Goal: Participate in discussion: Engage in conversation with other users on a specific topic

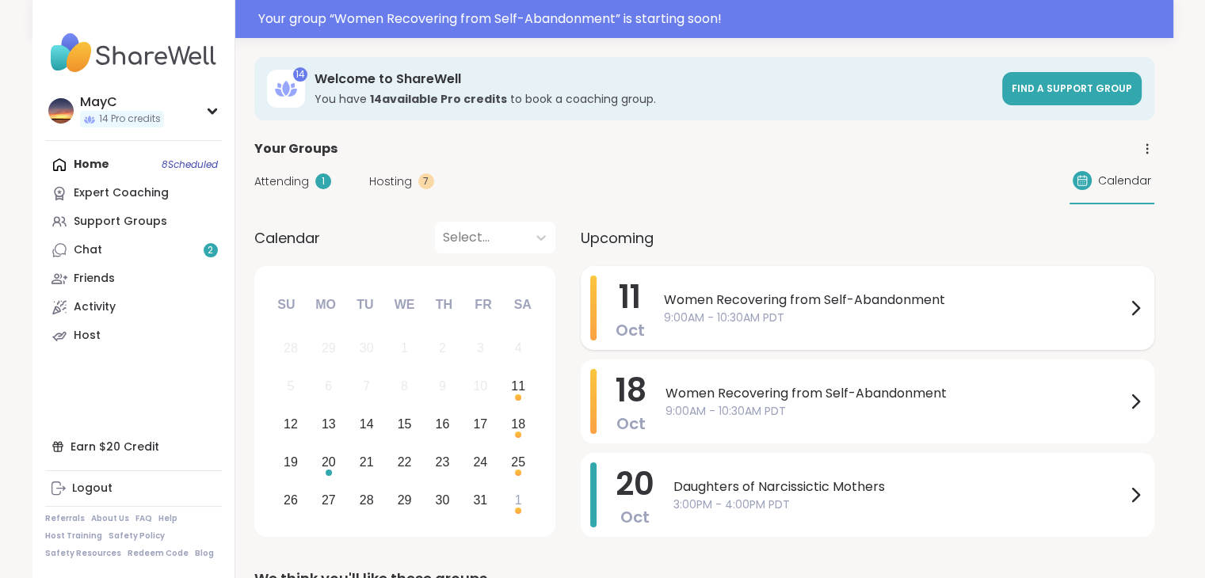
click at [748, 317] on span "9:00AM - 10:30AM PDT" at bounding box center [895, 318] width 462 height 17
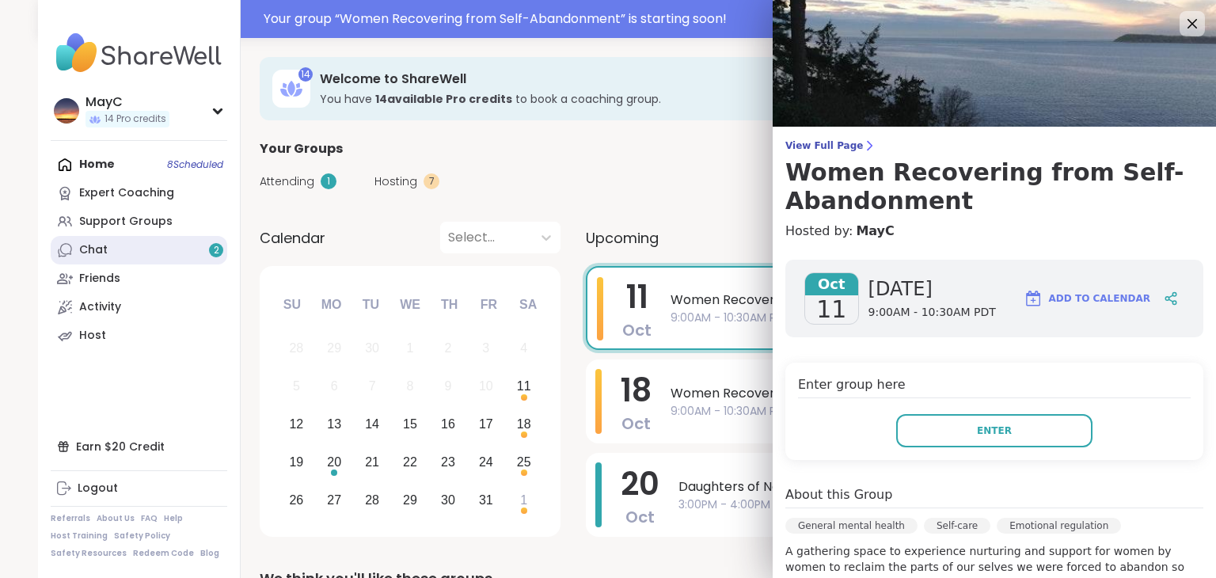
click at [185, 257] on link "Chat 2" at bounding box center [139, 250] width 177 height 29
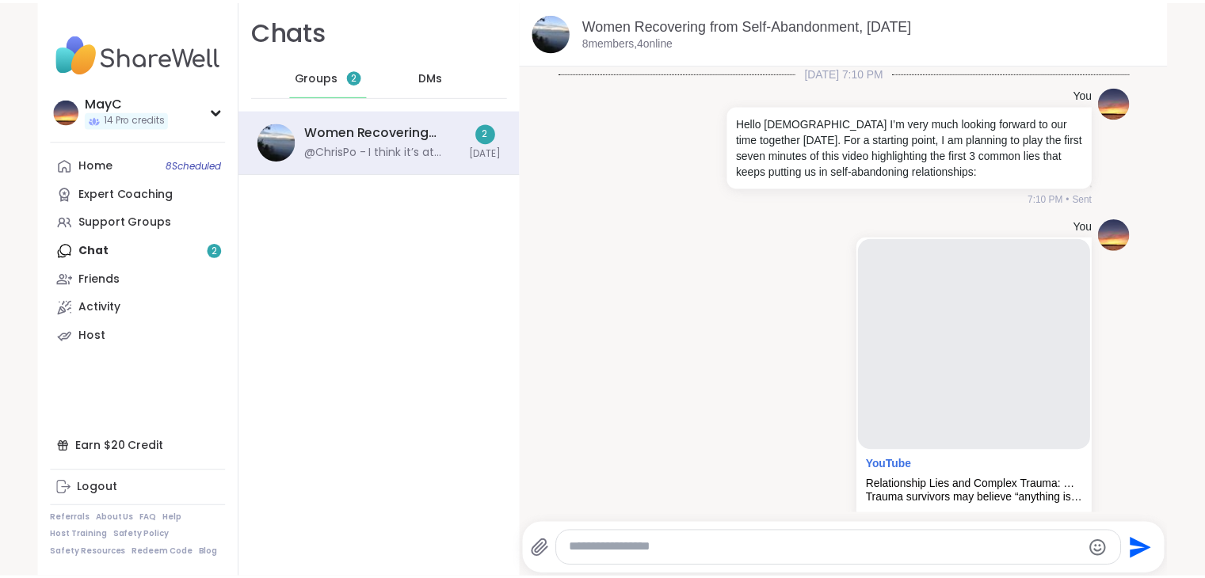
scroll to position [510, 0]
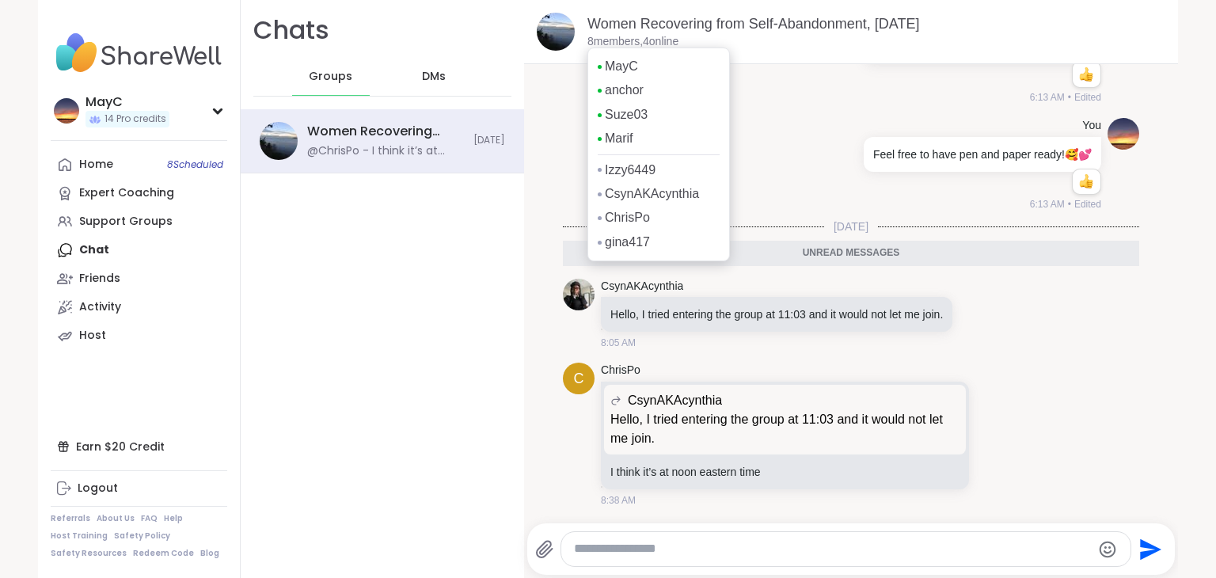
click at [612, 40] on p "8 members, 4 online" at bounding box center [633, 42] width 91 height 16
click at [664, 38] on p "8 members, 4 online" at bounding box center [633, 42] width 91 height 16
click at [603, 42] on p "8 members, 4 online" at bounding box center [633, 42] width 91 height 16
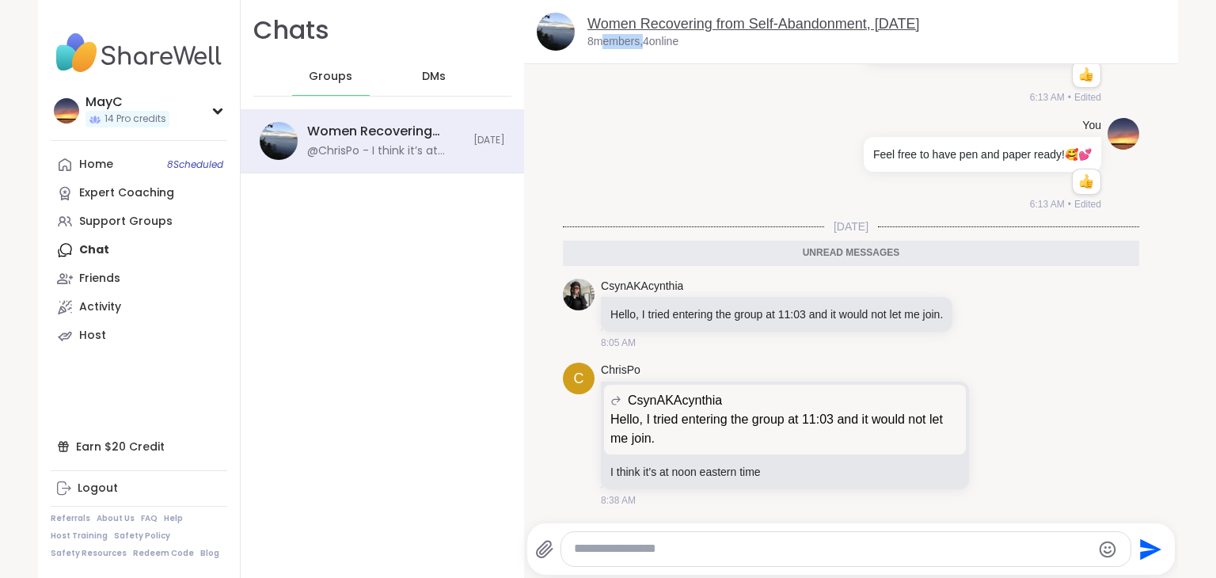
click at [691, 25] on link "Women Recovering from Self-Abandonment, [DATE]" at bounding box center [754, 24] width 333 height 16
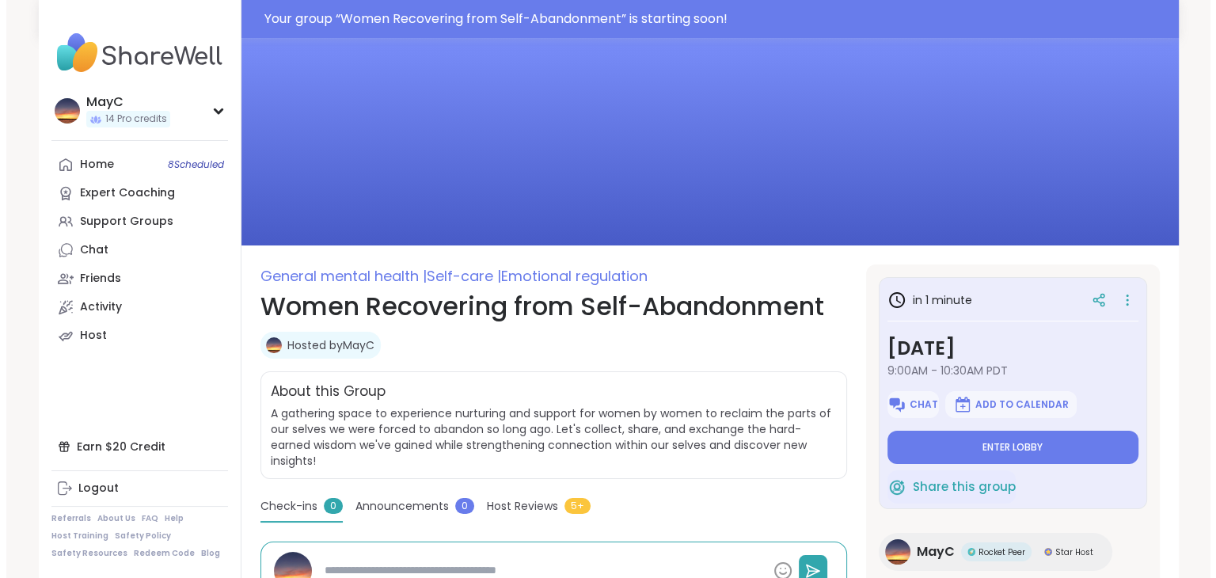
scroll to position [16, 0]
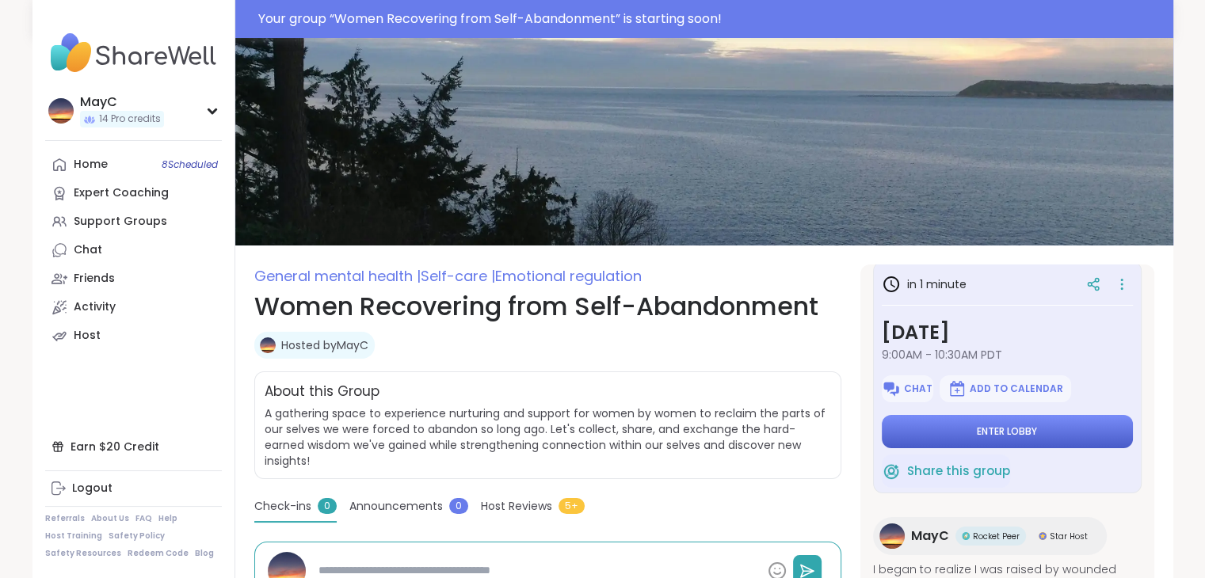
click at [1045, 441] on button "Enter lobby" at bounding box center [1006, 431] width 251 height 33
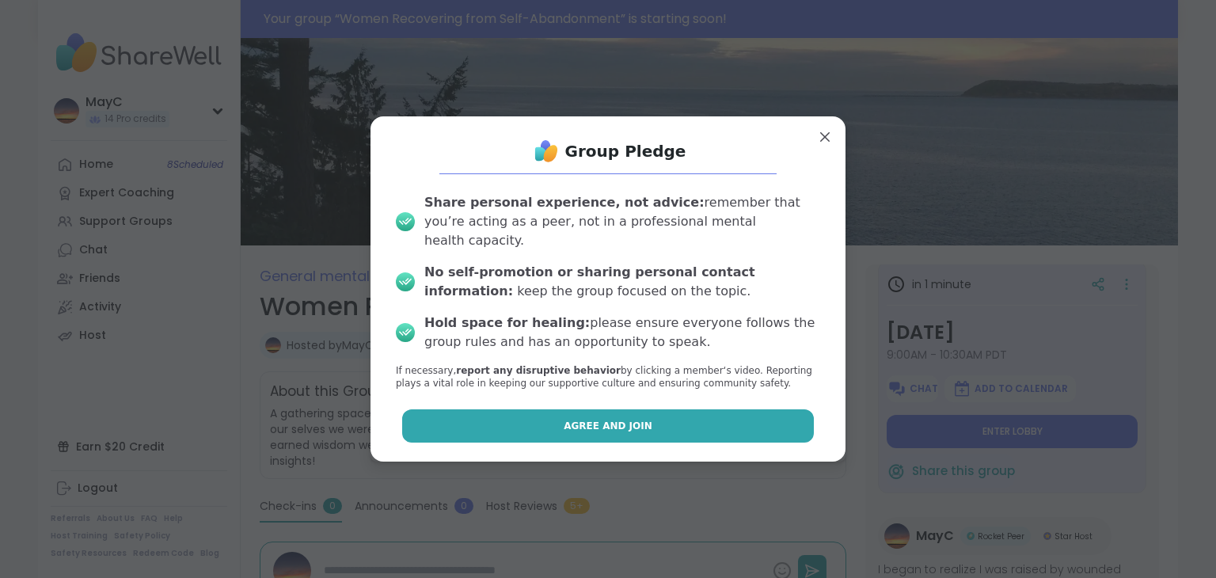
click at [741, 419] on button "Agree and Join" at bounding box center [608, 425] width 413 height 33
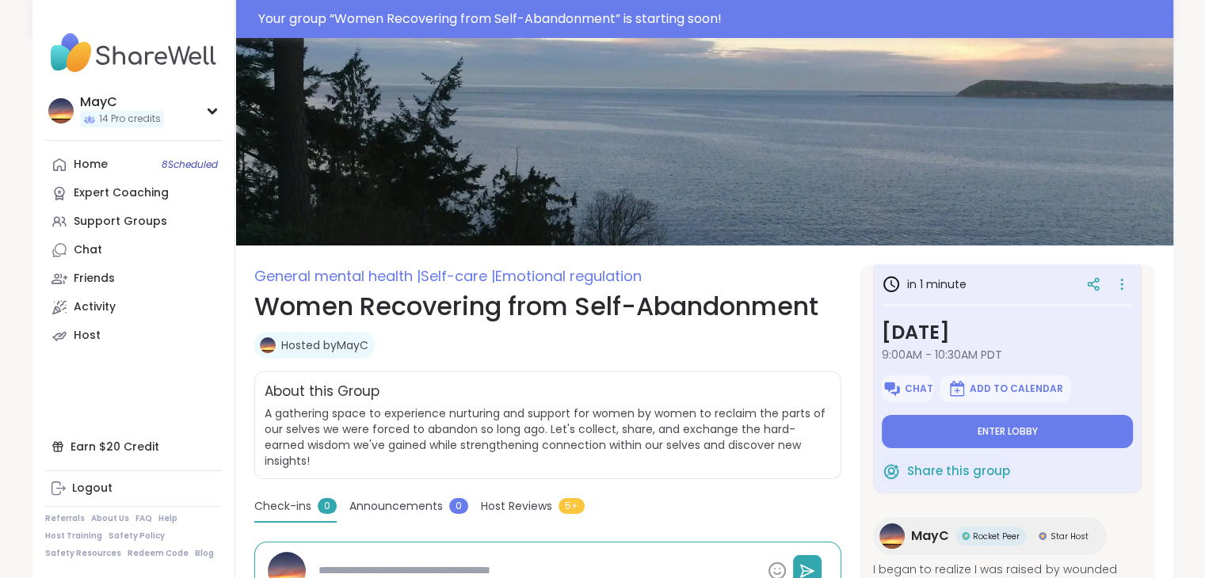
type textarea "*"
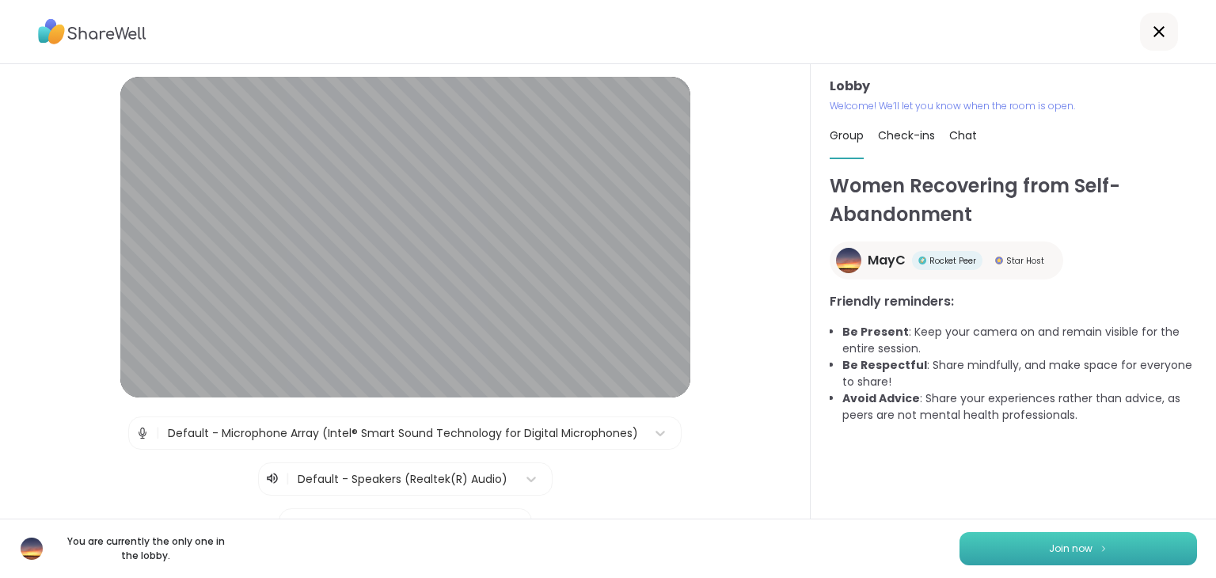
click at [1049, 555] on span "Join now" at bounding box center [1071, 549] width 44 height 14
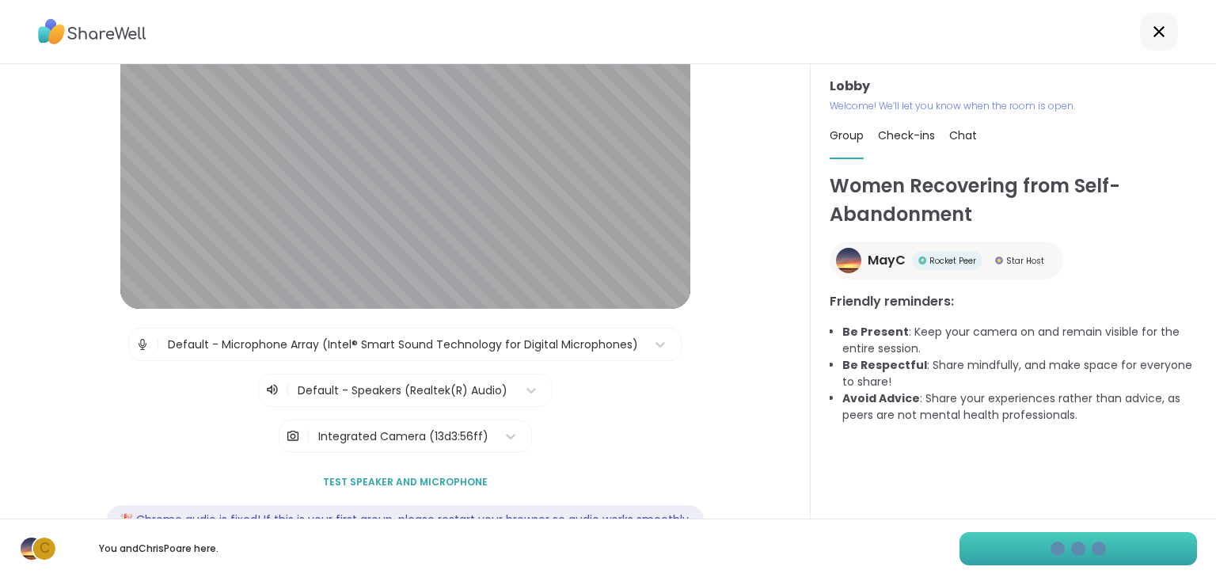
scroll to position [135, 0]
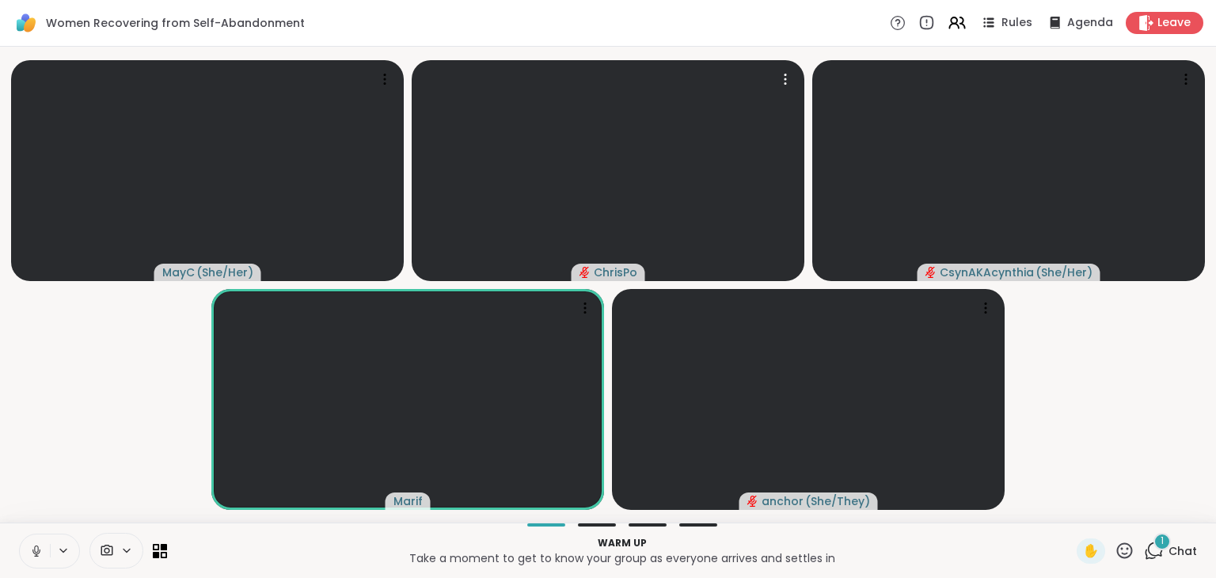
click at [35, 554] on icon at bounding box center [36, 551] width 14 height 14
click at [1144, 550] on icon at bounding box center [1154, 551] width 20 height 20
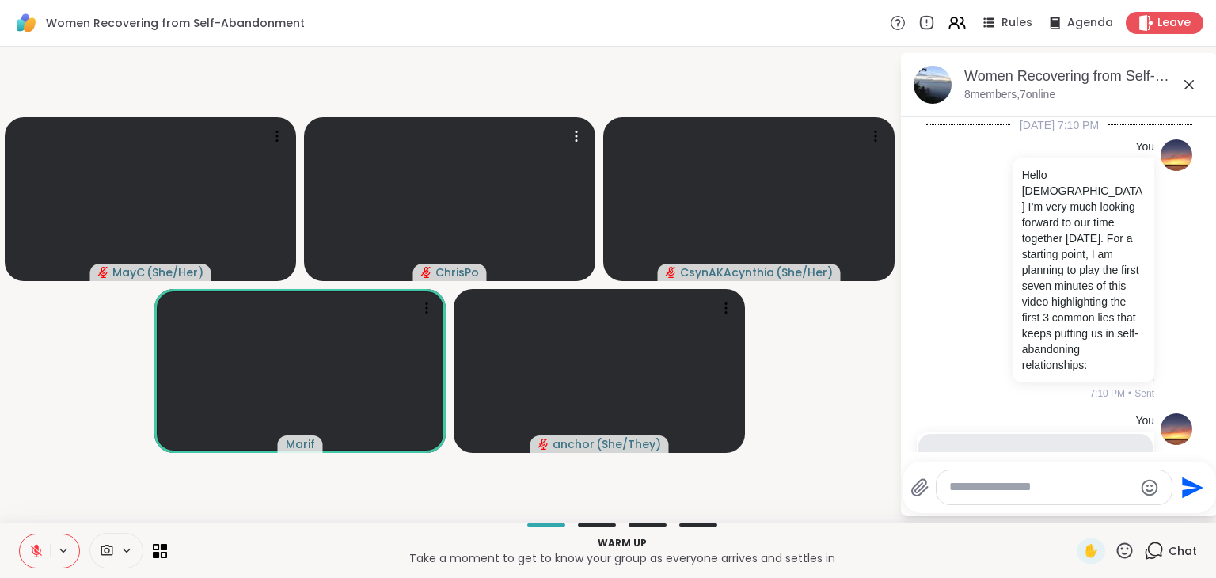
scroll to position [981, 0]
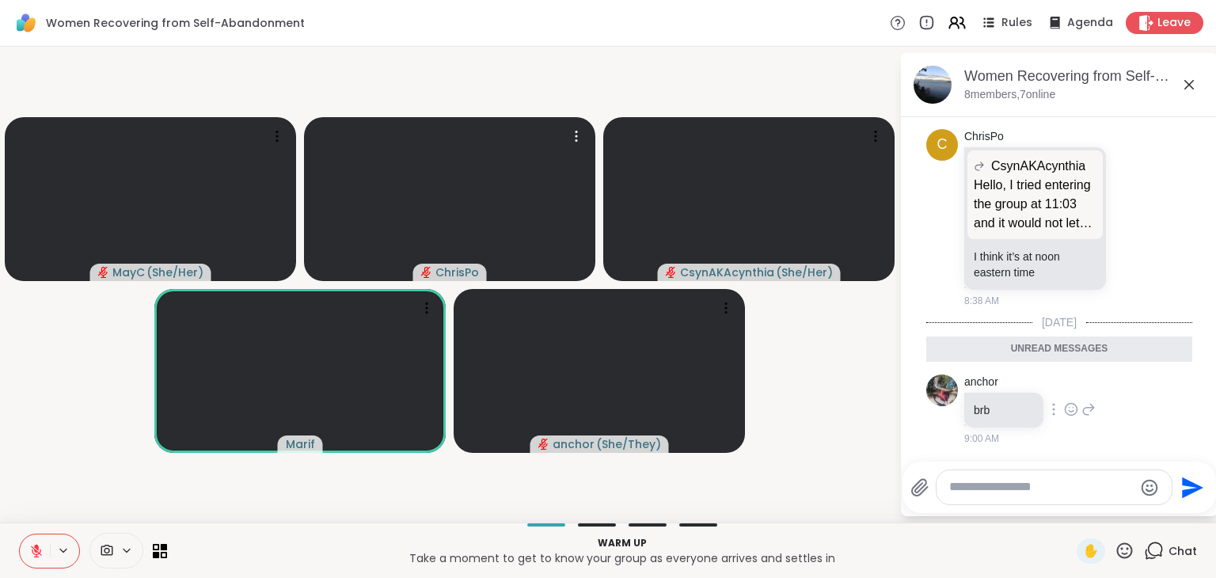
click at [1072, 411] on icon at bounding box center [1071, 412] width 5 height 2
click at [1038, 392] on button "Select Reaction: Thumbs up" at bounding box center [1037, 384] width 32 height 32
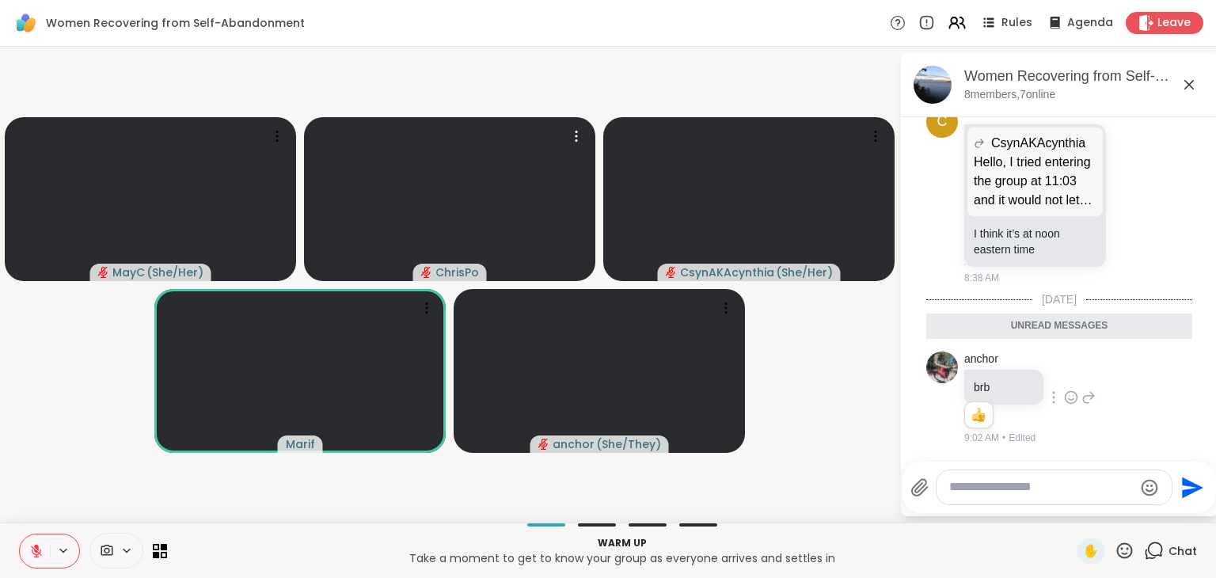
scroll to position [1004, 0]
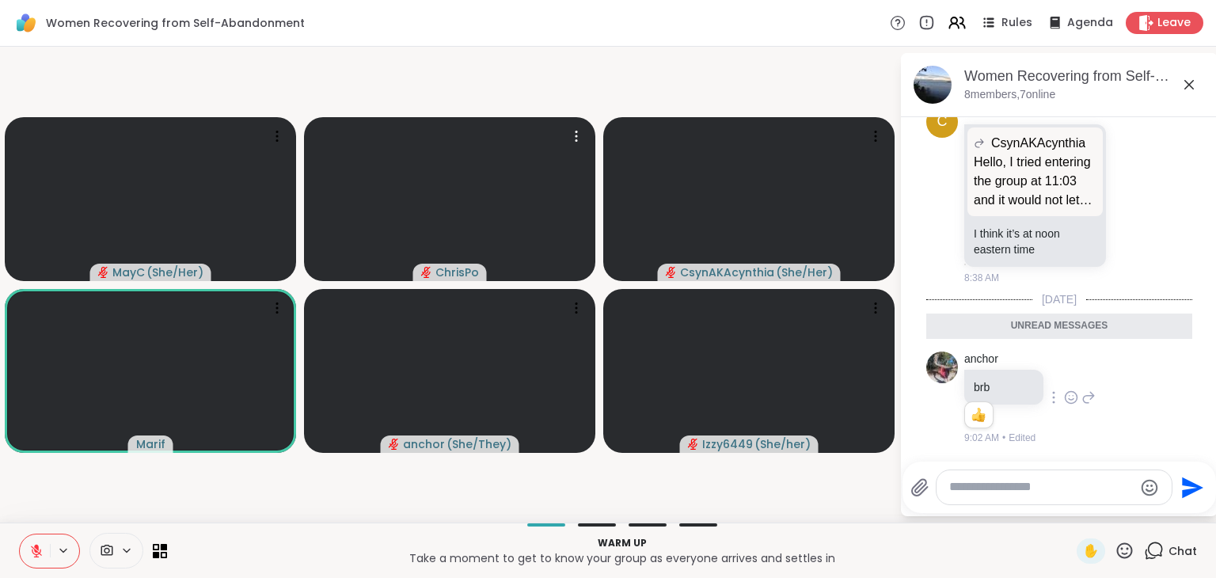
click at [38, 544] on icon at bounding box center [36, 551] width 14 height 14
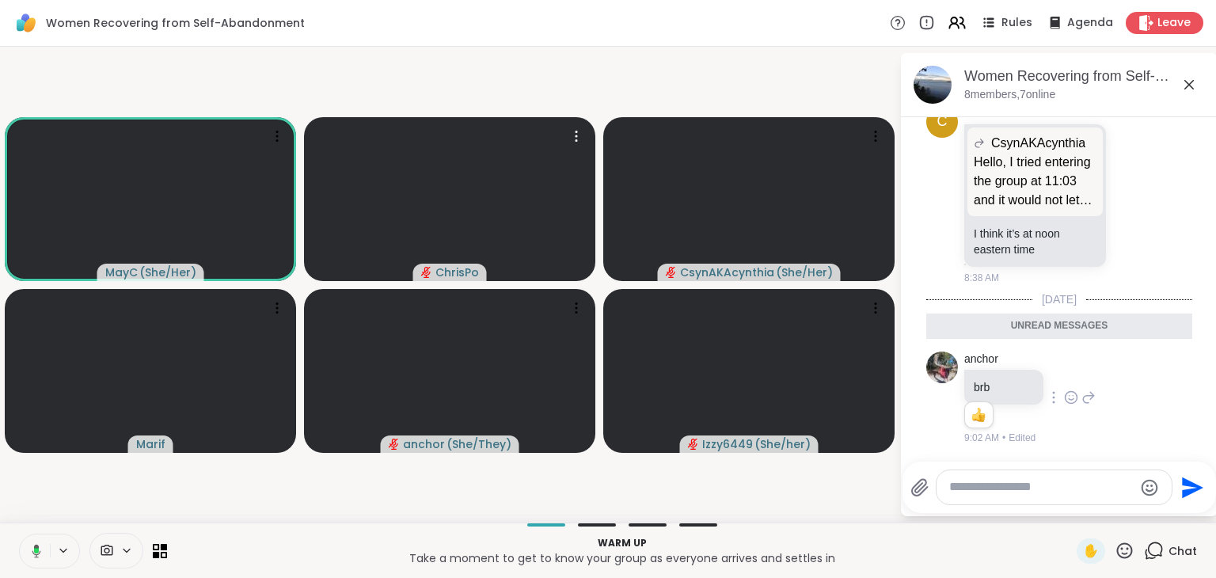
click at [38, 544] on icon at bounding box center [34, 551] width 14 height 14
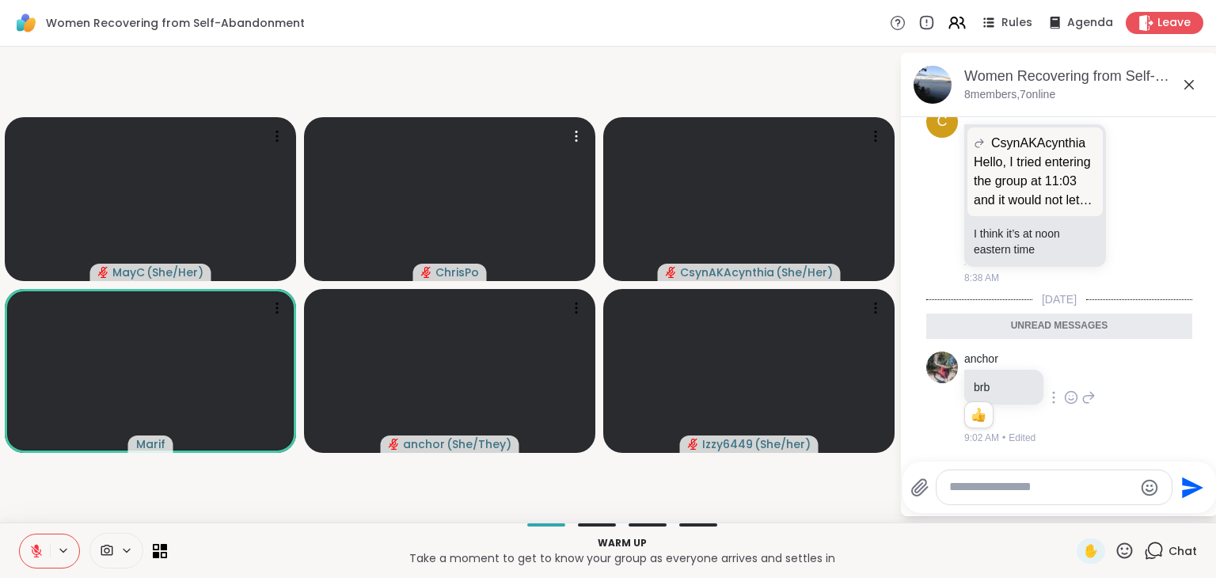
click at [38, 544] on icon at bounding box center [36, 551] width 14 height 14
click at [1115, 552] on icon at bounding box center [1125, 551] width 20 height 20
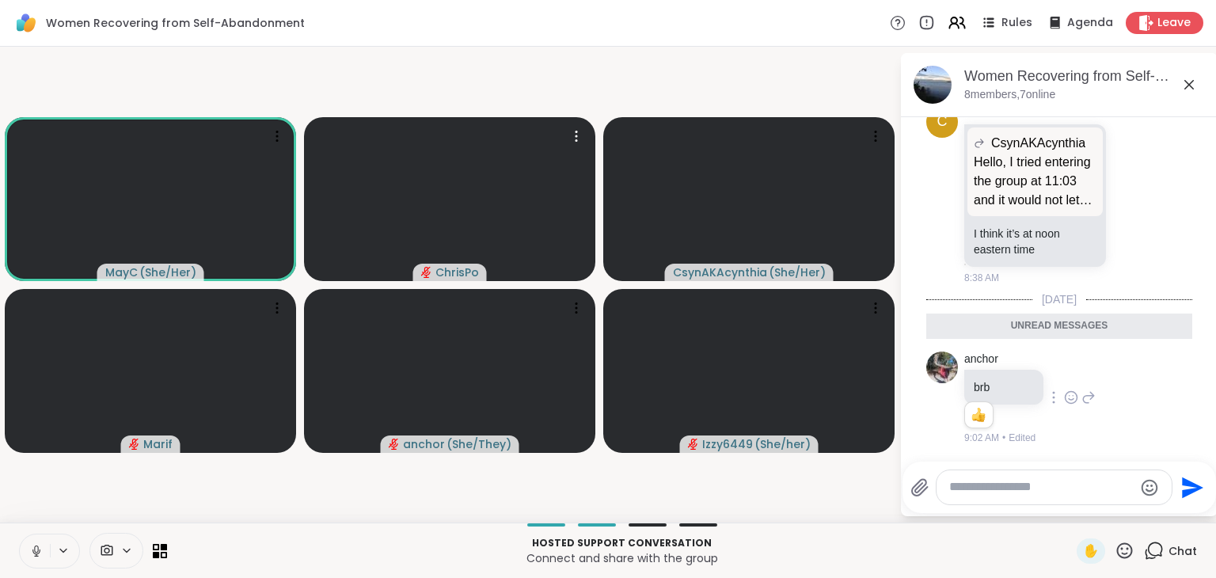
click at [36, 554] on icon at bounding box center [36, 551] width 8 height 5
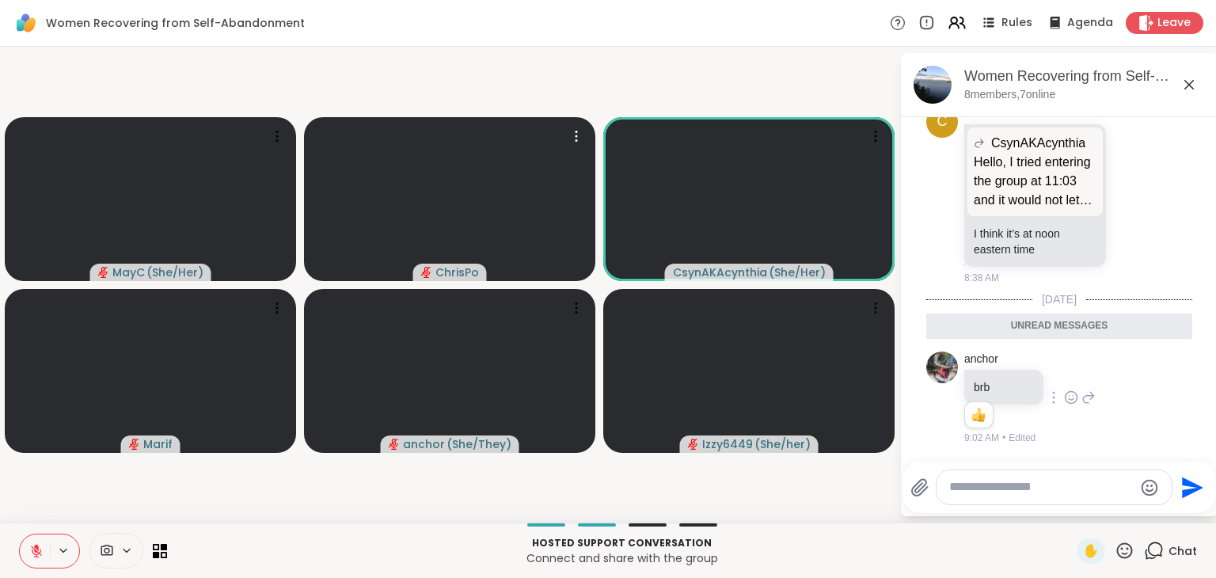
click at [36, 554] on icon at bounding box center [36, 551] width 11 height 11
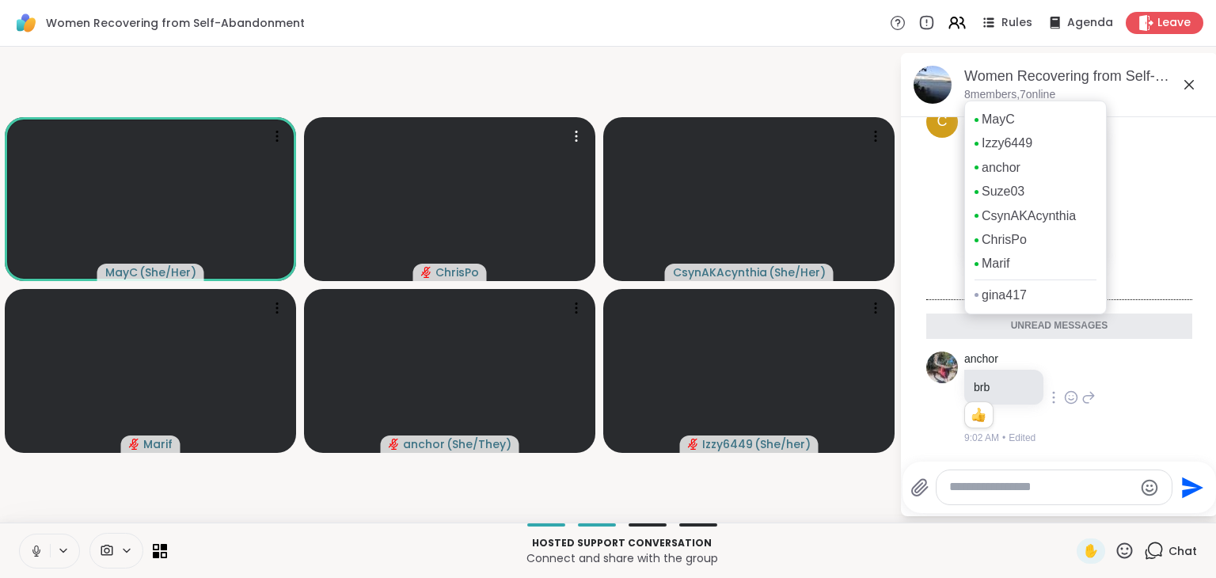
click at [1009, 99] on p "8 members, 7 online" at bounding box center [1010, 95] width 91 height 16
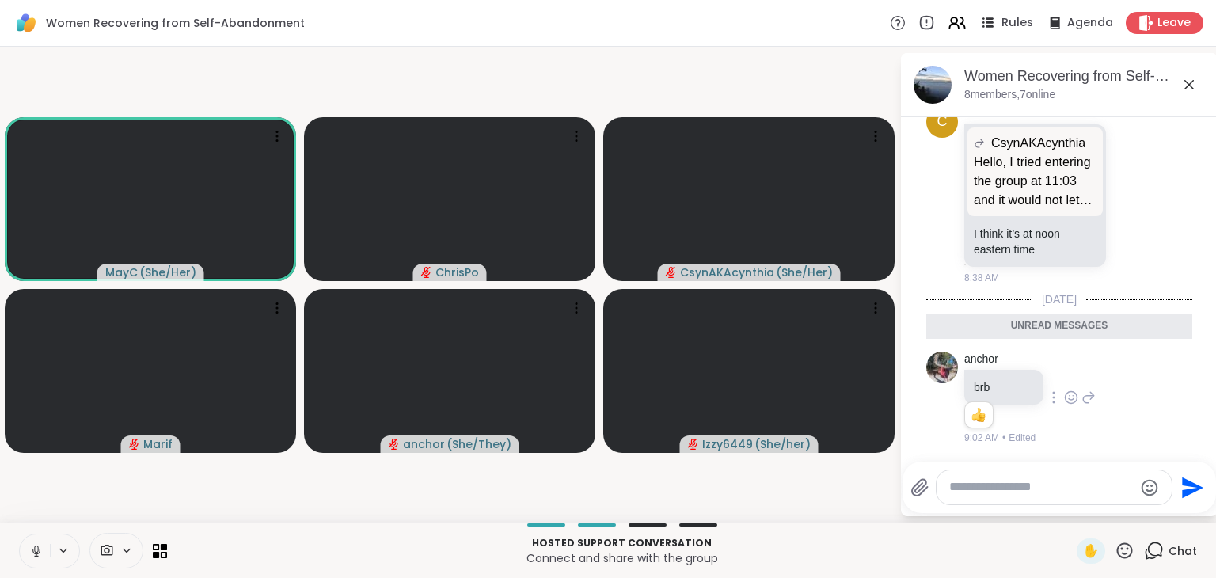
click at [1007, 23] on span "Rules" at bounding box center [1018, 23] width 32 height 17
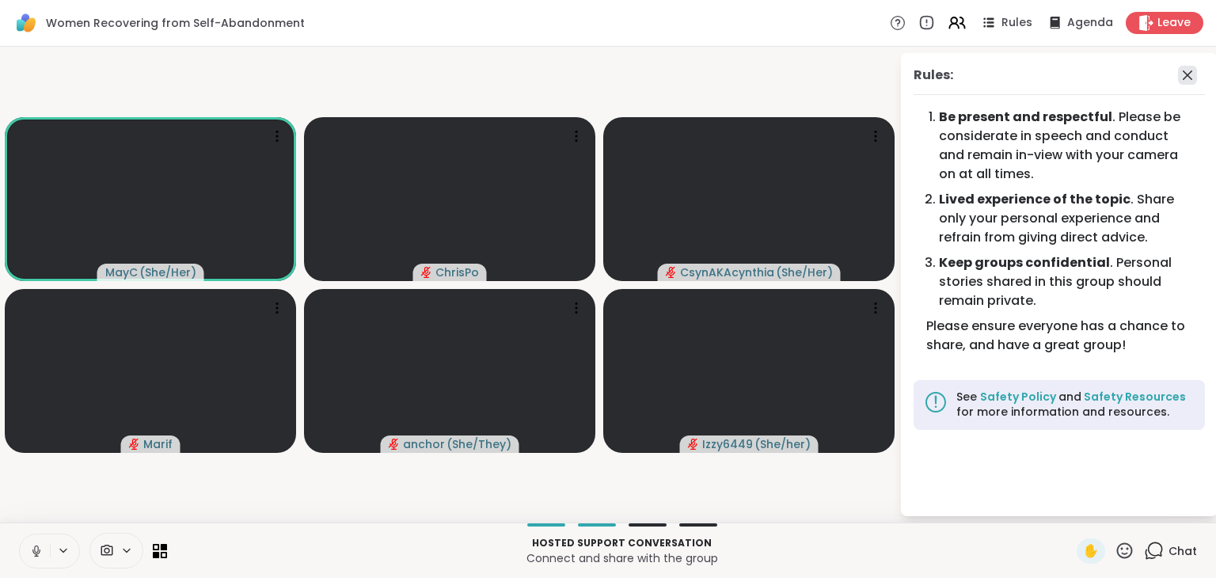
click at [1190, 77] on icon at bounding box center [1188, 75] width 10 height 10
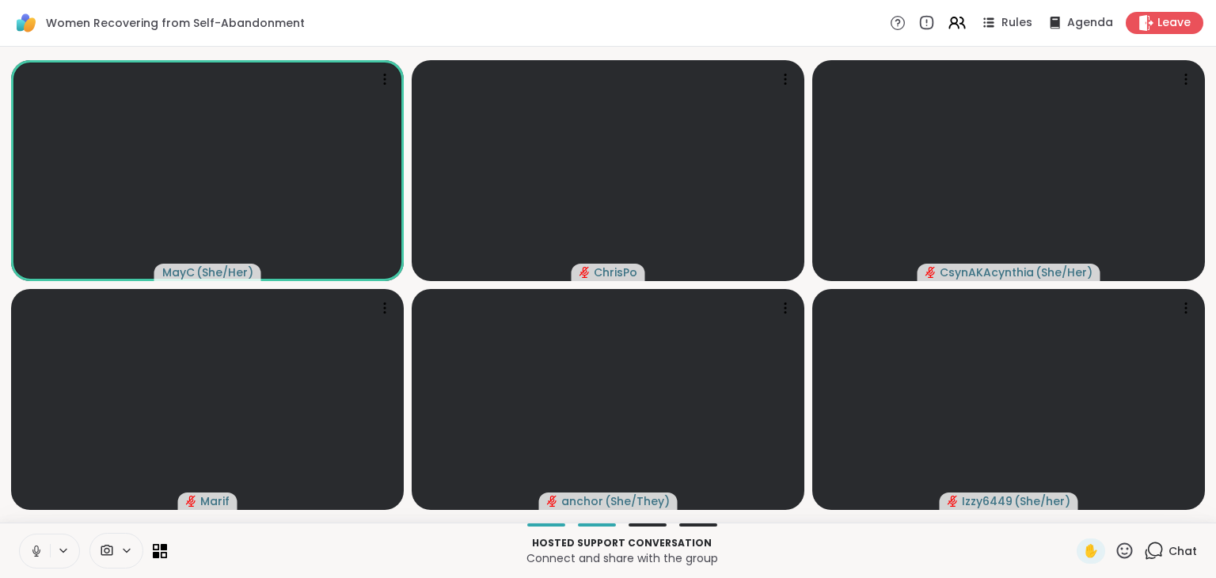
click at [1144, 552] on icon at bounding box center [1154, 551] width 20 height 20
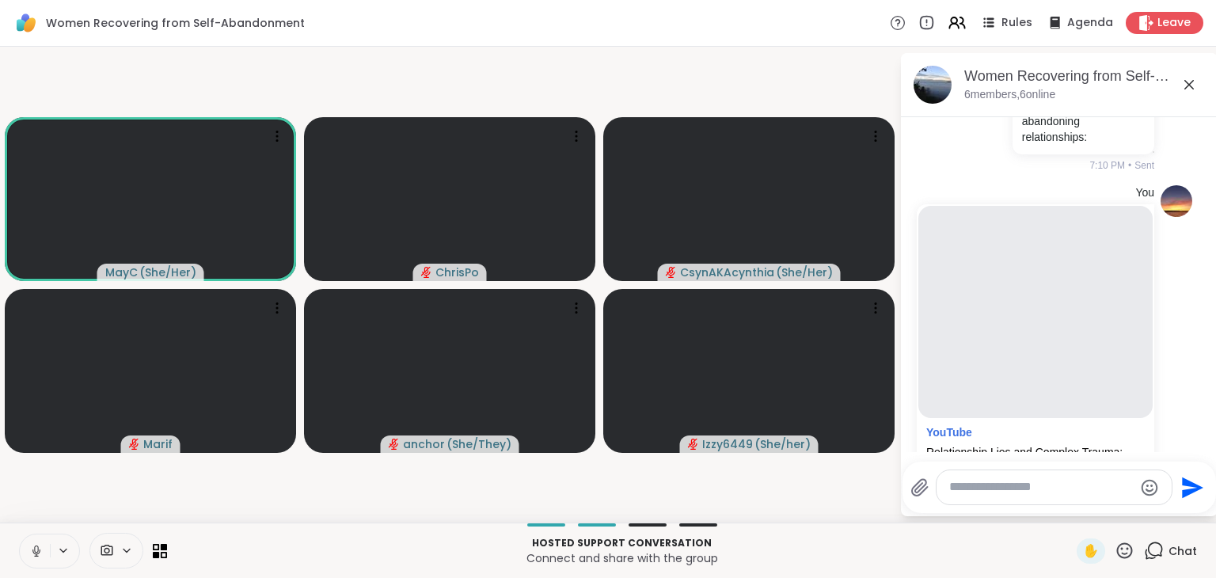
scroll to position [271, 0]
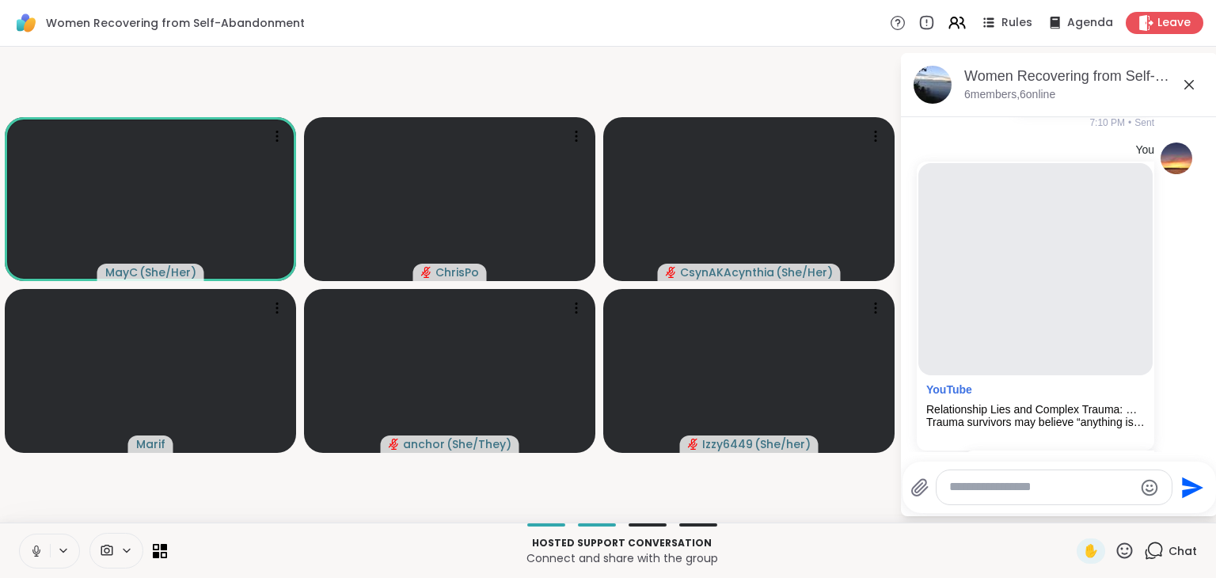
click at [41, 547] on icon at bounding box center [36, 551] width 14 height 14
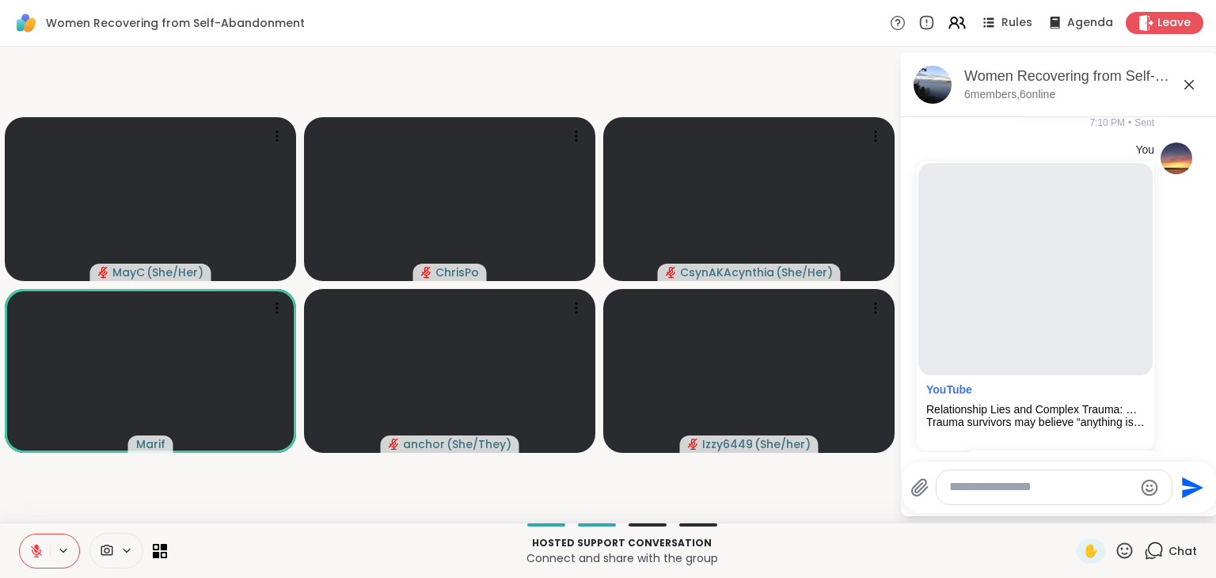
click at [27, 555] on button at bounding box center [35, 551] width 30 height 33
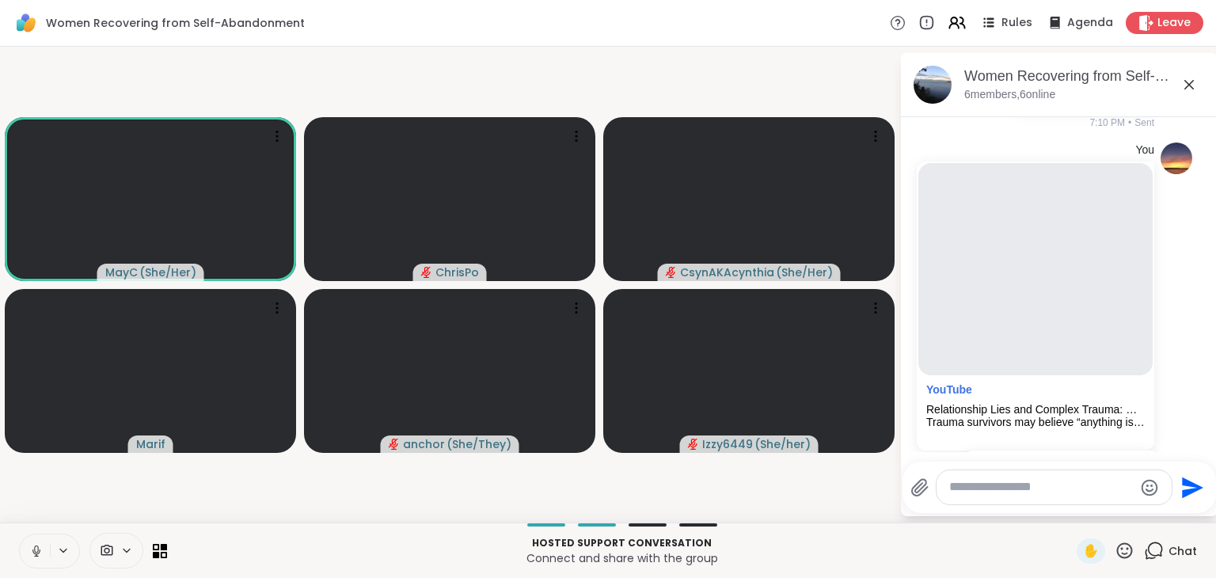
click at [27, 555] on button at bounding box center [35, 551] width 30 height 33
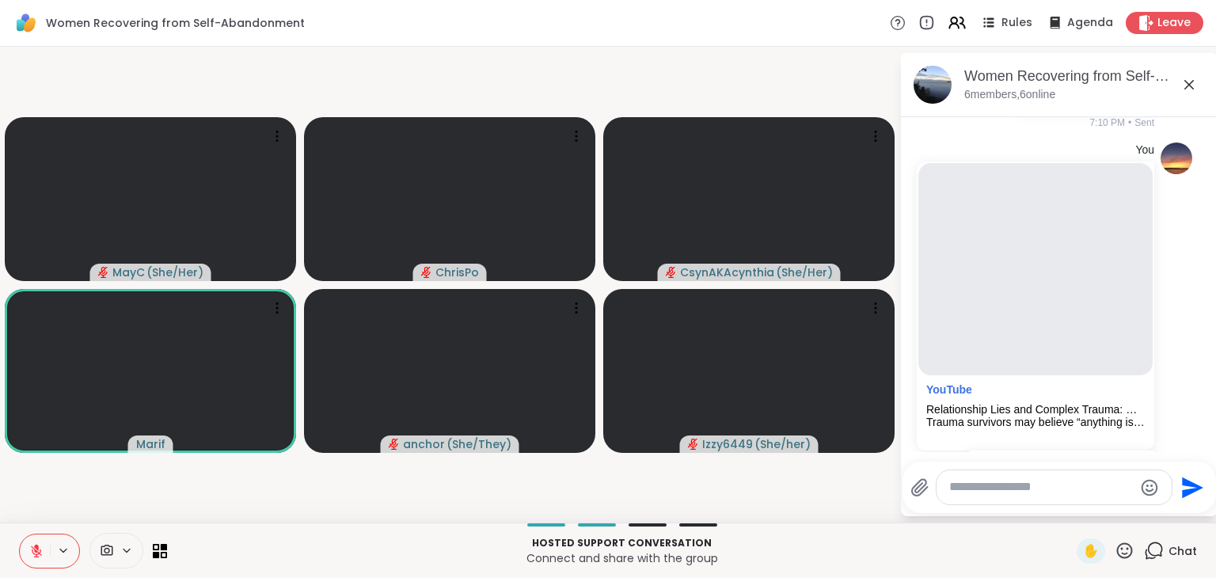
click at [27, 555] on button at bounding box center [35, 551] width 30 height 33
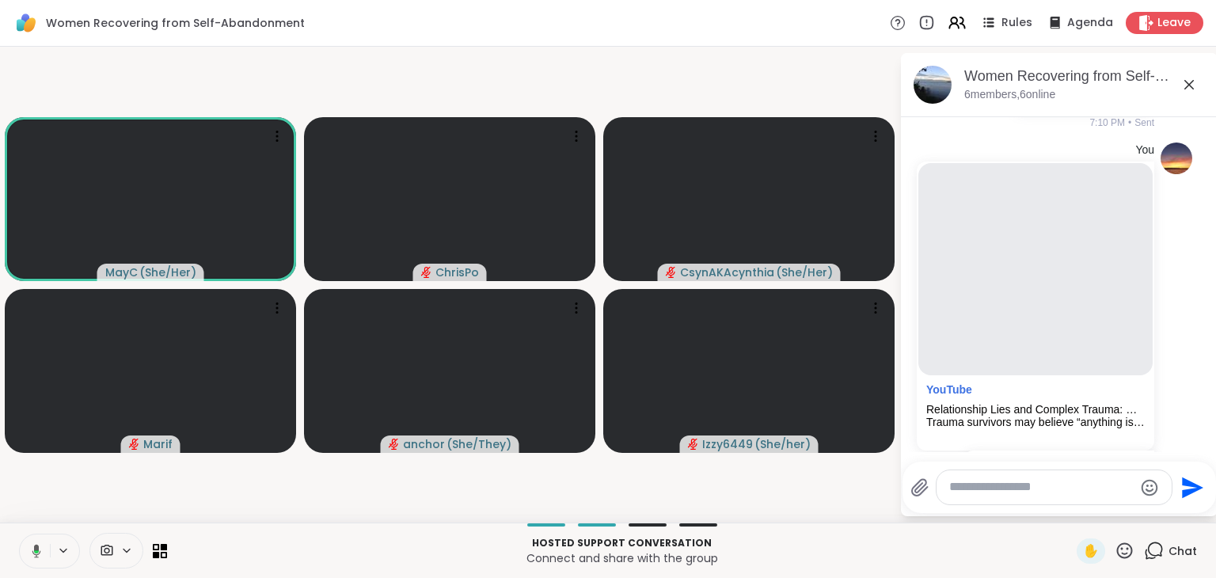
click at [27, 555] on icon at bounding box center [34, 551] width 14 height 14
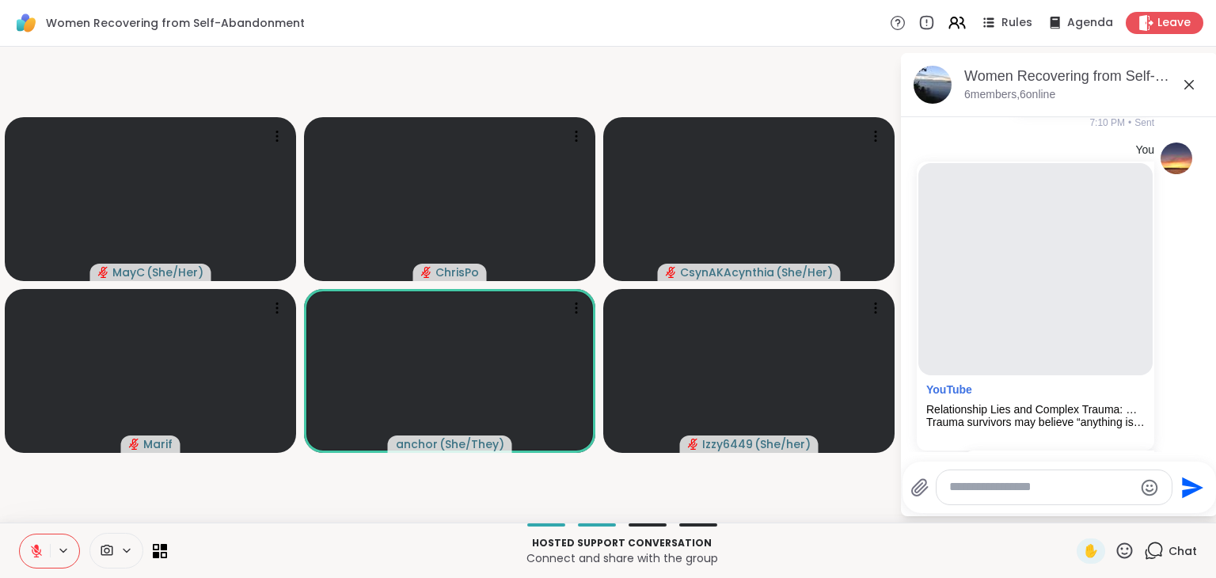
click at [1115, 541] on icon at bounding box center [1125, 551] width 20 height 20
click at [1071, 514] on span "❤️" at bounding box center [1079, 509] width 16 height 19
click at [1115, 553] on icon at bounding box center [1125, 551] width 20 height 20
click at [1071, 513] on span "❤️" at bounding box center [1079, 509] width 16 height 19
click at [1115, 553] on icon at bounding box center [1125, 551] width 20 height 20
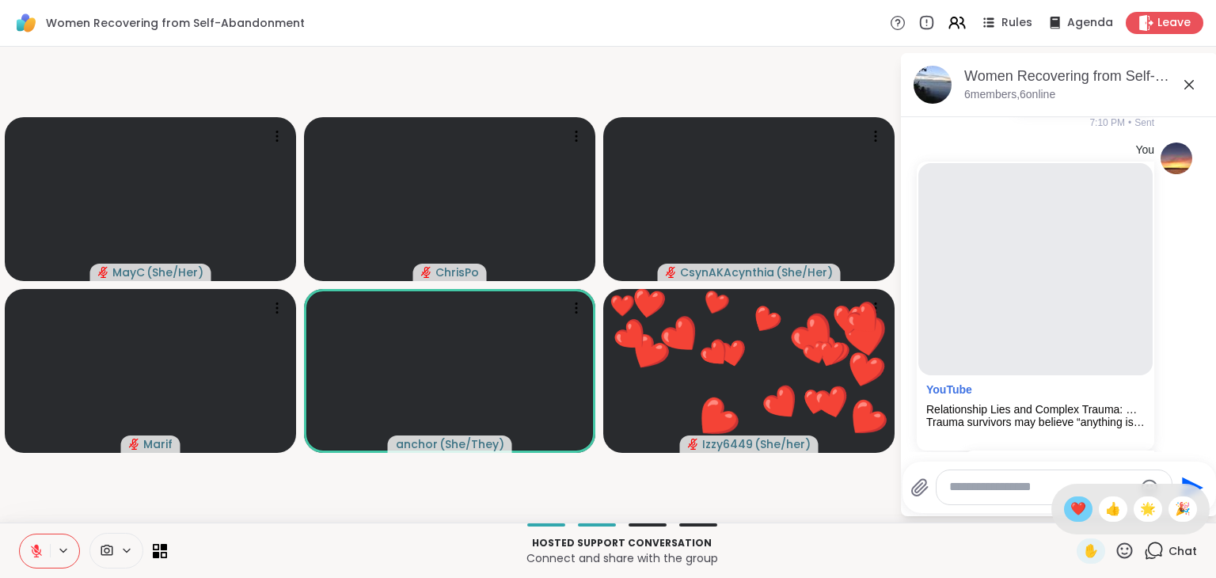
click at [1071, 507] on span "❤️" at bounding box center [1079, 509] width 16 height 19
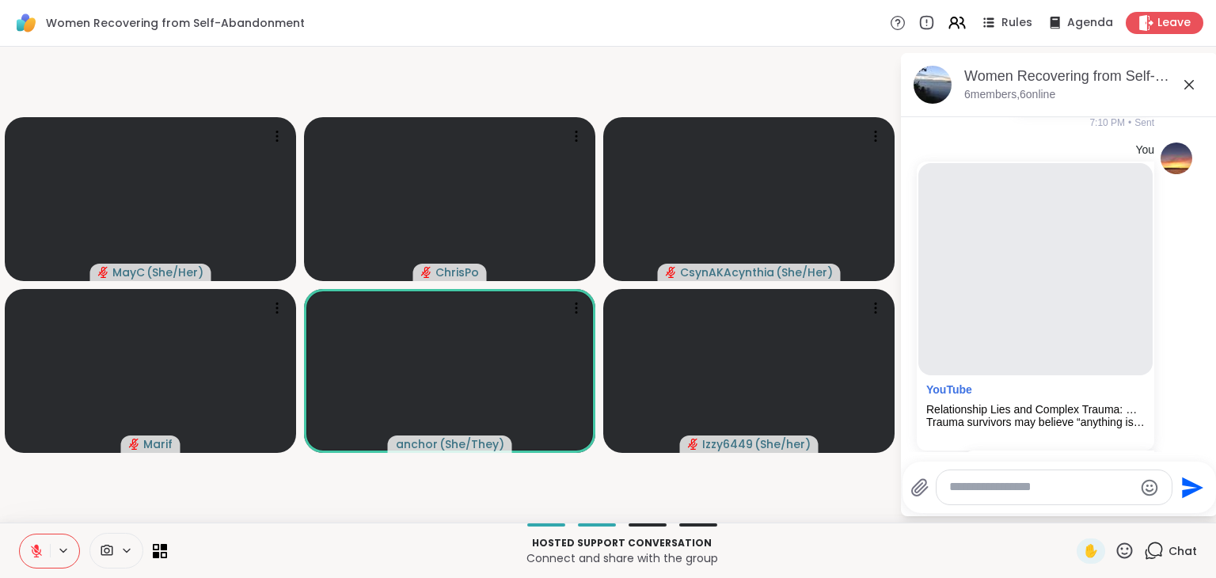
click at [1115, 551] on icon at bounding box center [1125, 551] width 20 height 20
click at [1071, 511] on span "❤️" at bounding box center [1079, 509] width 16 height 19
click at [1115, 551] on icon at bounding box center [1125, 551] width 20 height 20
click at [1071, 509] on span "❤️" at bounding box center [1079, 509] width 16 height 19
click at [1118, 549] on icon at bounding box center [1125, 551] width 20 height 20
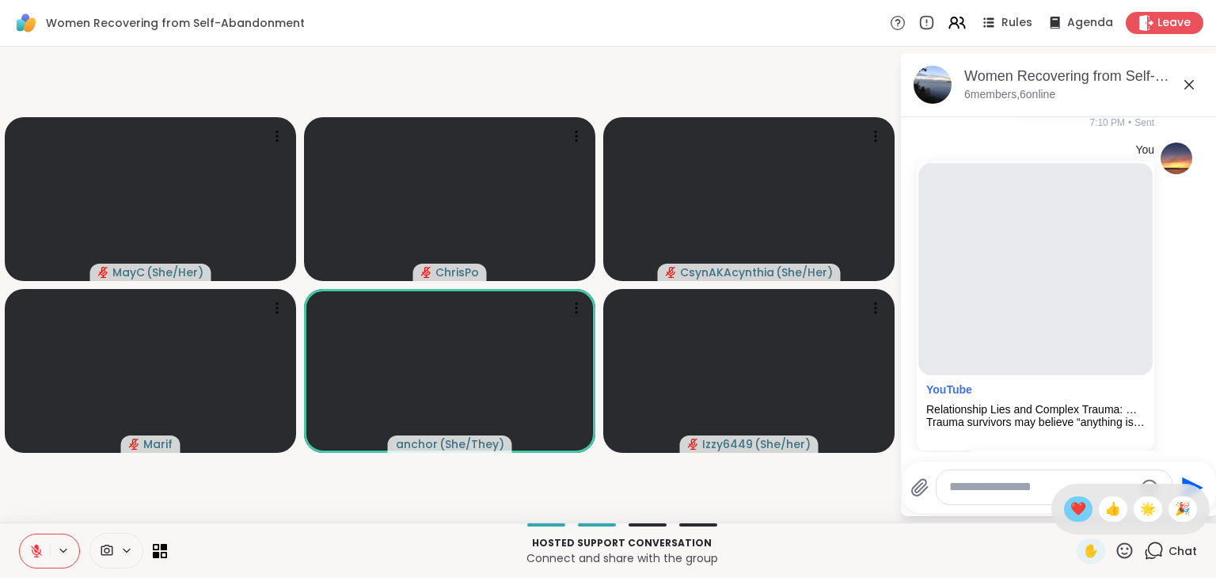
click at [1071, 504] on span "❤️" at bounding box center [1079, 509] width 16 height 19
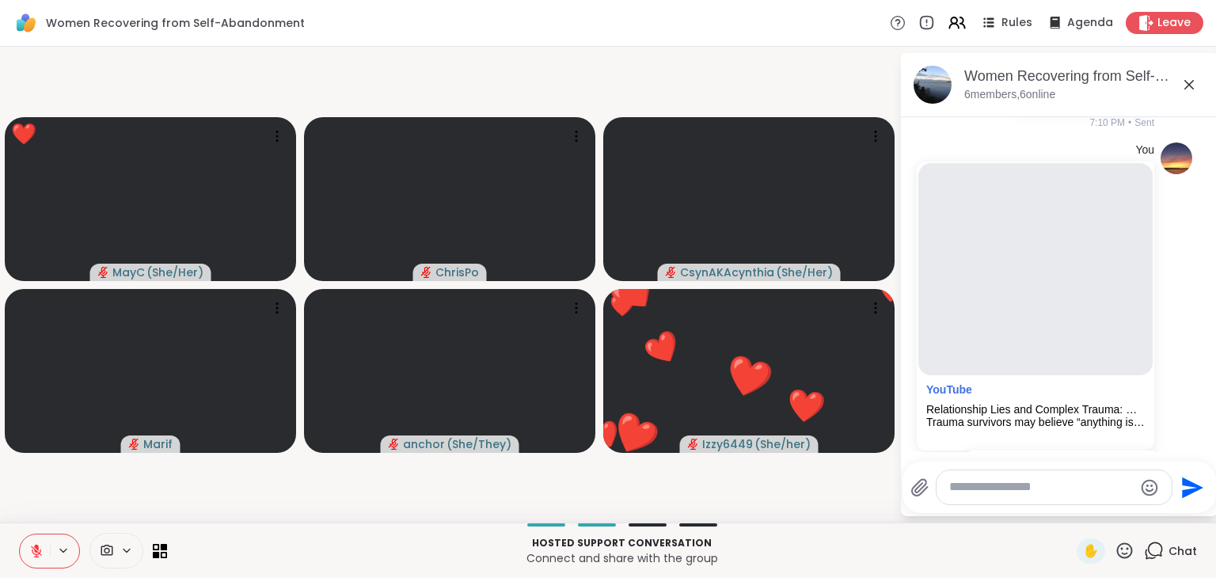
click at [31, 556] on icon at bounding box center [36, 551] width 14 height 14
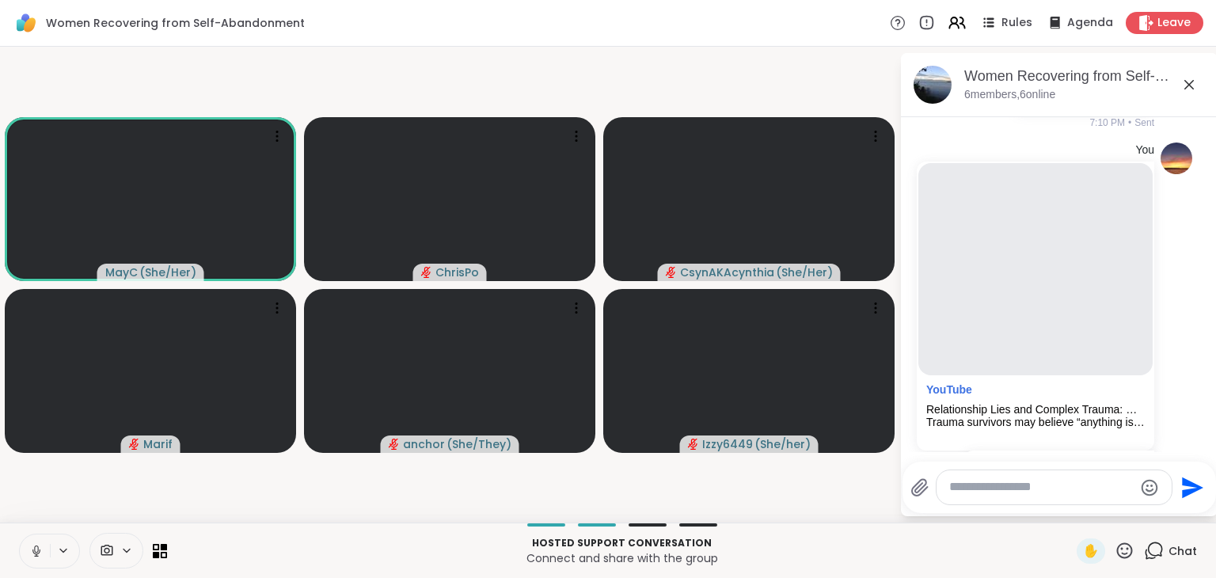
click at [31, 556] on icon at bounding box center [36, 551] width 14 height 14
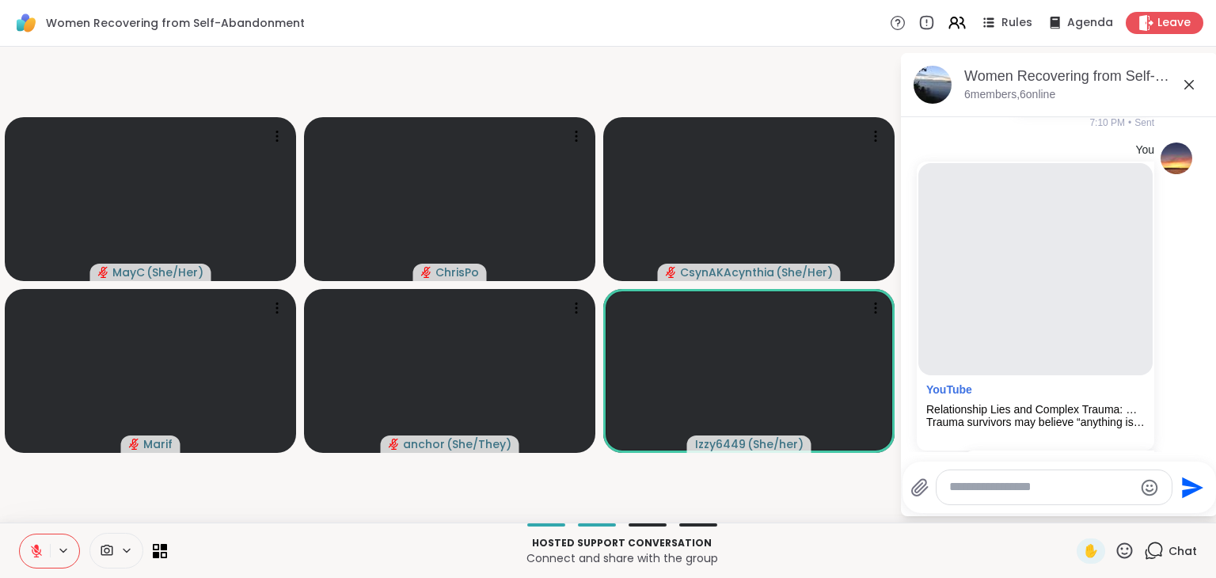
click at [1117, 554] on icon at bounding box center [1125, 551] width 16 height 16
click at [1071, 517] on span "❤️" at bounding box center [1079, 509] width 16 height 19
click at [1115, 550] on icon at bounding box center [1125, 551] width 20 height 20
click at [1106, 504] on span "👍" at bounding box center [1114, 509] width 16 height 19
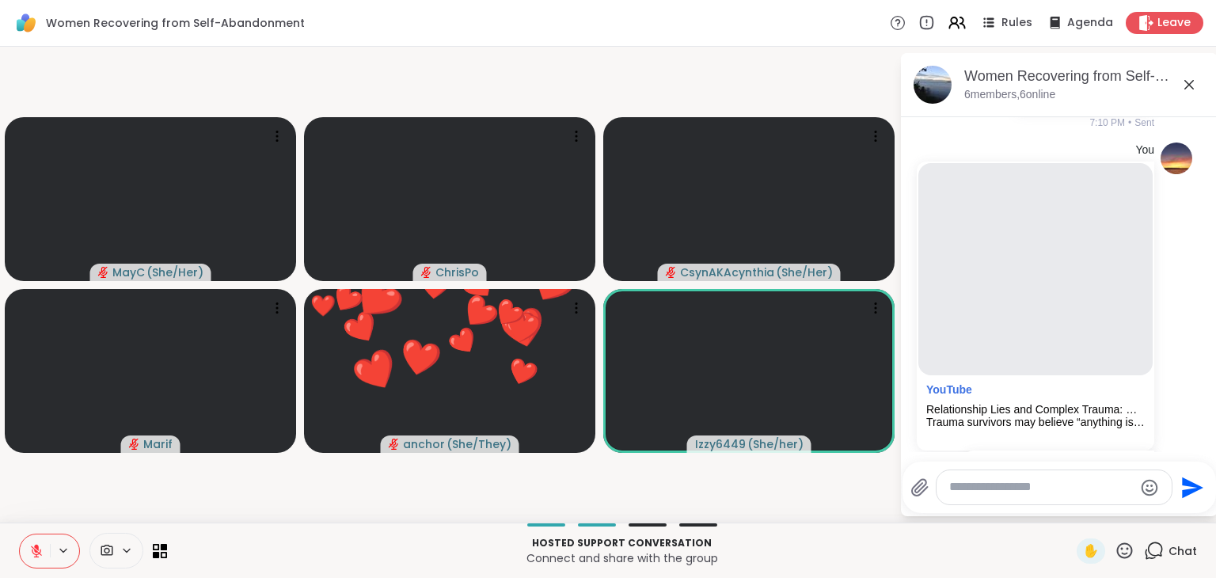
click at [1118, 555] on icon at bounding box center [1125, 551] width 16 height 16
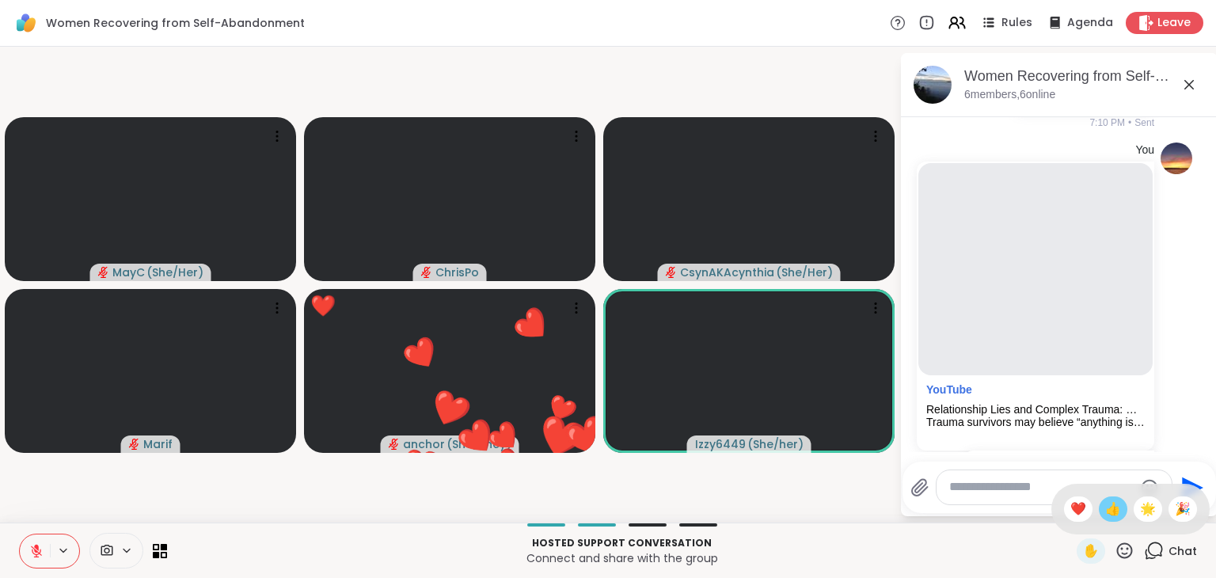
click at [1106, 508] on span "👍" at bounding box center [1114, 509] width 16 height 19
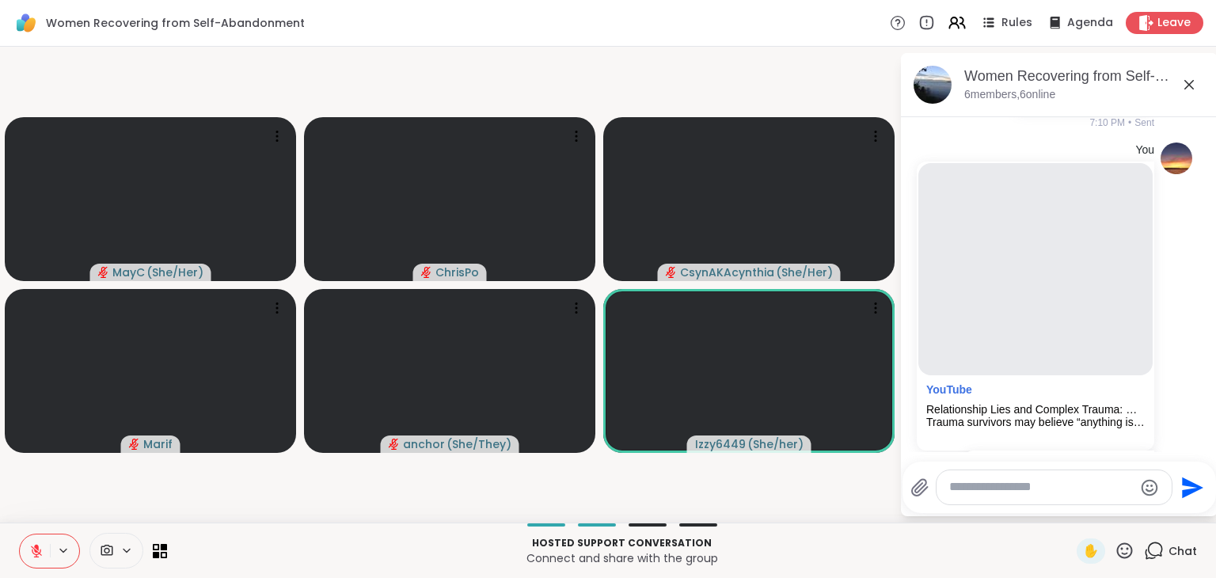
click at [1118, 549] on icon at bounding box center [1125, 551] width 20 height 20
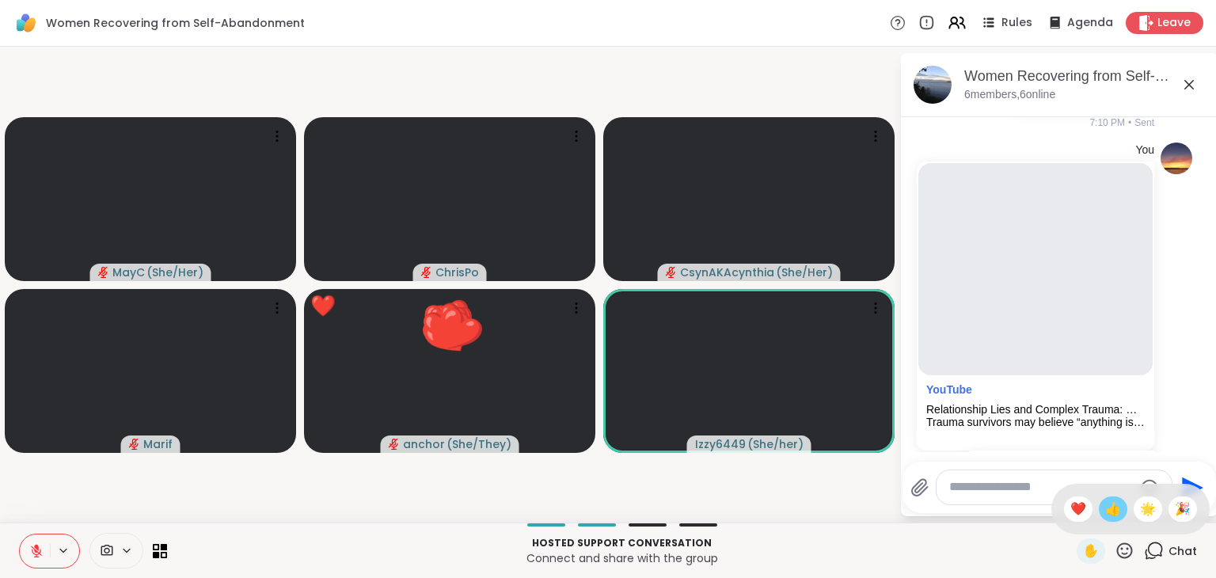
click at [1106, 512] on span "👍" at bounding box center [1114, 509] width 16 height 19
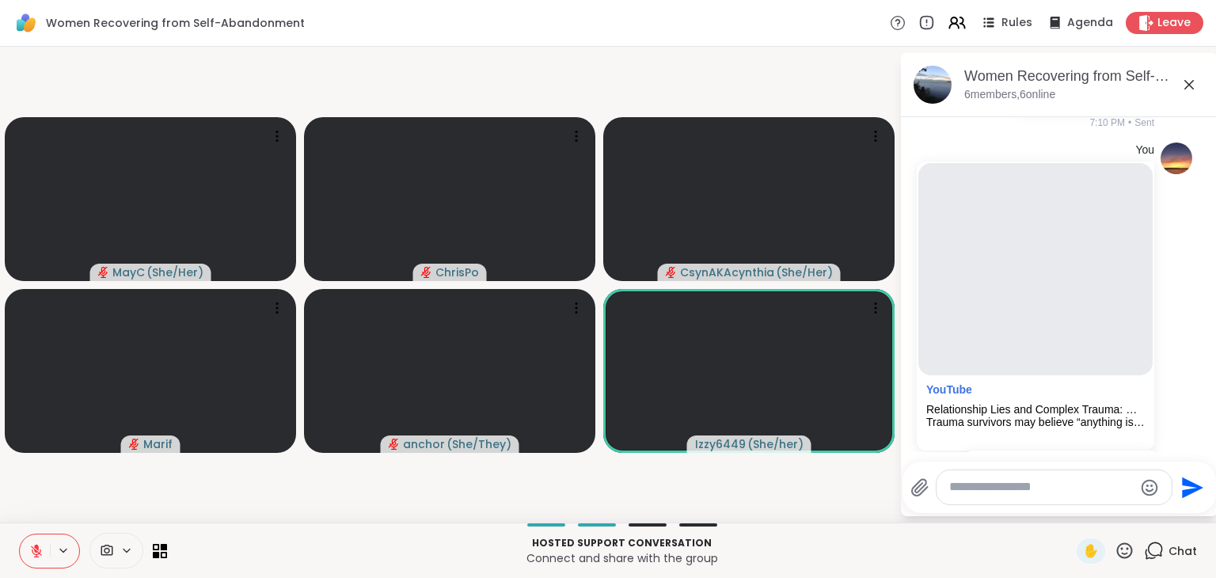
click at [1118, 558] on icon at bounding box center [1125, 551] width 20 height 20
click at [1106, 515] on span "👍" at bounding box center [1114, 509] width 16 height 19
click at [1117, 550] on icon at bounding box center [1125, 551] width 20 height 20
click at [1071, 513] on span "❤️" at bounding box center [1079, 509] width 16 height 19
click at [1115, 550] on icon at bounding box center [1125, 551] width 20 height 20
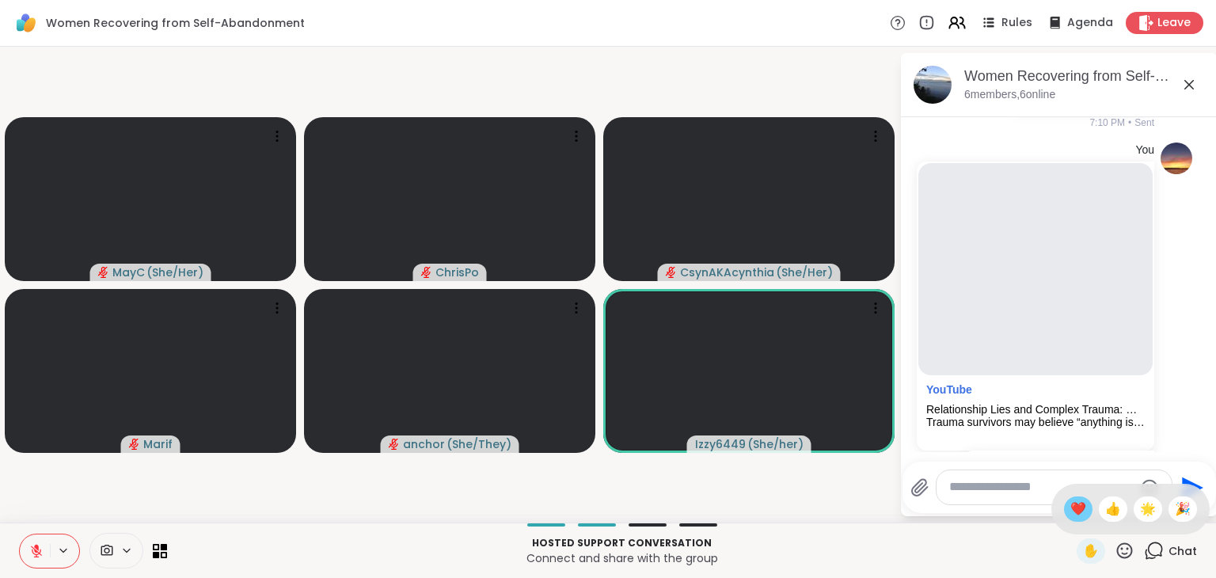
click at [1071, 502] on span "❤️" at bounding box center [1079, 509] width 16 height 19
click at [1115, 550] on icon at bounding box center [1125, 551] width 20 height 20
click at [1071, 503] on span "❤️" at bounding box center [1079, 509] width 16 height 19
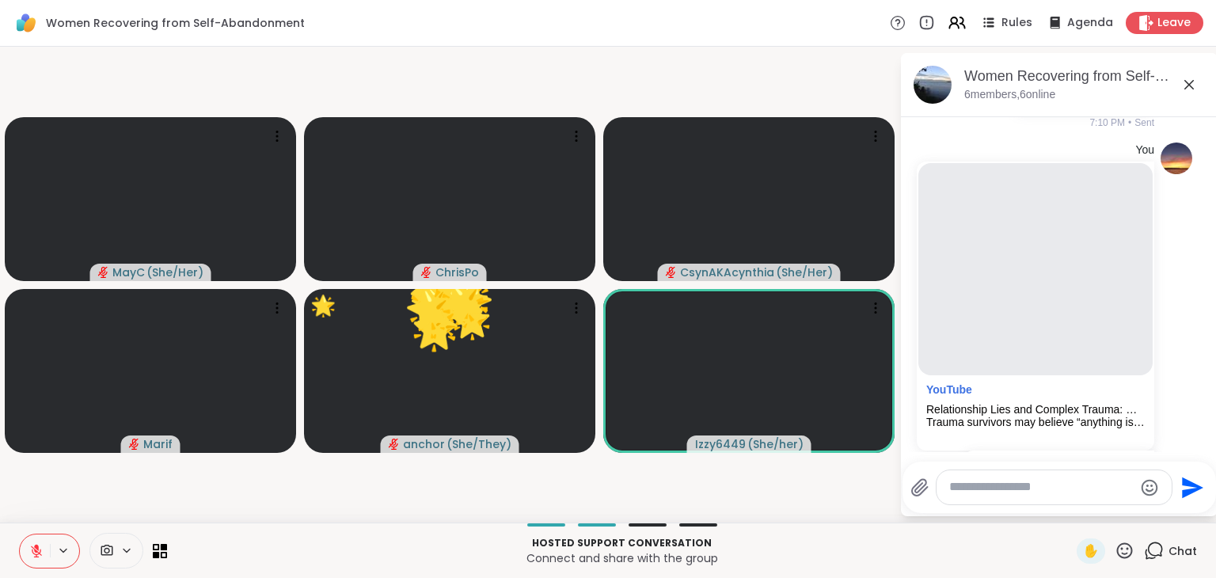
click at [1115, 548] on icon at bounding box center [1125, 551] width 20 height 20
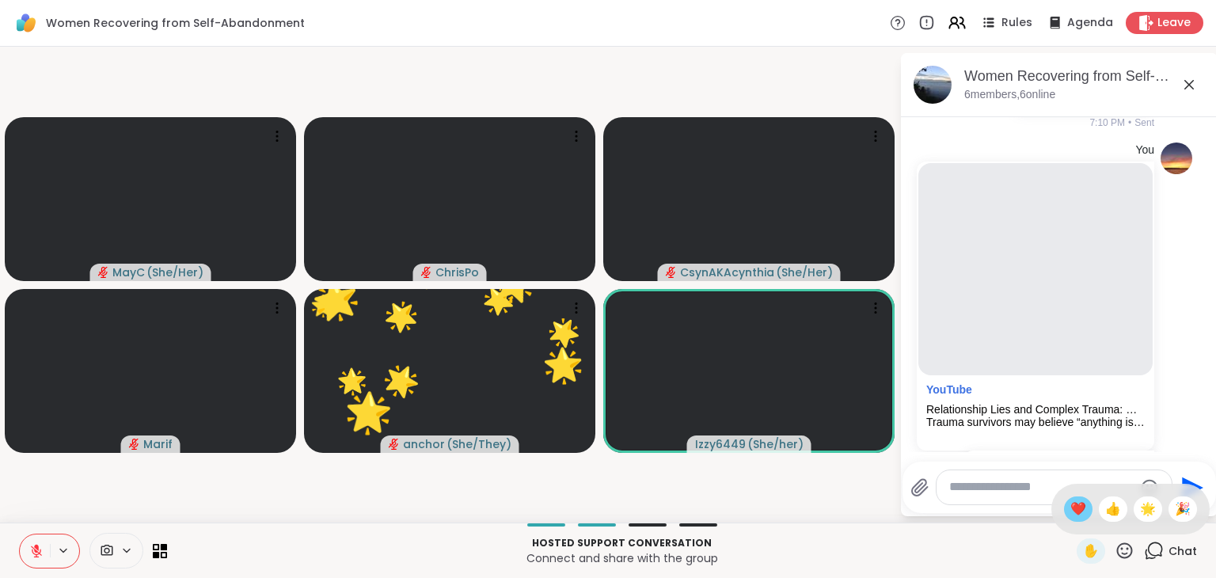
click at [1071, 511] on span "❤️" at bounding box center [1079, 509] width 16 height 19
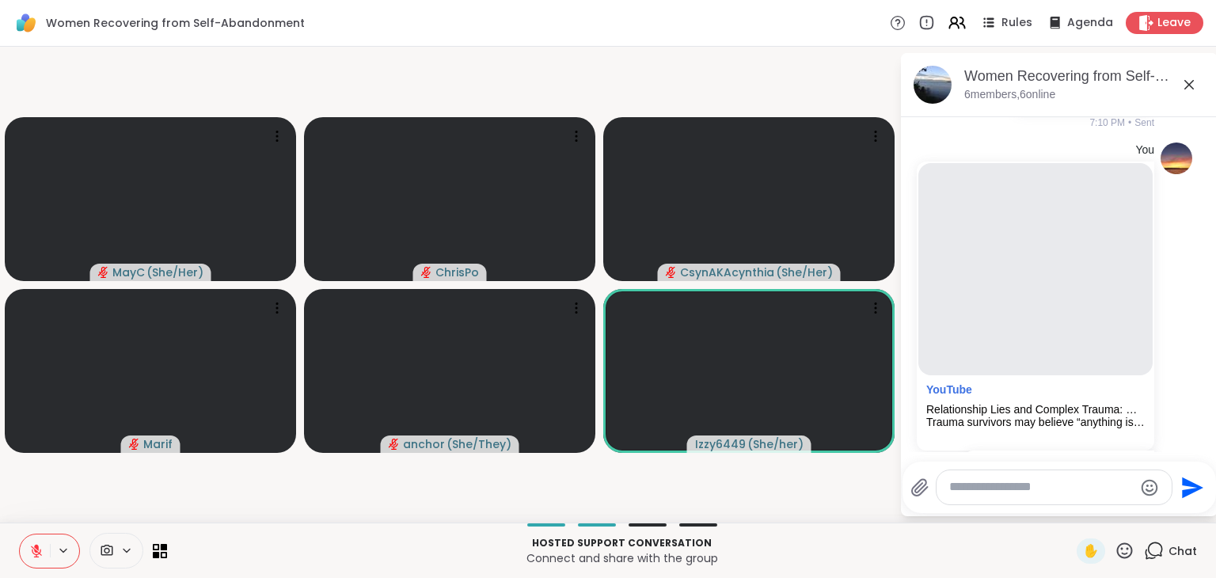
click at [1115, 552] on icon at bounding box center [1125, 551] width 20 height 20
click at [1071, 509] on span "❤️" at bounding box center [1079, 509] width 16 height 19
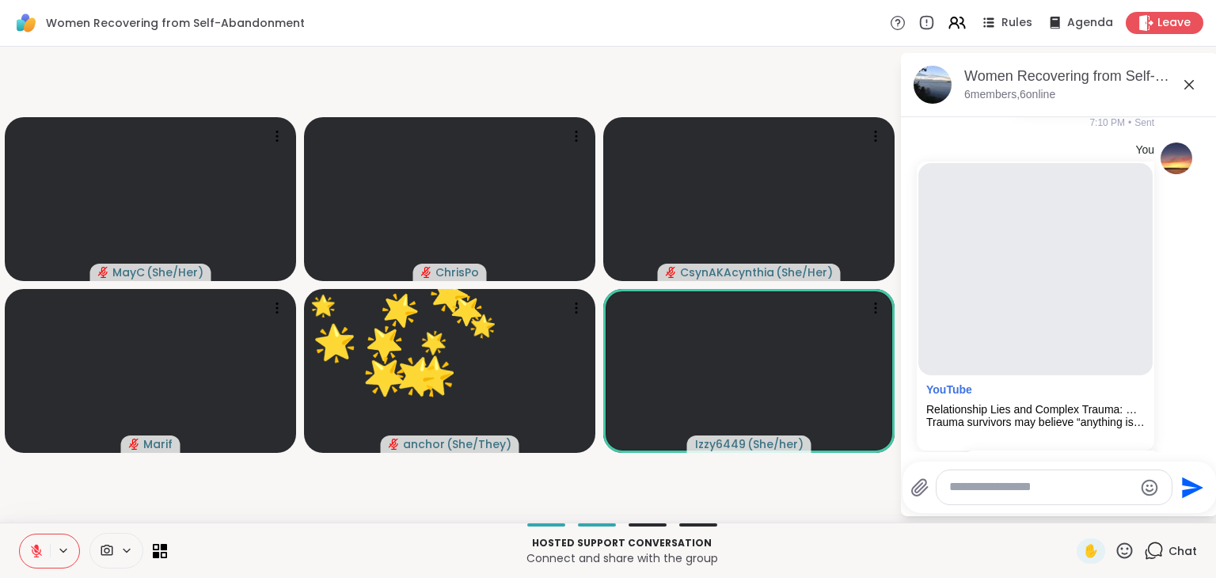
click at [1117, 553] on icon at bounding box center [1125, 551] width 16 height 16
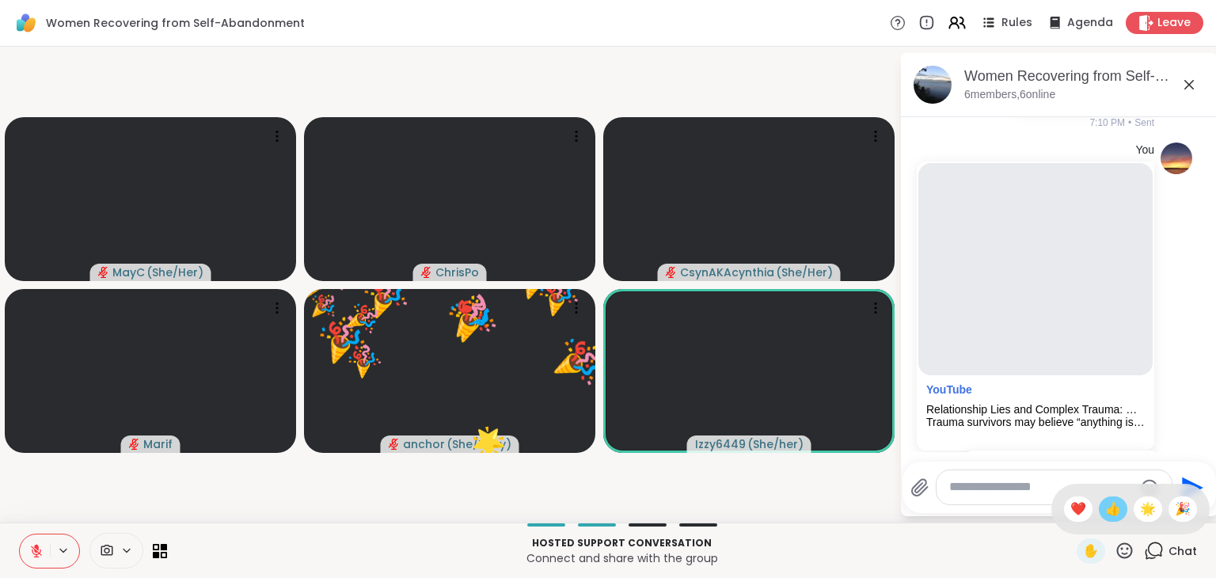
click at [1106, 507] on span "👍" at bounding box center [1114, 509] width 16 height 19
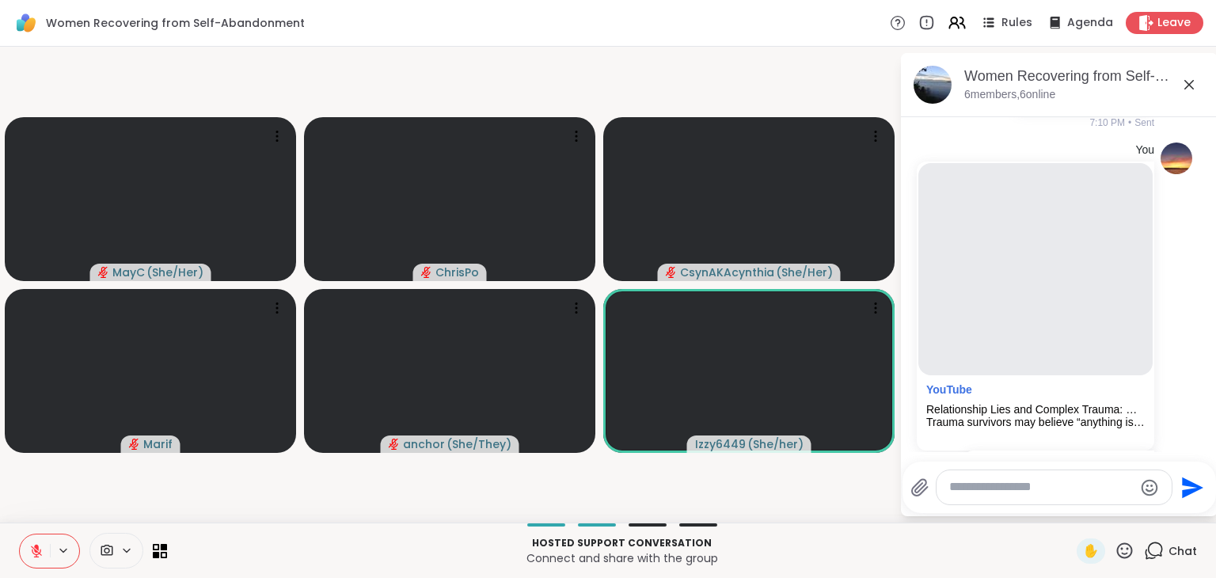
click at [1117, 549] on icon at bounding box center [1125, 551] width 16 height 16
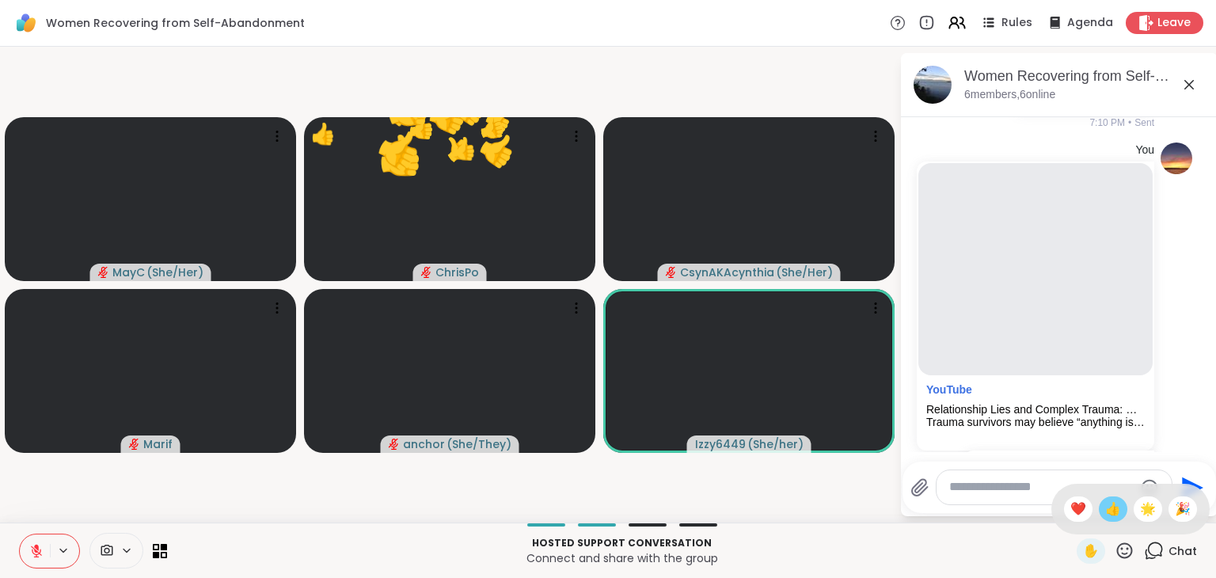
click at [1106, 506] on span "👍" at bounding box center [1114, 509] width 16 height 19
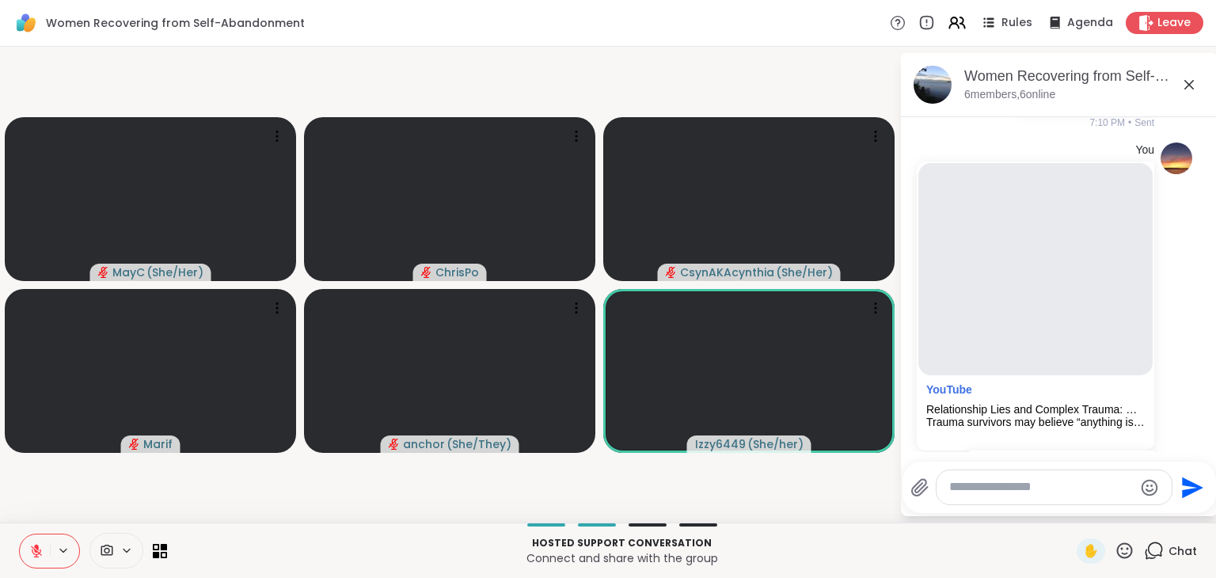
click at [1115, 552] on icon at bounding box center [1125, 551] width 20 height 20
click at [1106, 516] on span "👍" at bounding box center [1114, 509] width 16 height 19
click at [1120, 544] on icon at bounding box center [1125, 551] width 20 height 20
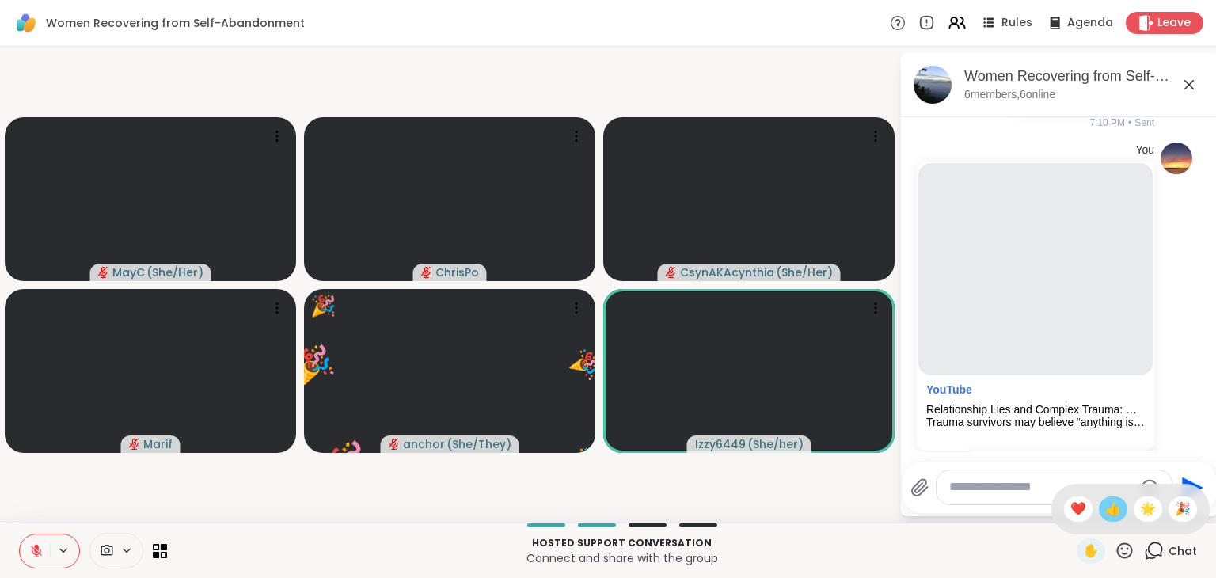
click at [1099, 514] on div "👍" at bounding box center [1113, 509] width 29 height 25
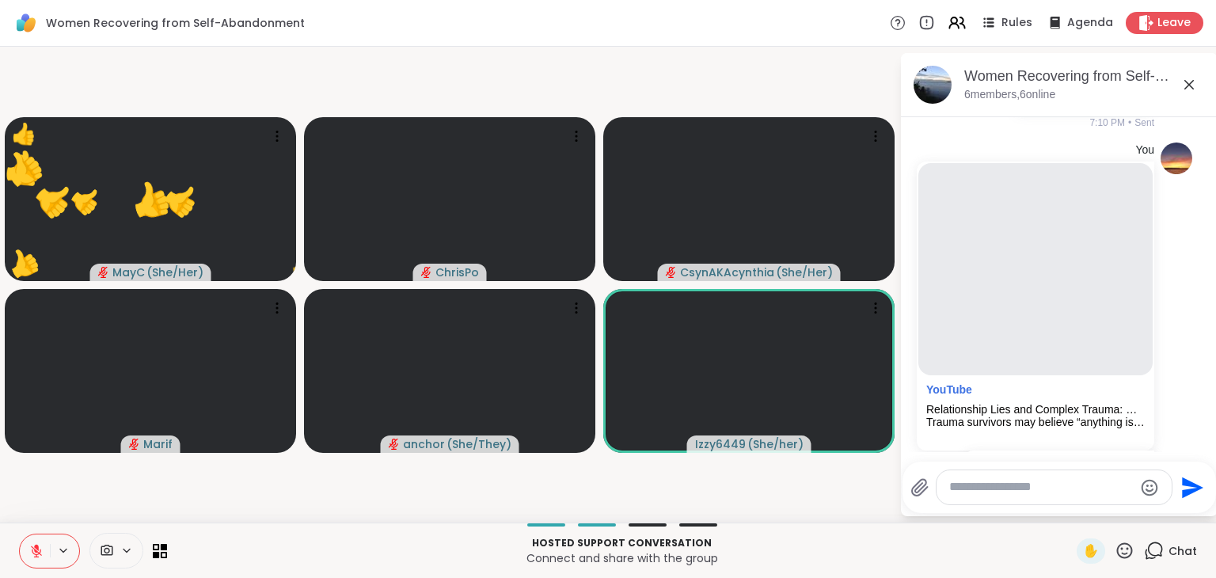
click at [1115, 551] on icon at bounding box center [1125, 551] width 20 height 20
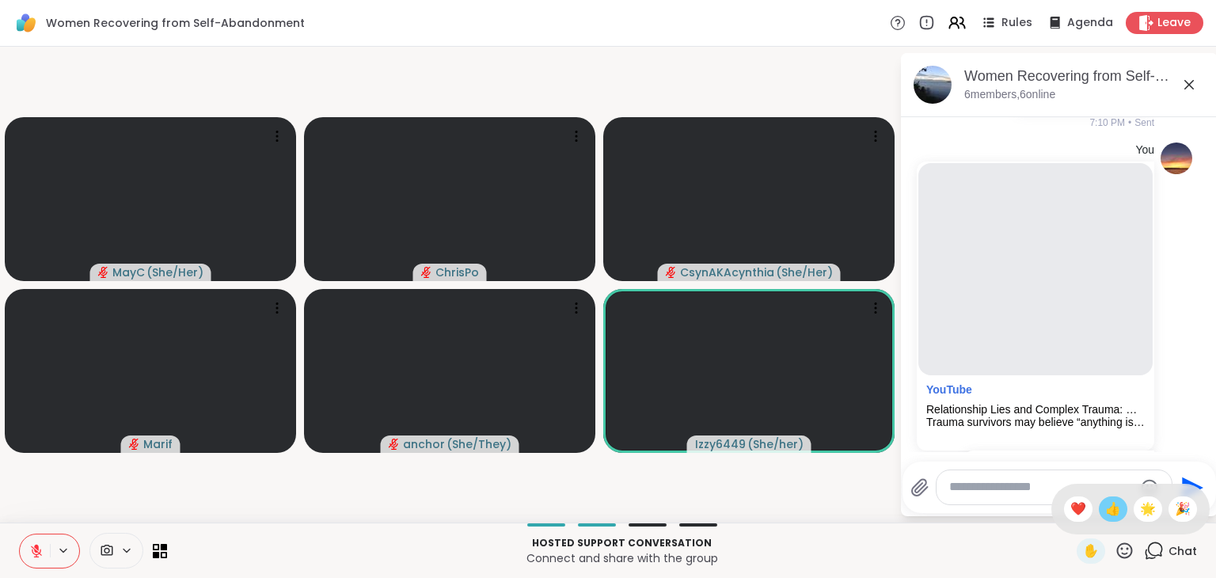
click at [1106, 514] on span "👍" at bounding box center [1114, 509] width 16 height 19
click at [1117, 549] on icon at bounding box center [1125, 551] width 16 height 16
click at [1106, 517] on span "👍" at bounding box center [1114, 509] width 16 height 19
click at [1118, 551] on icon at bounding box center [1125, 551] width 20 height 20
click at [1106, 513] on span "👍" at bounding box center [1114, 509] width 16 height 19
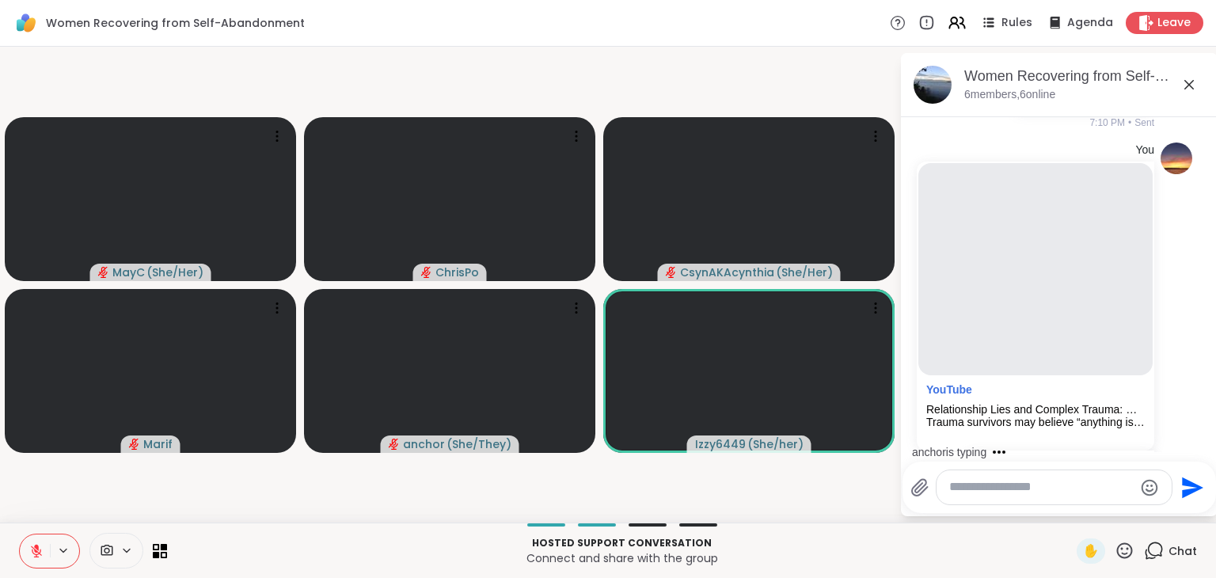
click at [1117, 554] on icon at bounding box center [1125, 551] width 16 height 16
click at [1106, 508] on span "👍" at bounding box center [1114, 509] width 16 height 19
click at [1115, 552] on icon at bounding box center [1125, 551] width 20 height 20
click at [1144, 560] on icon at bounding box center [1154, 551] width 20 height 20
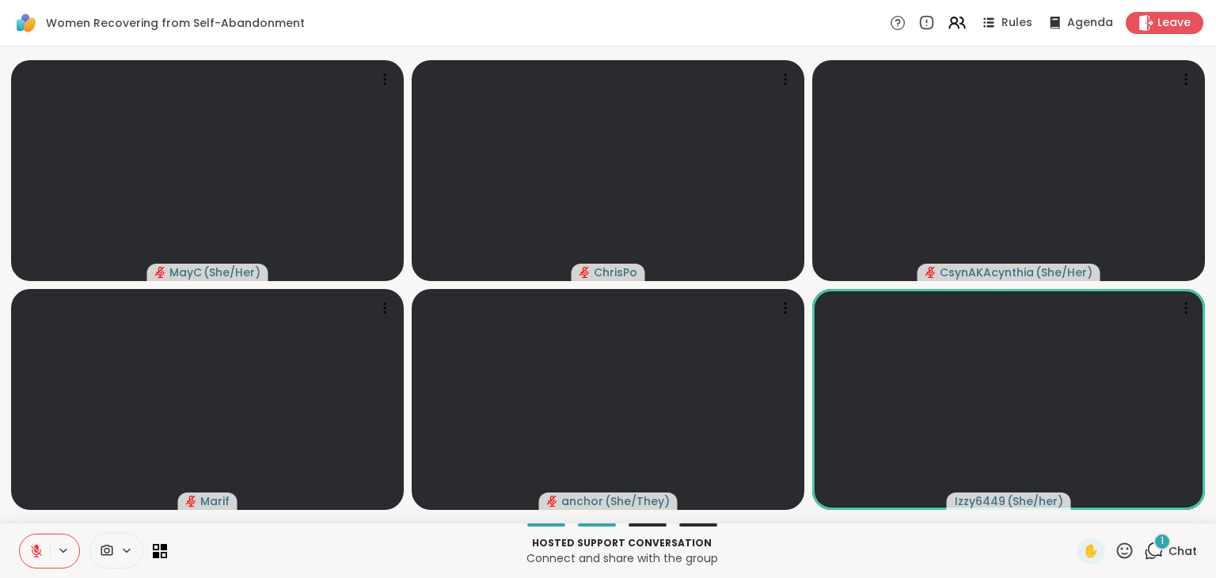
click at [1155, 558] on div "1 Chat" at bounding box center [1170, 551] width 53 height 25
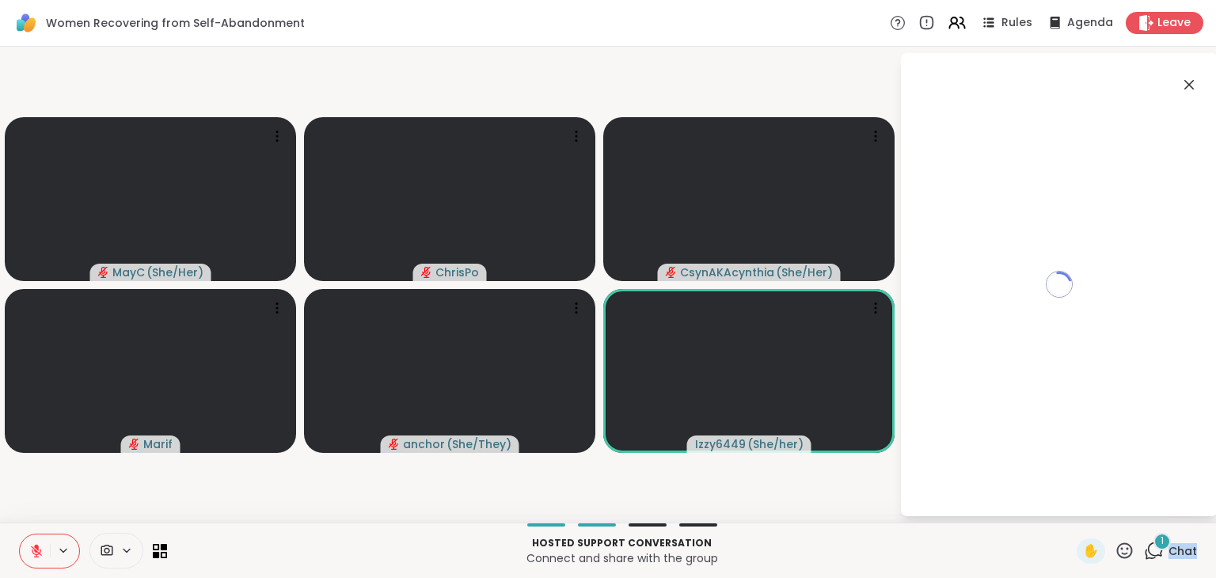
click at [1155, 558] on div "1 Chat" at bounding box center [1170, 551] width 53 height 25
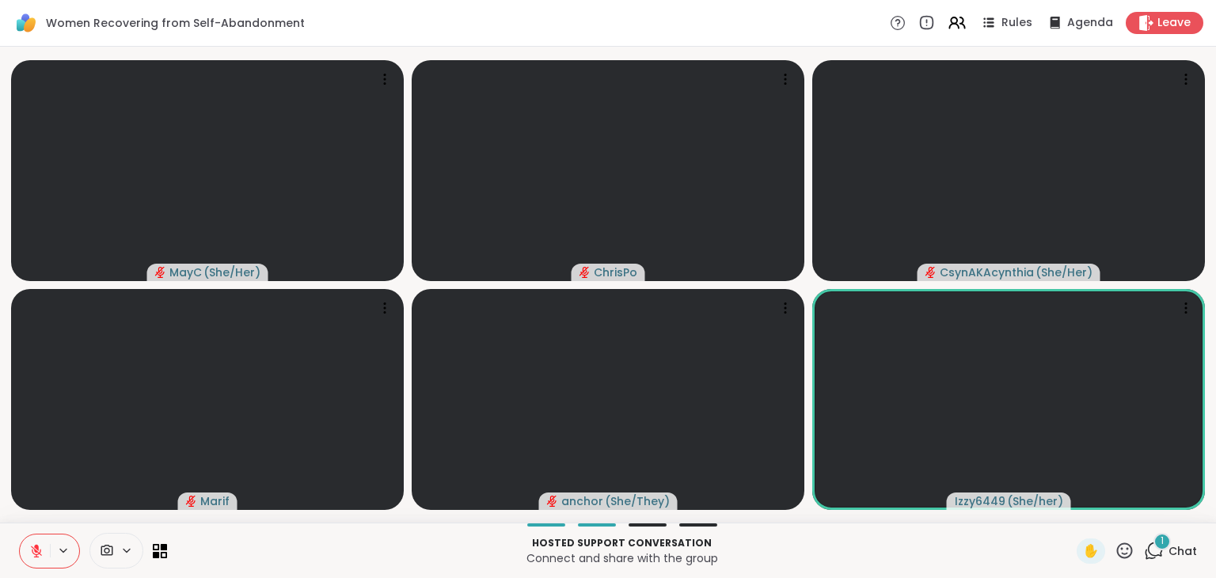
click at [1148, 555] on icon at bounding box center [1155, 550] width 15 height 14
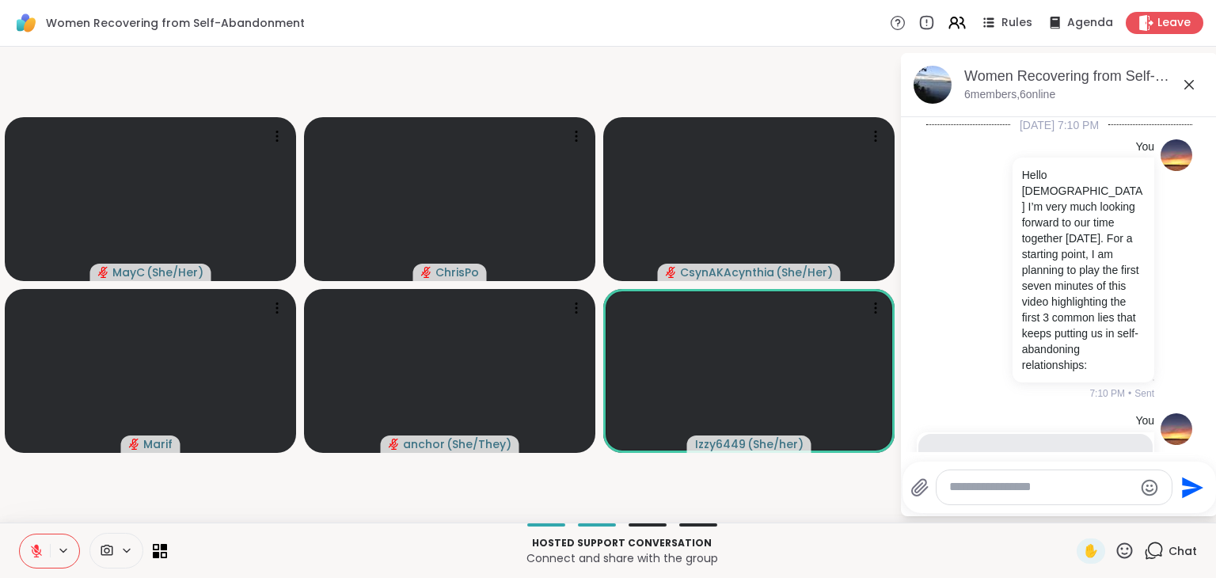
scroll to position [1119, 0]
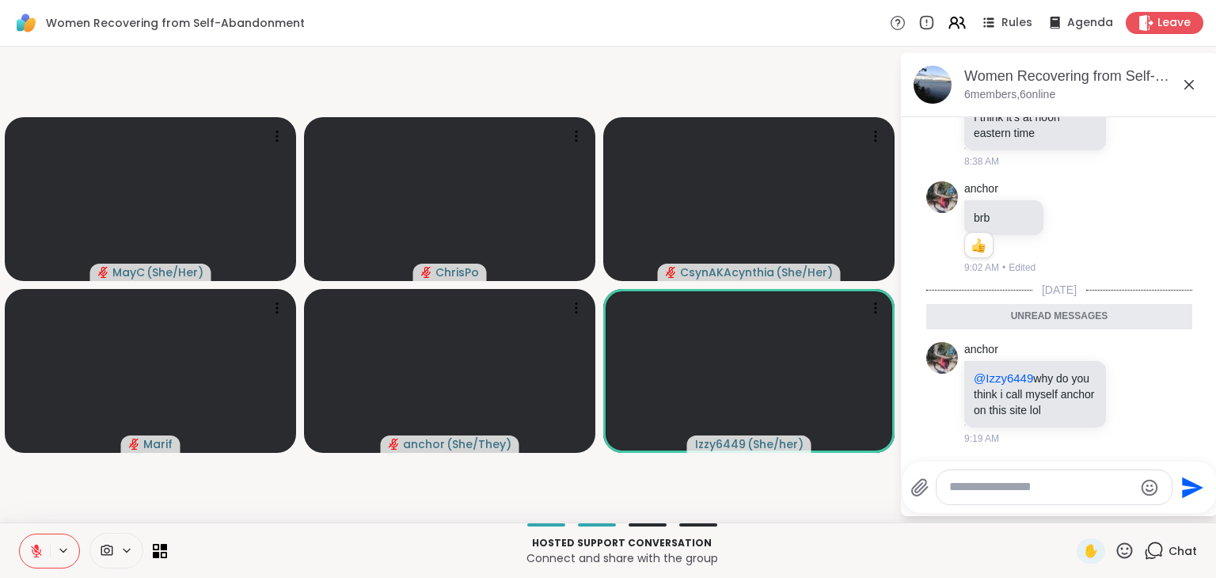
click at [1115, 552] on icon at bounding box center [1125, 551] width 20 height 20
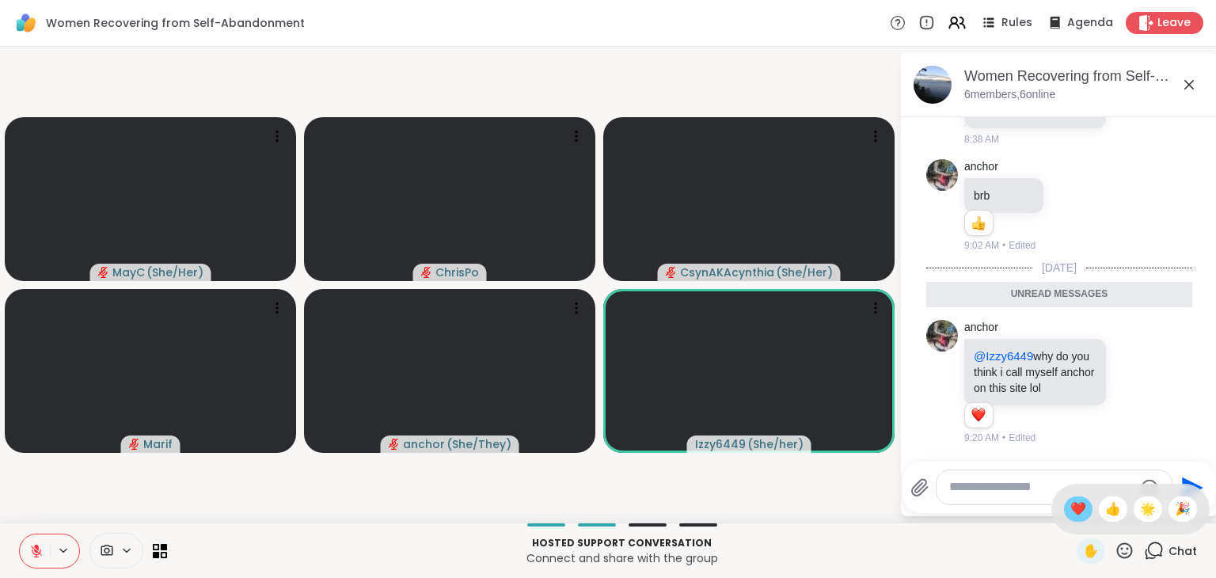
scroll to position [1142, 0]
click at [1071, 508] on span "❤️" at bounding box center [1079, 509] width 16 height 19
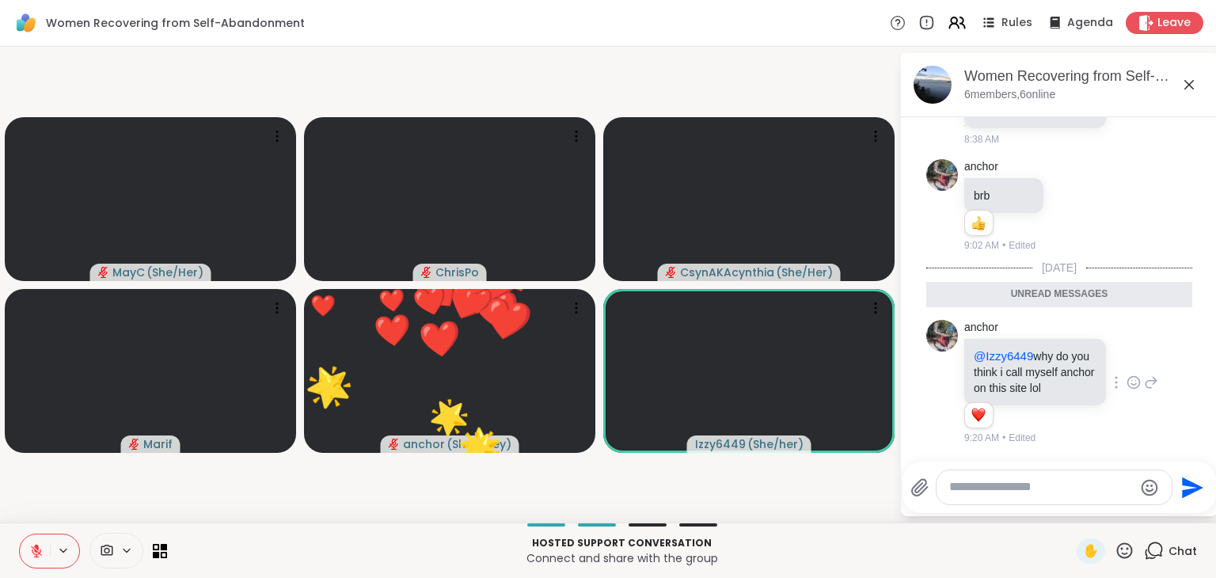
click at [1127, 381] on icon at bounding box center [1134, 383] width 14 height 16
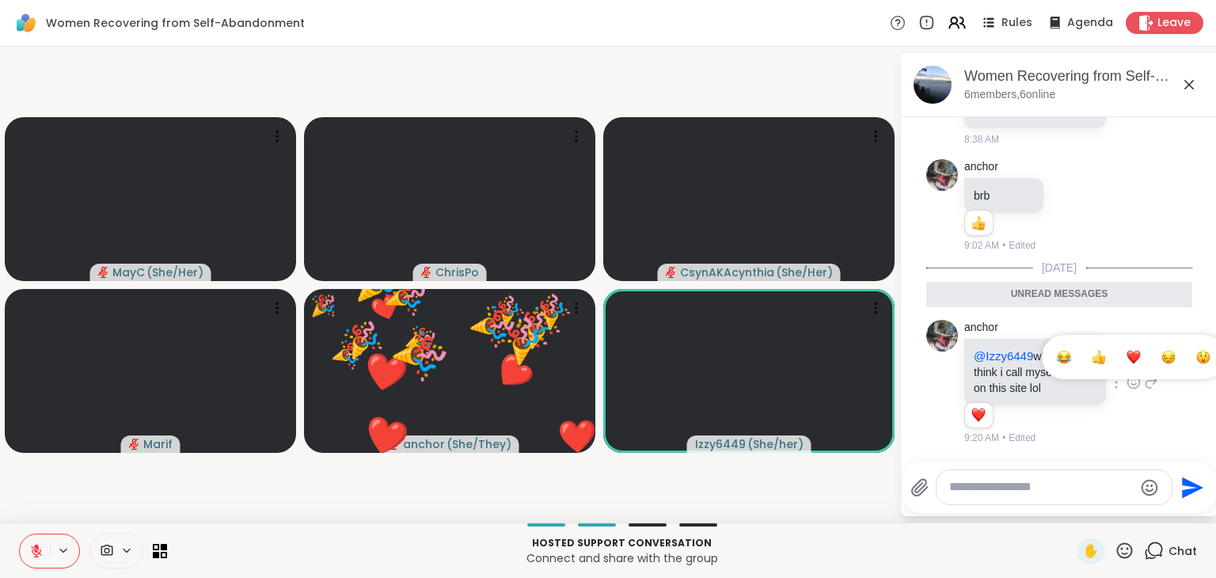
click at [1057, 356] on div "Select Reaction: Joy" at bounding box center [1064, 357] width 14 height 14
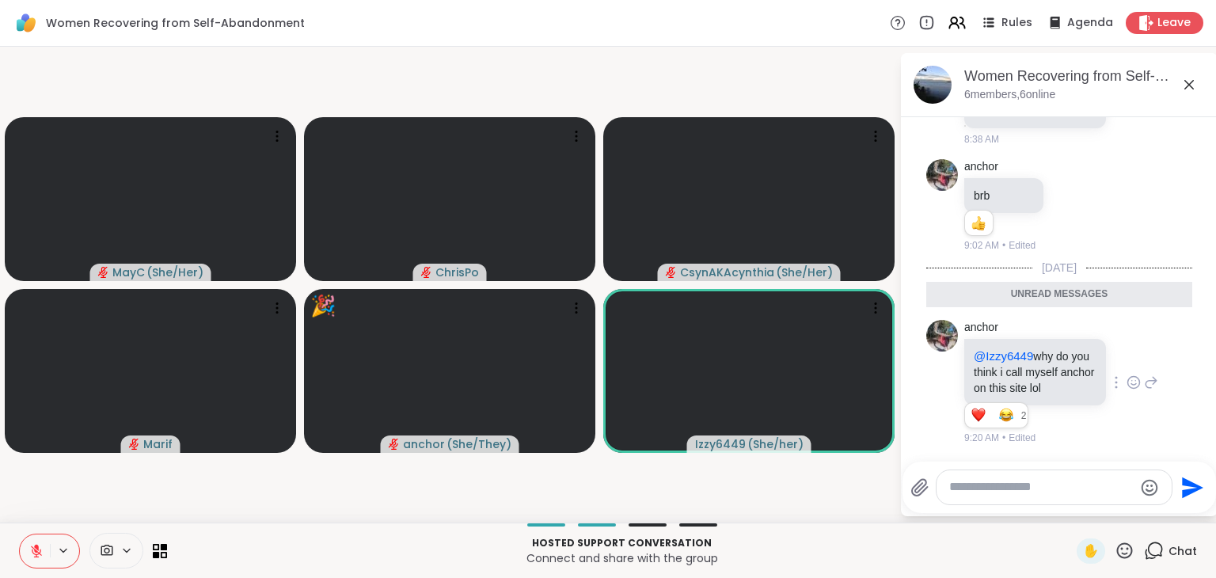
click at [1004, 492] on textarea "Type your message" at bounding box center [1042, 487] width 185 height 17
click at [1115, 554] on icon at bounding box center [1125, 551] width 20 height 20
click at [1071, 505] on span "❤️" at bounding box center [1079, 509] width 16 height 19
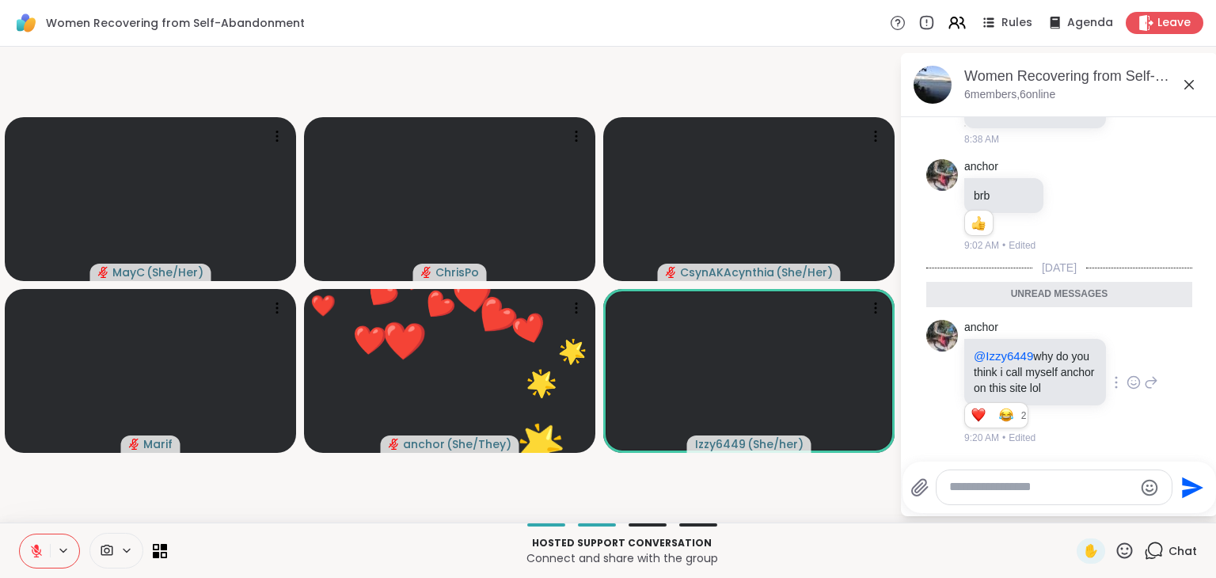
click at [1118, 550] on icon at bounding box center [1125, 551] width 20 height 20
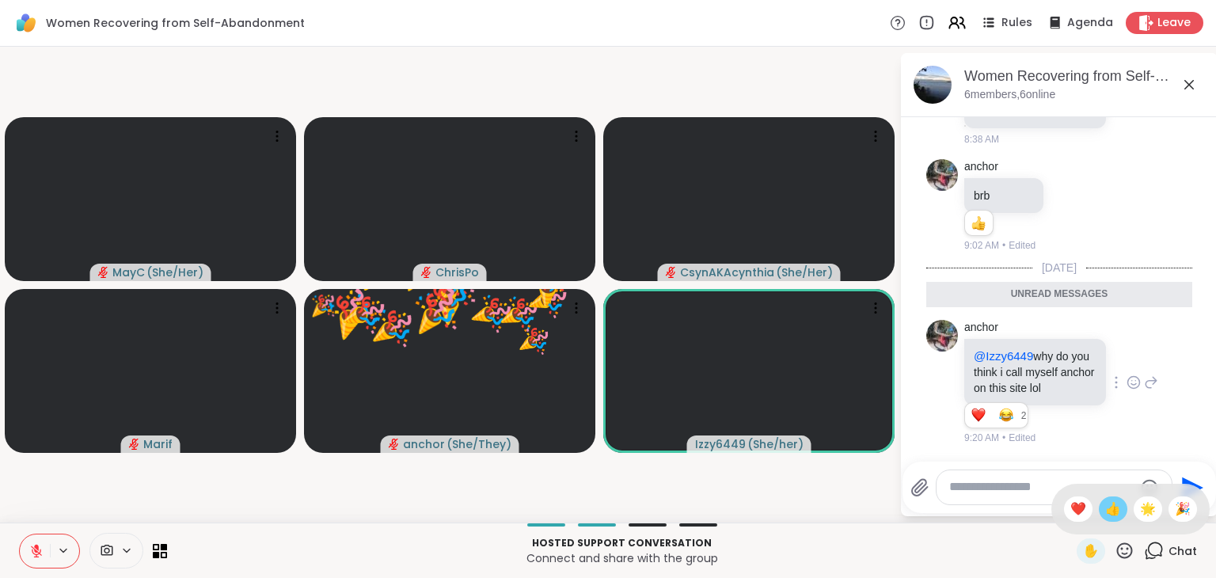
click at [1106, 516] on span "👍" at bounding box center [1114, 509] width 16 height 19
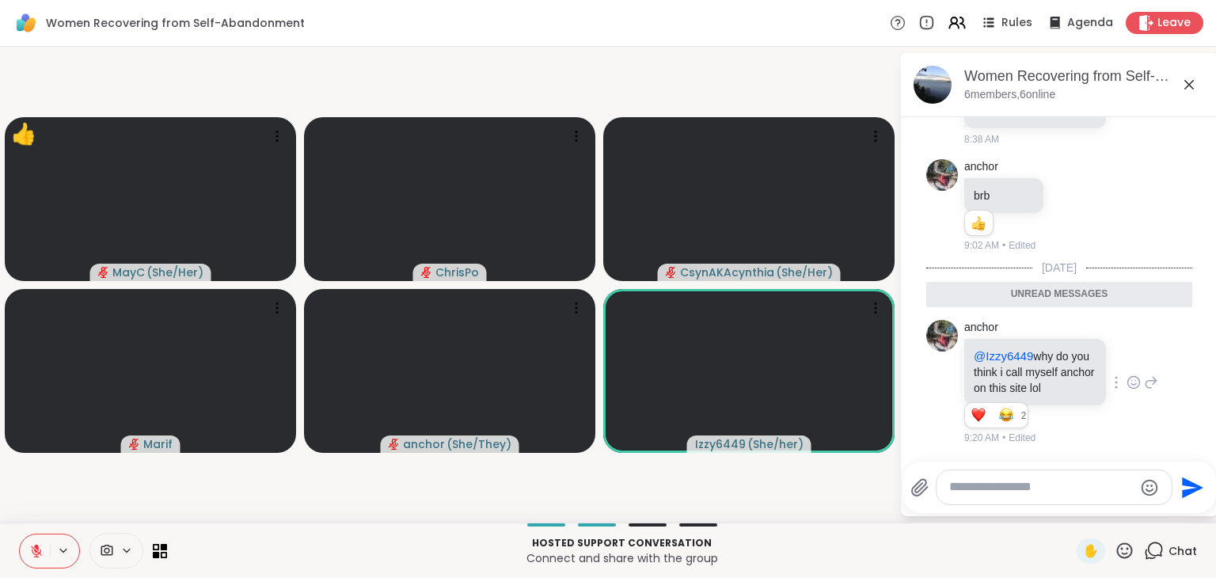
click at [36, 546] on icon at bounding box center [36, 547] width 5 height 6
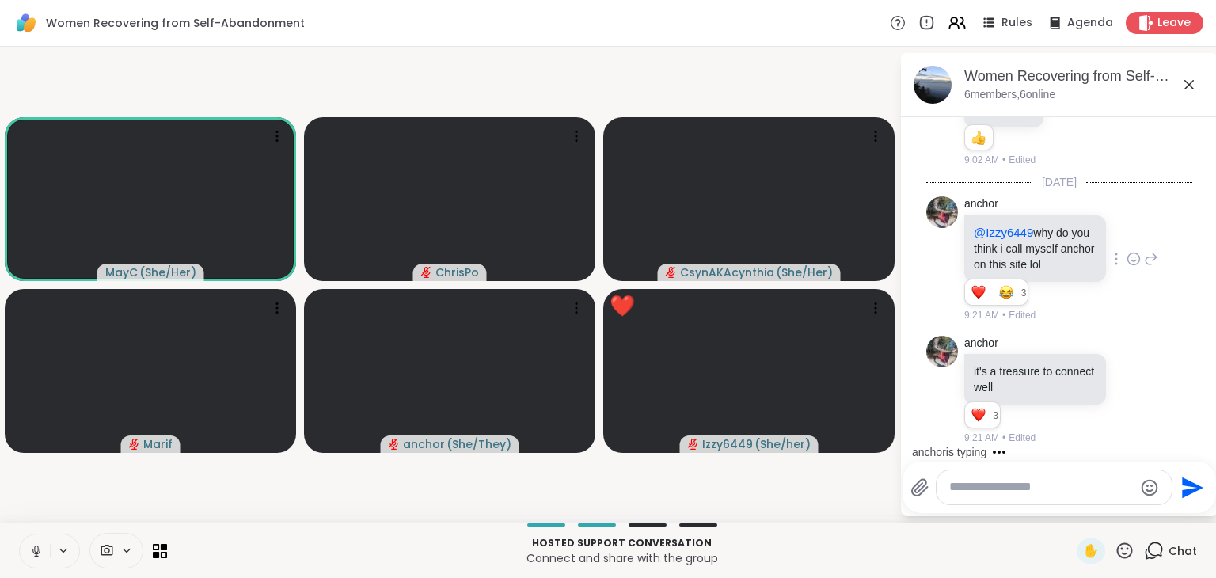
scroll to position [1359, 0]
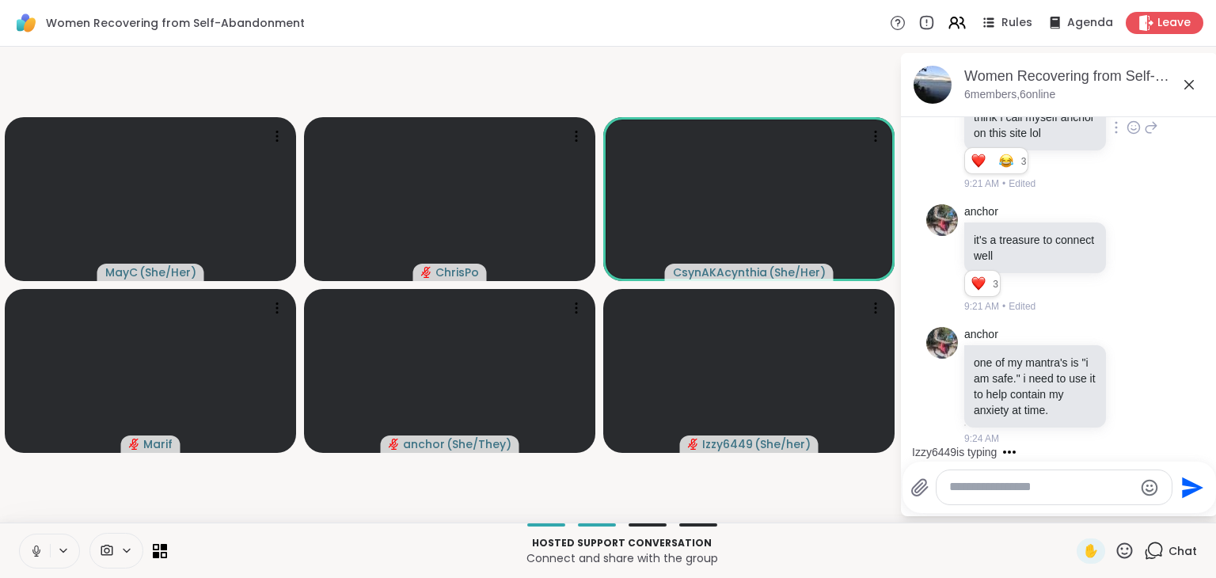
click at [36, 546] on icon at bounding box center [36, 551] width 14 height 14
click at [1117, 554] on icon at bounding box center [1125, 551] width 16 height 16
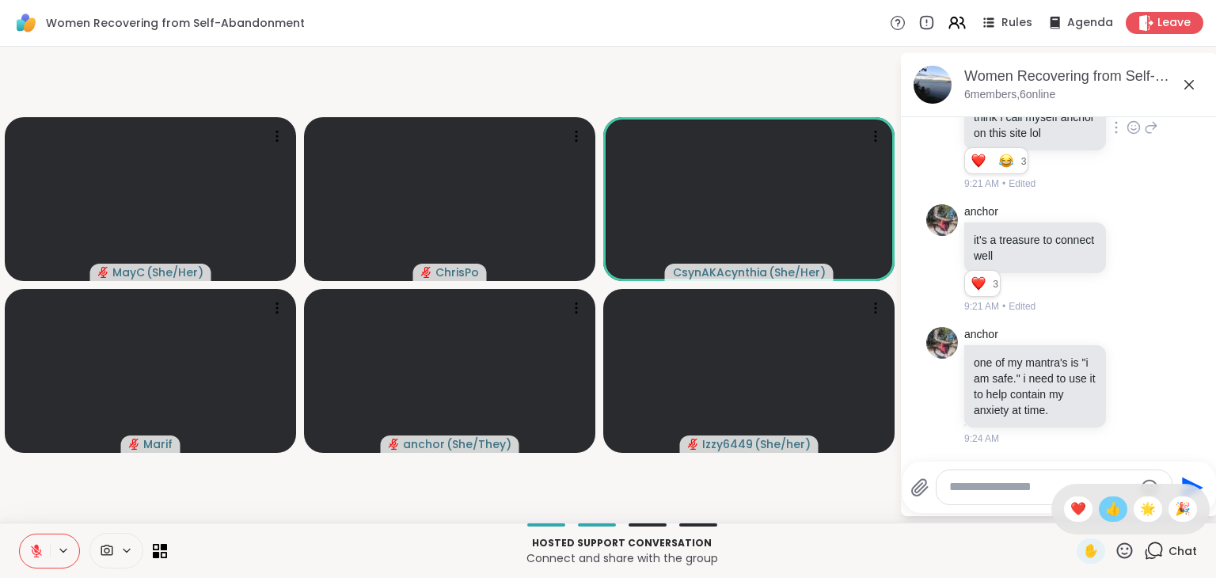
click at [1106, 514] on span "👍" at bounding box center [1114, 509] width 16 height 19
click at [1127, 390] on icon at bounding box center [1134, 386] width 14 height 16
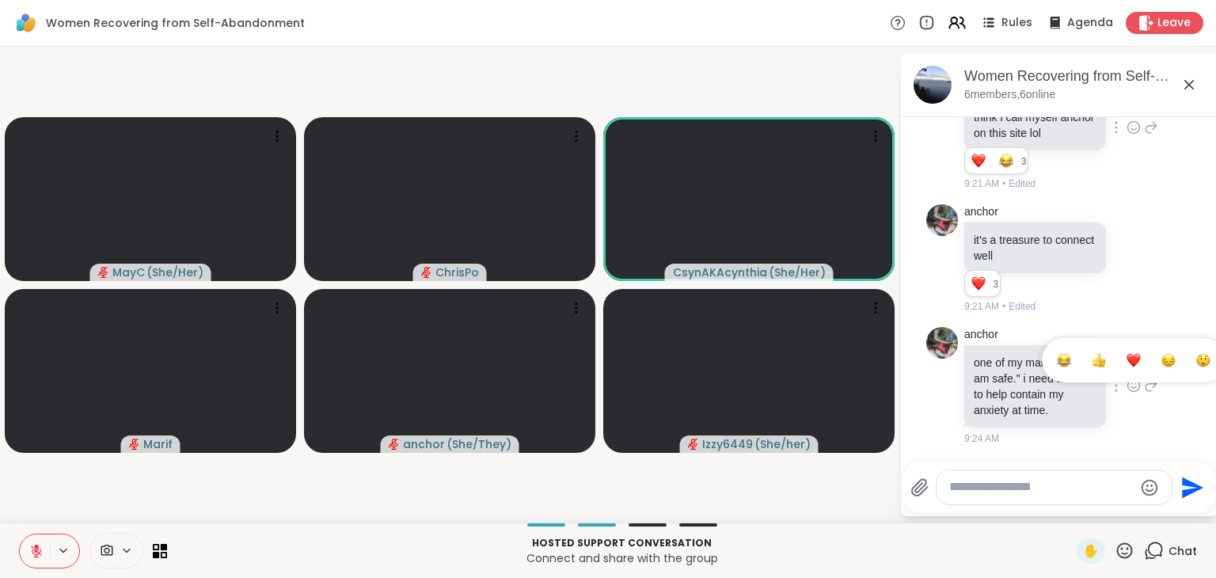
click at [1127, 358] on div "Select Reaction: Heart" at bounding box center [1134, 360] width 14 height 14
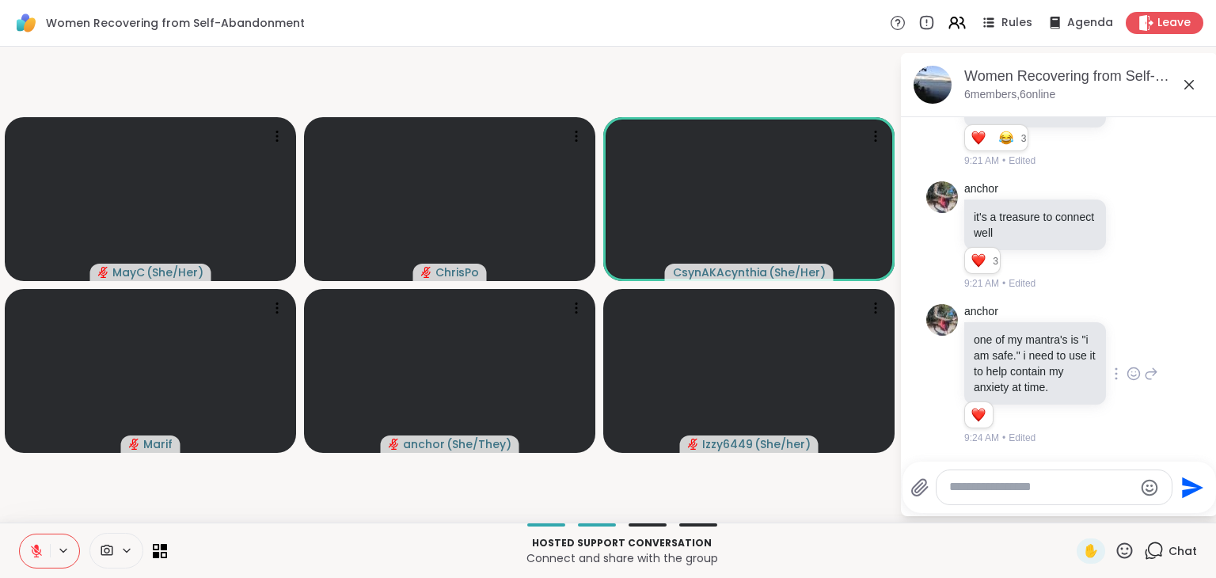
scroll to position [1381, 0]
click at [1132, 238] on icon at bounding box center [1134, 238] width 5 height 2
click at [1127, 212] on div "Select Reaction: Heart" at bounding box center [1134, 210] width 14 height 14
click at [1117, 554] on icon at bounding box center [1125, 551] width 20 height 20
click at [1071, 508] on span "❤️" at bounding box center [1079, 509] width 16 height 19
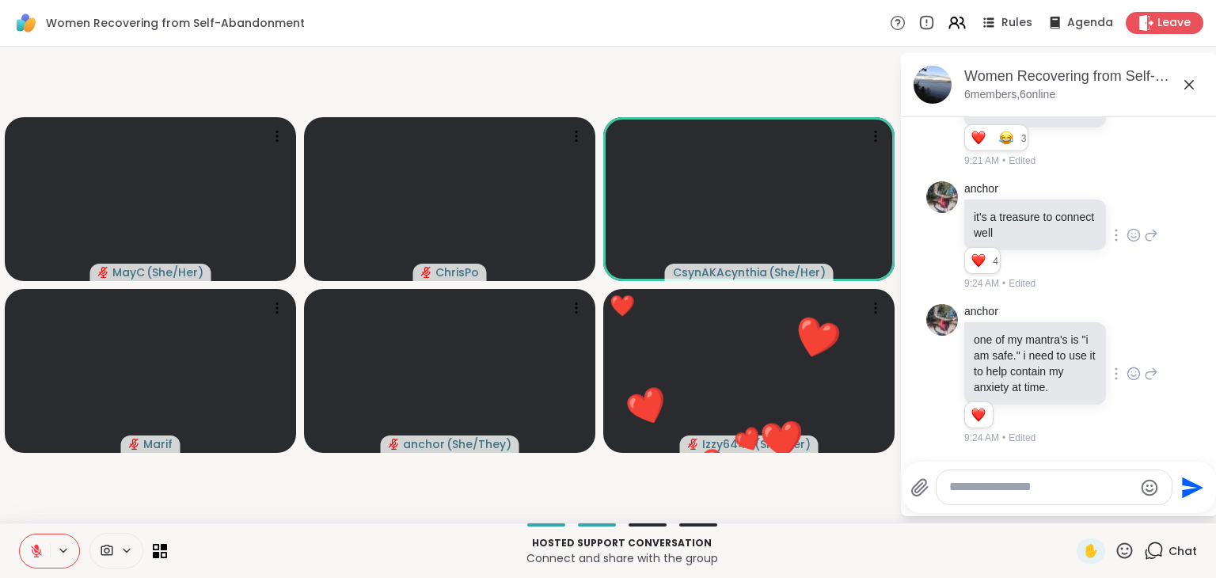
click at [1117, 558] on icon at bounding box center [1125, 551] width 16 height 16
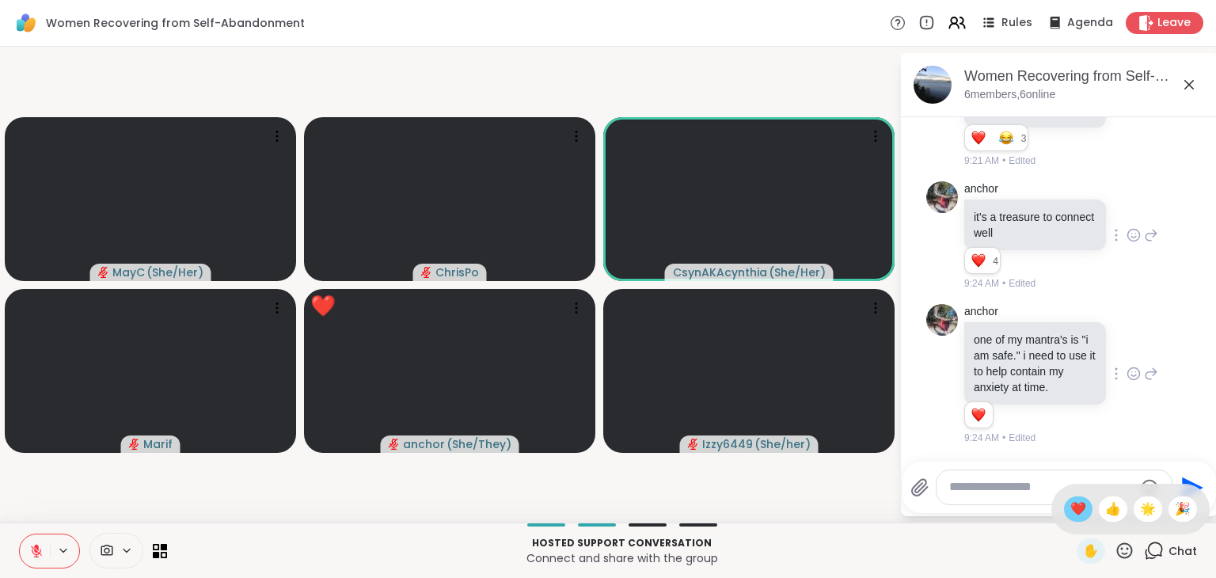
click at [1071, 506] on span "❤️" at bounding box center [1079, 509] width 16 height 19
click at [1118, 546] on icon at bounding box center [1125, 551] width 16 height 16
click at [1071, 512] on span "❤️" at bounding box center [1079, 509] width 16 height 19
click at [1117, 546] on icon at bounding box center [1125, 551] width 20 height 20
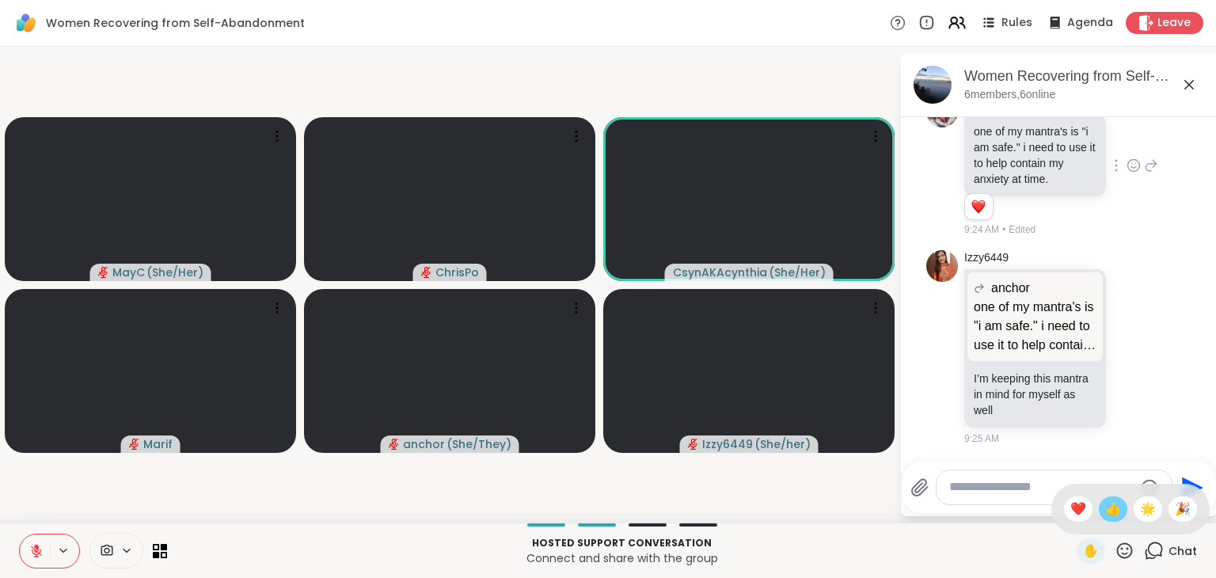
scroll to position [1612, 0]
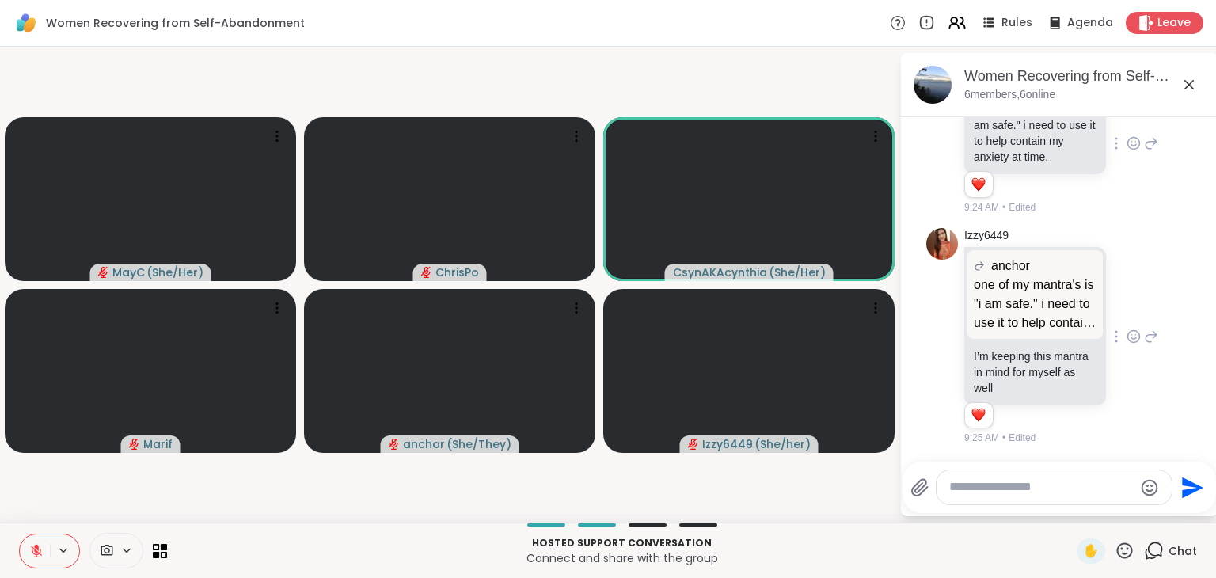
click at [1127, 336] on icon at bounding box center [1134, 337] width 14 height 16
click at [1118, 310] on button "Select Reaction: Heart" at bounding box center [1134, 311] width 32 height 32
click at [1117, 548] on icon at bounding box center [1125, 551] width 16 height 16
click at [1071, 509] on span "❤️" at bounding box center [1079, 509] width 16 height 19
click at [1120, 552] on icon at bounding box center [1125, 551] width 20 height 20
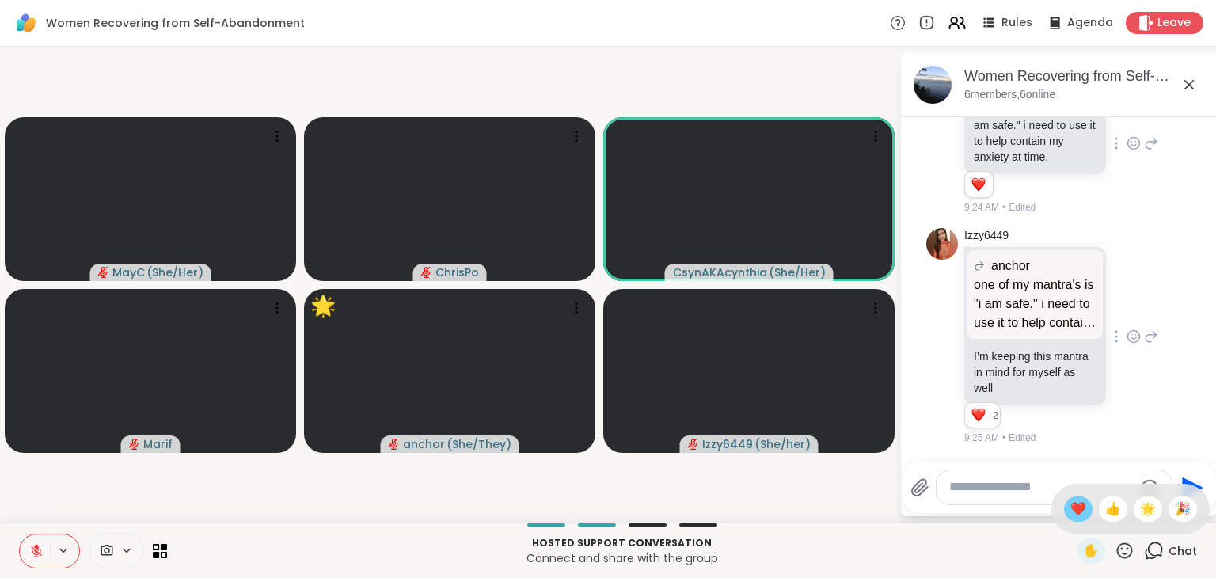
click at [1071, 508] on span "❤️" at bounding box center [1079, 509] width 16 height 19
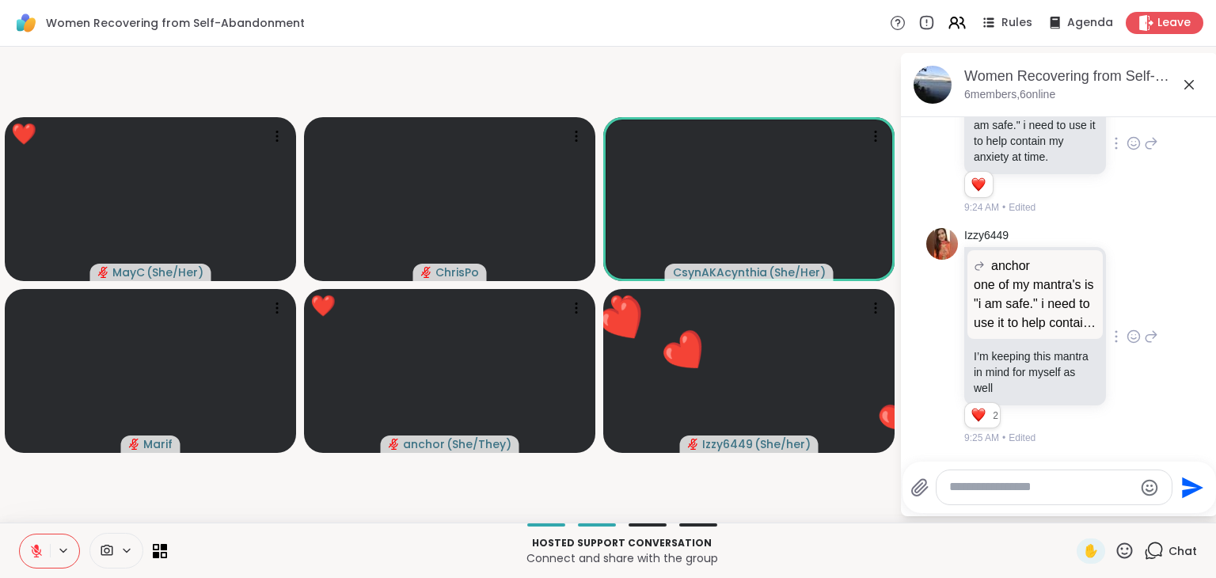
click at [1117, 554] on icon at bounding box center [1125, 551] width 16 height 16
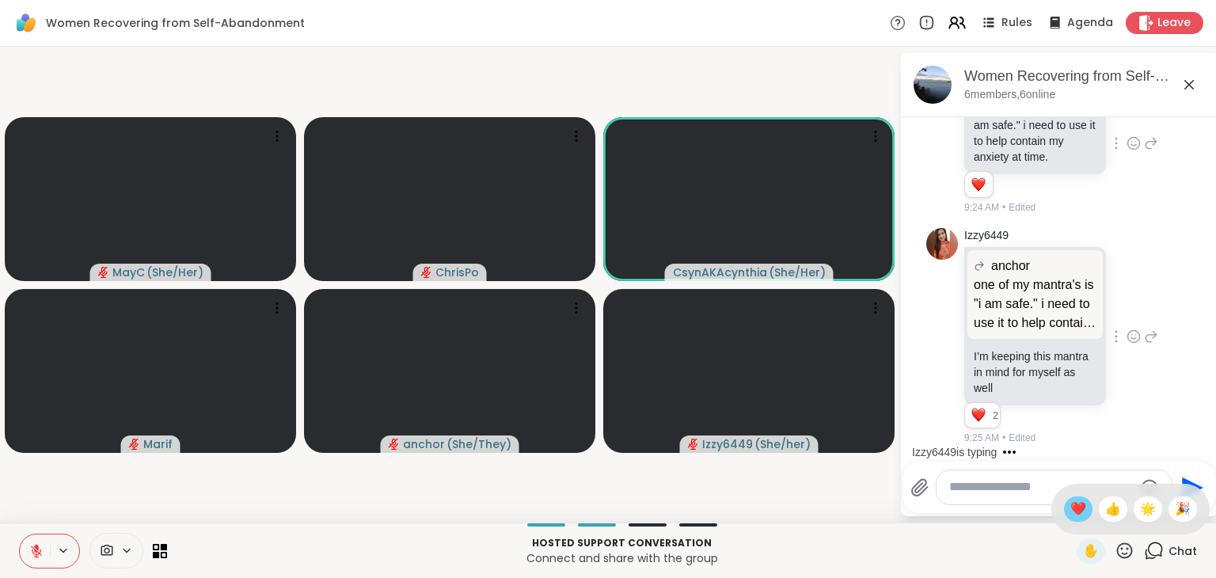
click at [1071, 510] on span "❤️" at bounding box center [1079, 509] width 16 height 19
click at [29, 546] on icon at bounding box center [36, 551] width 14 height 14
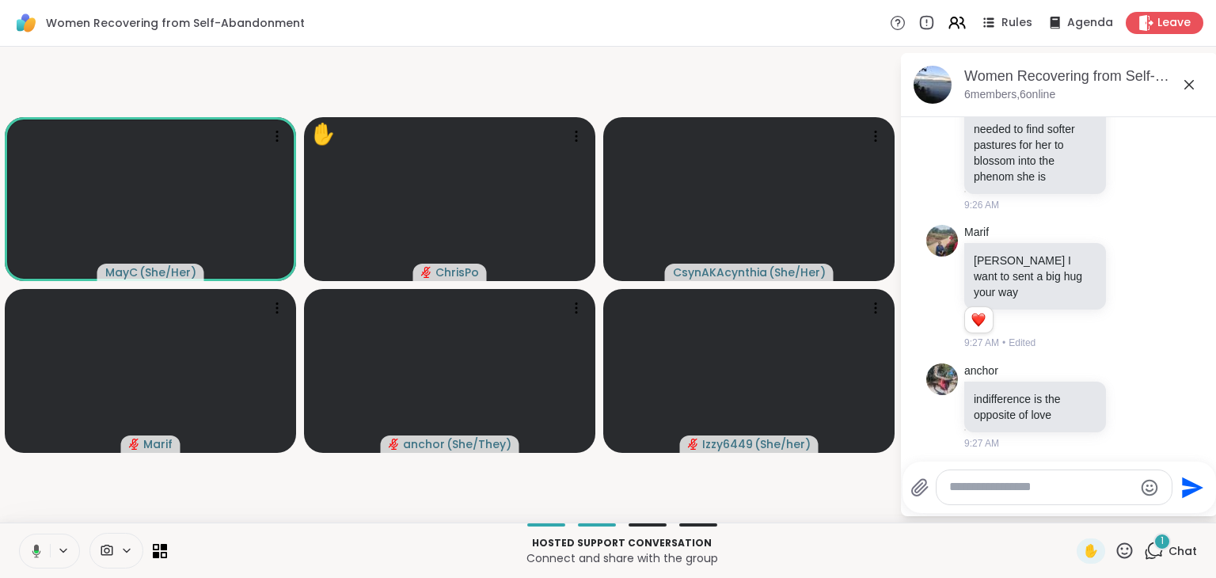
scroll to position [2129, 0]
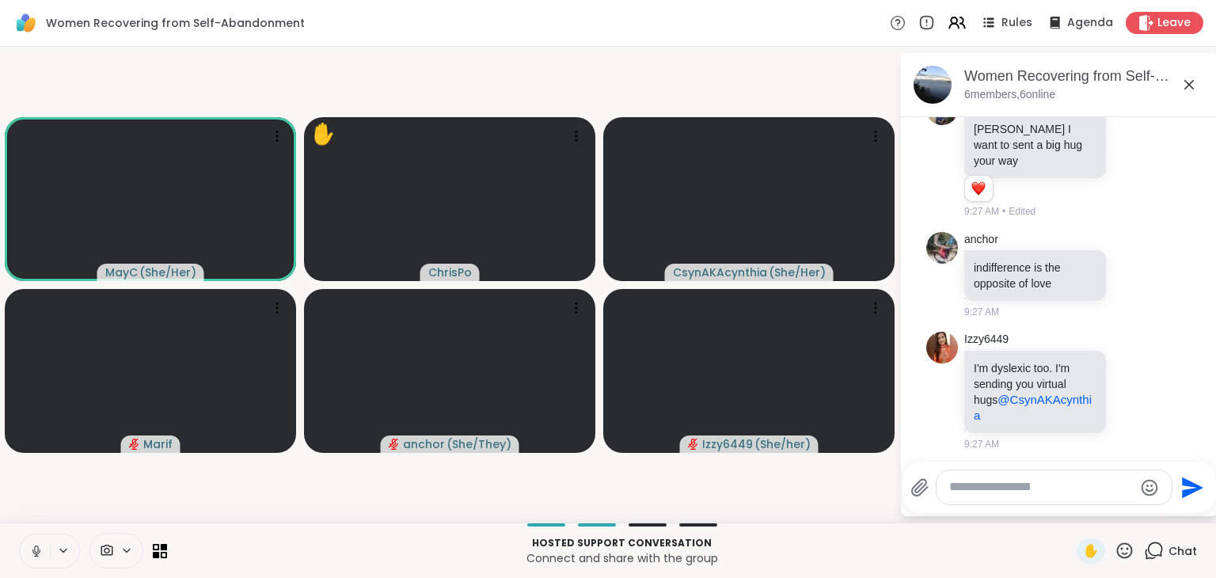
click at [29, 546] on icon at bounding box center [36, 551] width 14 height 14
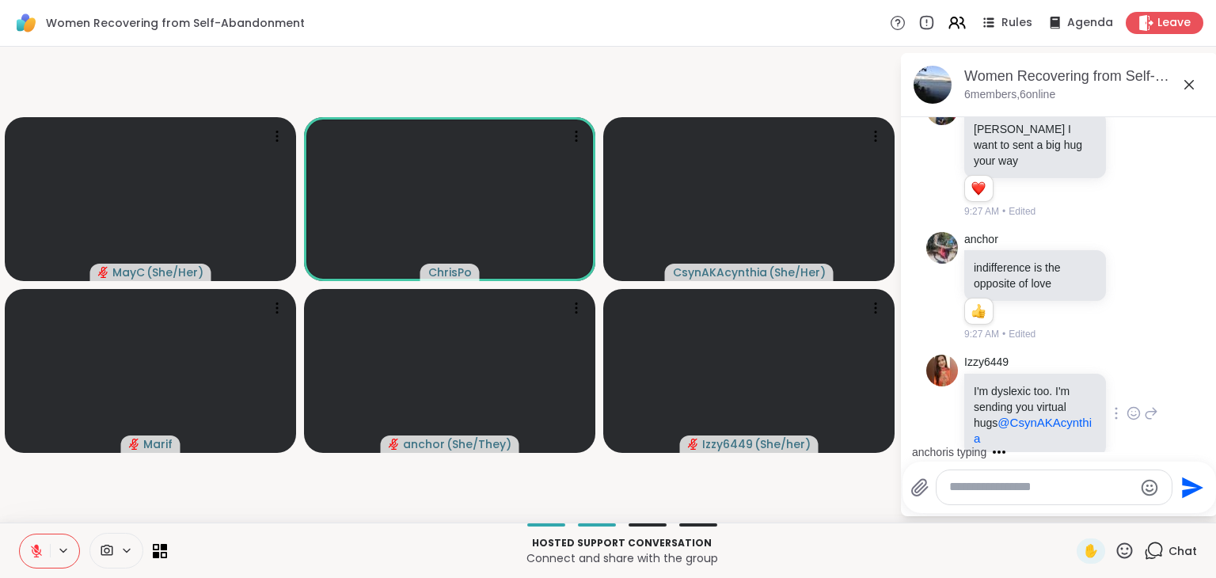
click at [1127, 408] on icon at bounding box center [1134, 413] width 14 height 16
click at [1127, 385] on div "Select Reaction: Heart" at bounding box center [1134, 388] width 14 height 14
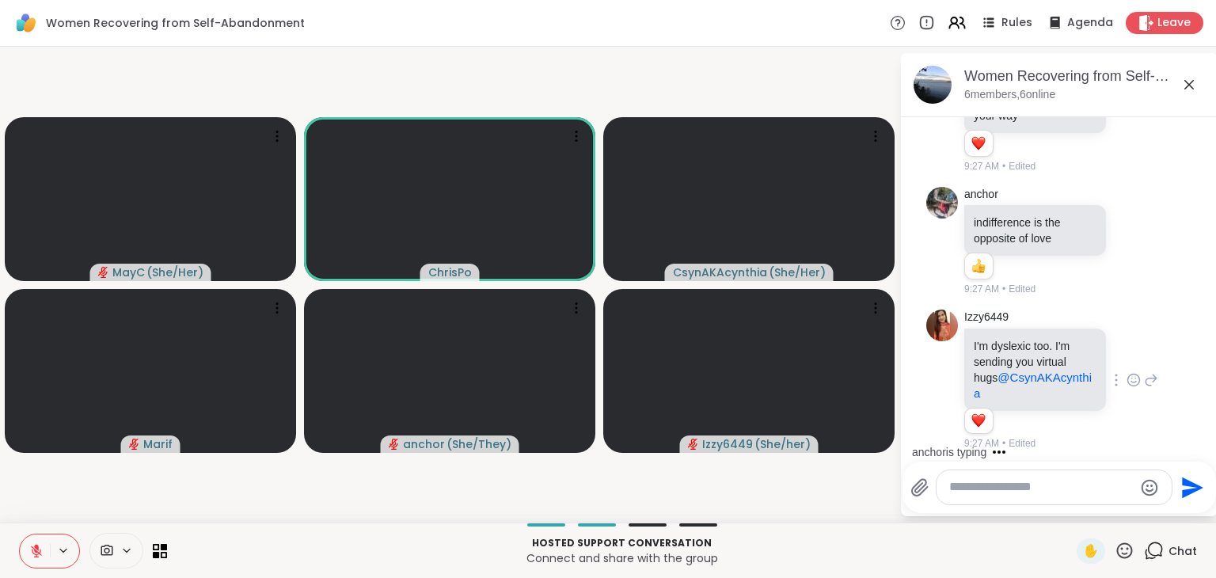
scroll to position [2290, 0]
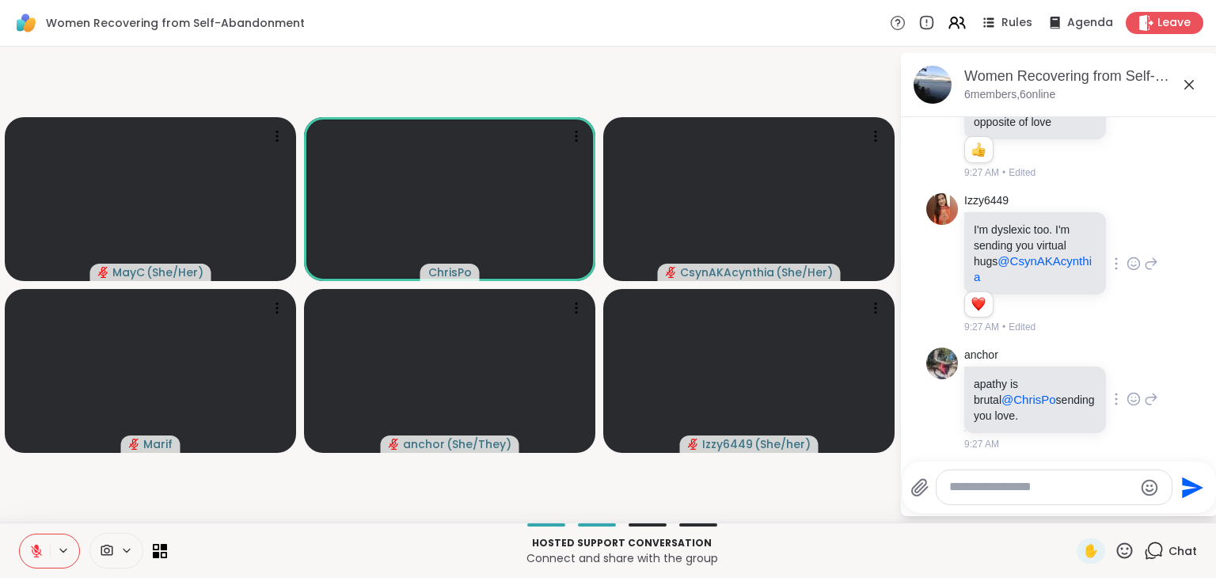
click at [1127, 393] on icon at bounding box center [1134, 399] width 14 height 16
click at [1131, 373] on button "Select Reaction: Heart" at bounding box center [1134, 374] width 32 height 32
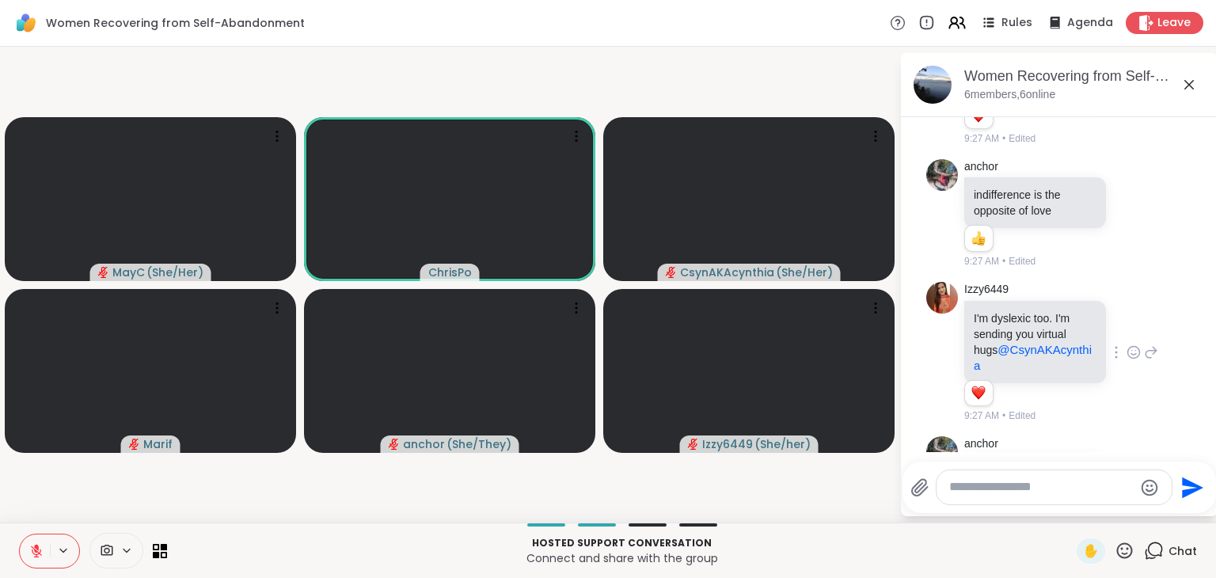
scroll to position [2196, 0]
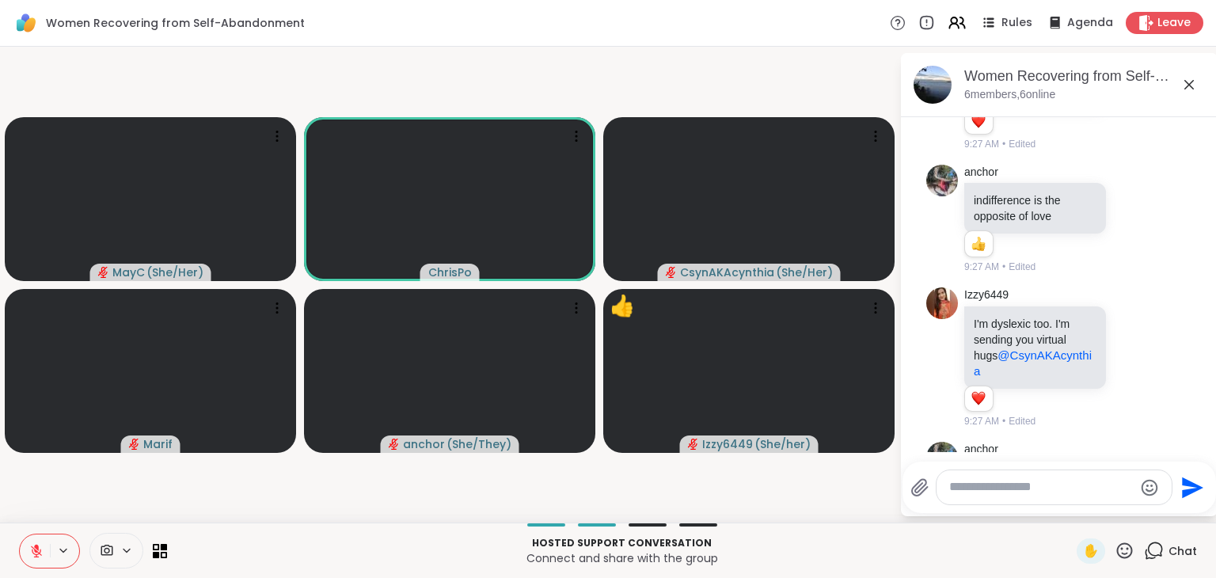
click at [1117, 558] on icon at bounding box center [1125, 551] width 16 height 16
click at [1071, 505] on span "❤️" at bounding box center [1079, 509] width 16 height 19
click at [1117, 543] on icon at bounding box center [1125, 551] width 16 height 16
click at [1064, 498] on div "❤️" at bounding box center [1078, 509] width 29 height 25
click at [1115, 552] on icon at bounding box center [1125, 551] width 20 height 20
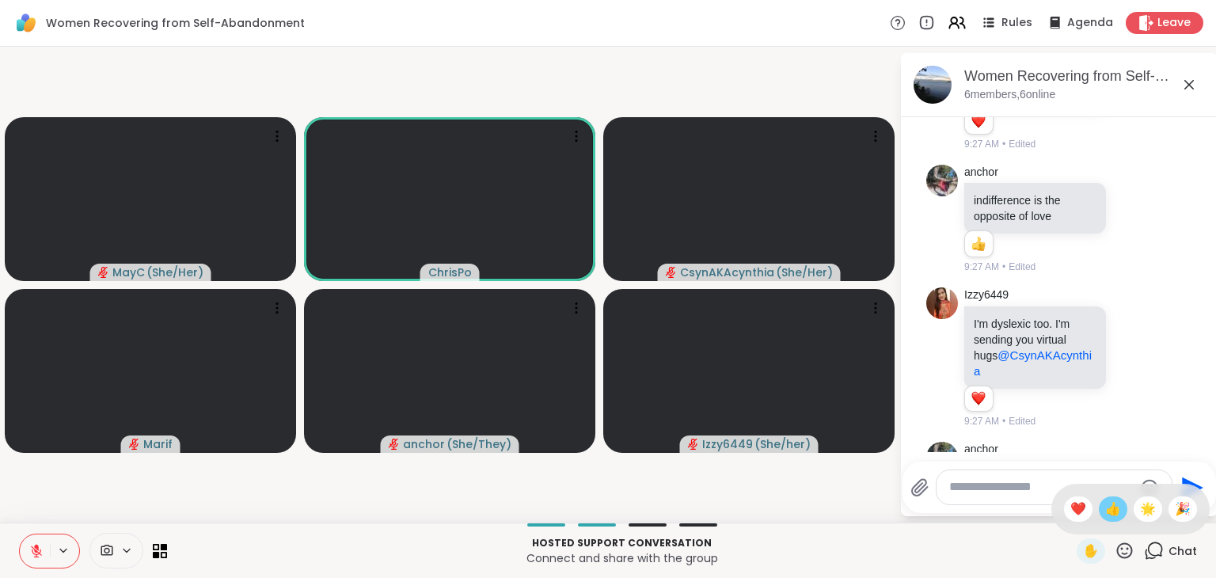
click at [1106, 508] on span "👍" at bounding box center [1114, 509] width 16 height 19
click at [1117, 549] on icon at bounding box center [1125, 551] width 16 height 16
click at [1064, 497] on div "❤️" at bounding box center [1078, 509] width 29 height 25
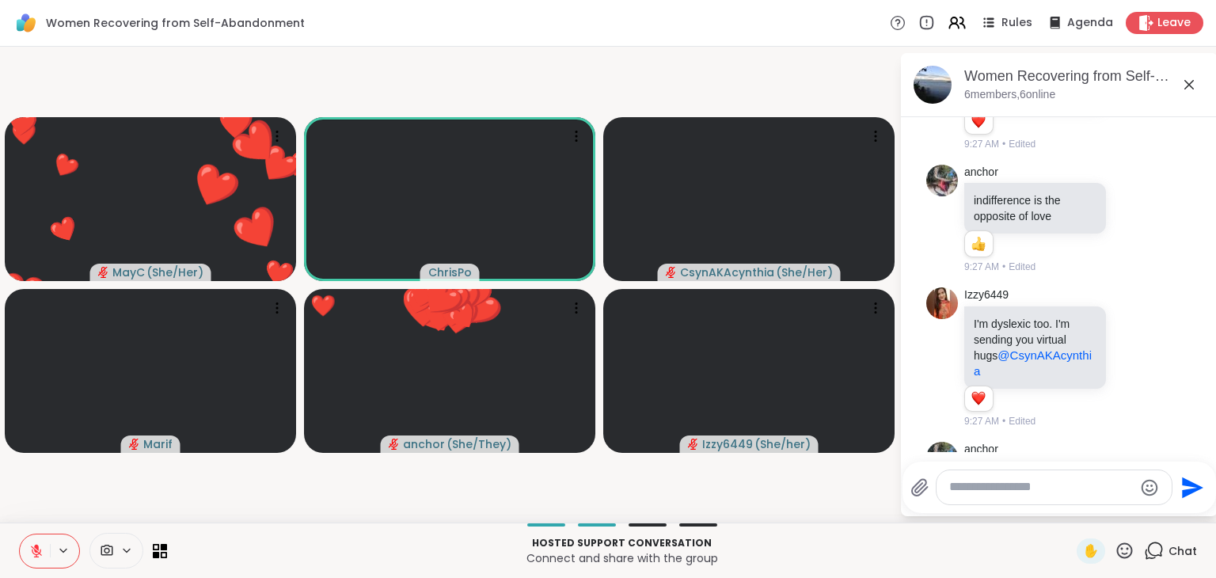
click at [25, 551] on button at bounding box center [35, 551] width 30 height 33
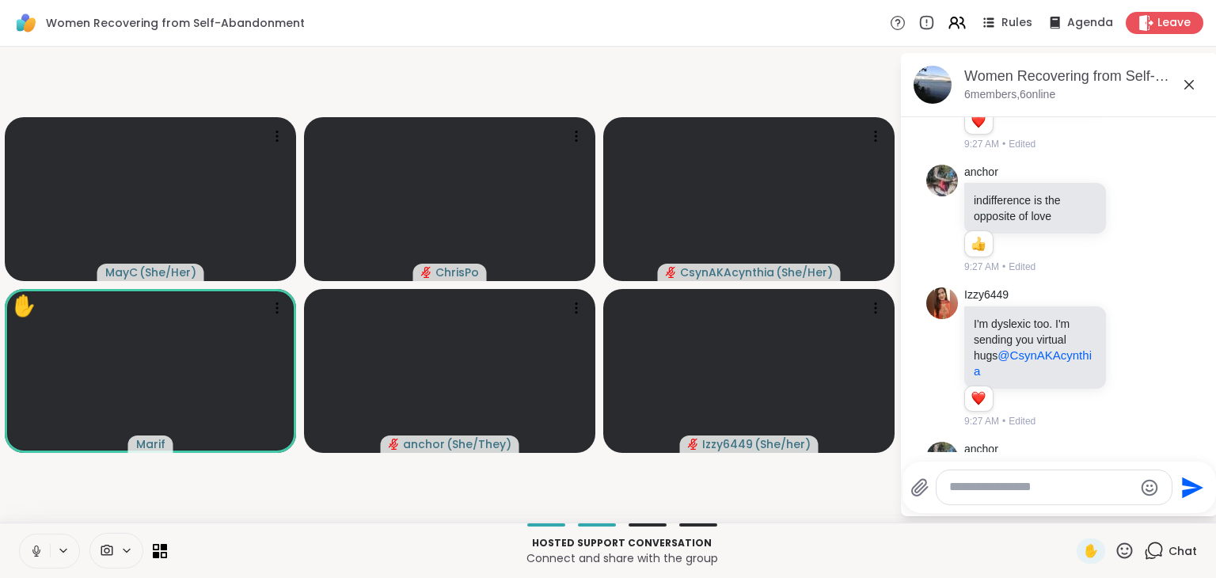
click at [35, 550] on icon at bounding box center [36, 549] width 4 height 7
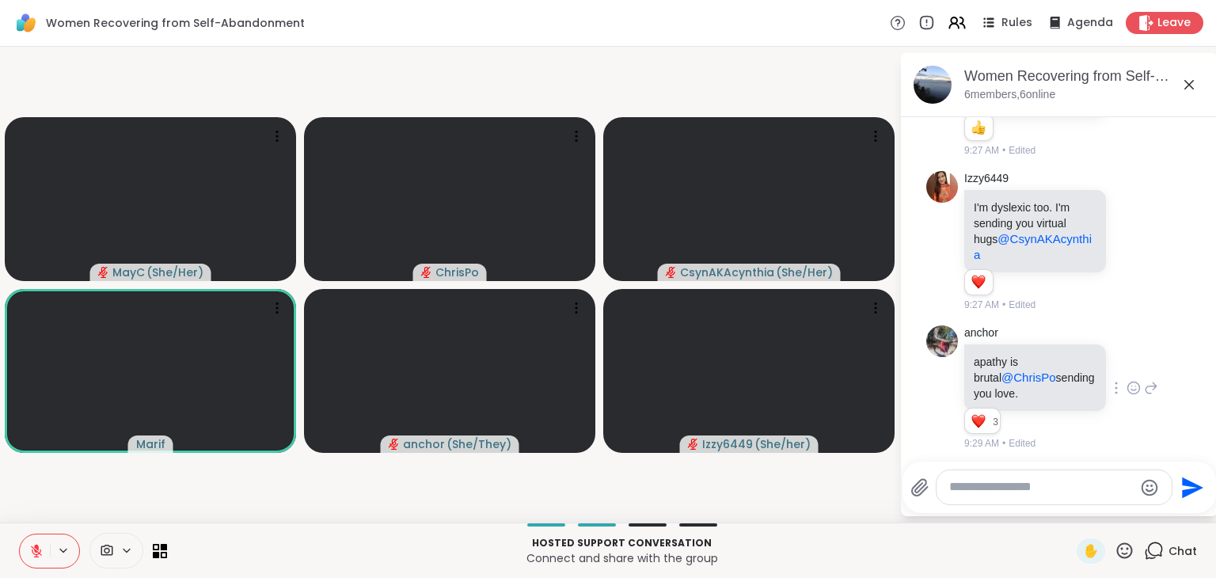
click at [1115, 550] on icon at bounding box center [1125, 551] width 20 height 20
click at [1071, 508] on span "❤️" at bounding box center [1079, 509] width 16 height 19
click at [1115, 547] on icon at bounding box center [1125, 551] width 20 height 20
click at [1106, 514] on span "👍" at bounding box center [1114, 509] width 16 height 19
click at [1115, 549] on icon at bounding box center [1125, 551] width 20 height 20
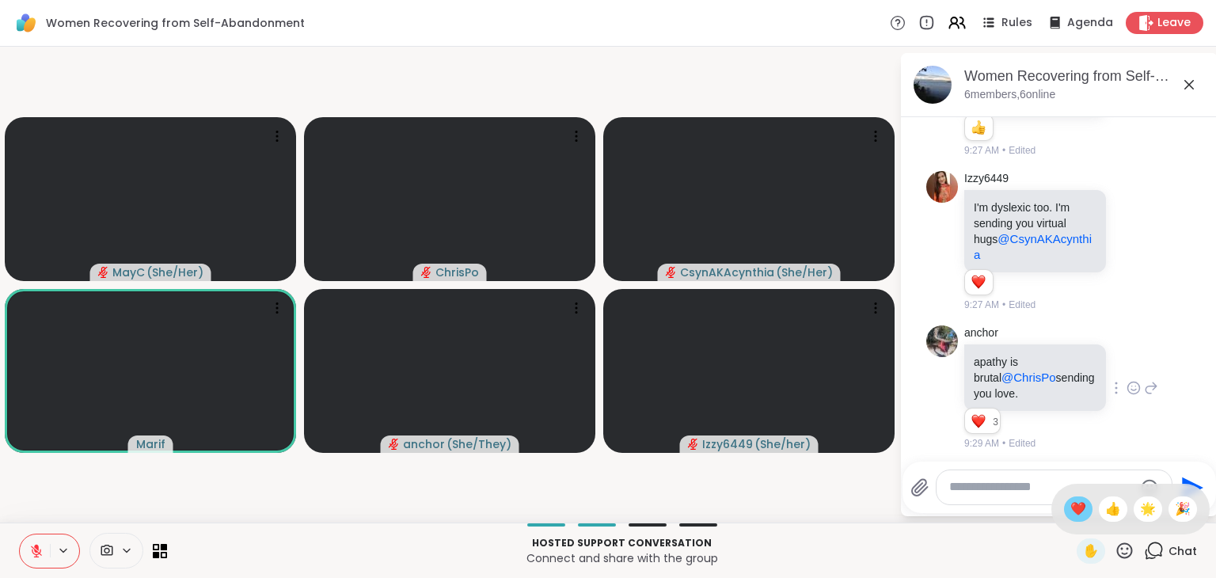
click at [1071, 510] on span "❤️" at bounding box center [1079, 509] width 16 height 19
click at [1118, 557] on icon at bounding box center [1125, 551] width 20 height 20
click at [1106, 515] on span "👍" at bounding box center [1114, 509] width 16 height 19
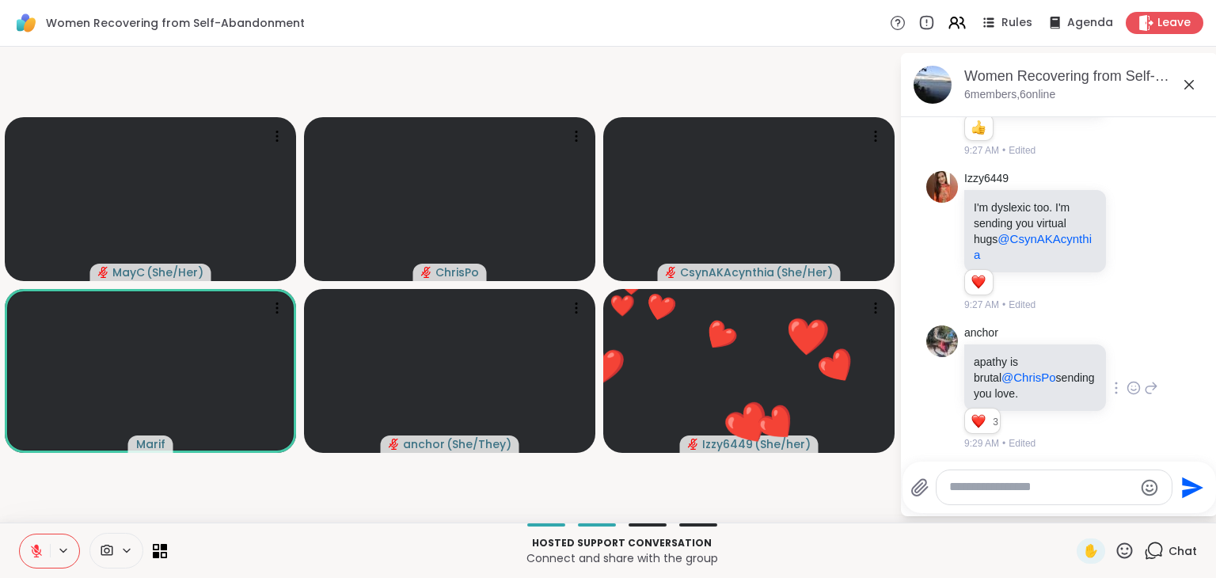
click at [1116, 545] on icon at bounding box center [1125, 551] width 20 height 20
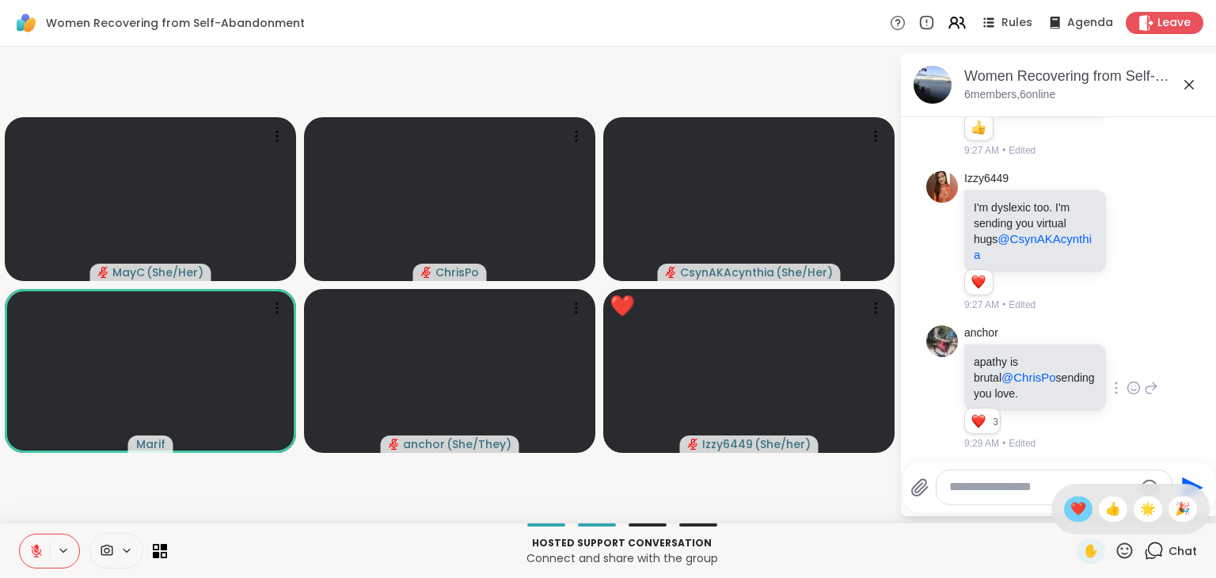
click at [1071, 507] on span "❤️" at bounding box center [1079, 509] width 16 height 19
click at [1115, 549] on icon at bounding box center [1125, 551] width 20 height 20
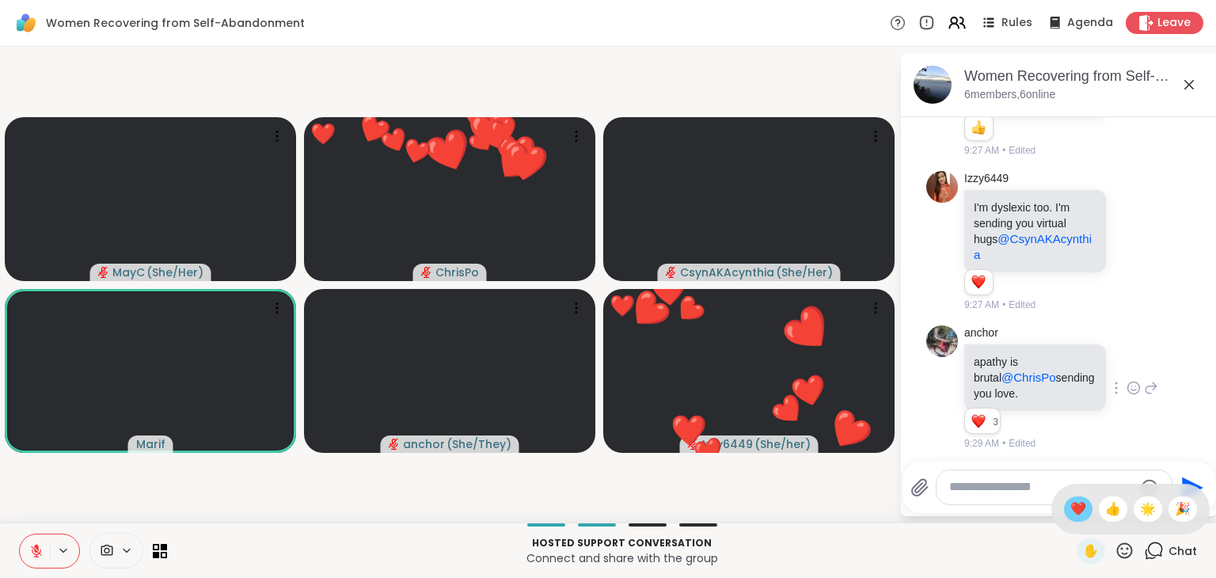
click at [1071, 508] on span "❤️" at bounding box center [1079, 509] width 16 height 19
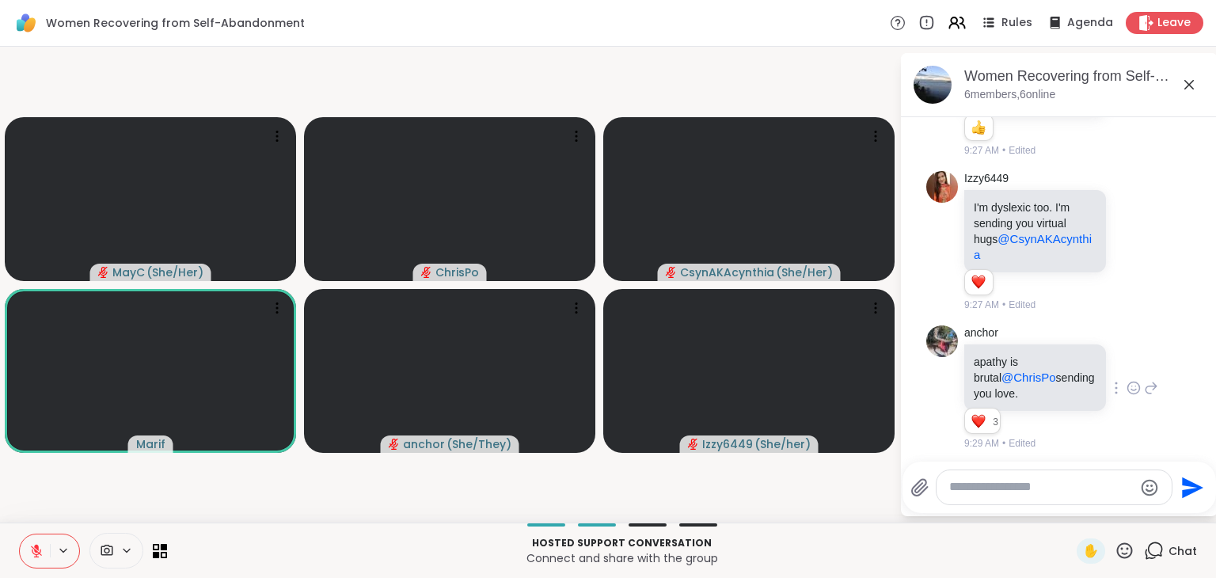
click at [1115, 553] on icon at bounding box center [1125, 551] width 20 height 20
click at [1071, 511] on span "❤️" at bounding box center [1079, 509] width 16 height 19
click at [1115, 546] on icon at bounding box center [1125, 551] width 20 height 20
click at [1071, 516] on span "❤️" at bounding box center [1079, 509] width 16 height 19
click at [1117, 546] on icon at bounding box center [1125, 551] width 20 height 20
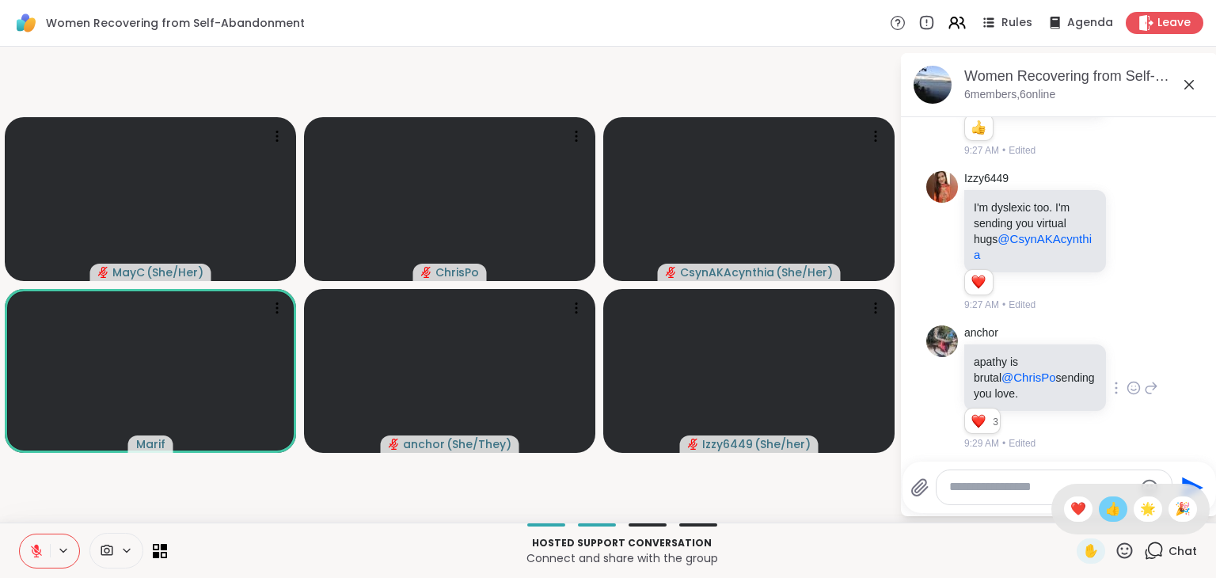
click at [1106, 513] on span "👍" at bounding box center [1114, 509] width 16 height 19
click at [1115, 552] on icon at bounding box center [1125, 551] width 20 height 20
click at [1071, 506] on span "❤️" at bounding box center [1079, 509] width 16 height 19
click at [1115, 550] on icon at bounding box center [1125, 551] width 20 height 20
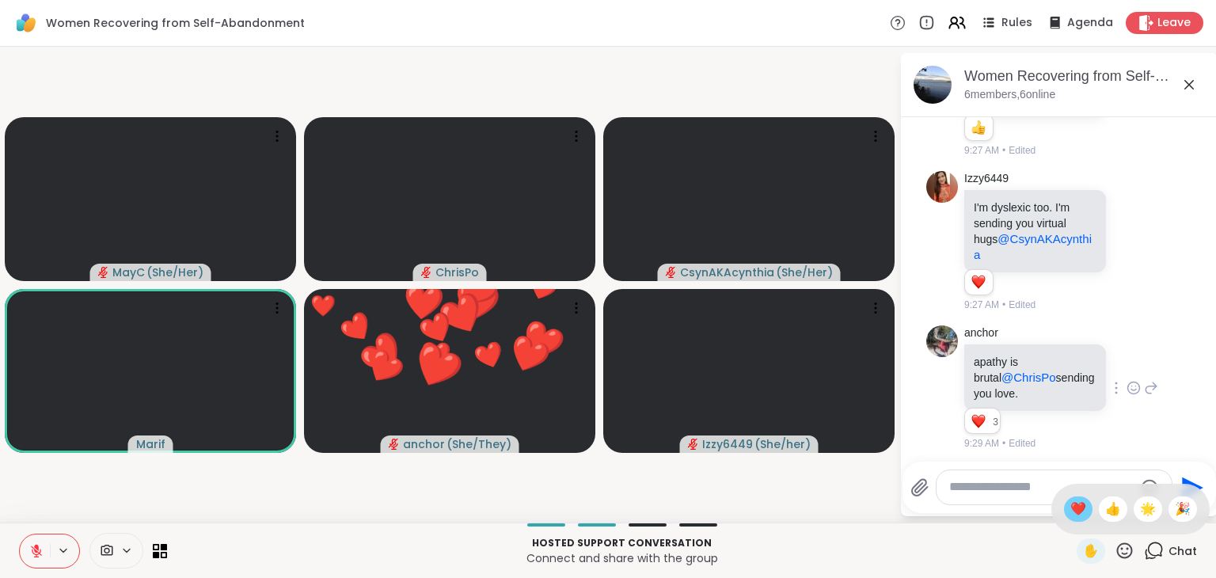
click at [1071, 510] on span "❤️" at bounding box center [1079, 509] width 16 height 19
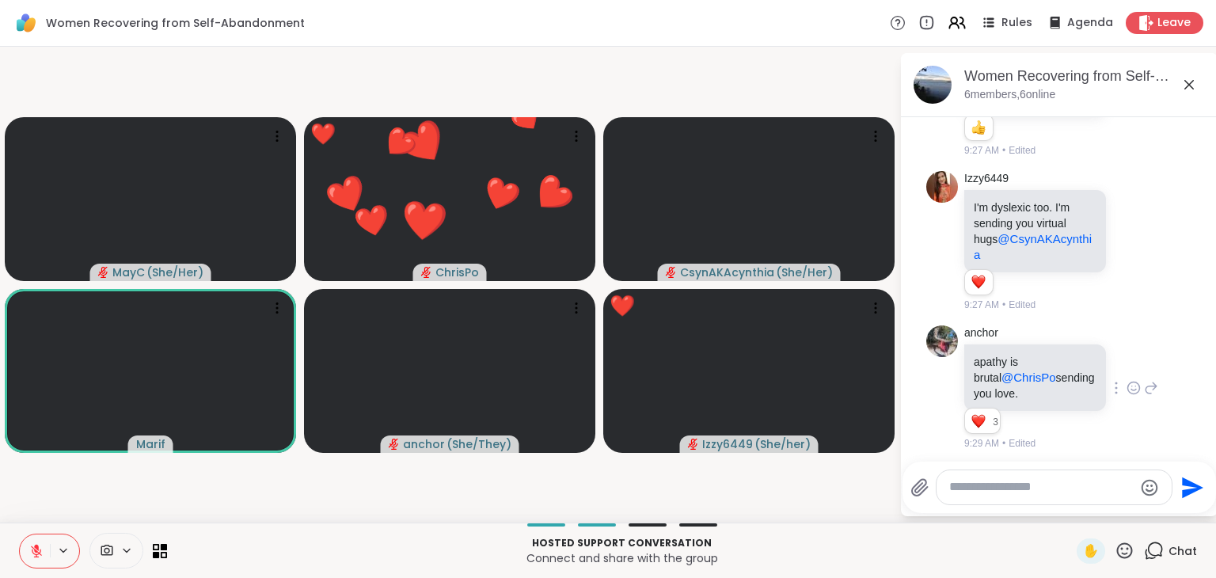
click at [1115, 554] on icon at bounding box center [1125, 551] width 20 height 20
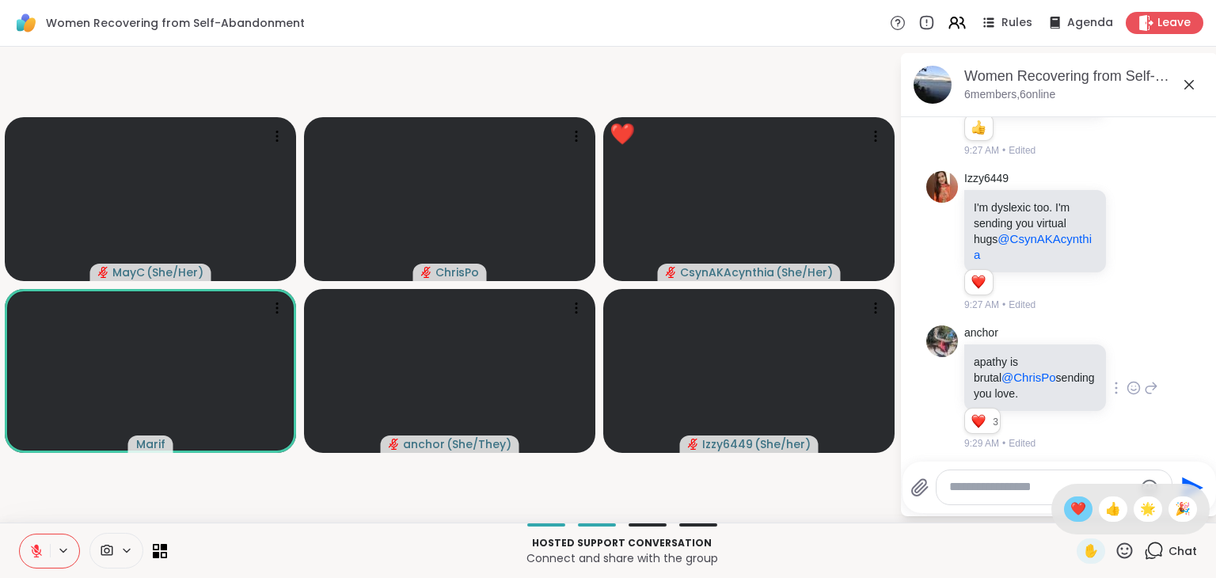
click at [1071, 517] on span "❤️" at bounding box center [1079, 509] width 16 height 19
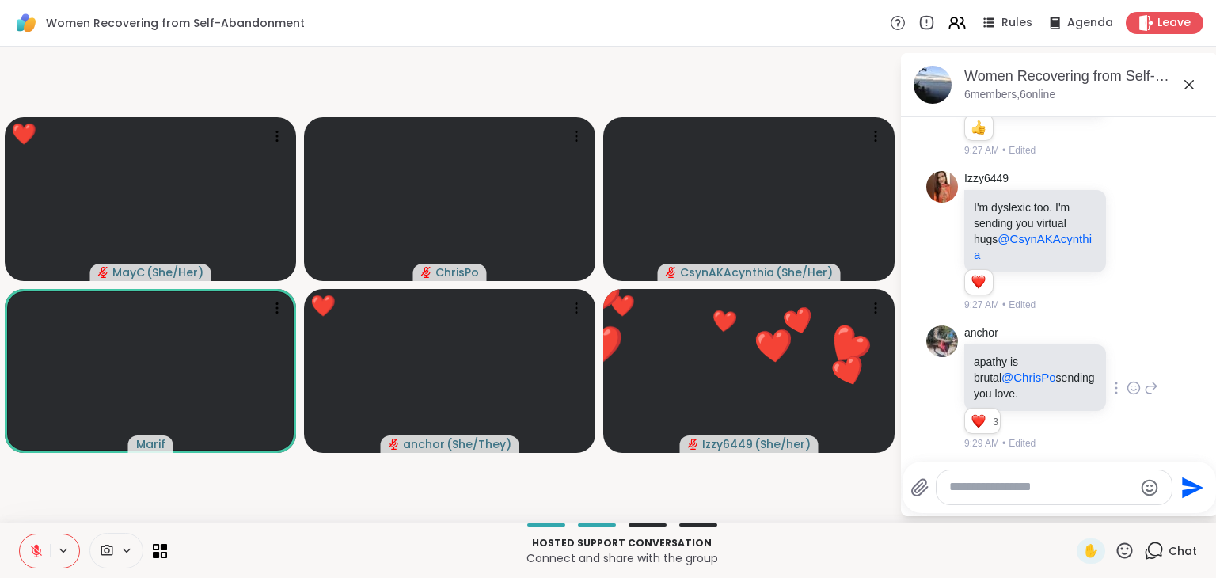
click at [1115, 543] on icon at bounding box center [1125, 551] width 20 height 20
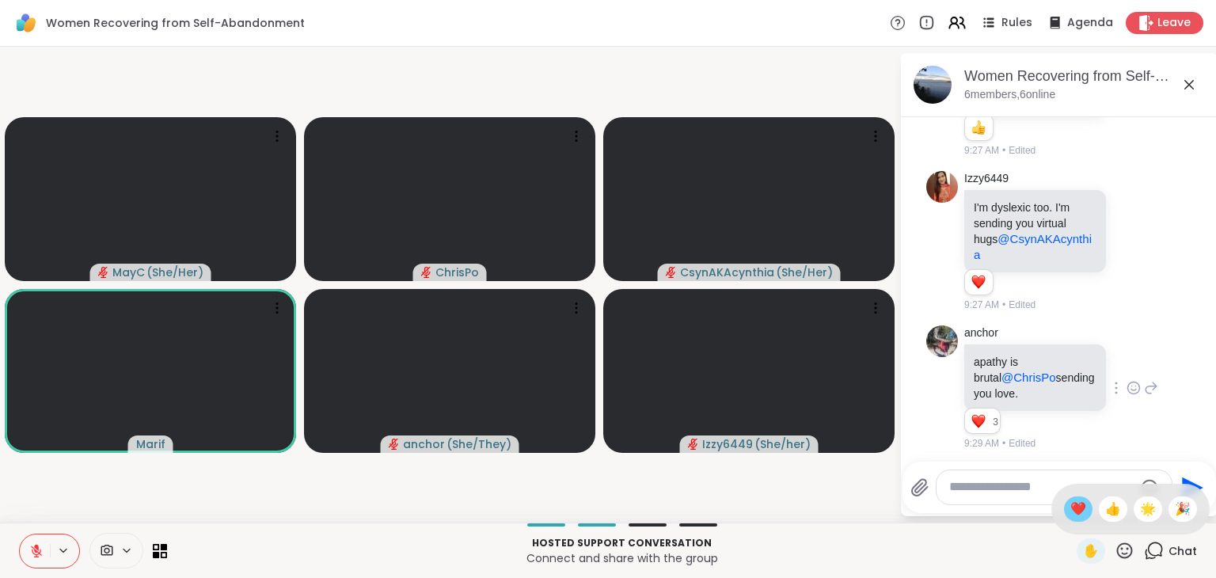
click at [1071, 508] on span "❤️" at bounding box center [1079, 509] width 16 height 19
click at [1115, 553] on icon at bounding box center [1125, 551] width 20 height 20
click at [1071, 512] on span "❤️" at bounding box center [1079, 509] width 16 height 19
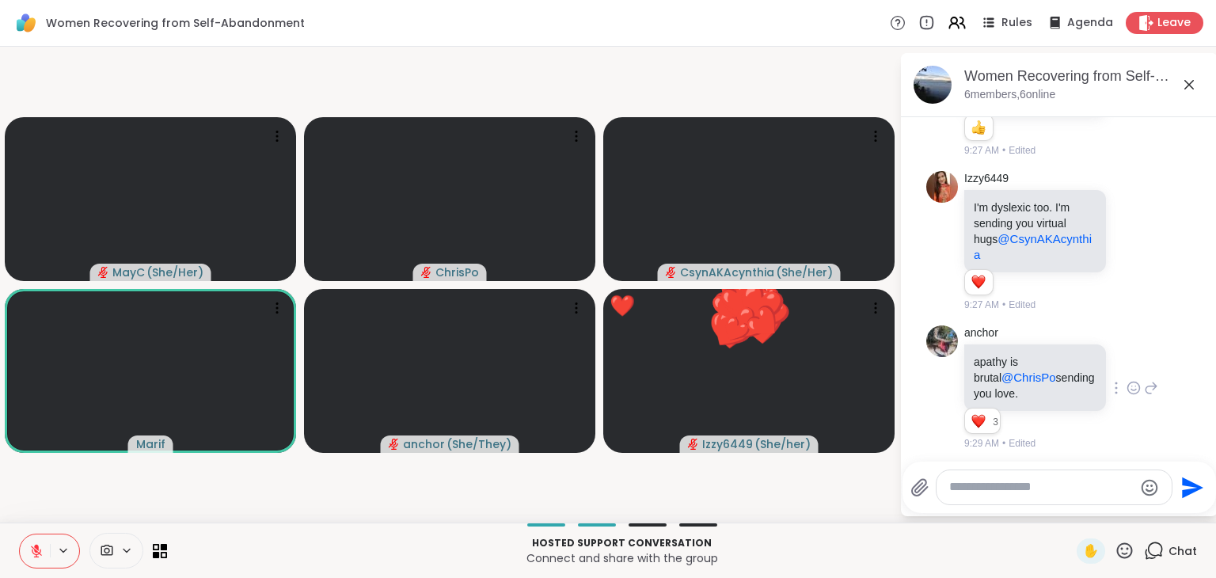
click at [1115, 551] on icon at bounding box center [1125, 551] width 20 height 20
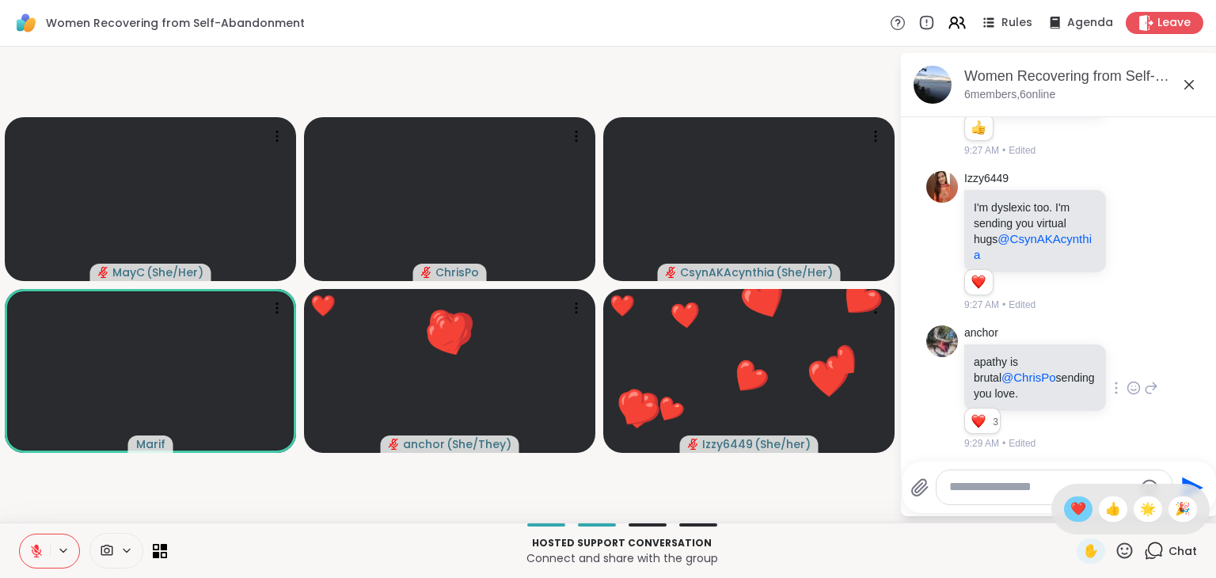
click at [1064, 502] on div "❤️" at bounding box center [1078, 509] width 29 height 25
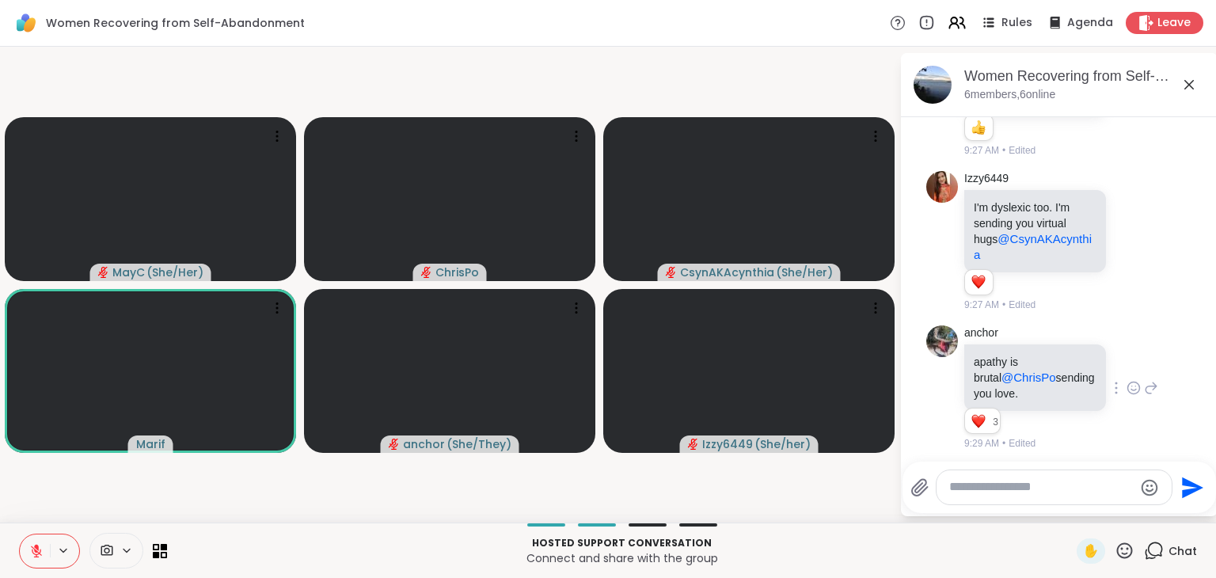
click at [1115, 548] on icon at bounding box center [1125, 551] width 20 height 20
click at [1071, 502] on span "❤️" at bounding box center [1079, 509] width 16 height 19
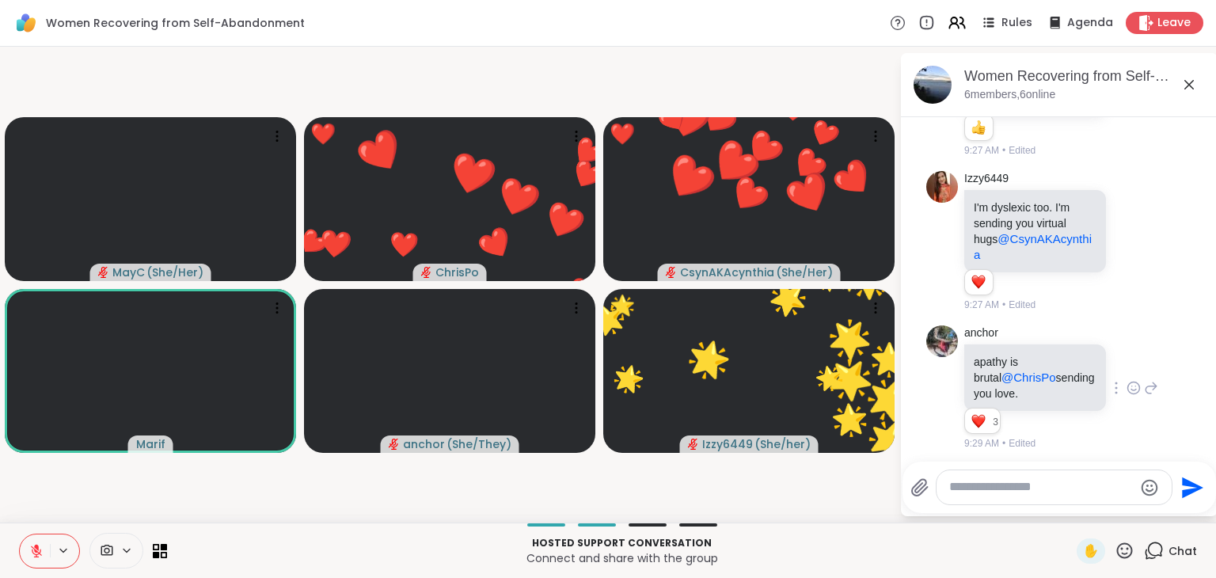
click at [1117, 550] on icon at bounding box center [1125, 551] width 16 height 16
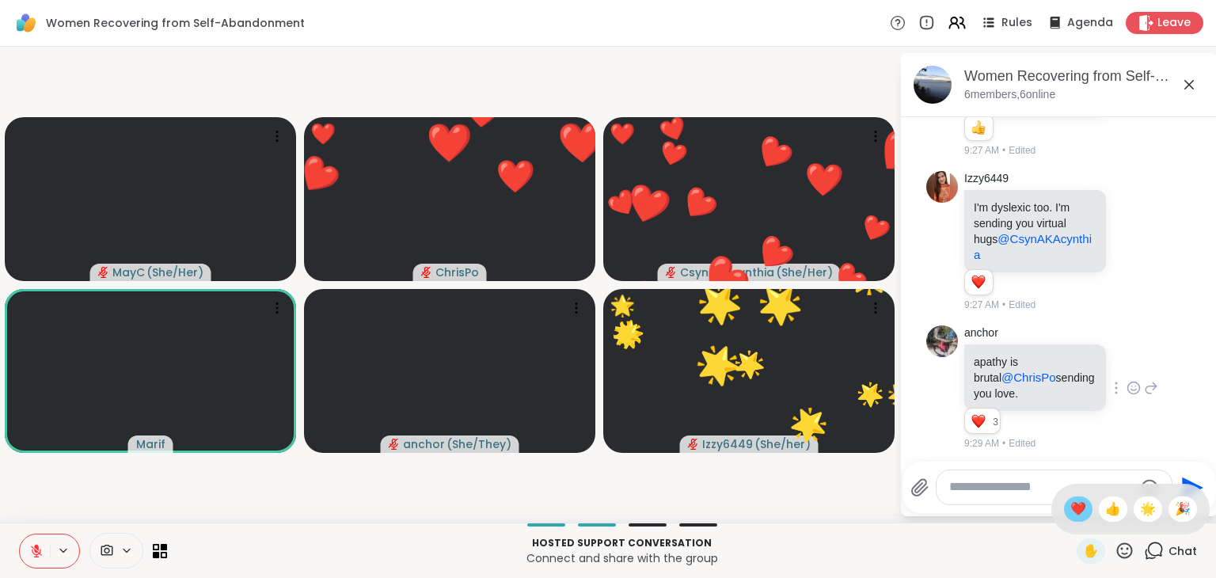
click at [1071, 508] on span "❤️" at bounding box center [1079, 509] width 16 height 19
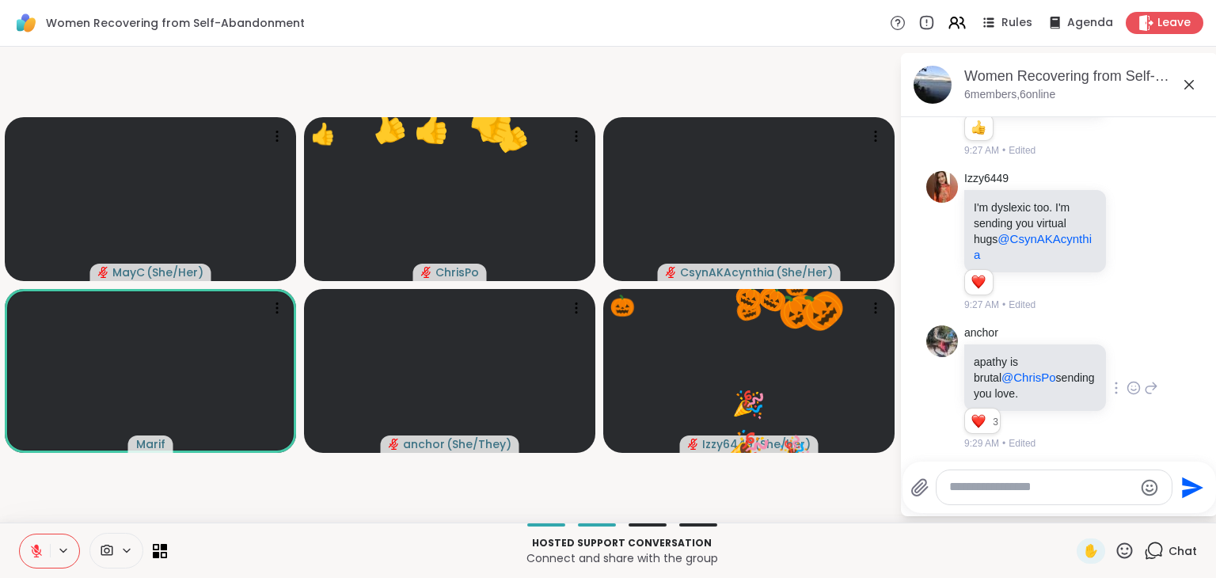
click at [1117, 557] on icon at bounding box center [1125, 551] width 16 height 16
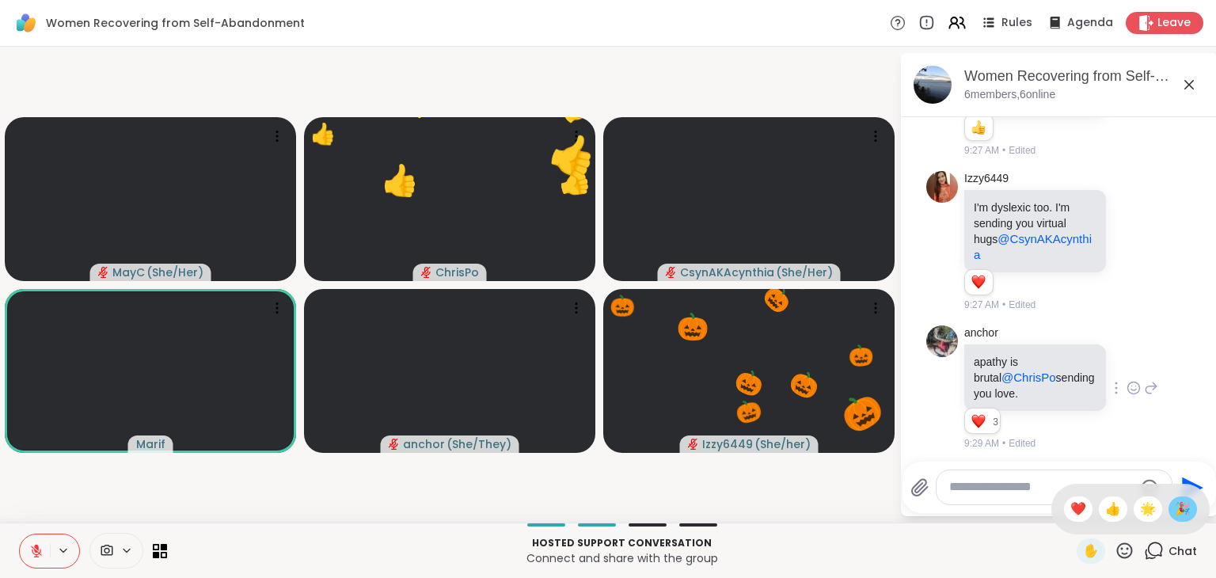
click at [1175, 513] on span "🎉" at bounding box center [1183, 509] width 16 height 19
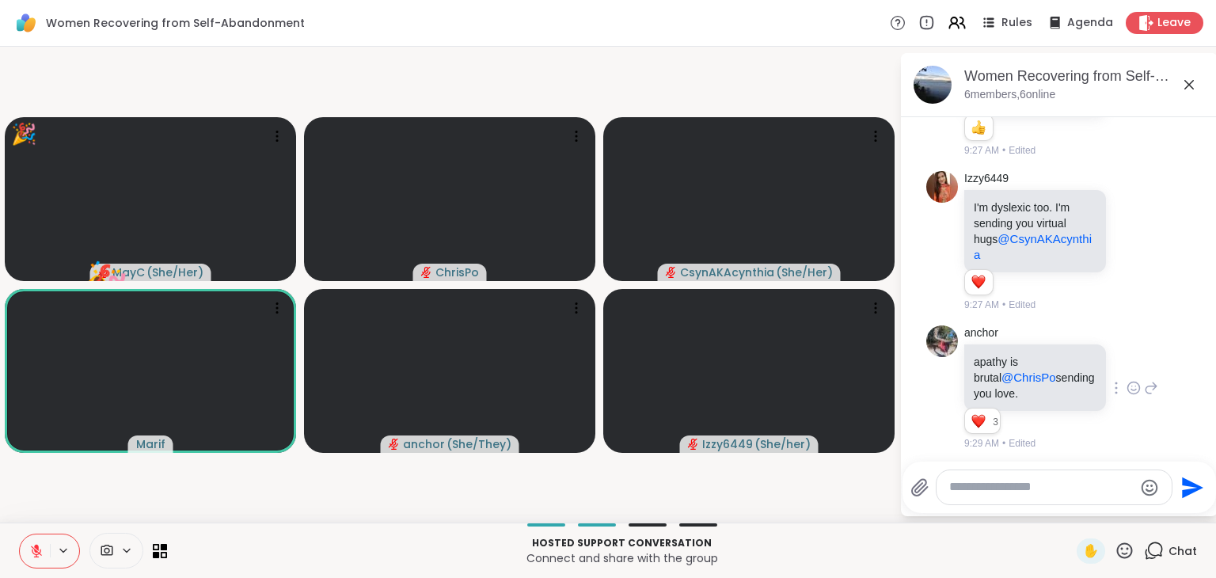
click at [36, 546] on icon at bounding box center [36, 547] width 5 height 6
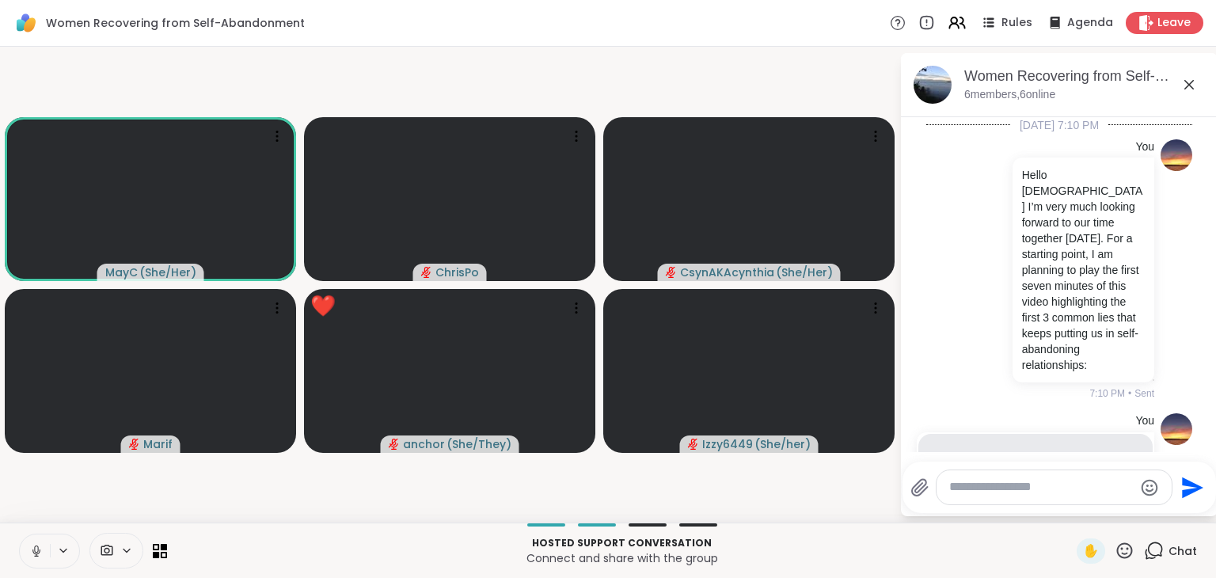
scroll to position [2313, 0]
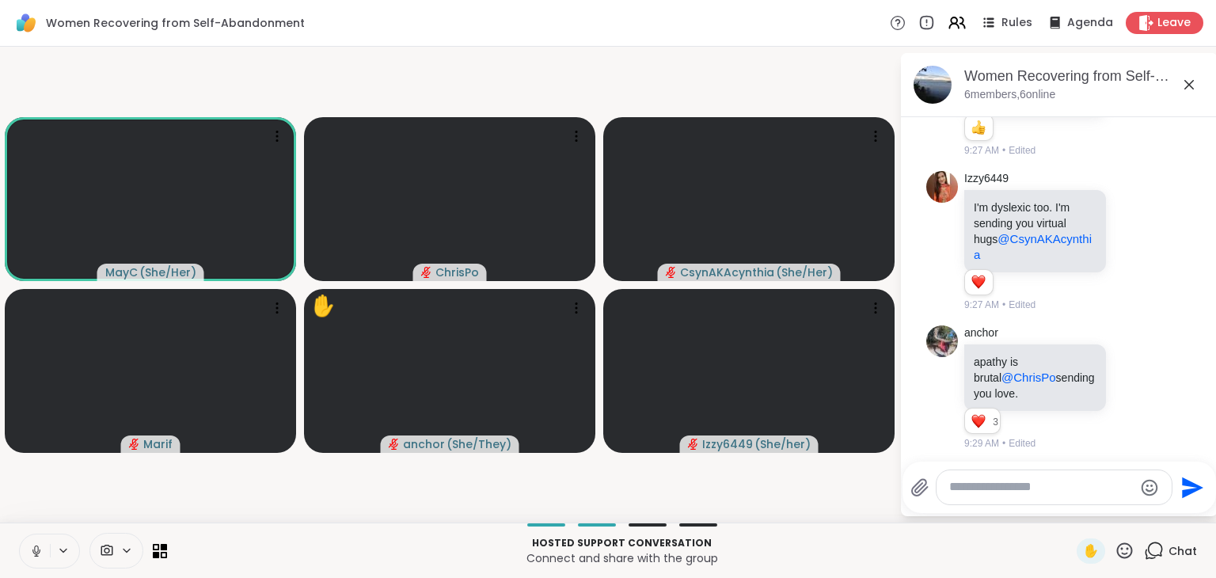
click at [39, 554] on icon at bounding box center [36, 551] width 14 height 14
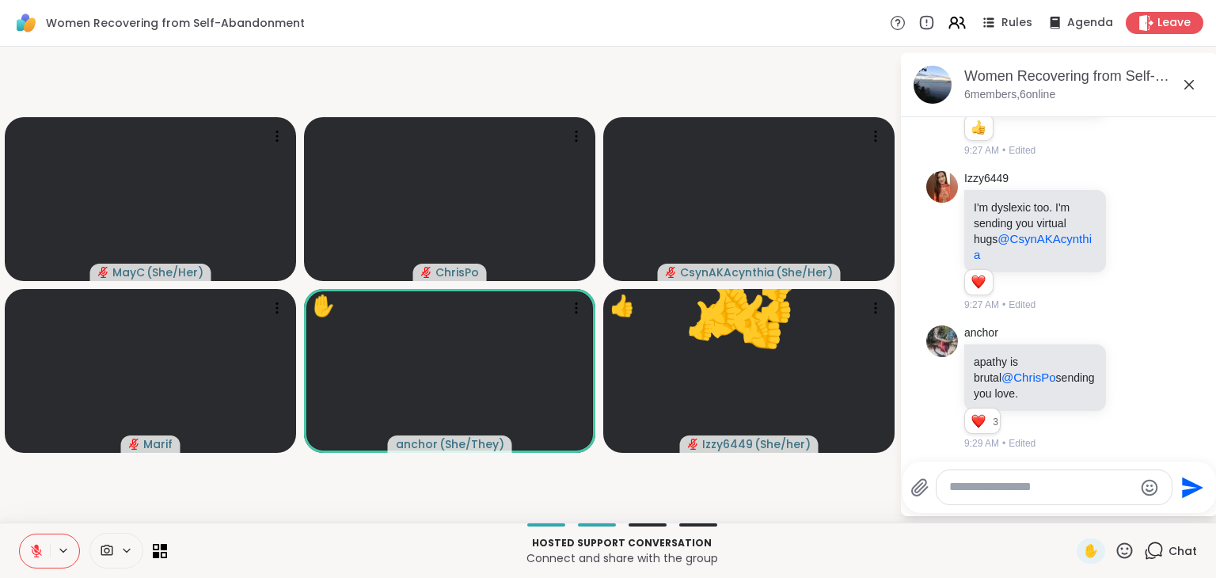
scroll to position [2413, 0]
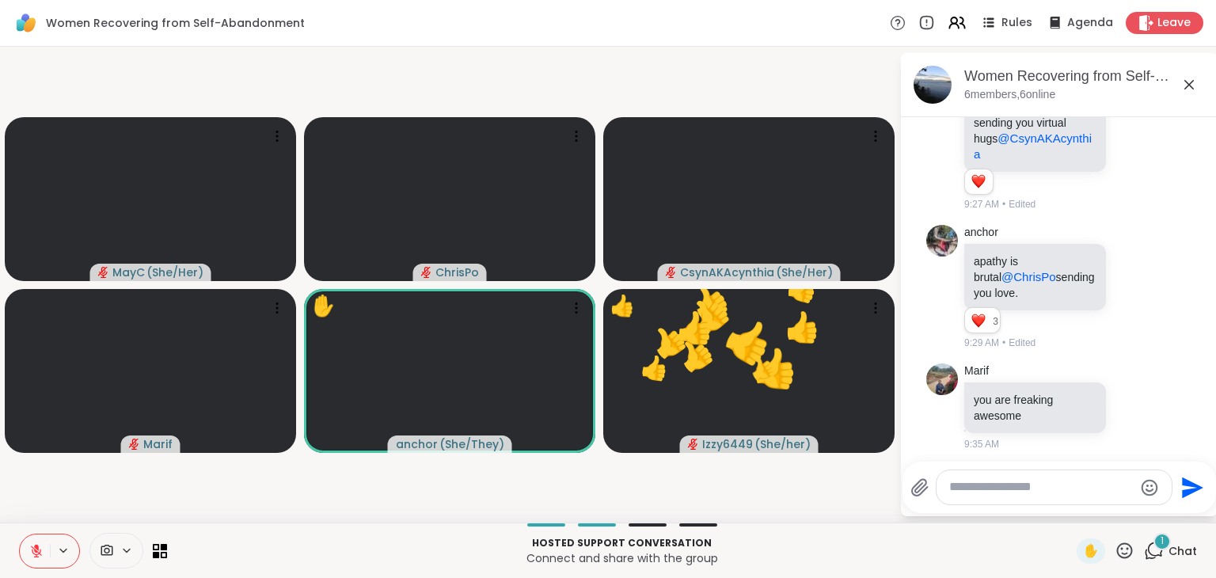
click at [1115, 553] on icon at bounding box center [1125, 551] width 20 height 20
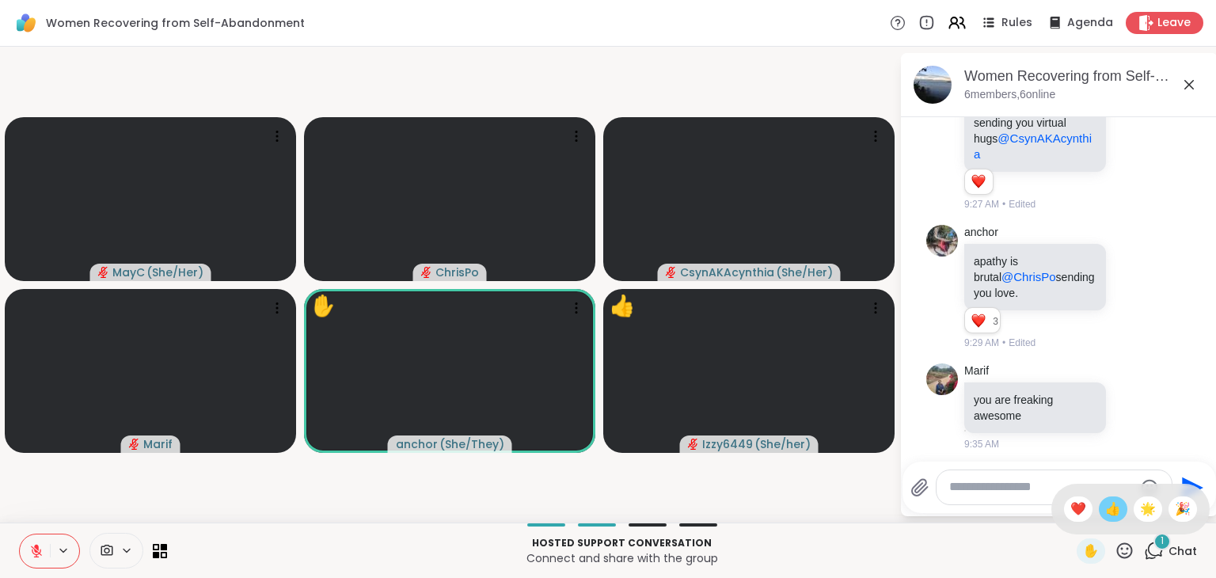
click at [1106, 508] on span "👍" at bounding box center [1114, 509] width 16 height 19
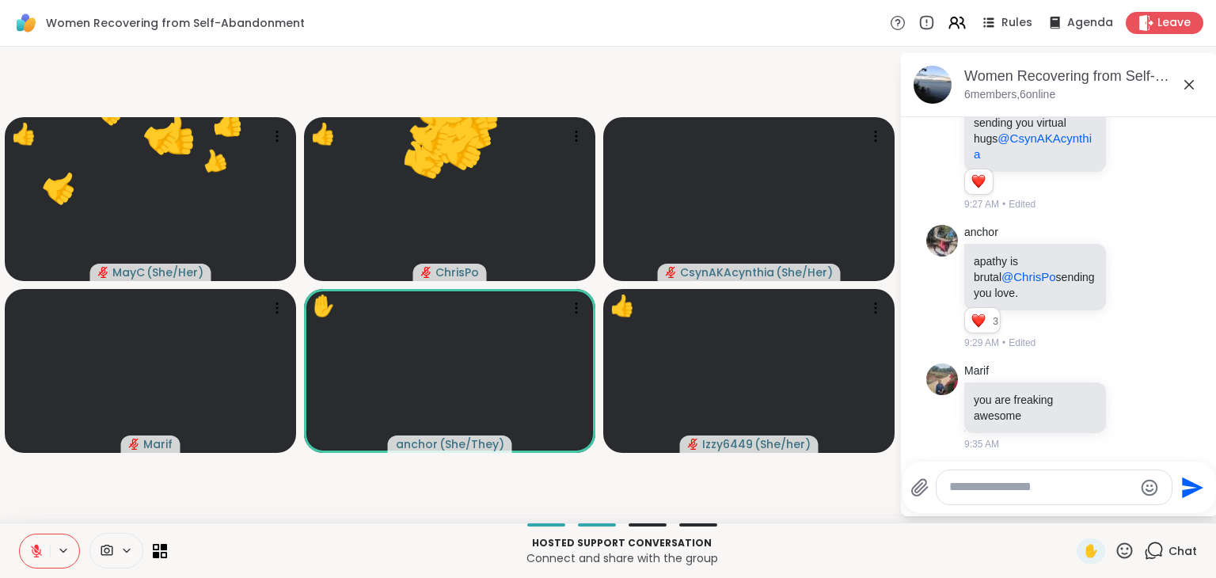
click at [1148, 549] on icon at bounding box center [1154, 551] width 20 height 20
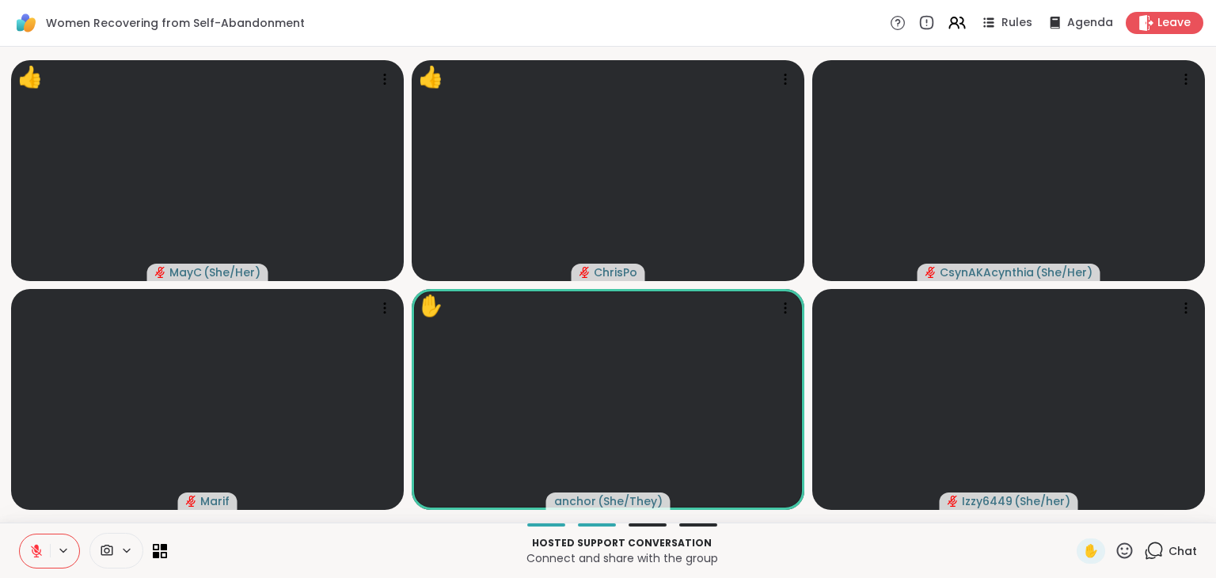
click at [1121, 549] on icon at bounding box center [1125, 551] width 16 height 16
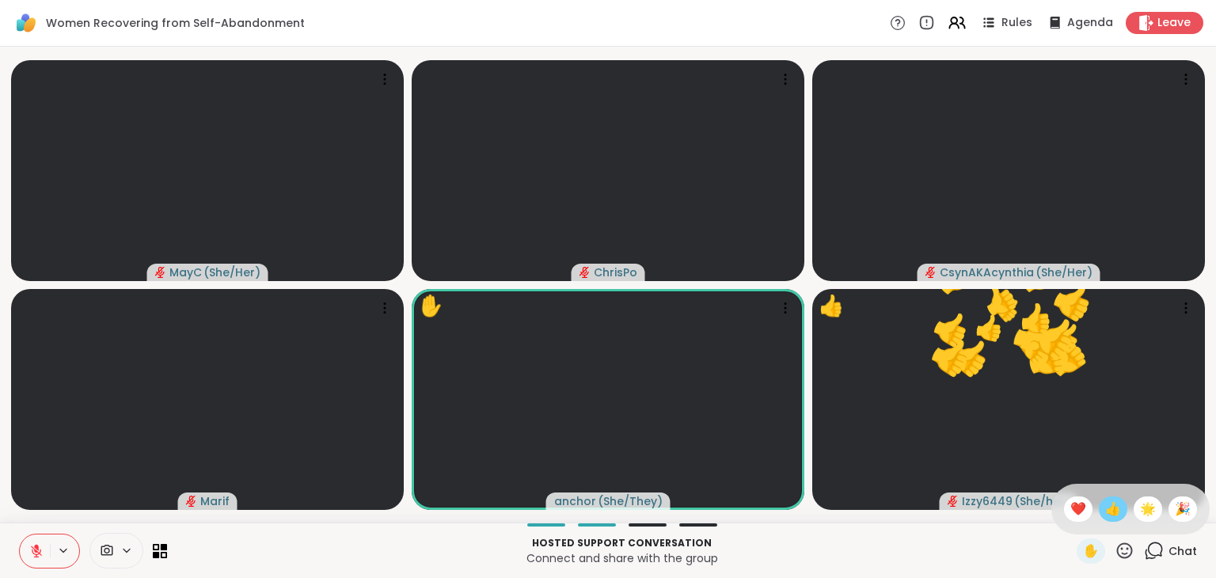
click at [1106, 514] on span "👍" at bounding box center [1114, 509] width 16 height 19
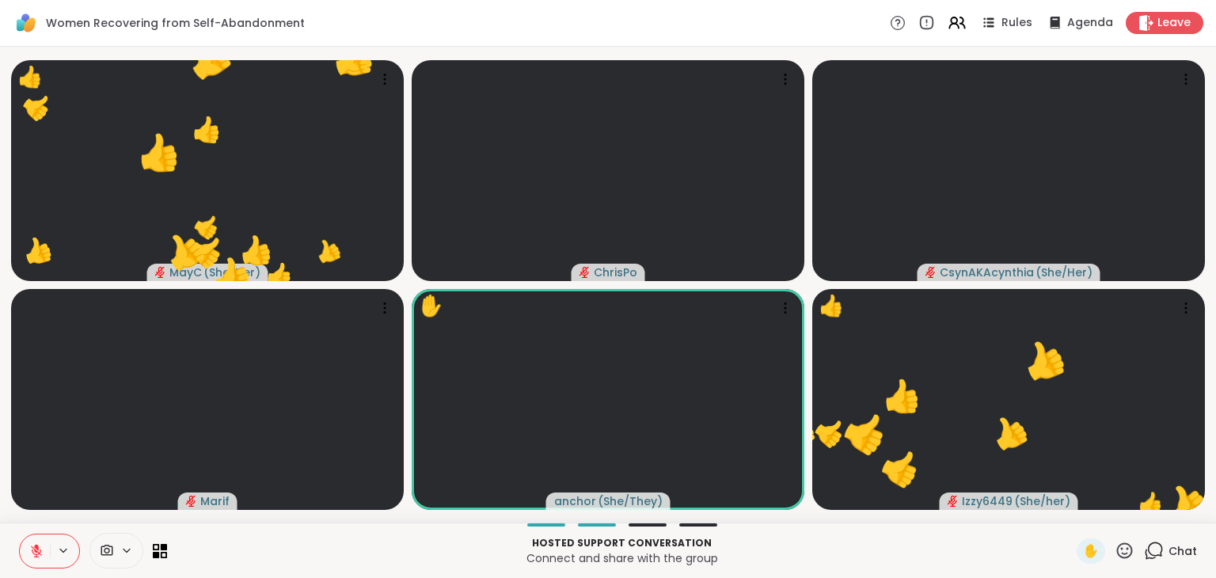
click at [1148, 556] on icon at bounding box center [1154, 551] width 20 height 20
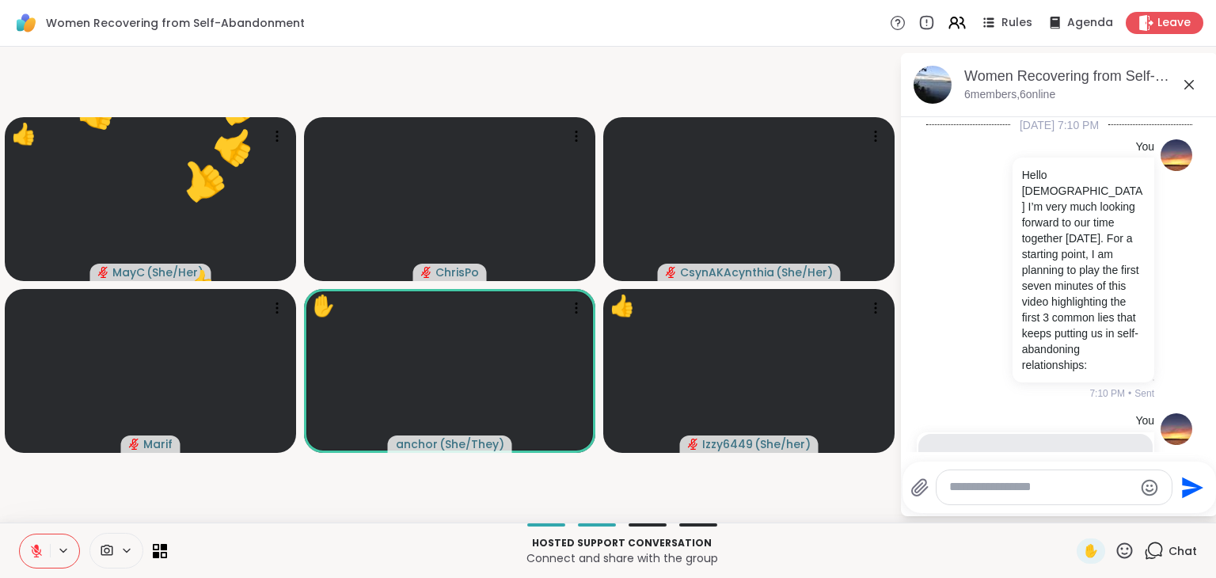
scroll to position [2419, 0]
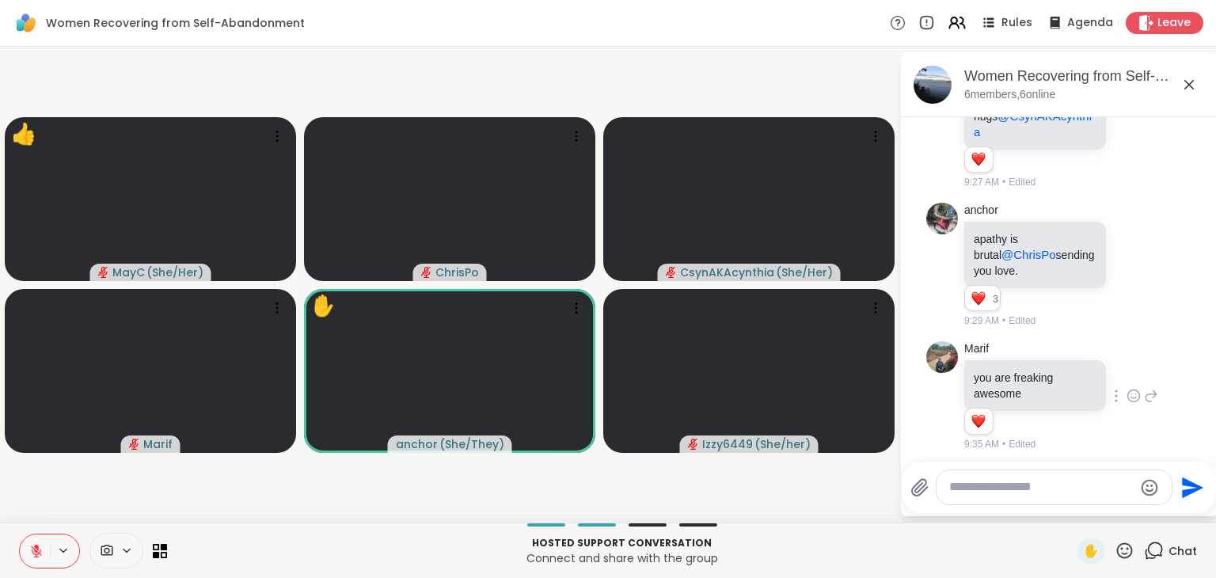
click at [1127, 388] on icon at bounding box center [1134, 396] width 14 height 16
click at [1127, 364] on div "Select Reaction: Heart" at bounding box center [1134, 371] width 14 height 14
click at [1115, 546] on icon at bounding box center [1125, 551] width 20 height 20
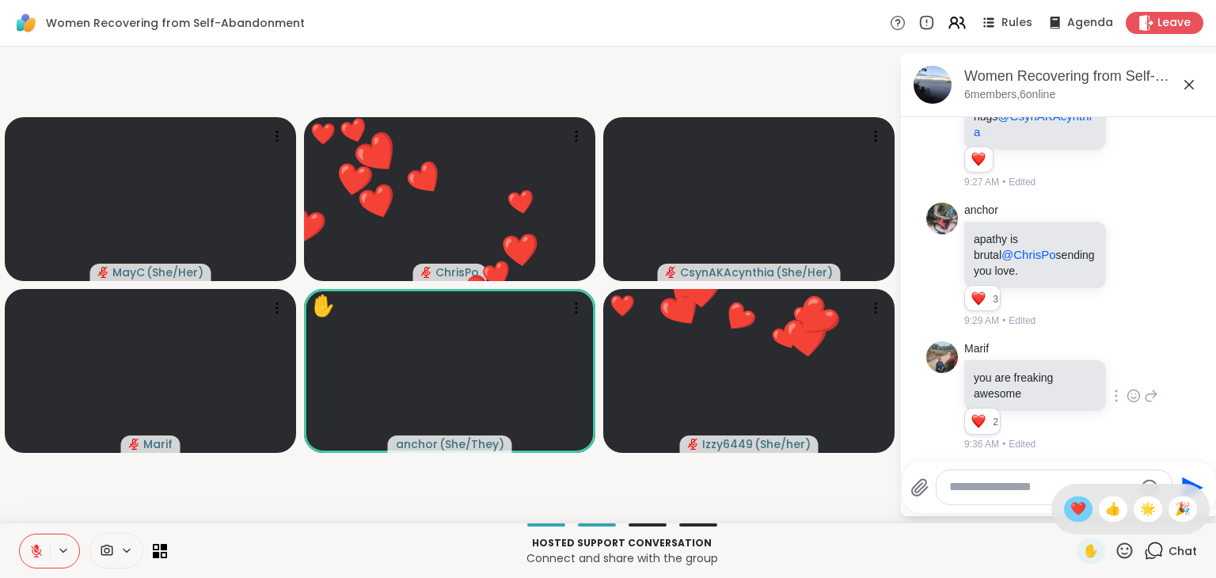
click at [1071, 509] on span "❤️" at bounding box center [1079, 509] width 16 height 19
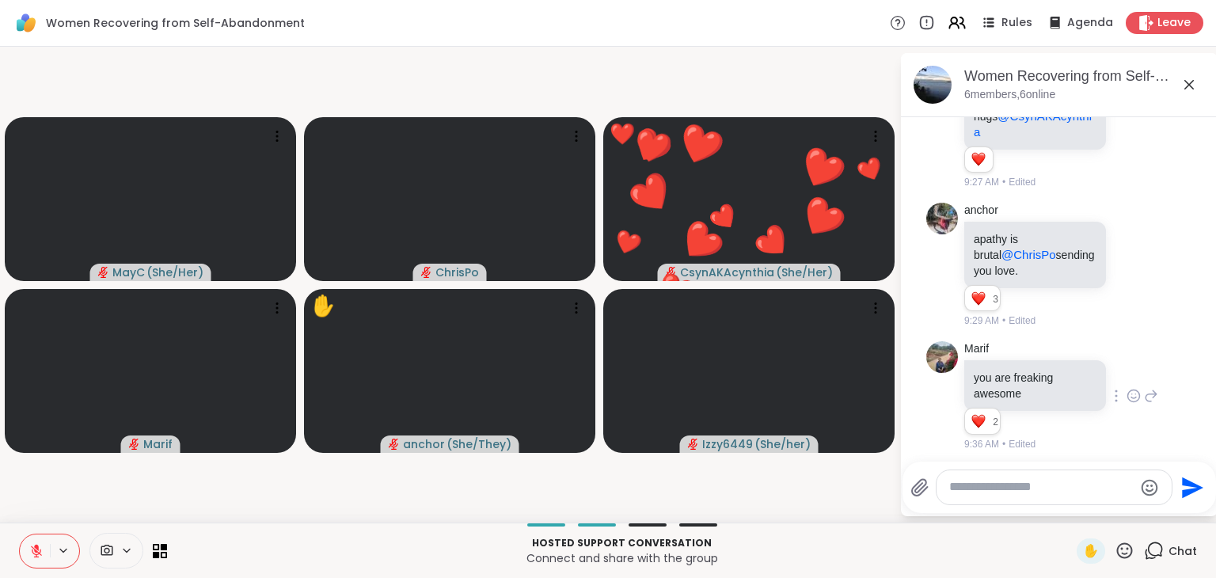
click at [25, 554] on button at bounding box center [35, 551] width 30 height 33
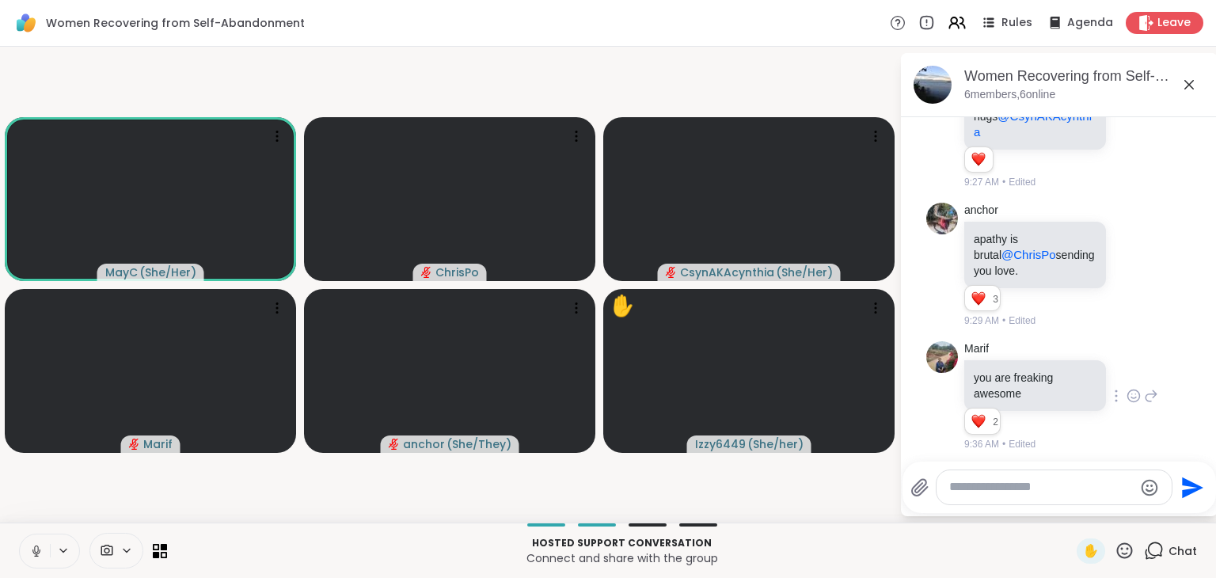
click at [25, 554] on button at bounding box center [35, 551] width 30 height 33
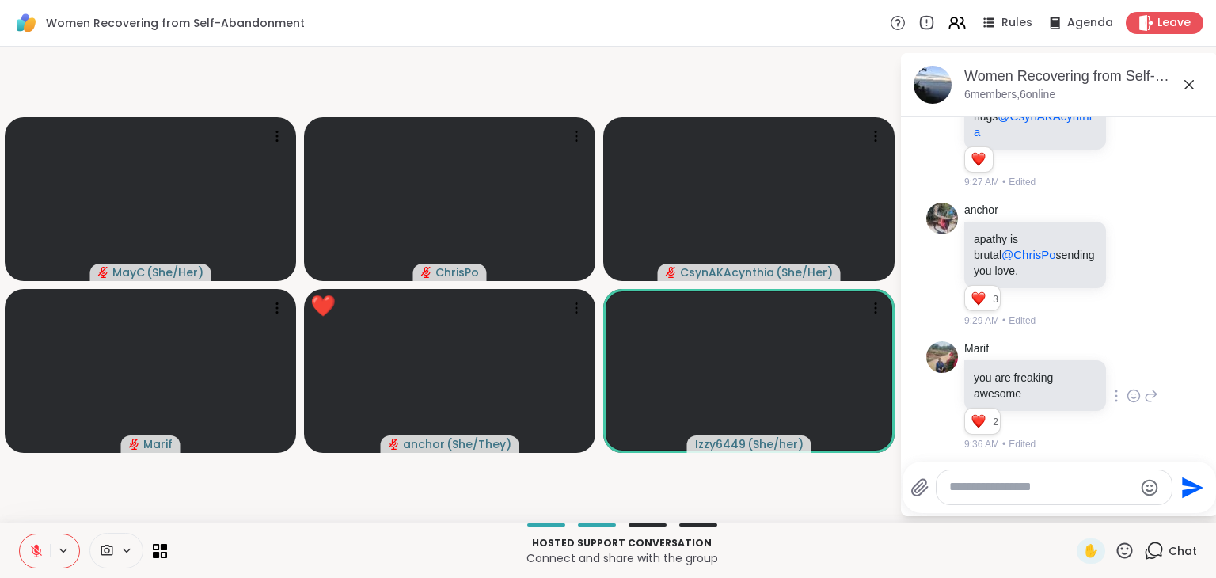
click at [1118, 549] on icon at bounding box center [1125, 551] width 20 height 20
click at [1071, 504] on span "❤️" at bounding box center [1079, 509] width 16 height 19
click at [1115, 555] on icon at bounding box center [1125, 551] width 20 height 20
click at [1106, 511] on div "👍" at bounding box center [1113, 509] width 29 height 25
click at [1115, 559] on icon at bounding box center [1125, 551] width 20 height 20
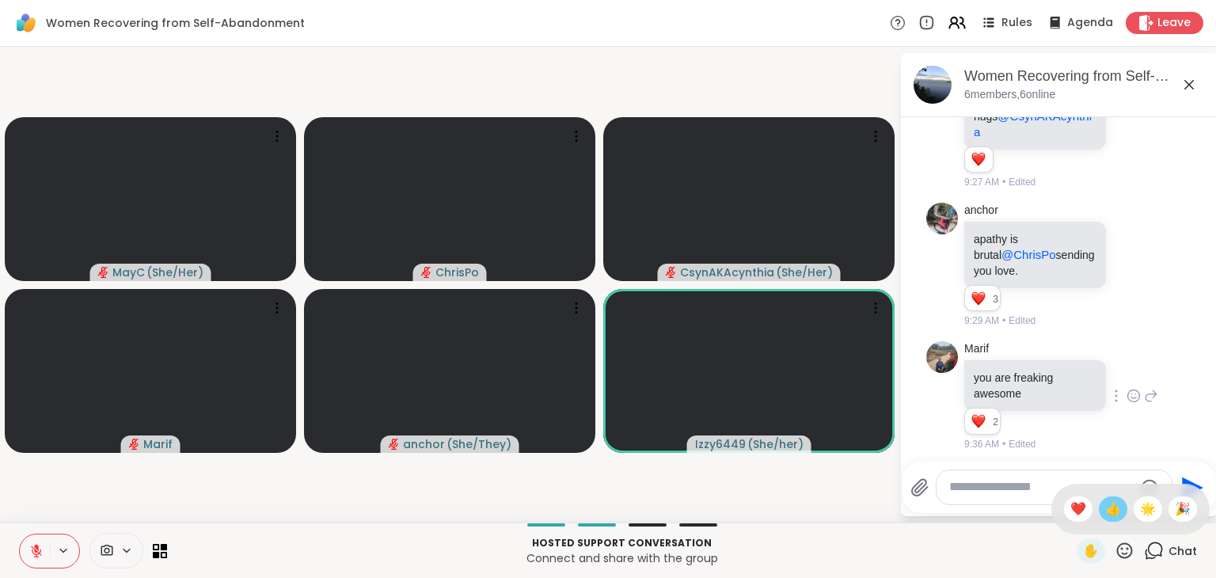
click at [1106, 513] on span "👍" at bounding box center [1114, 509] width 16 height 19
click at [1117, 544] on icon at bounding box center [1125, 551] width 16 height 16
click at [1071, 506] on span "❤️" at bounding box center [1079, 509] width 16 height 19
click at [1115, 549] on icon at bounding box center [1125, 551] width 20 height 20
click at [1071, 509] on span "❤️" at bounding box center [1079, 509] width 16 height 19
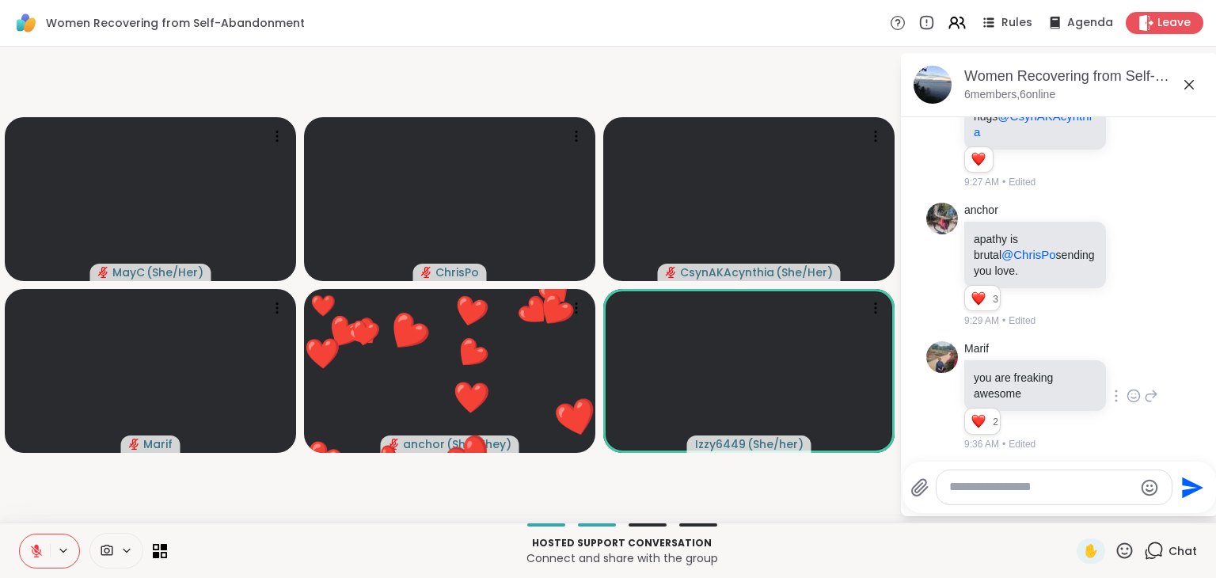
click at [1115, 548] on icon at bounding box center [1125, 551] width 20 height 20
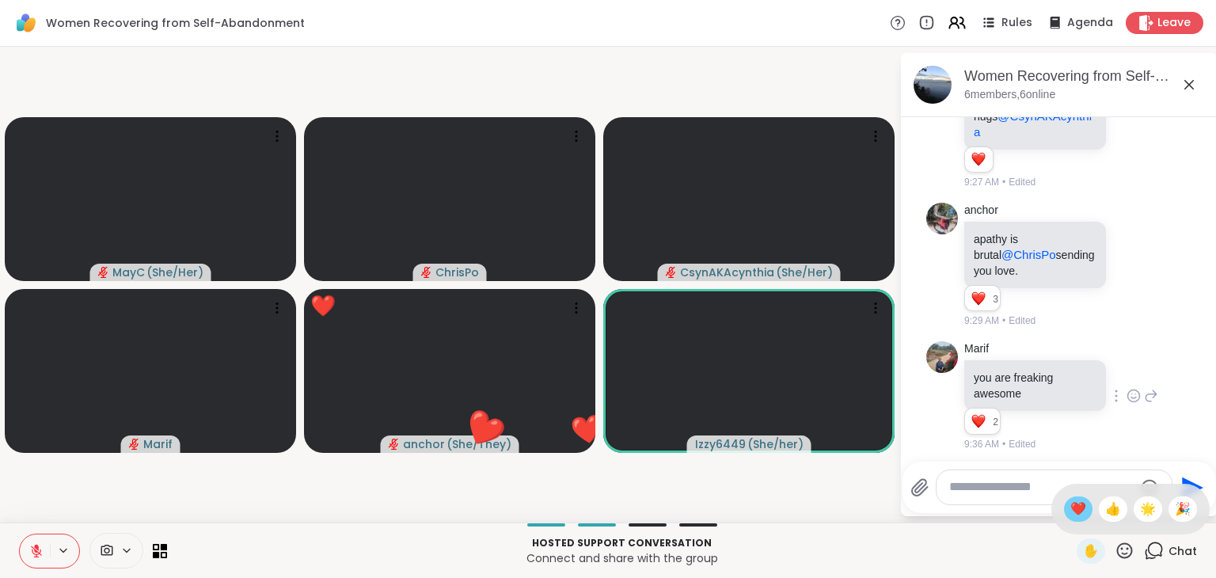
click at [1071, 514] on span "❤️" at bounding box center [1079, 509] width 16 height 19
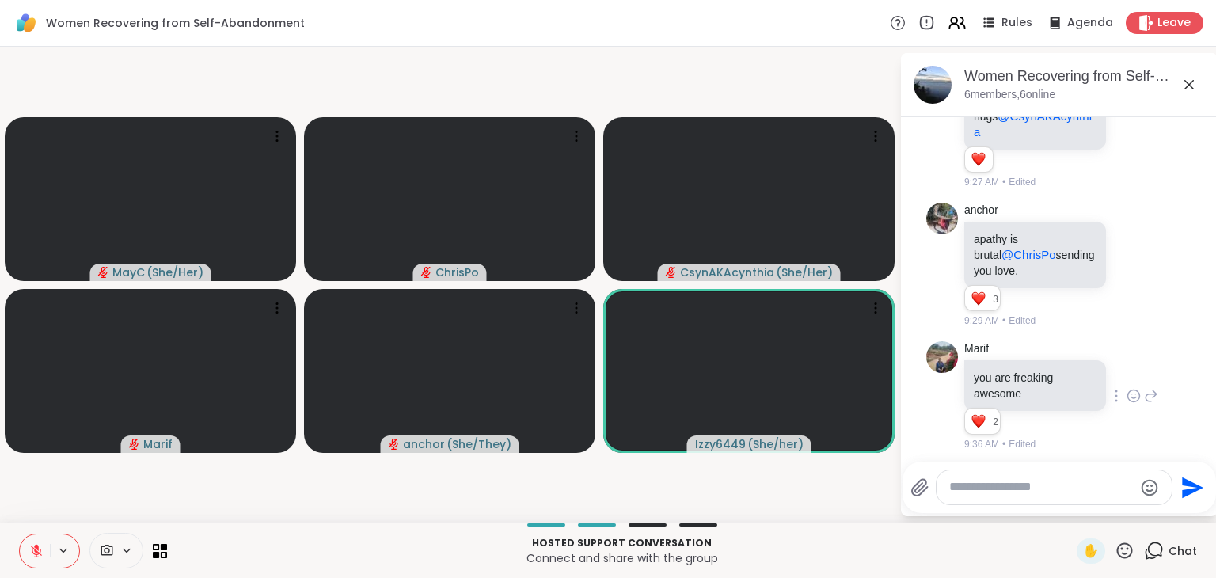
click at [1115, 546] on icon at bounding box center [1125, 551] width 20 height 20
click at [1064, 499] on div "❤️" at bounding box center [1078, 509] width 29 height 25
click at [1116, 552] on icon at bounding box center [1125, 551] width 20 height 20
click at [1071, 502] on span "❤️" at bounding box center [1079, 509] width 16 height 19
click at [1117, 553] on icon at bounding box center [1125, 551] width 16 height 16
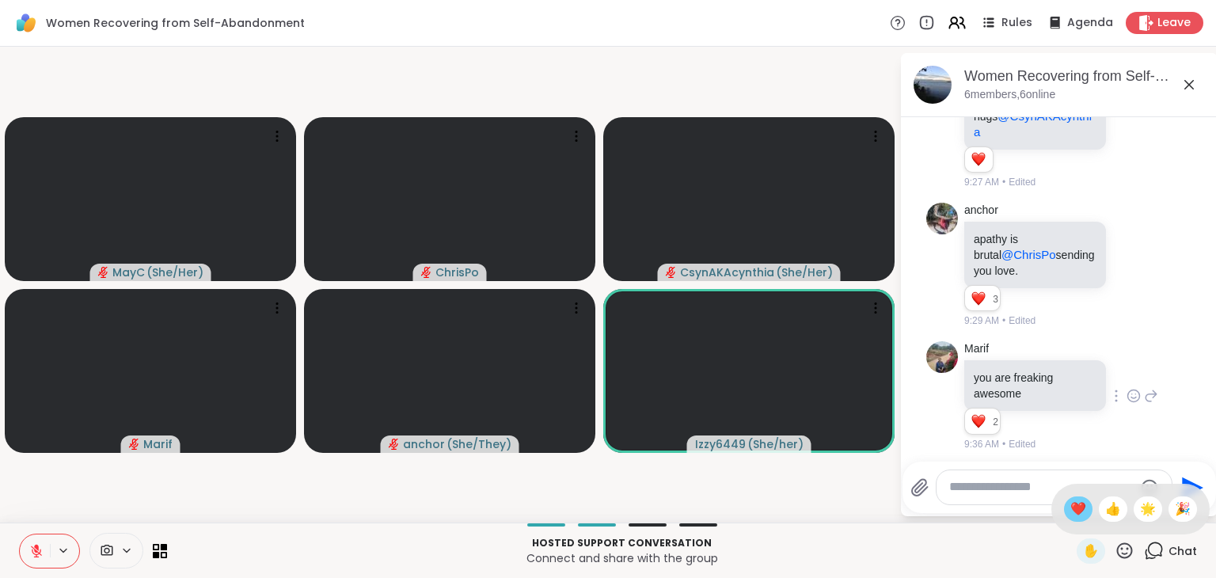
click at [1071, 504] on span "❤️" at bounding box center [1079, 509] width 16 height 19
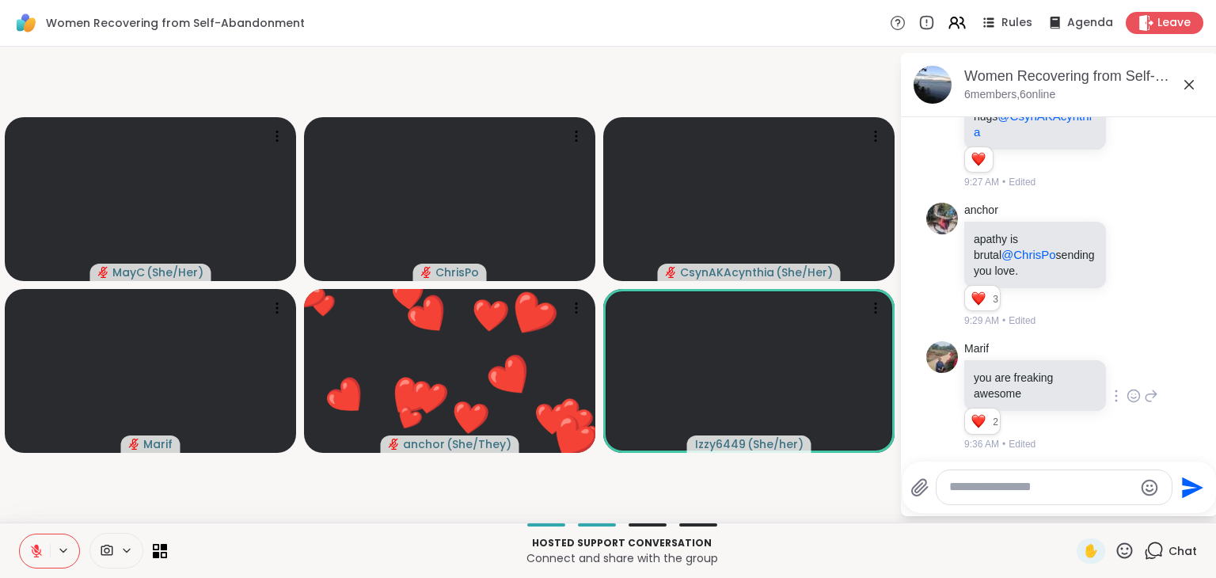
click at [1115, 550] on icon at bounding box center [1125, 551] width 20 height 20
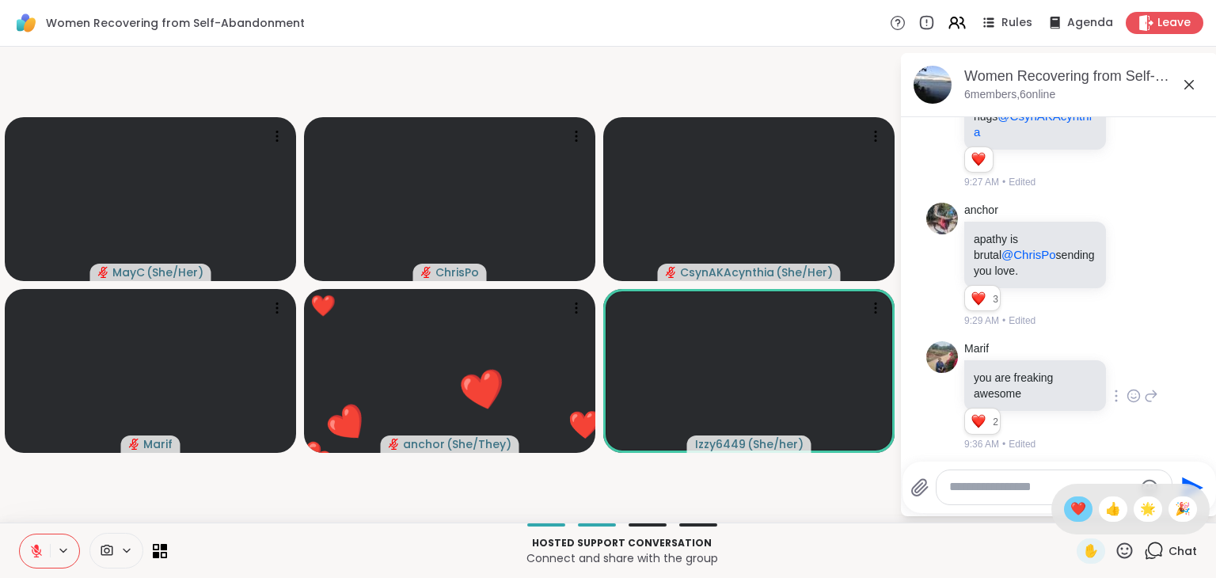
click at [1071, 510] on span "❤️" at bounding box center [1079, 509] width 16 height 19
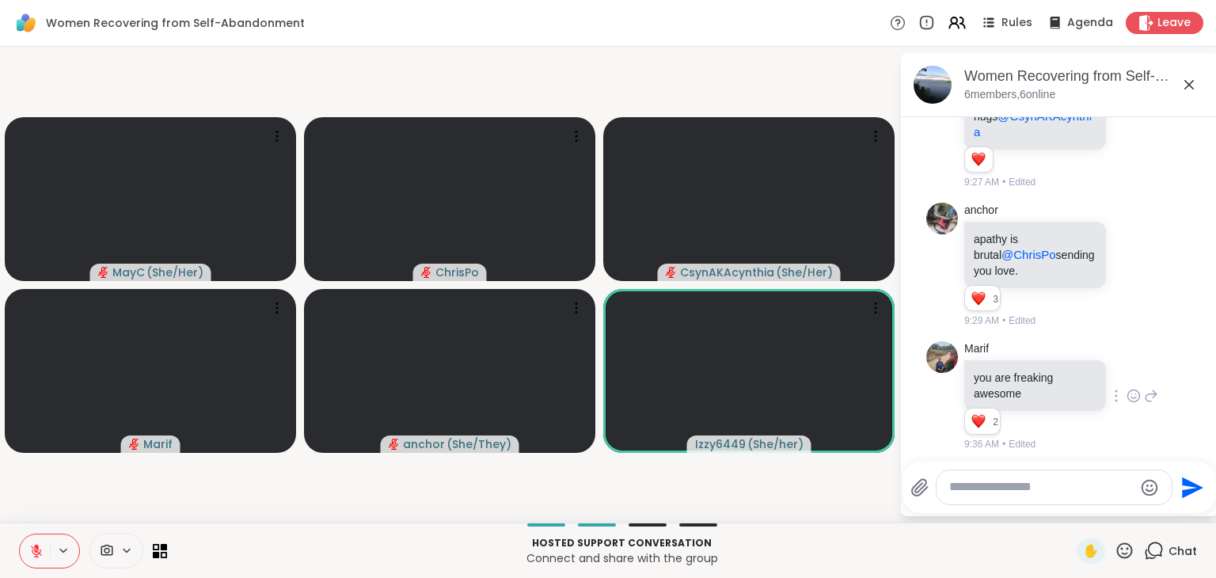
click at [1115, 552] on icon at bounding box center [1125, 551] width 20 height 20
click at [1071, 508] on span "❤️" at bounding box center [1079, 509] width 16 height 19
click at [1116, 558] on icon at bounding box center [1125, 551] width 20 height 20
click at [1071, 513] on span "❤️" at bounding box center [1079, 509] width 16 height 19
click at [1115, 551] on icon at bounding box center [1125, 551] width 20 height 20
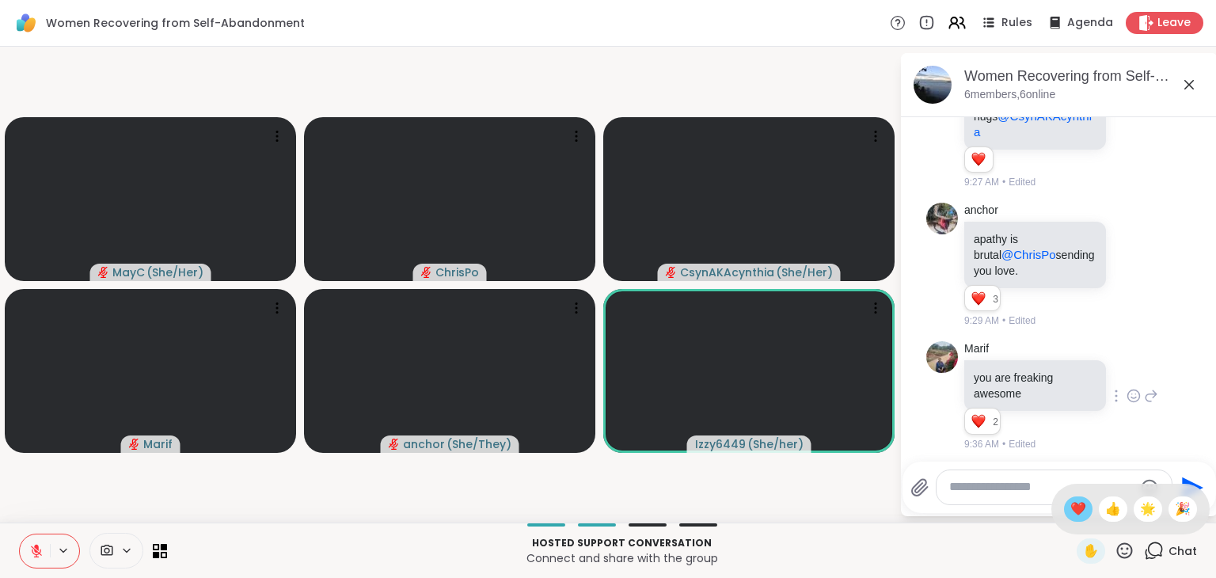
click at [1071, 512] on span "❤️" at bounding box center [1079, 509] width 16 height 19
click at [1115, 554] on icon at bounding box center [1125, 551] width 20 height 20
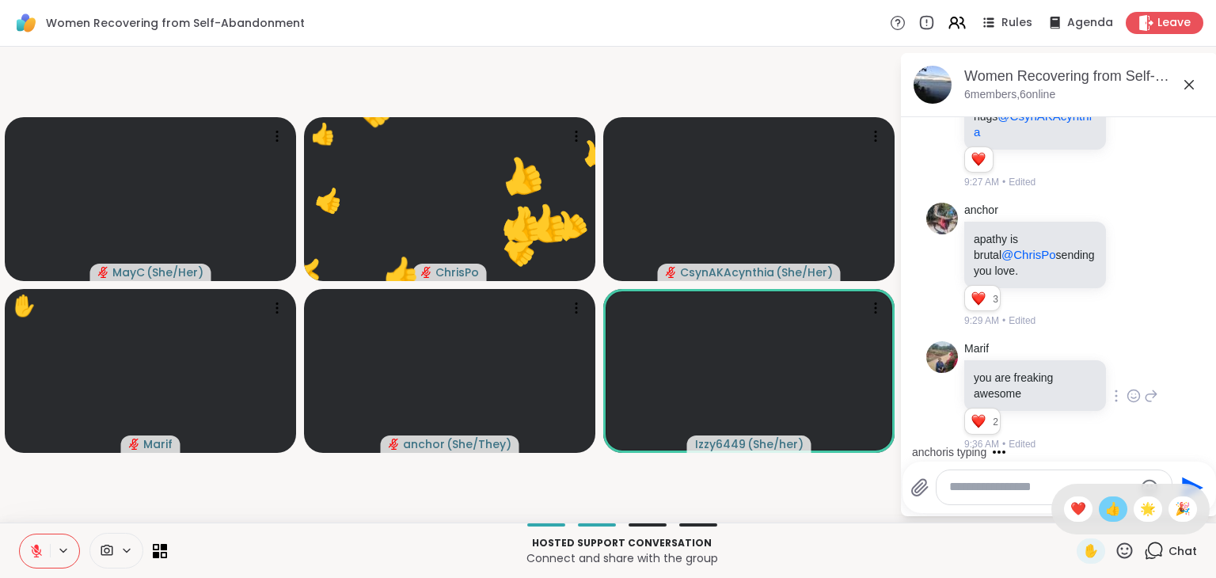
click at [1106, 511] on span "👍" at bounding box center [1114, 509] width 16 height 19
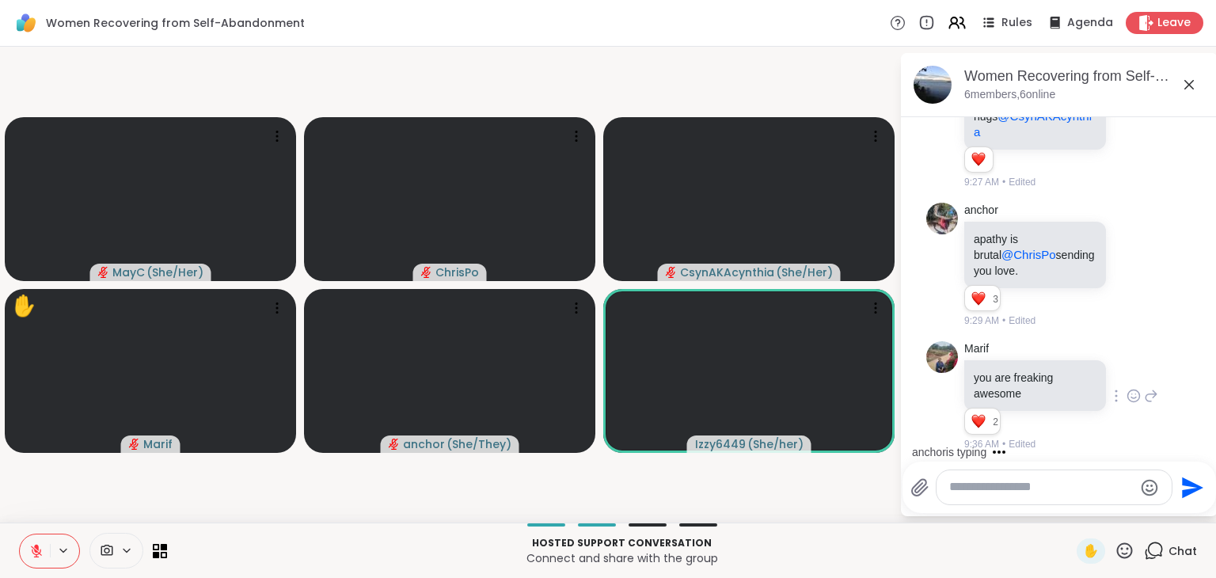
click at [1117, 558] on icon at bounding box center [1125, 551] width 16 height 16
click at [1071, 513] on span "❤️" at bounding box center [1079, 509] width 16 height 19
click at [1115, 546] on icon at bounding box center [1125, 551] width 20 height 20
click at [1106, 513] on span "👍" at bounding box center [1114, 509] width 16 height 19
click at [1117, 556] on icon at bounding box center [1125, 551] width 16 height 16
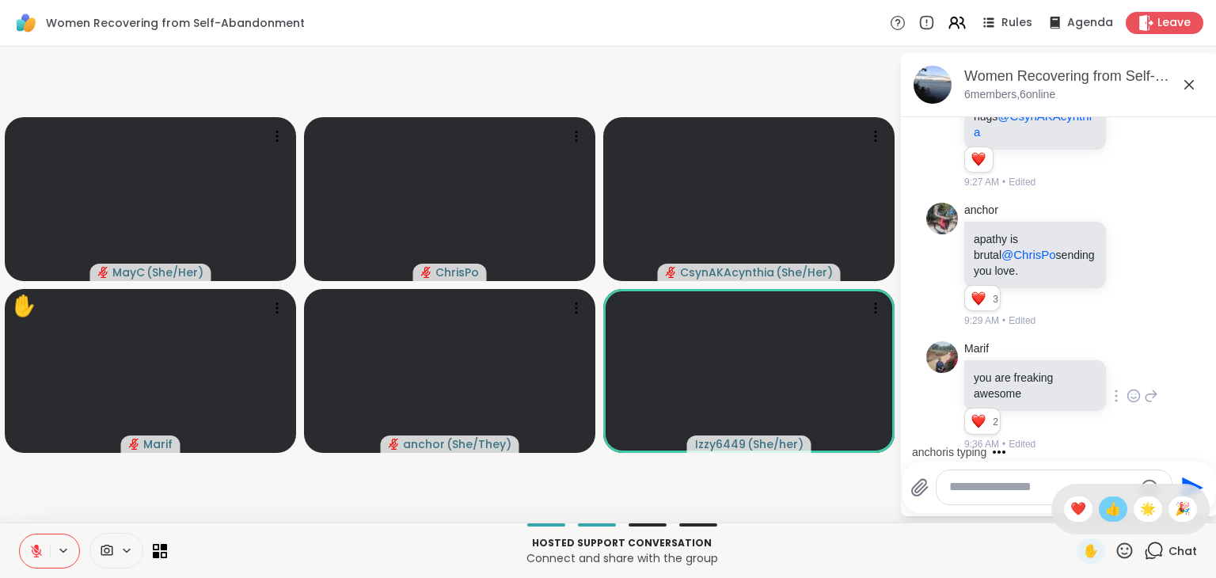
click at [1106, 510] on span "👍" at bounding box center [1114, 509] width 16 height 19
click at [1117, 557] on icon at bounding box center [1125, 551] width 16 height 16
click at [1071, 515] on span "❤️" at bounding box center [1079, 509] width 16 height 19
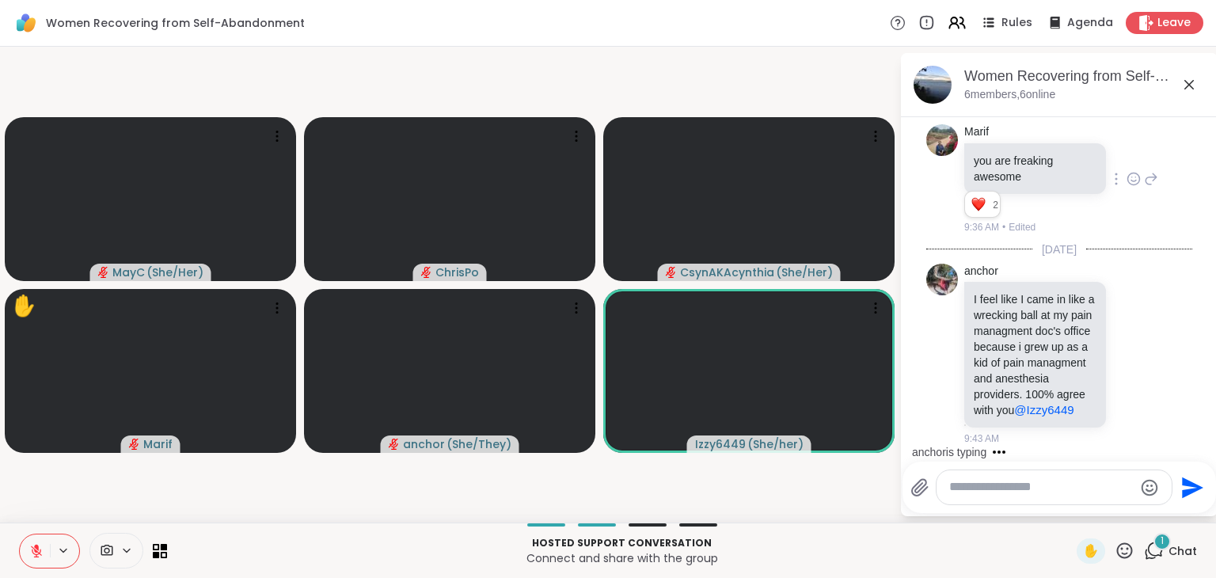
click at [1117, 549] on icon at bounding box center [1125, 551] width 16 height 16
click at [1071, 506] on span "❤️" at bounding box center [1079, 509] width 16 height 19
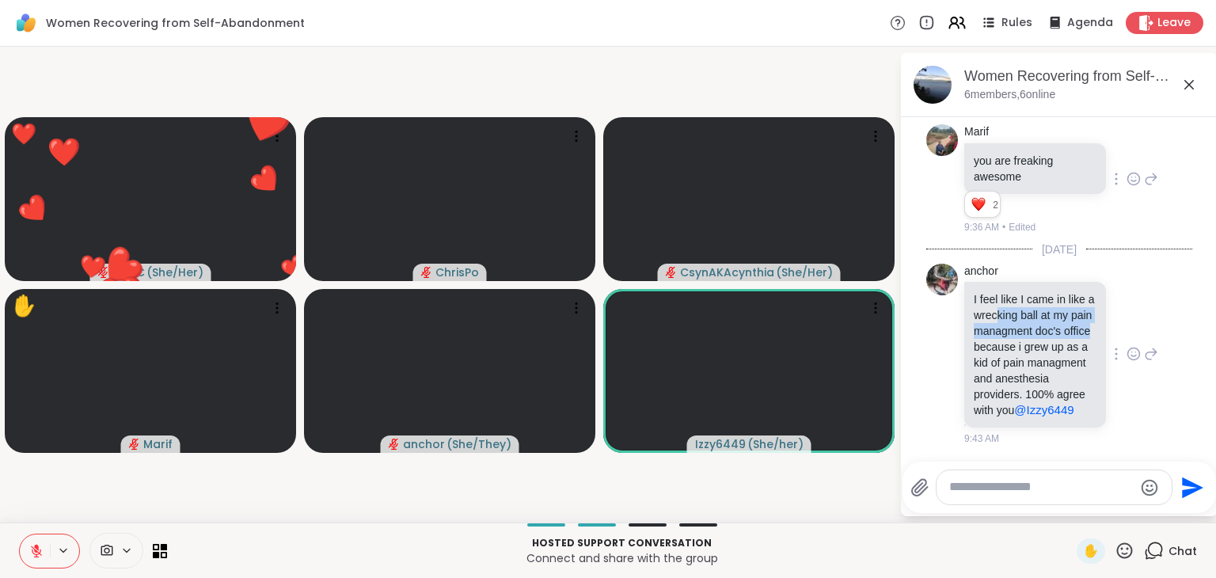
drag, startPoint x: 1026, startPoint y: 301, endPoint x: 1028, endPoint y: 336, distance: 34.9
click at [1028, 336] on p "I feel like I came in like a wrecking ball at my pain managment doc's office be…" at bounding box center [1035, 354] width 123 height 127
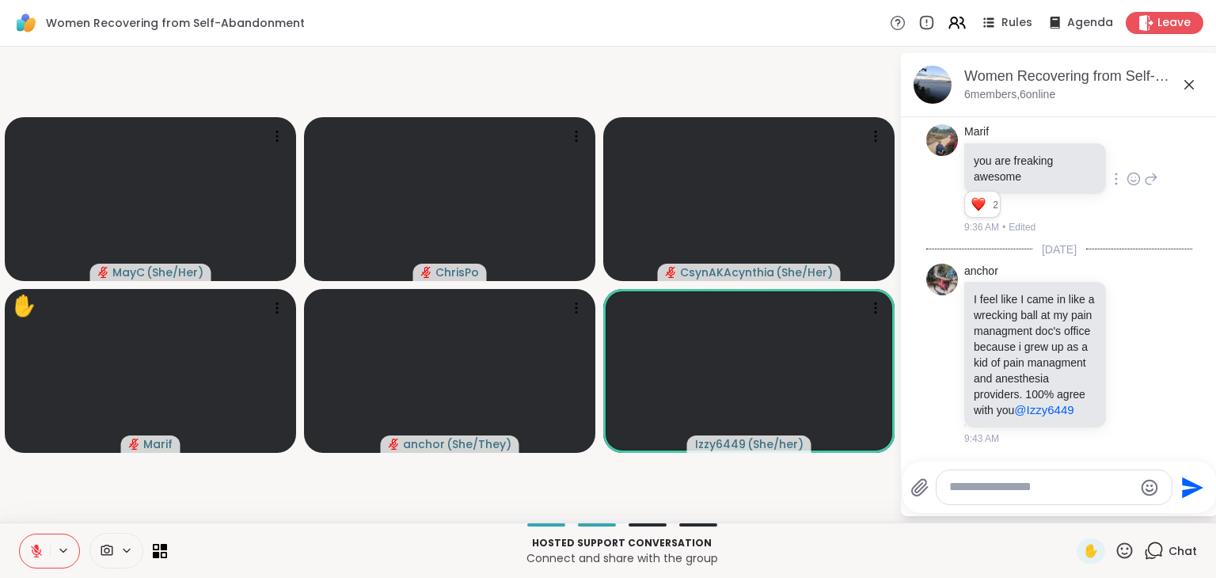
click at [1115, 546] on icon at bounding box center [1125, 551] width 20 height 20
click at [1064, 512] on div "❤️" at bounding box center [1078, 509] width 29 height 25
click at [1118, 546] on icon at bounding box center [1125, 551] width 20 height 20
click at [1071, 508] on span "❤️" at bounding box center [1079, 509] width 16 height 19
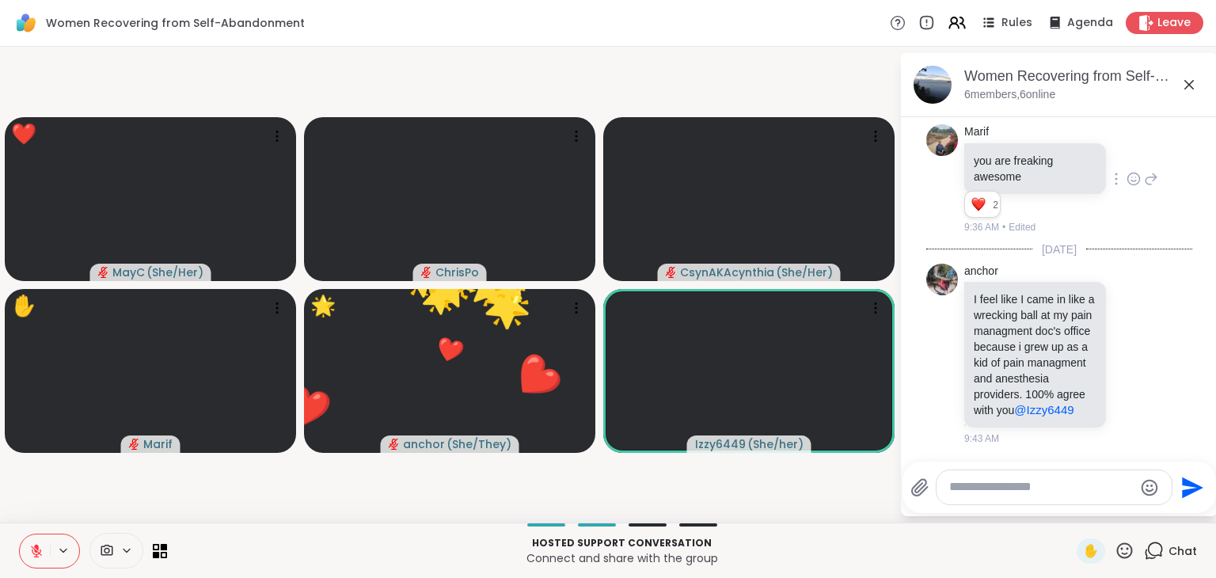
click at [1115, 550] on icon at bounding box center [1125, 551] width 20 height 20
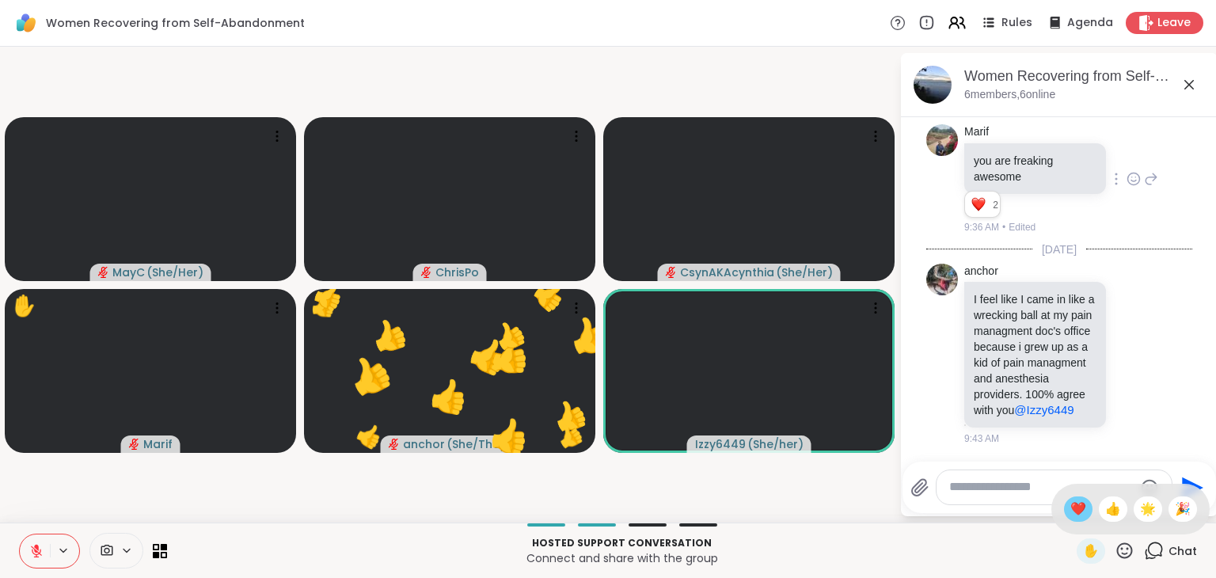
click at [1071, 514] on span "❤️" at bounding box center [1079, 509] width 16 height 19
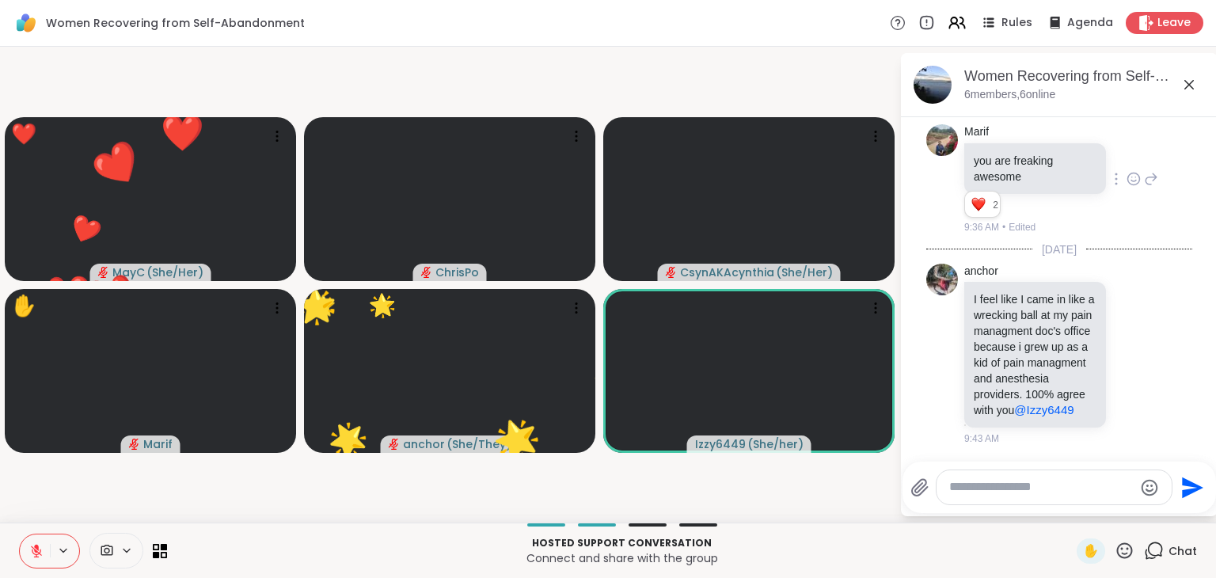
click at [1115, 549] on icon at bounding box center [1125, 551] width 20 height 20
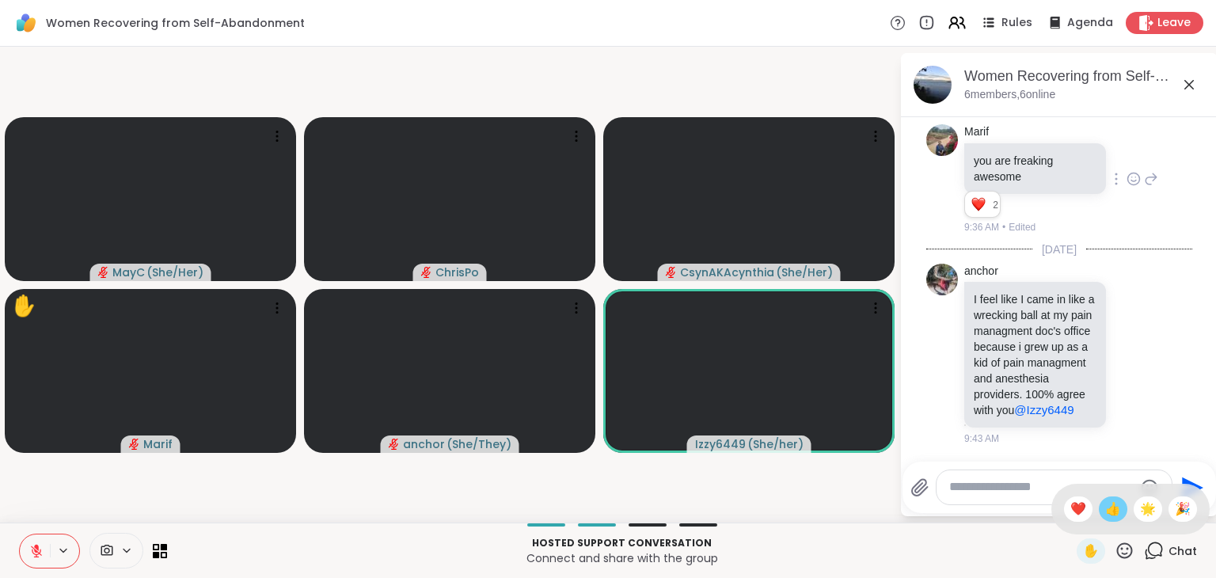
click at [1106, 508] on span "👍" at bounding box center [1114, 509] width 16 height 19
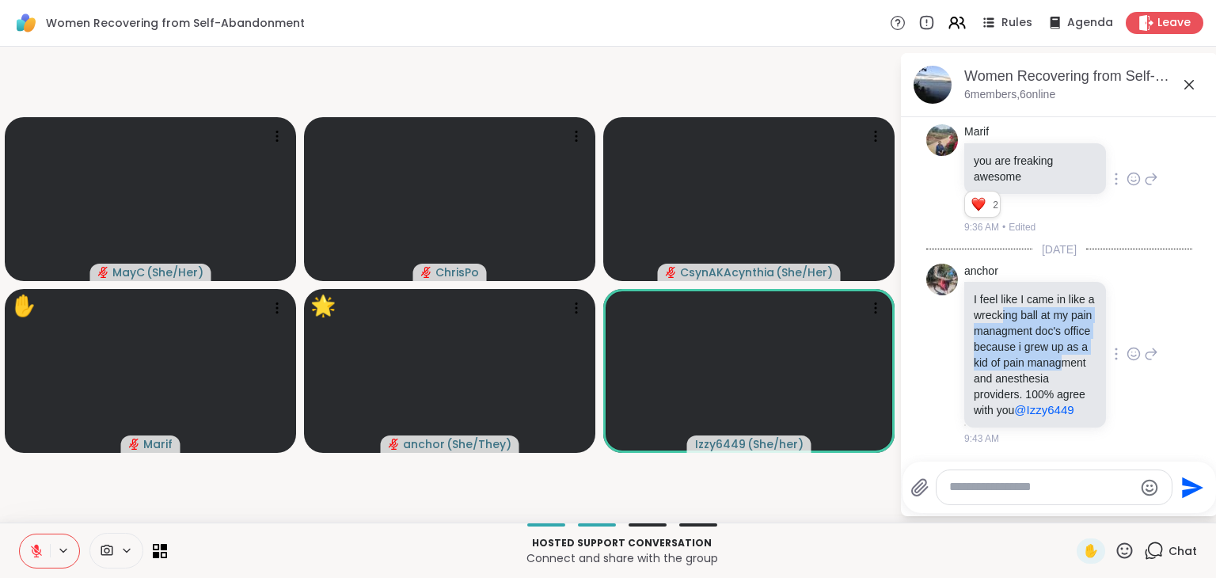
drag, startPoint x: 1027, startPoint y: 297, endPoint x: 1030, endPoint y: 364, distance: 67.4
click at [1030, 364] on p "I feel like I came in like a wrecking ball at my pain managment doc's office be…" at bounding box center [1035, 354] width 123 height 127
click at [1117, 551] on icon at bounding box center [1125, 551] width 20 height 20
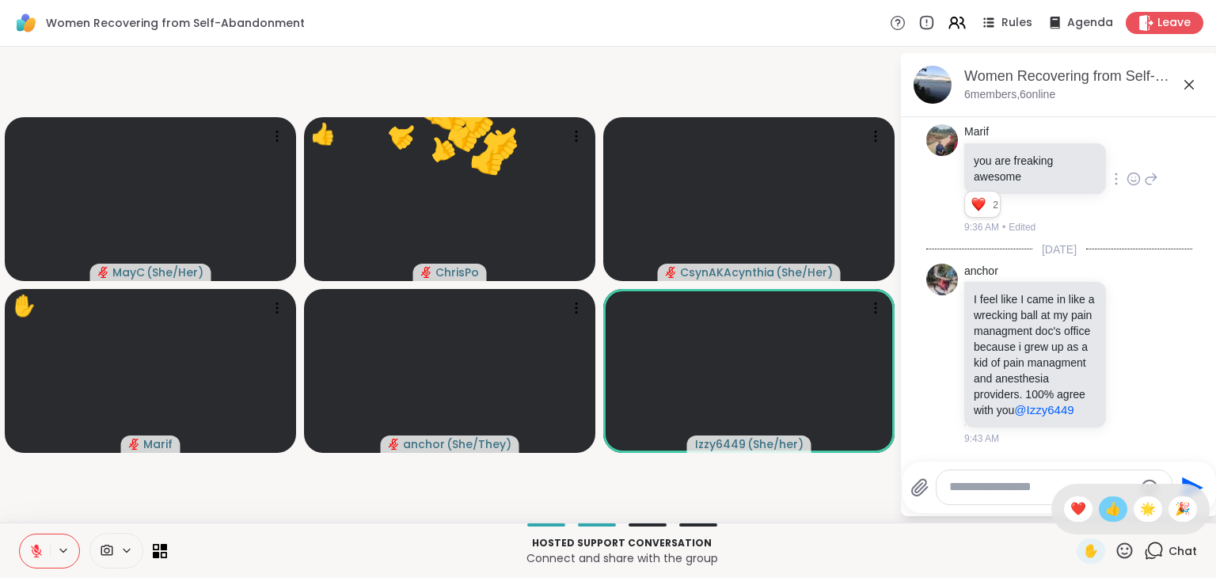
click at [1106, 508] on span "👍" at bounding box center [1114, 509] width 16 height 19
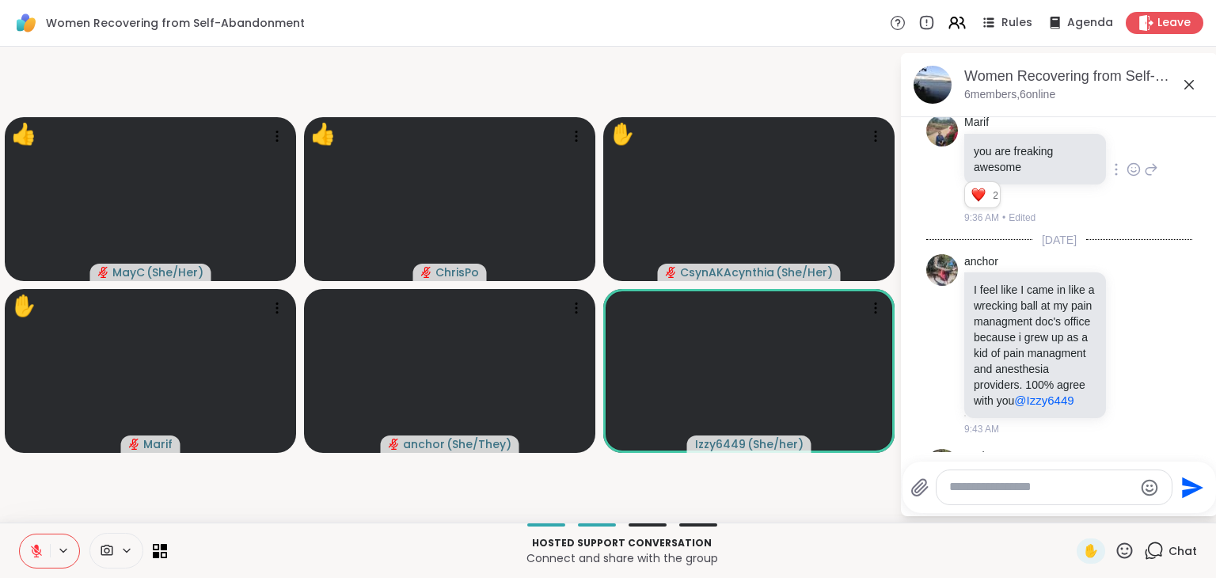
scroll to position [2731, 0]
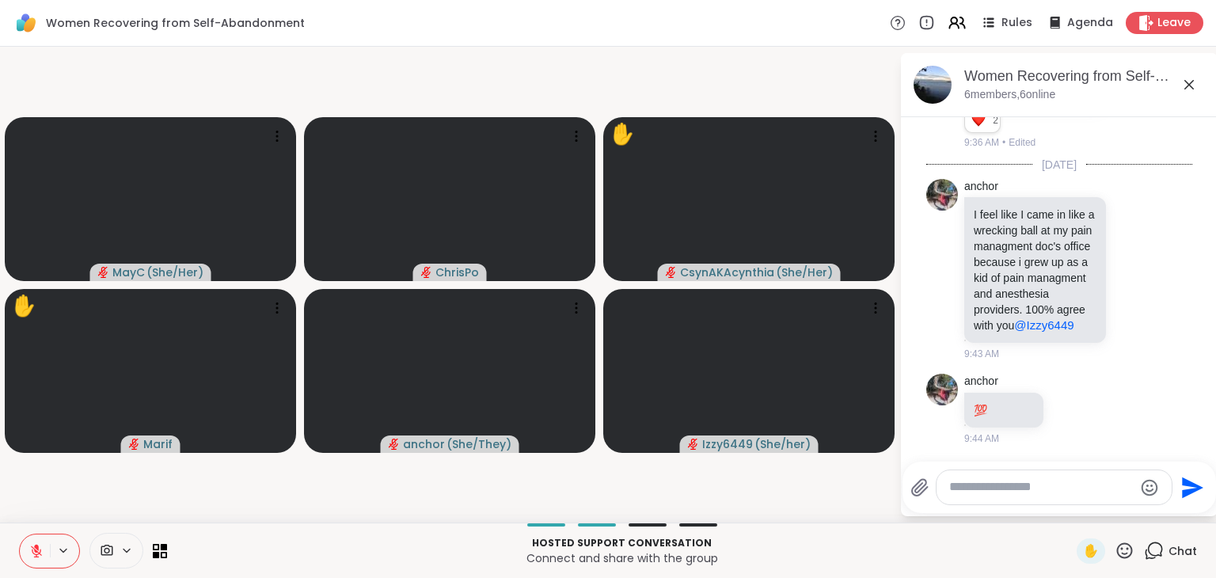
click at [44, 548] on button at bounding box center [35, 551] width 30 height 33
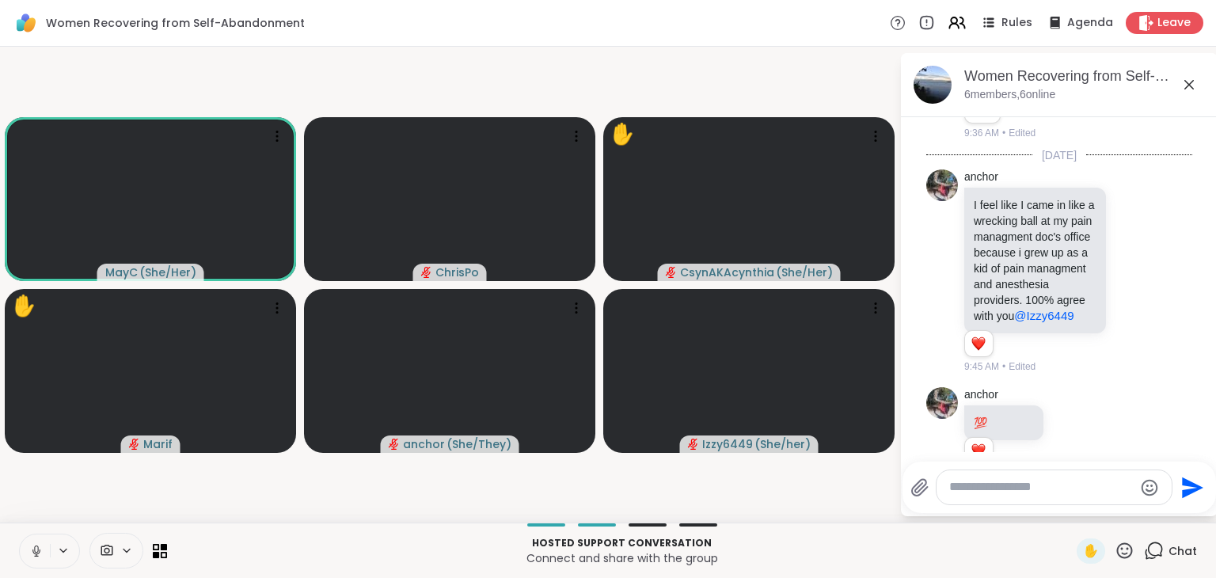
scroll to position [2775, 0]
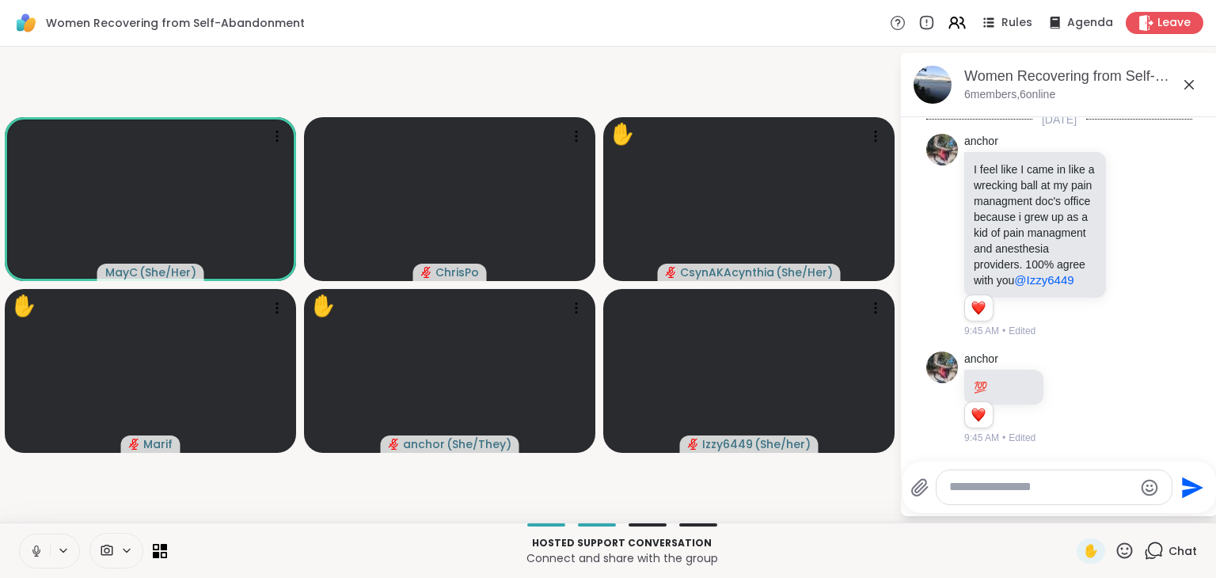
click at [37, 556] on icon at bounding box center [36, 551] width 14 height 14
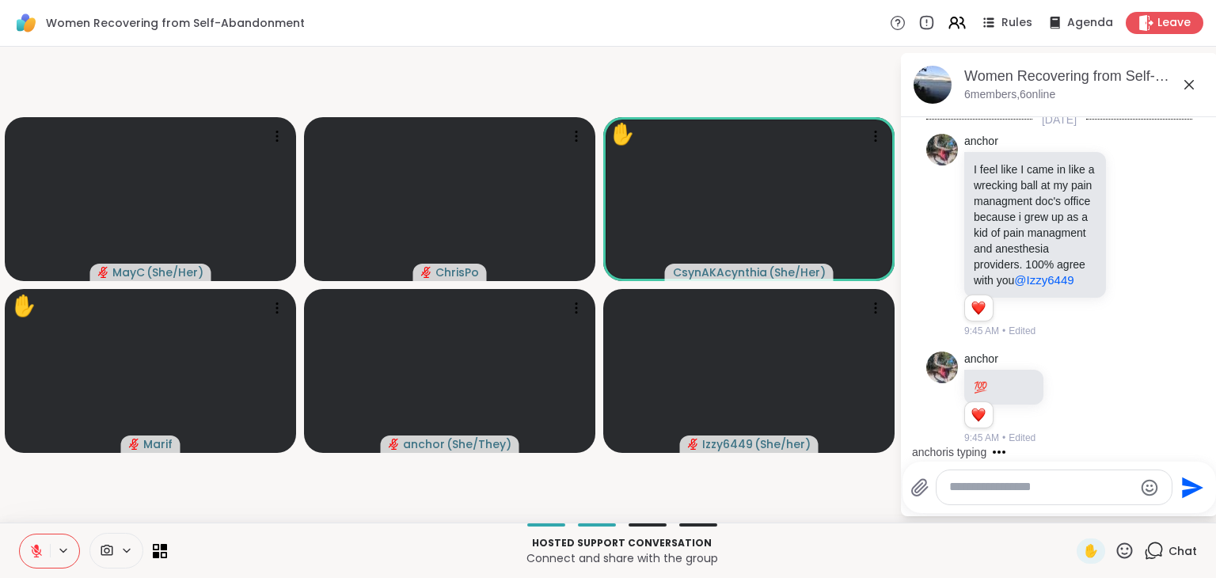
click at [1117, 554] on icon at bounding box center [1125, 551] width 16 height 16
click at [1070, 505] on div "❤️" at bounding box center [1078, 509] width 29 height 25
click at [1115, 560] on icon at bounding box center [1125, 551] width 20 height 20
click at [1064, 498] on div "❤️" at bounding box center [1078, 509] width 29 height 25
click at [1117, 544] on icon at bounding box center [1125, 551] width 16 height 16
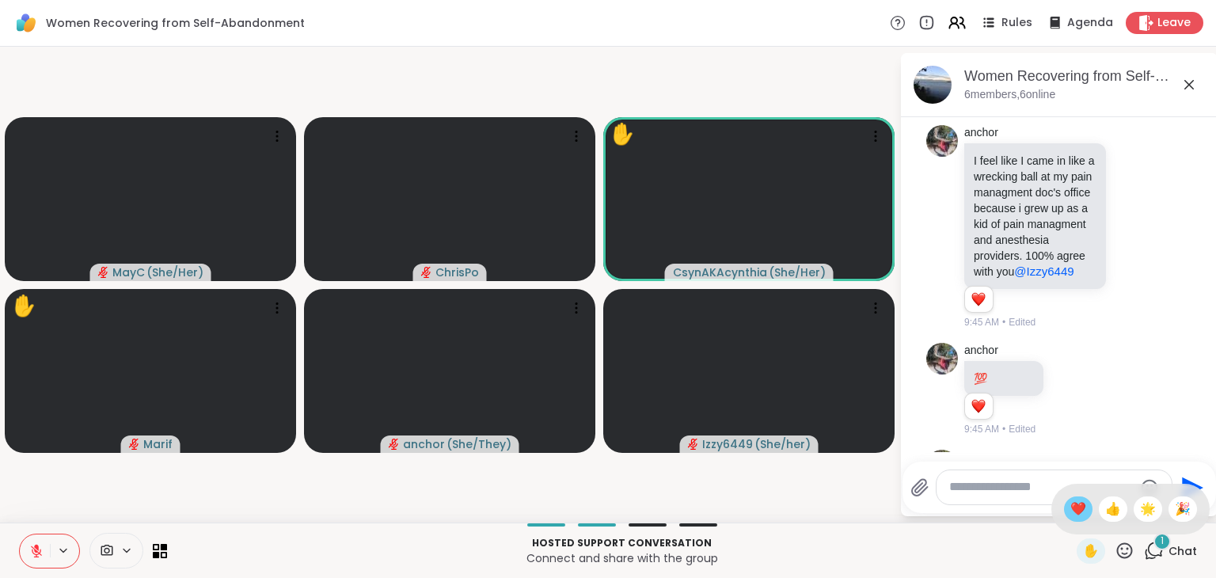
scroll to position [2939, 0]
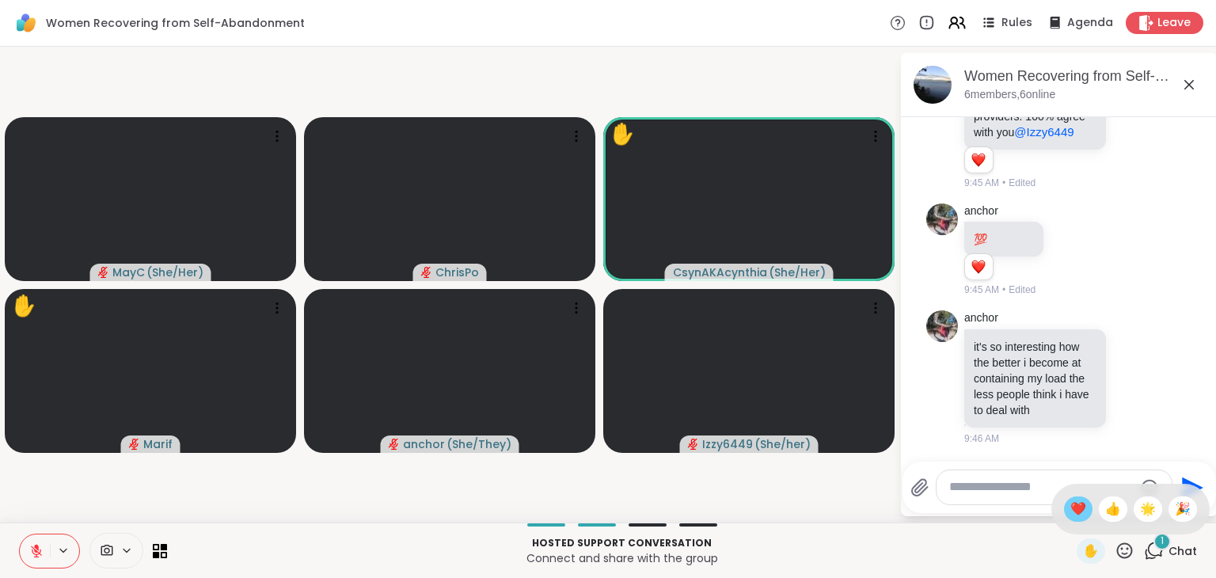
click at [1071, 502] on span "❤️" at bounding box center [1079, 509] width 16 height 19
click at [1115, 541] on icon at bounding box center [1125, 551] width 20 height 20
click at [1064, 511] on div "❤️" at bounding box center [1078, 509] width 29 height 25
click at [1115, 551] on icon at bounding box center [1125, 551] width 20 height 20
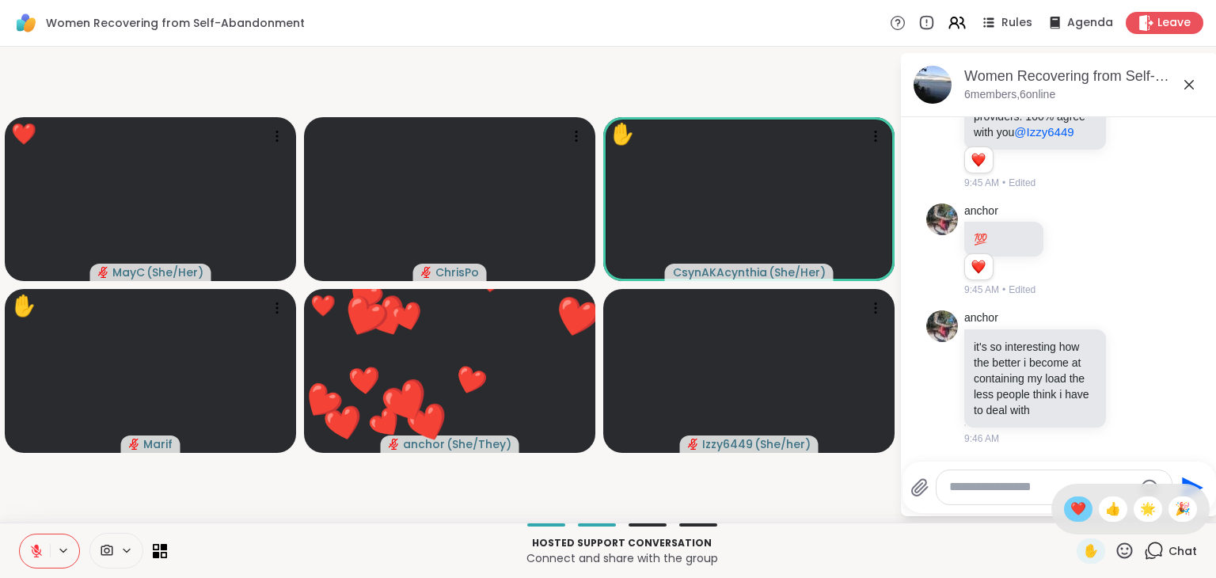
click at [1071, 512] on span "❤️" at bounding box center [1079, 509] width 16 height 19
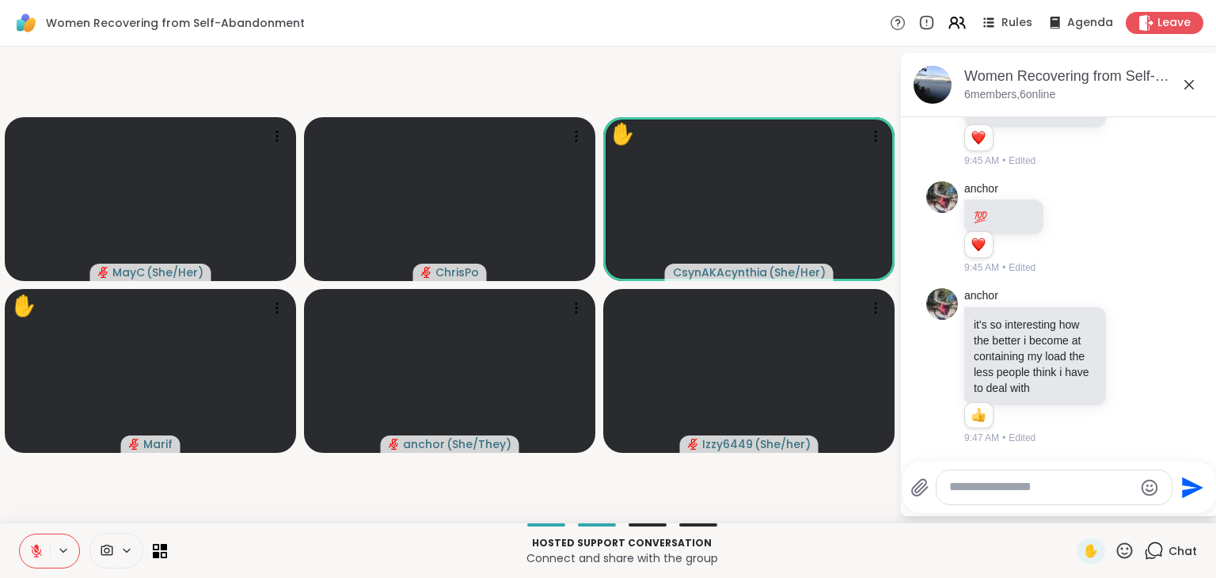
scroll to position [2962, 0]
click at [1117, 553] on icon at bounding box center [1125, 551] width 16 height 16
click at [1099, 508] on div "👍" at bounding box center [1113, 509] width 29 height 25
click at [1121, 555] on icon at bounding box center [1125, 551] width 20 height 20
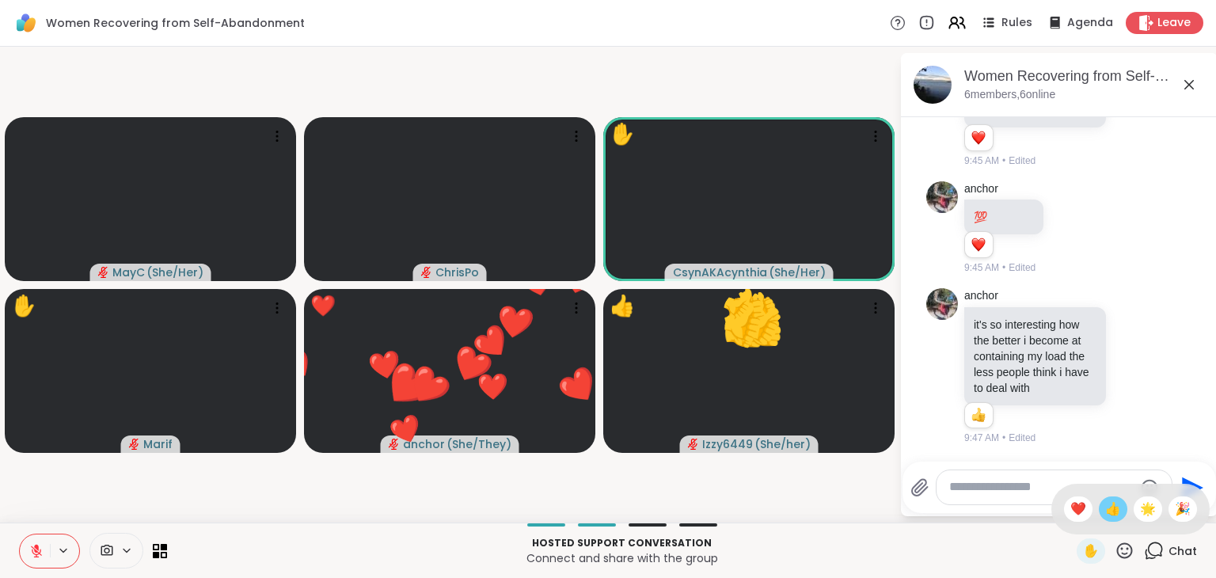
click at [1106, 509] on span "👍" at bounding box center [1114, 509] width 16 height 19
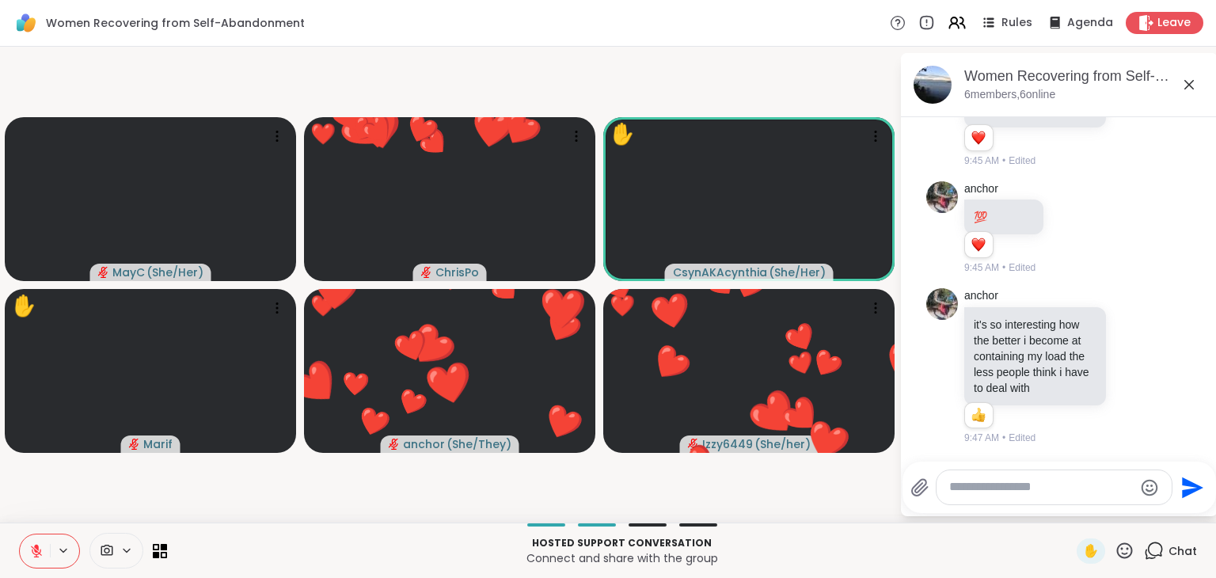
click at [1117, 547] on icon at bounding box center [1125, 551] width 16 height 16
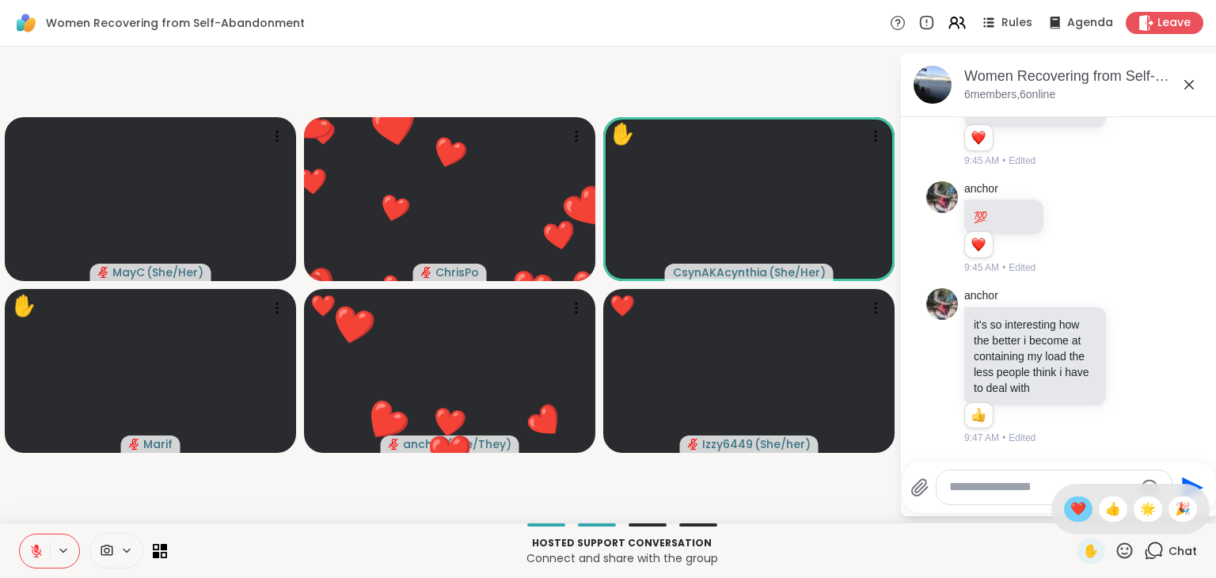
click at [1071, 515] on span "❤️" at bounding box center [1079, 509] width 16 height 19
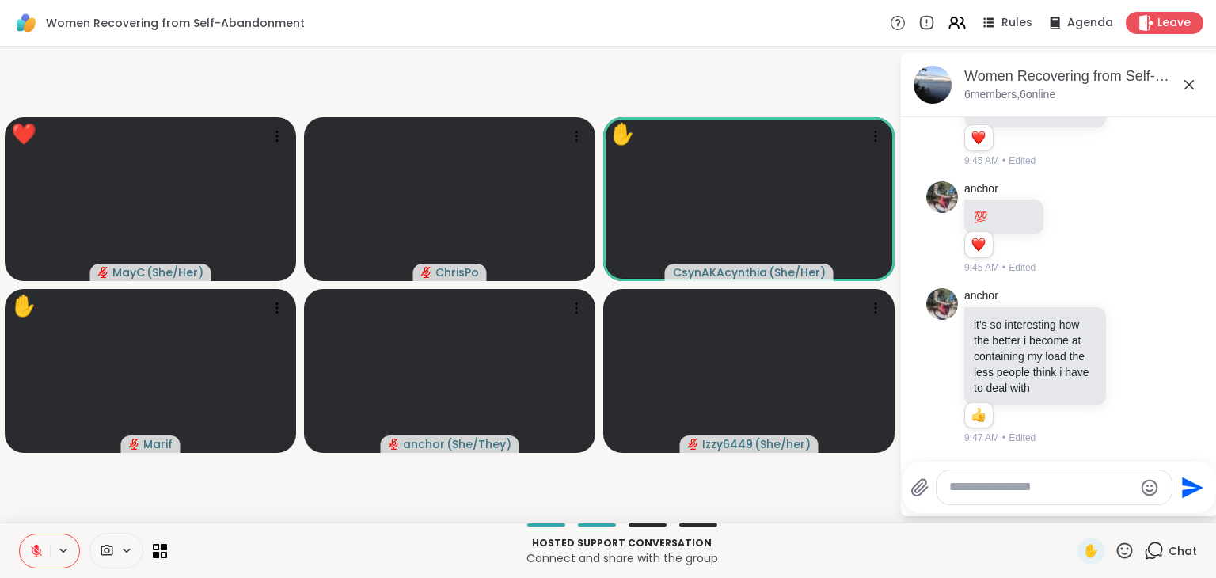
click at [1034, 485] on textarea "Type your message" at bounding box center [1042, 487] width 185 height 17
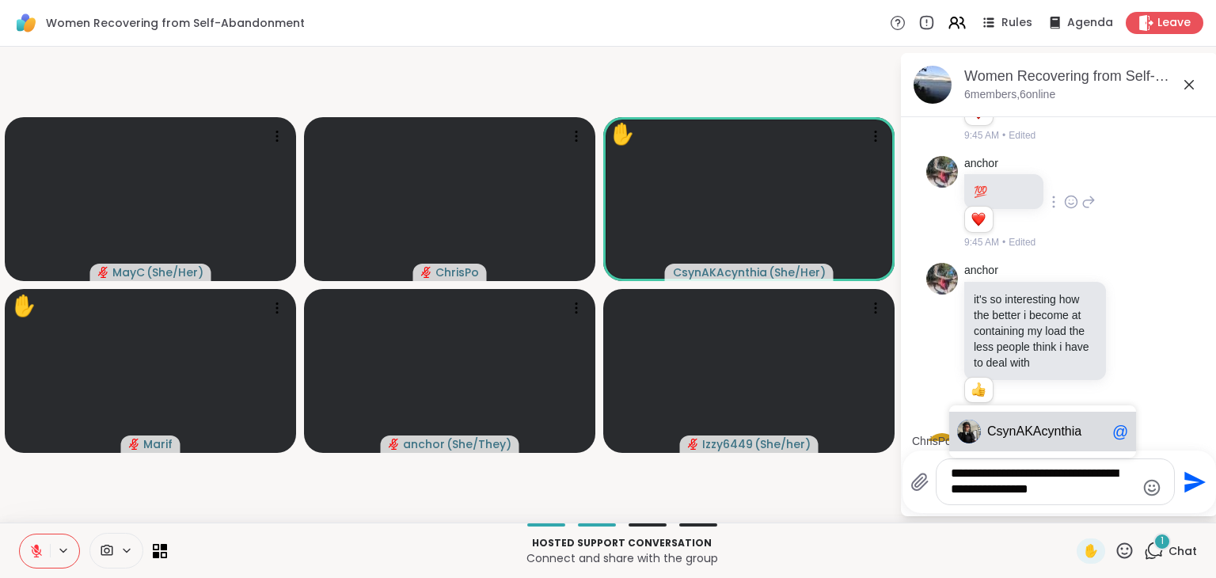
scroll to position [3073, 0]
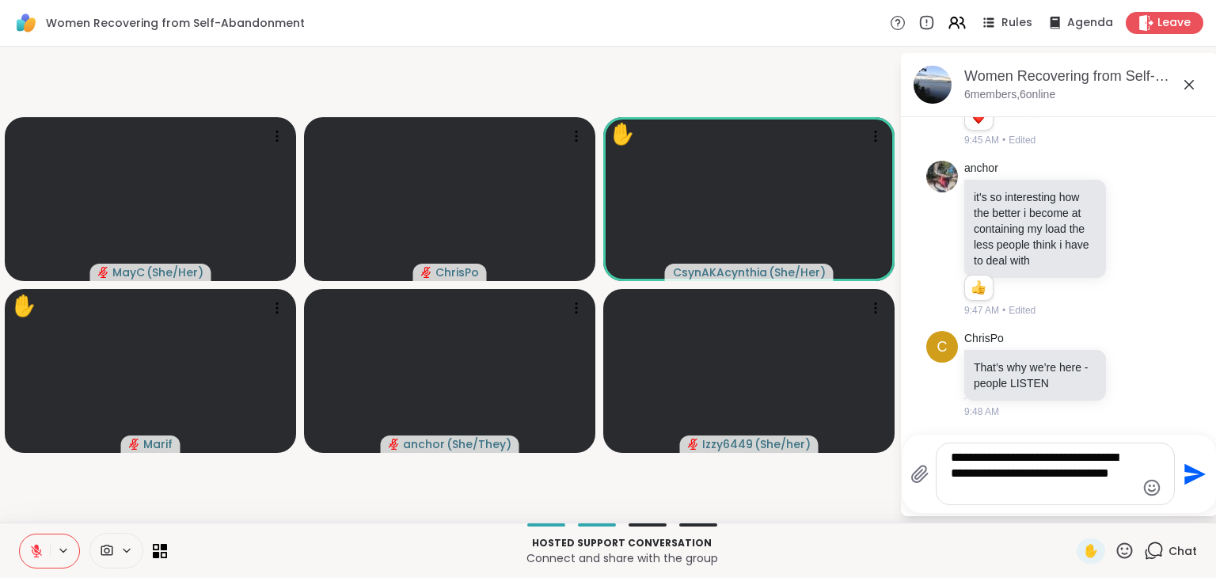
type textarea "**********"
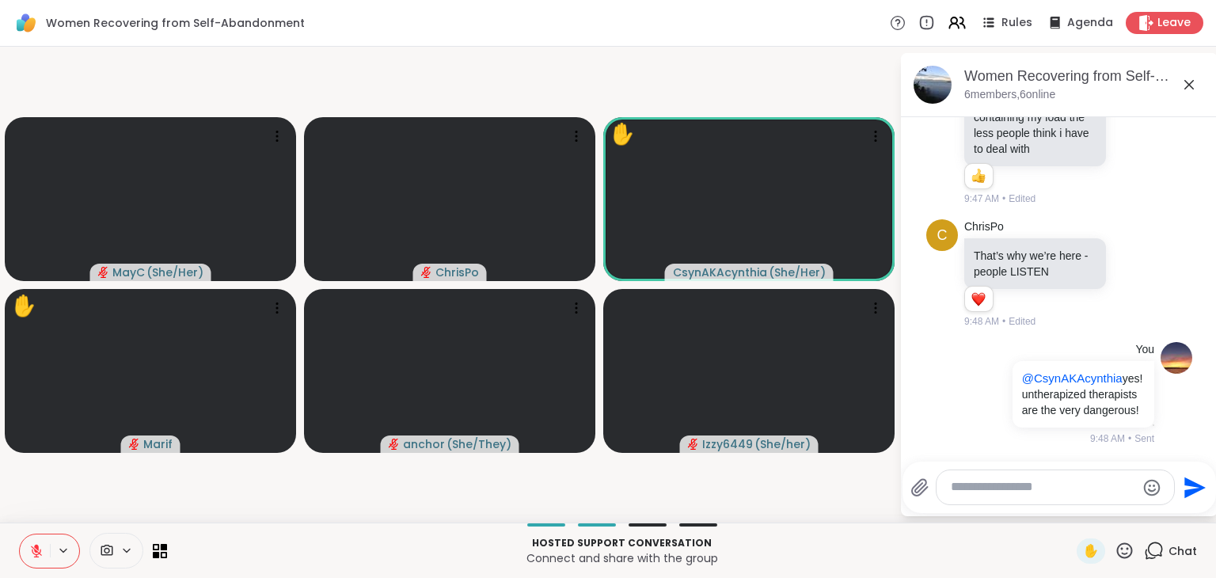
scroll to position [3238, 0]
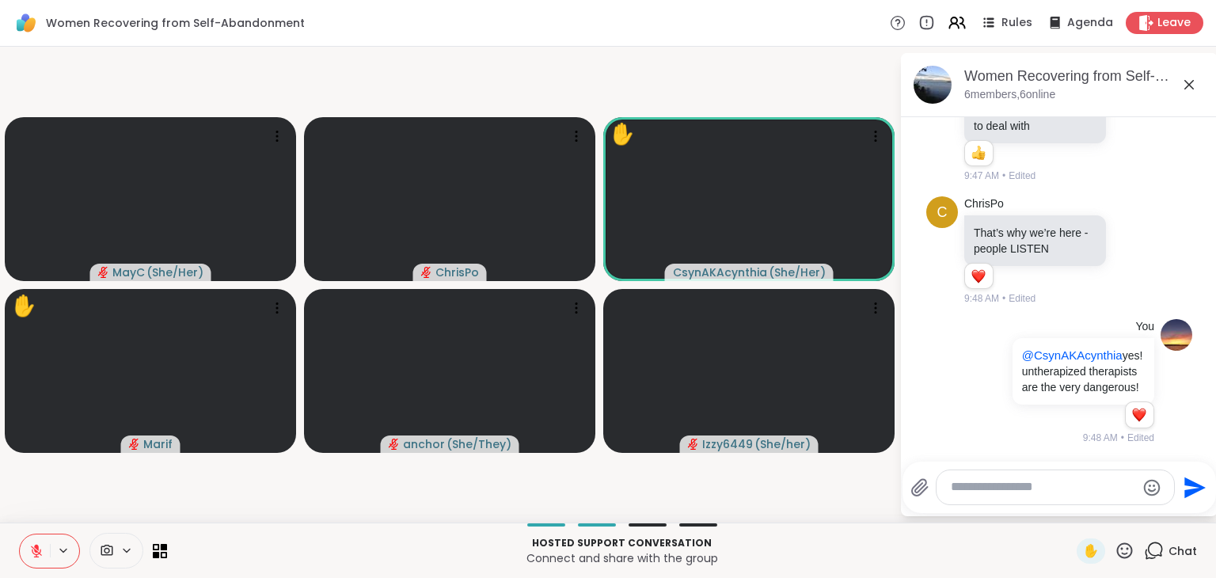
click at [1115, 552] on icon at bounding box center [1125, 551] width 20 height 20
click at [1071, 516] on span "❤️" at bounding box center [1079, 509] width 16 height 19
click at [1116, 550] on icon at bounding box center [1125, 551] width 20 height 20
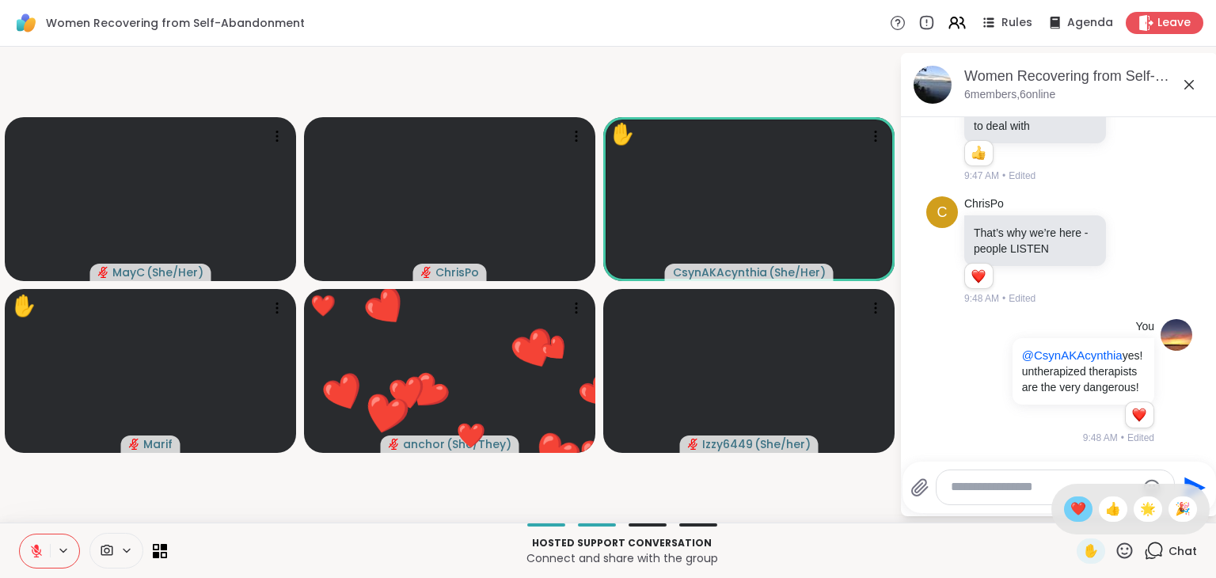
click at [1071, 513] on div "❤️" at bounding box center [1078, 509] width 29 height 25
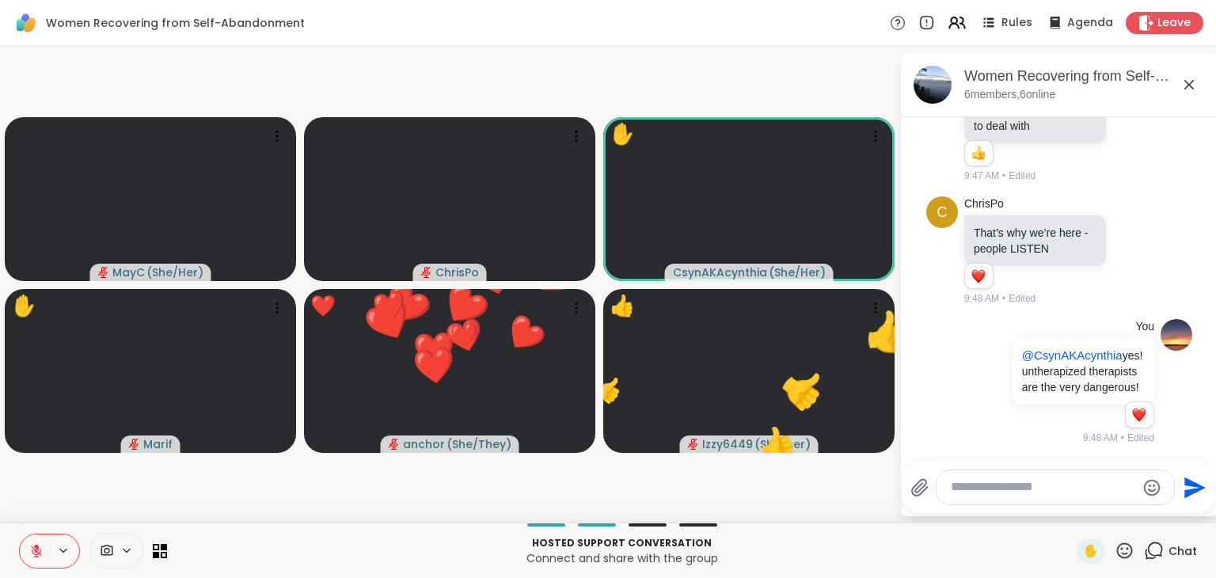
click at [1117, 553] on icon at bounding box center [1125, 551] width 16 height 16
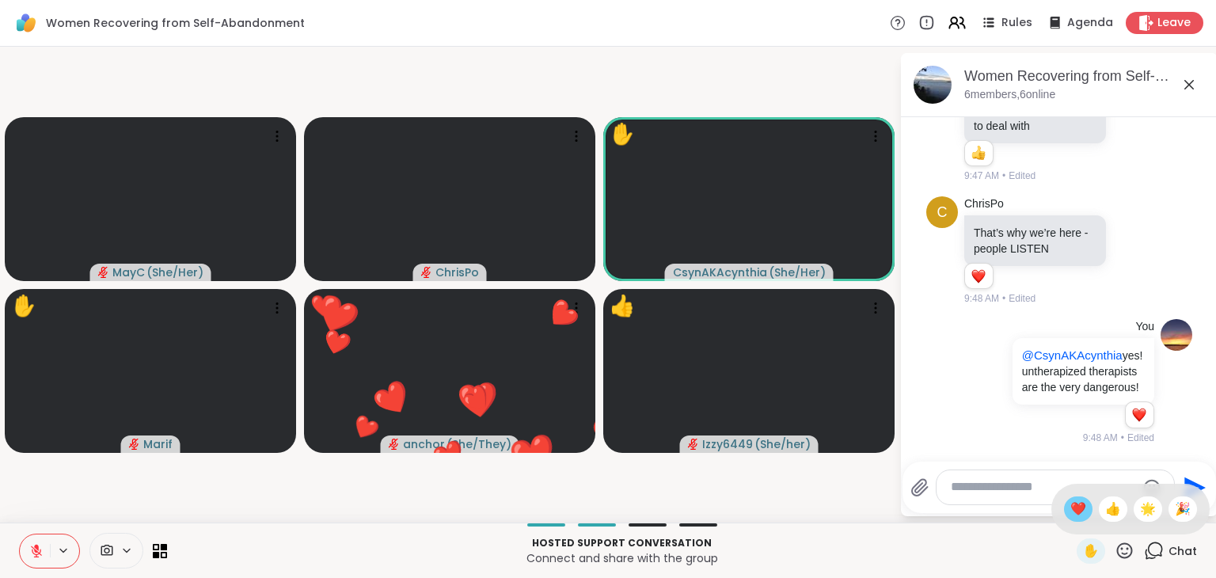
click at [1071, 509] on span "❤️" at bounding box center [1079, 509] width 16 height 19
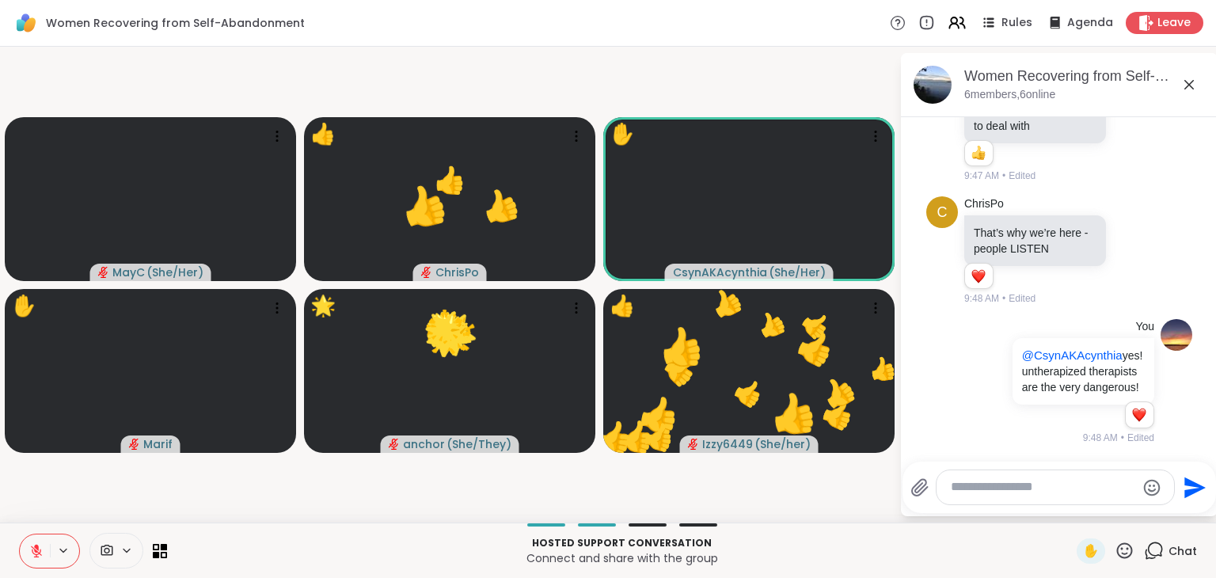
click at [1117, 549] on icon at bounding box center [1125, 551] width 16 height 16
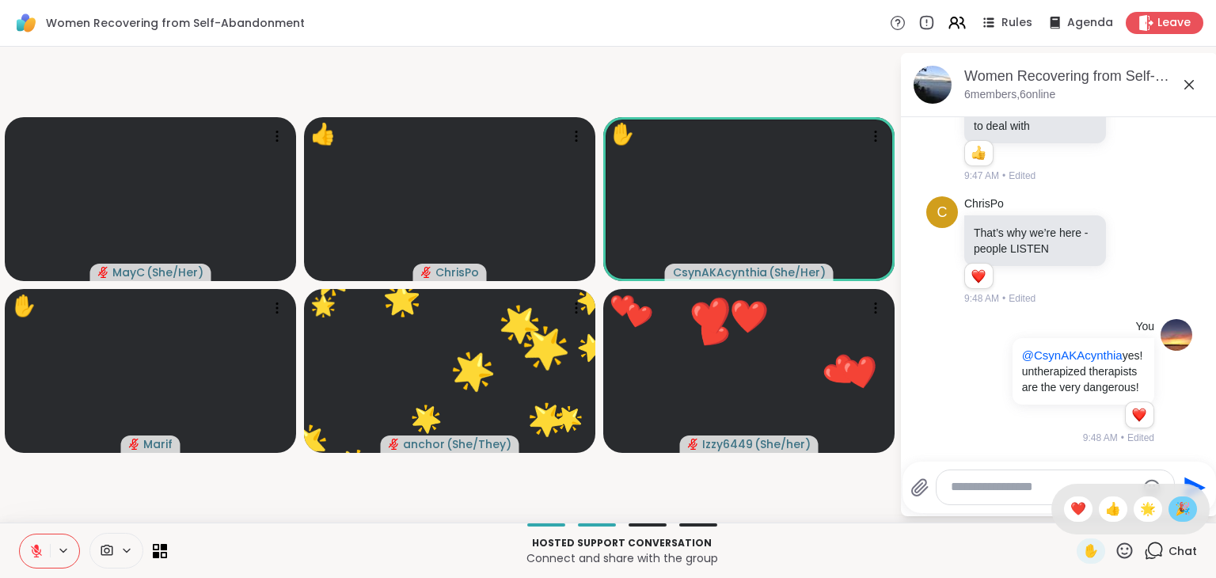
click at [1178, 517] on div "🎉" at bounding box center [1183, 509] width 29 height 25
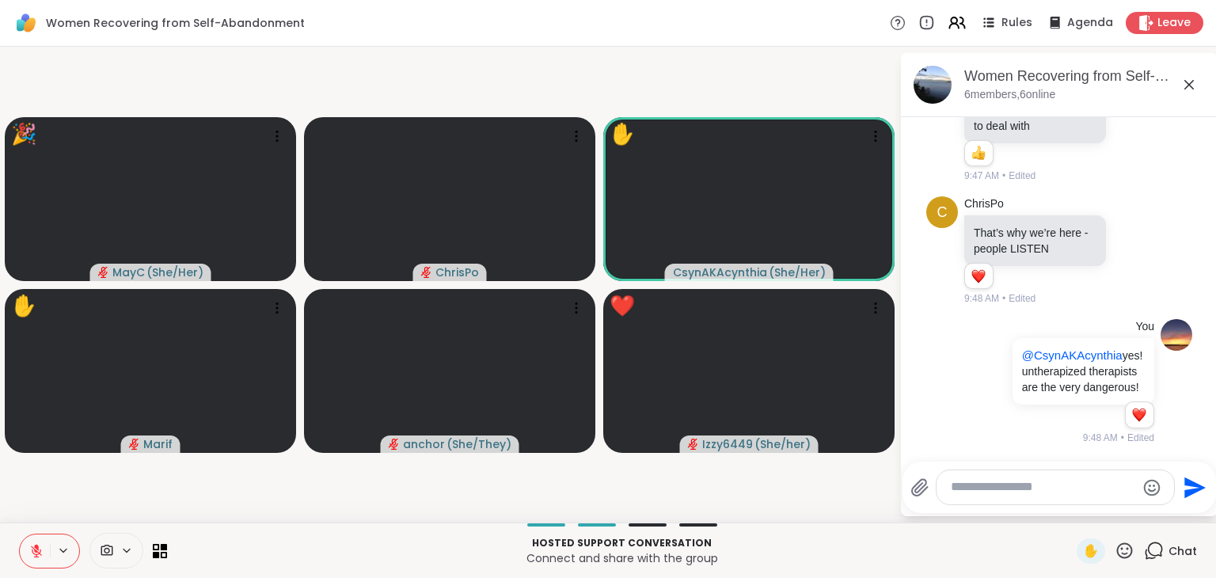
scroll to position [3323, 0]
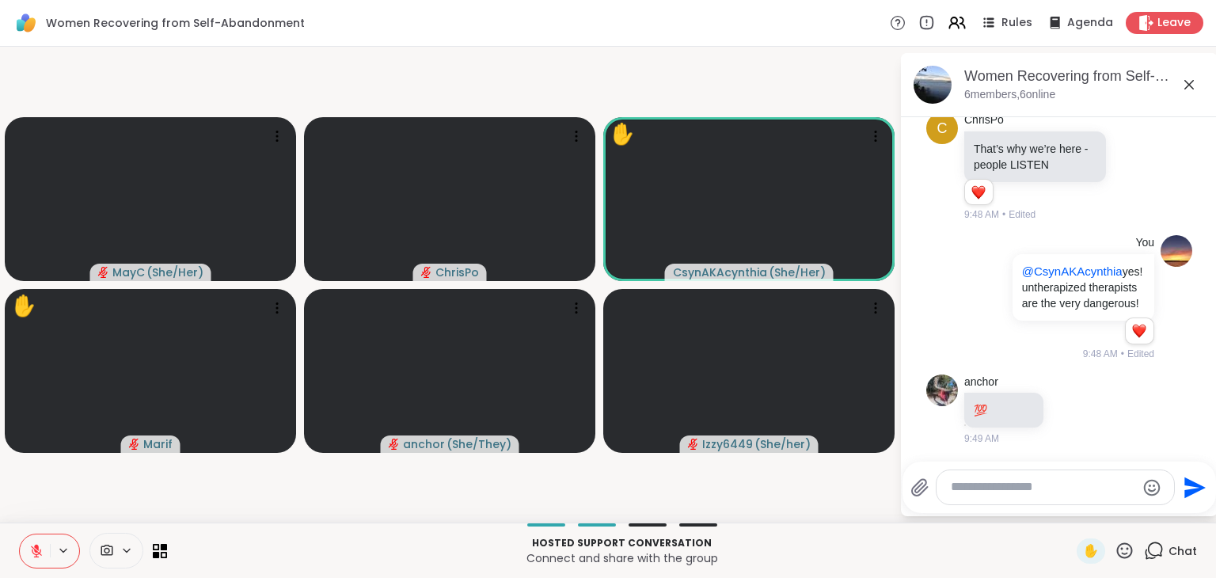
click at [1115, 552] on icon at bounding box center [1125, 551] width 20 height 20
click at [1071, 501] on span "❤️" at bounding box center [1079, 509] width 16 height 19
click at [1115, 554] on icon at bounding box center [1125, 551] width 20 height 20
click at [1071, 508] on span "❤️" at bounding box center [1079, 509] width 16 height 19
click at [1115, 555] on icon at bounding box center [1125, 551] width 20 height 20
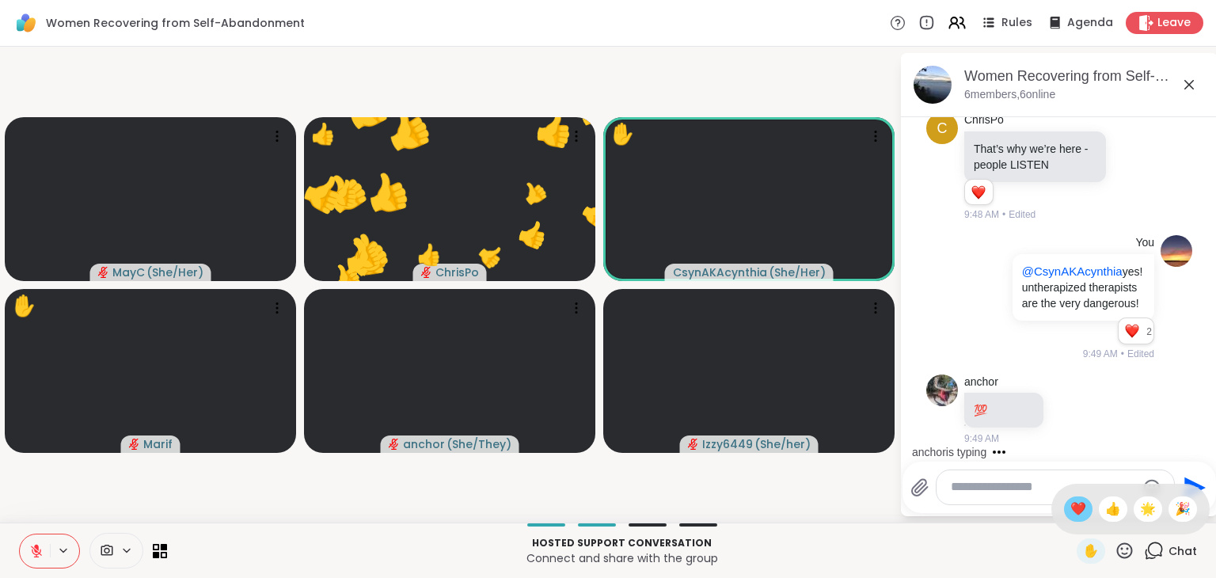
click at [1071, 514] on span "❤️" at bounding box center [1079, 509] width 16 height 19
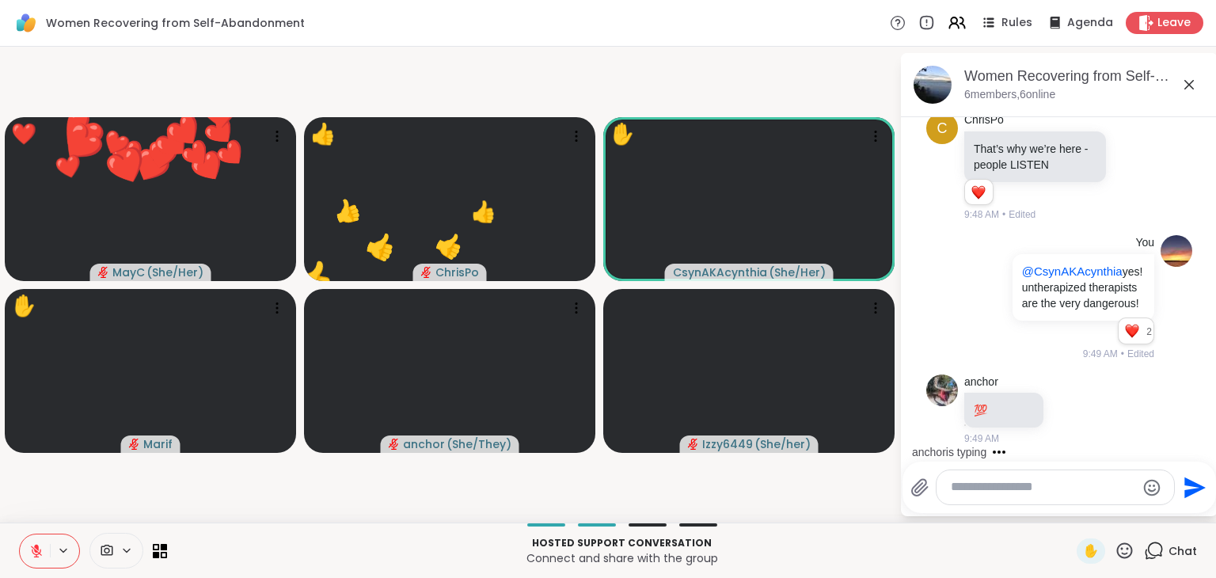
scroll to position [3438, 0]
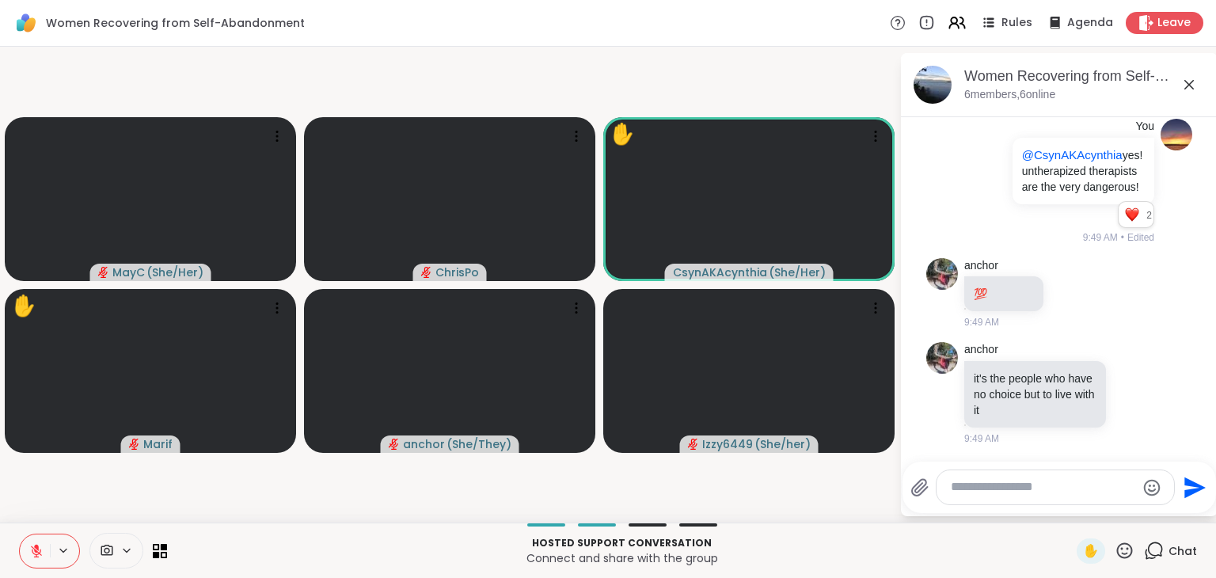
click at [1121, 553] on icon at bounding box center [1125, 551] width 20 height 20
click at [1064, 519] on div "❤️" at bounding box center [1078, 509] width 29 height 25
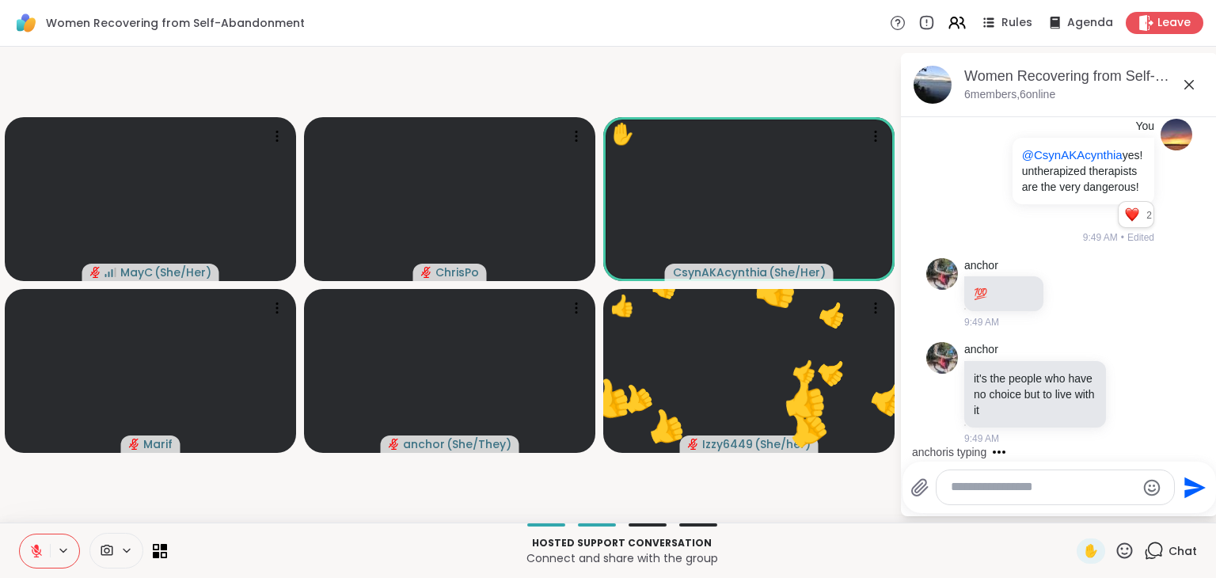
click at [1118, 557] on icon at bounding box center [1125, 551] width 16 height 16
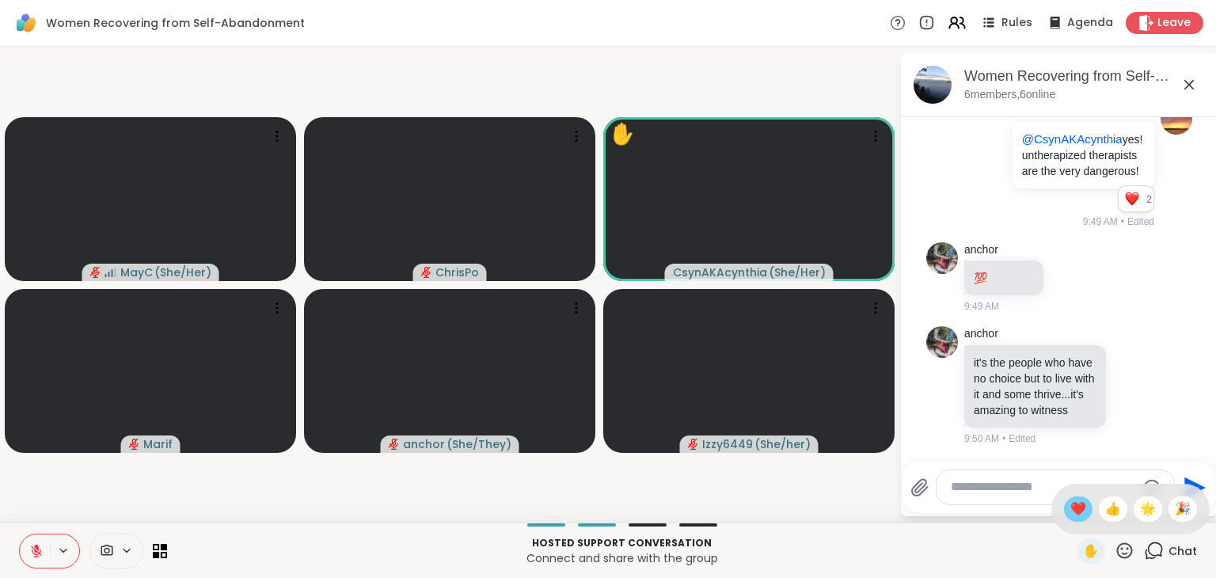
click at [1071, 511] on span "❤️" at bounding box center [1079, 509] width 16 height 19
click at [1115, 556] on icon at bounding box center [1125, 551] width 20 height 20
click at [1175, 514] on span "🎉" at bounding box center [1183, 509] width 16 height 19
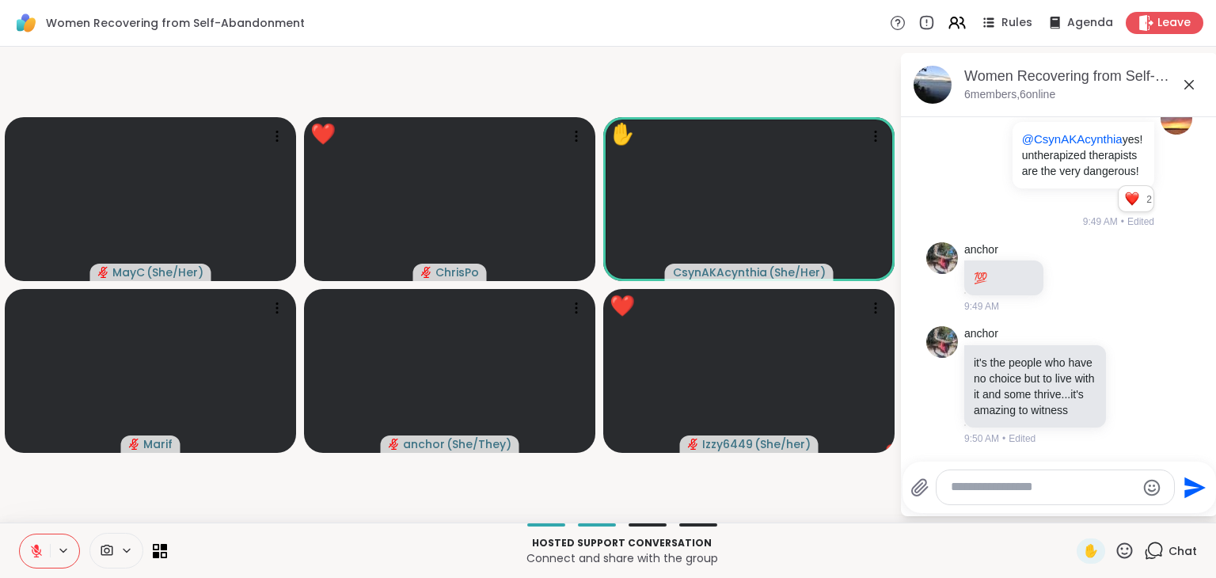
scroll to position [3470, 0]
click at [34, 549] on icon at bounding box center [36, 551] width 11 height 11
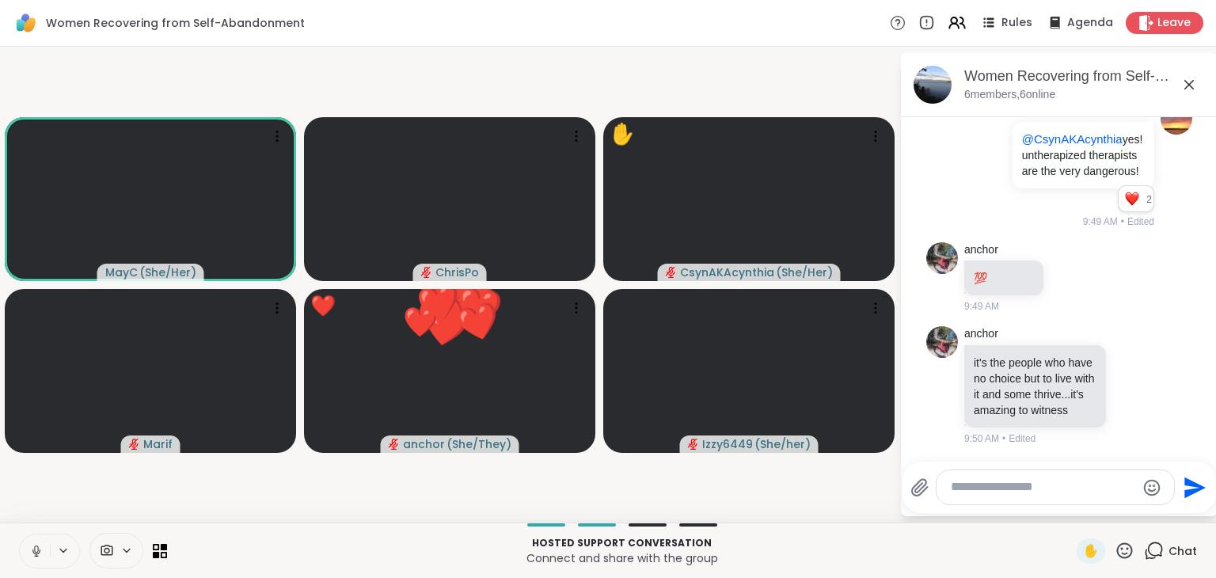
click at [36, 546] on icon at bounding box center [36, 549] width 4 height 7
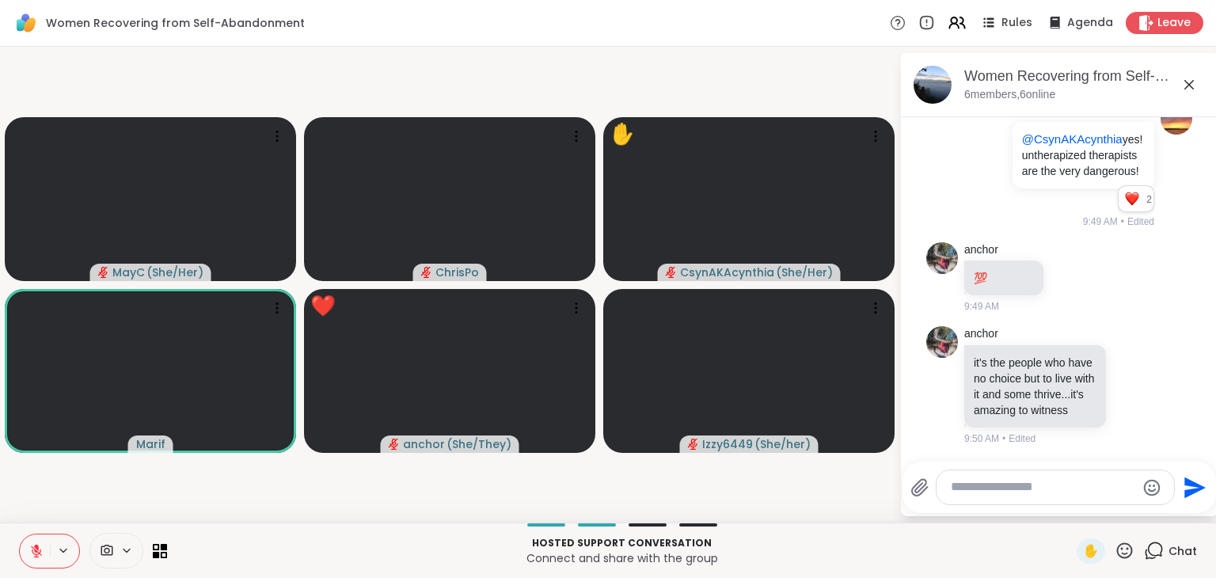
click at [1115, 552] on icon at bounding box center [1125, 551] width 20 height 20
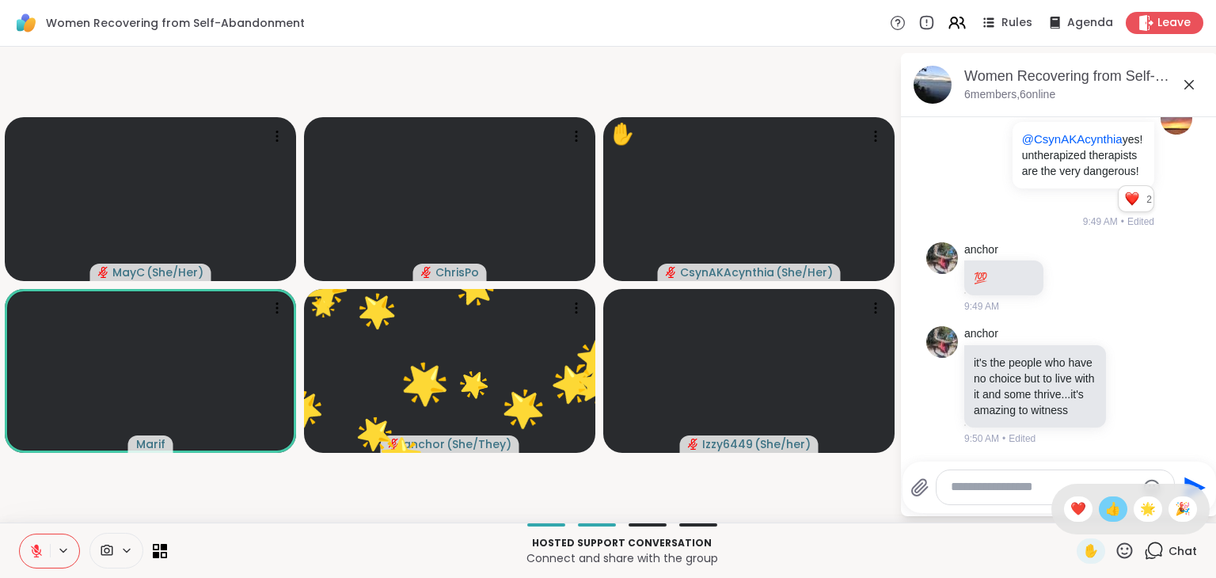
click at [1106, 506] on span "👍" at bounding box center [1114, 509] width 16 height 19
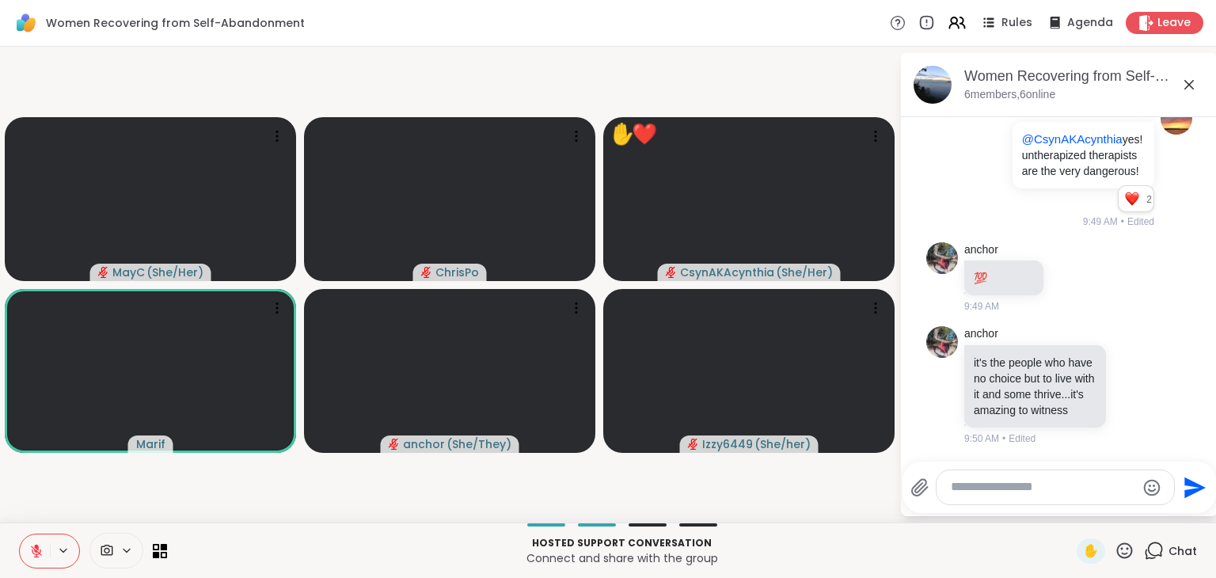
click at [1118, 554] on icon at bounding box center [1125, 551] width 20 height 20
click at [1136, 383] on icon at bounding box center [1136, 383] width 0 height 0
click at [1127, 354] on div "Select Reaction: Heart" at bounding box center [1134, 359] width 14 height 14
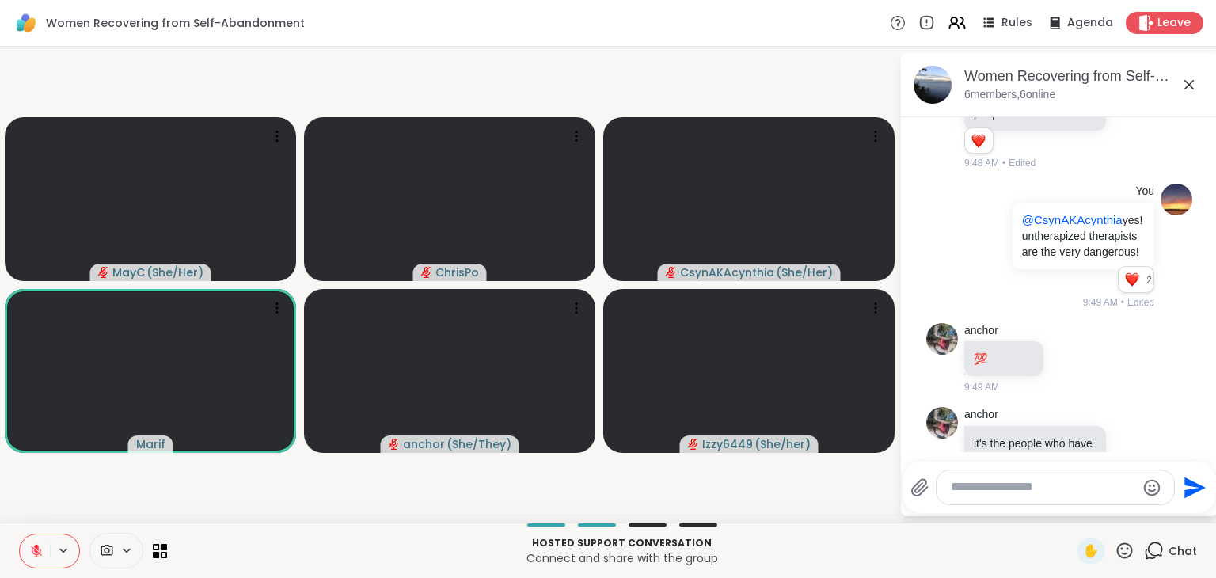
scroll to position [3334, 0]
click at [1116, 551] on icon at bounding box center [1125, 551] width 20 height 20
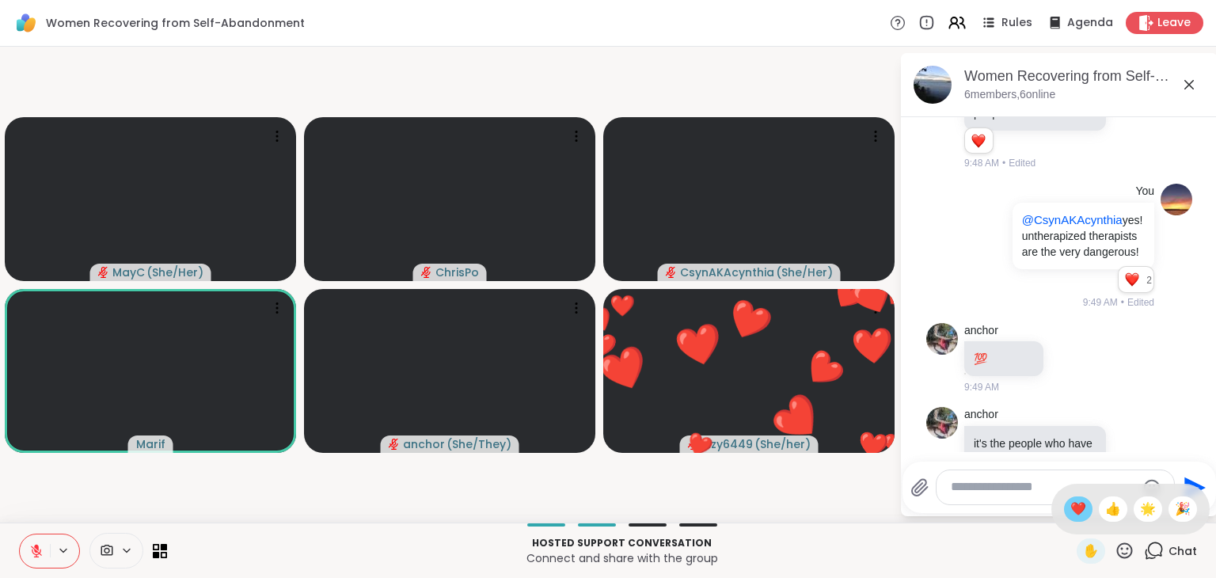
click at [1071, 510] on span "❤️" at bounding box center [1079, 509] width 16 height 19
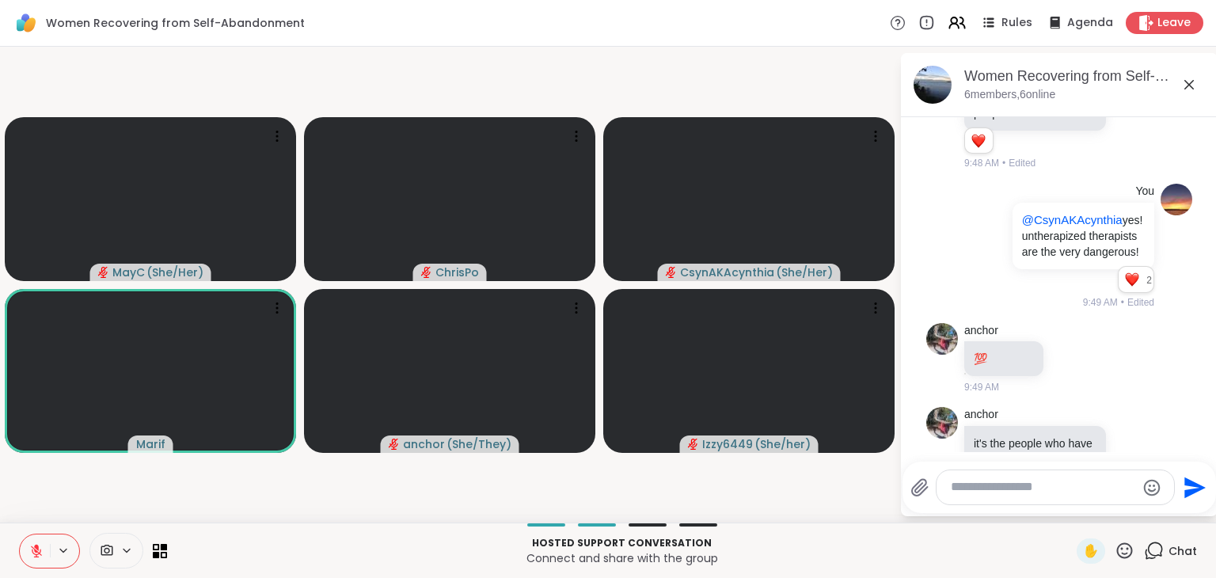
click at [1117, 554] on icon at bounding box center [1125, 551] width 16 height 16
click at [1071, 517] on span "❤️" at bounding box center [1079, 509] width 16 height 19
click at [1117, 553] on icon at bounding box center [1125, 551] width 16 height 16
click at [1071, 514] on span "❤️" at bounding box center [1079, 509] width 16 height 19
click at [1115, 549] on icon at bounding box center [1125, 551] width 20 height 20
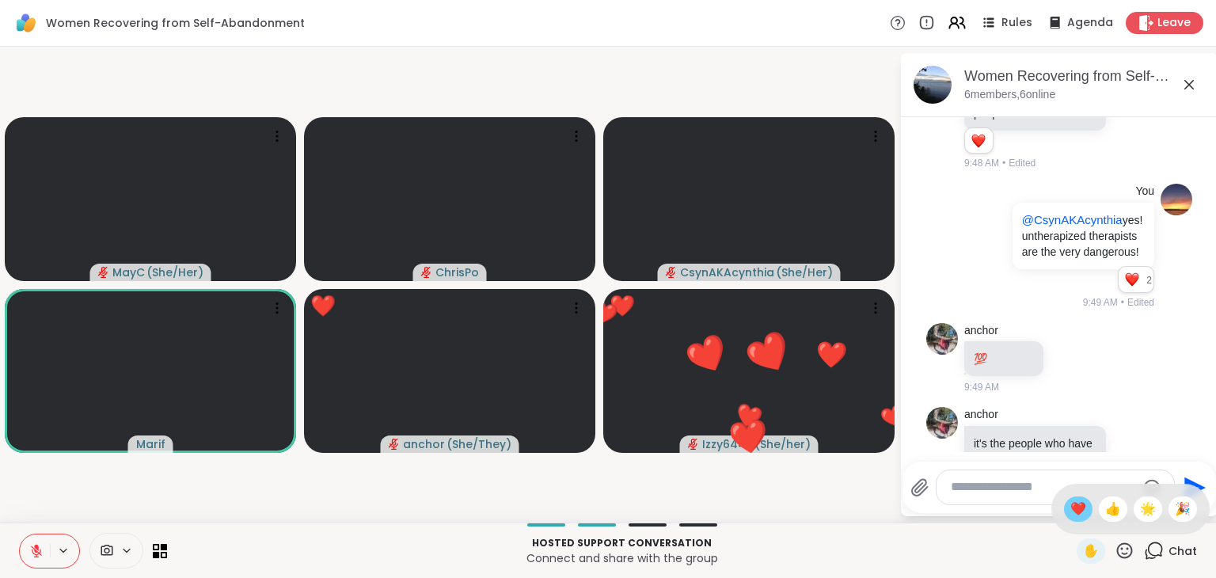
click at [1071, 508] on span "❤️" at bounding box center [1079, 509] width 16 height 19
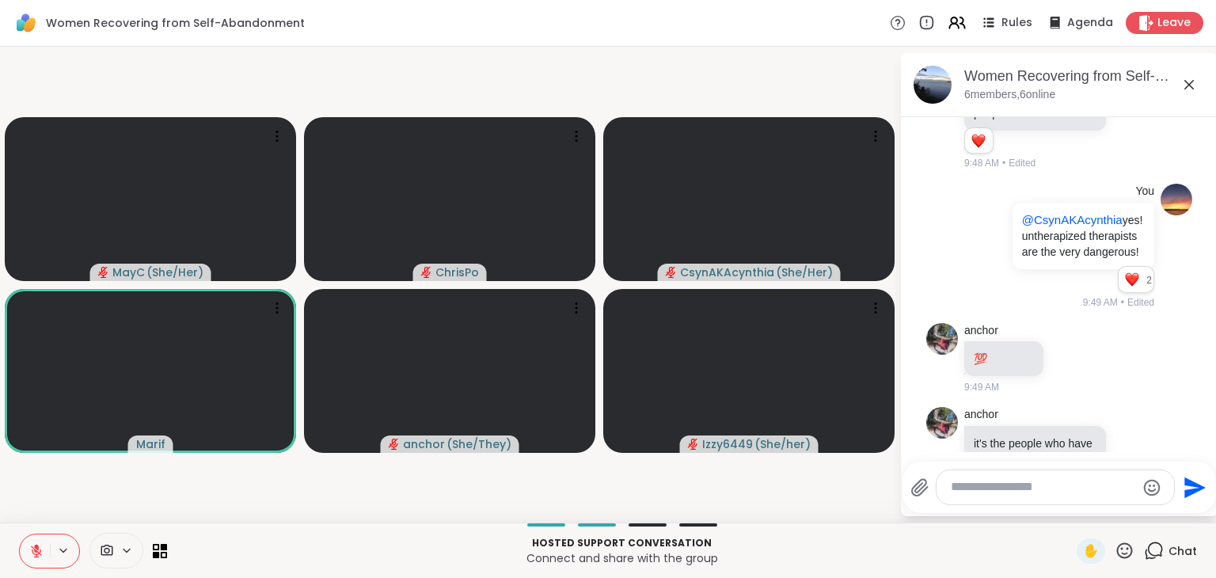
click at [1115, 550] on icon at bounding box center [1125, 551] width 20 height 20
click at [1071, 512] on span "❤️" at bounding box center [1079, 509] width 16 height 19
click at [1115, 546] on icon at bounding box center [1125, 551] width 20 height 20
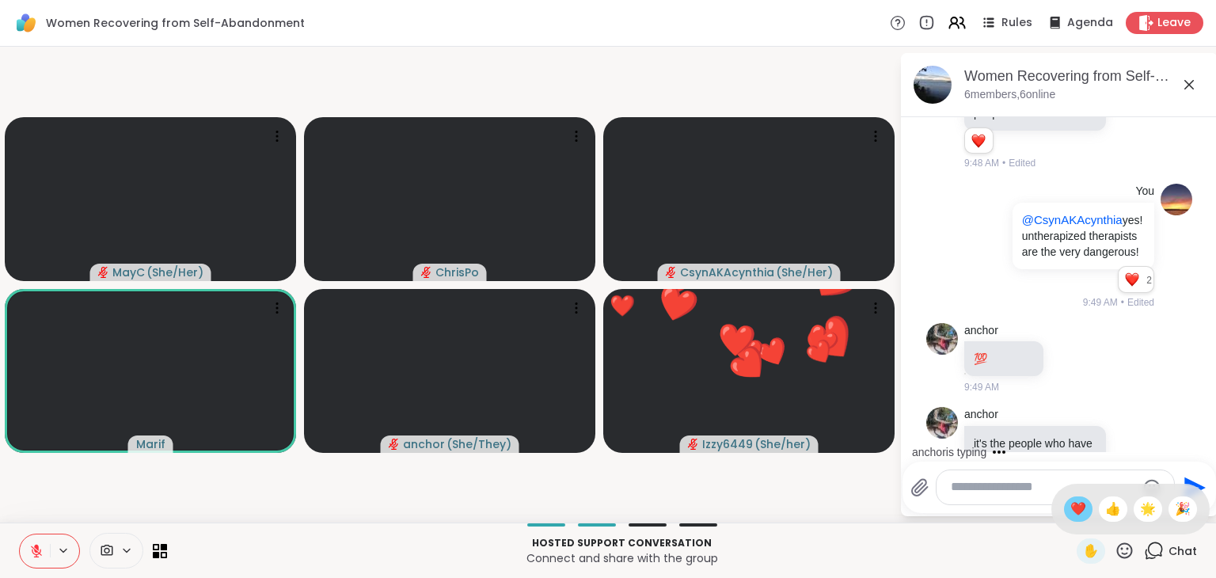
click at [1071, 501] on span "❤️" at bounding box center [1079, 509] width 16 height 19
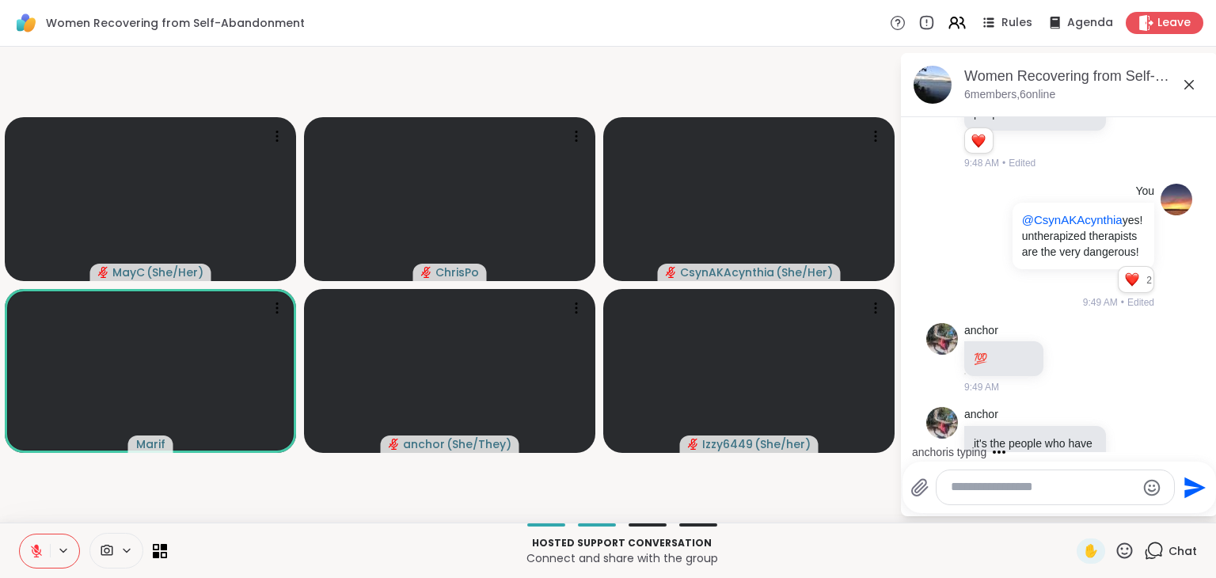
click at [1115, 550] on icon at bounding box center [1125, 551] width 20 height 20
click at [1071, 507] on span "❤️" at bounding box center [1079, 509] width 16 height 19
click at [1054, 441] on button "New Messages!" at bounding box center [1059, 439] width 80 height 19
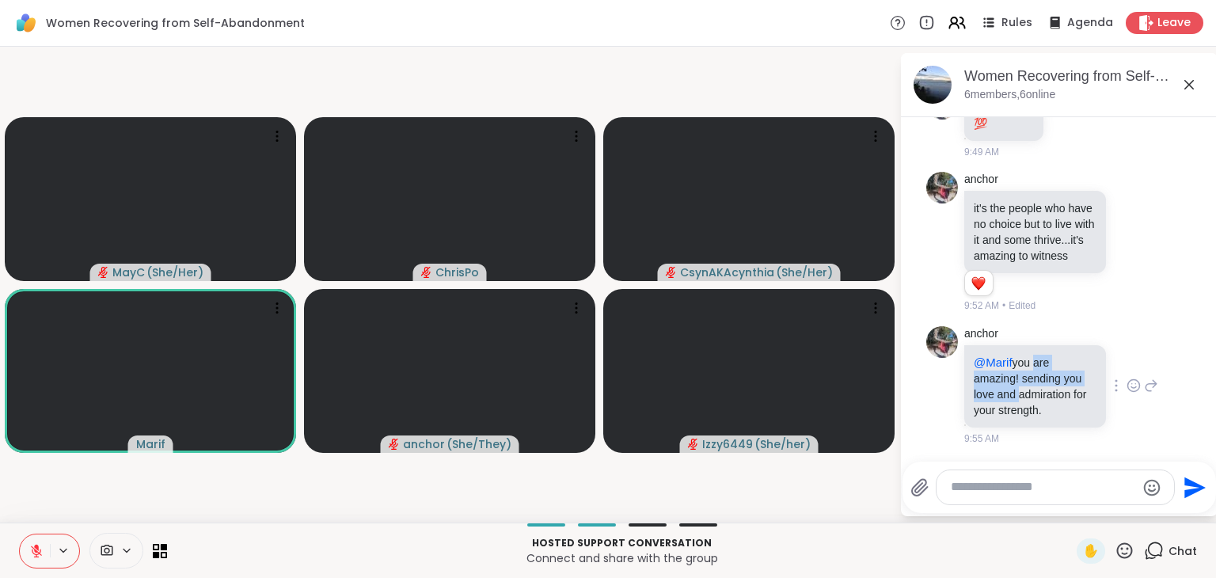
drag, startPoint x: 1033, startPoint y: 352, endPoint x: 1039, endPoint y: 387, distance: 36.2
click at [1039, 387] on p "@Marif you are amazing! sending you love and admiration for your strength." at bounding box center [1035, 386] width 123 height 63
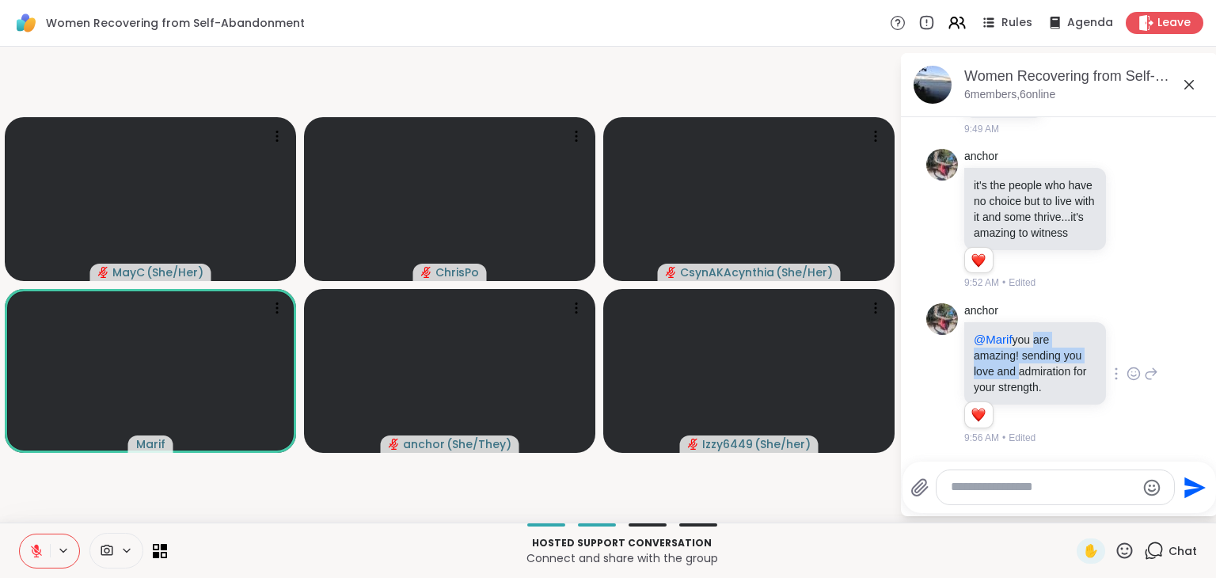
scroll to position [3663, 0]
click at [1127, 369] on icon at bounding box center [1134, 374] width 14 height 16
click at [1127, 346] on div "Select Reaction: Heart" at bounding box center [1134, 348] width 14 height 14
click at [1116, 550] on icon at bounding box center [1125, 551] width 20 height 20
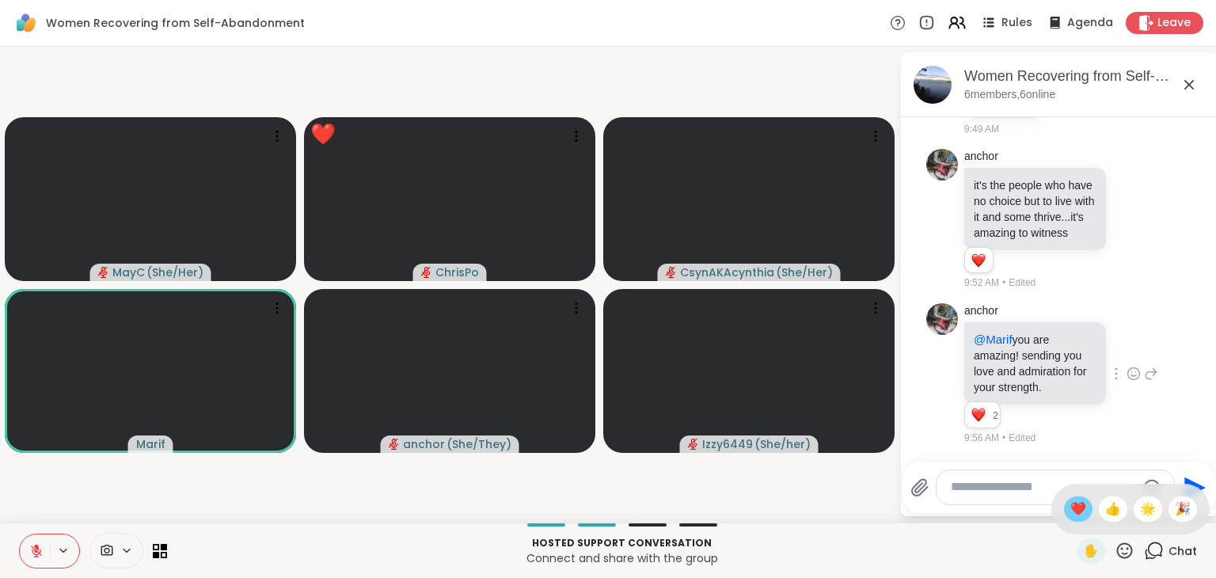
click at [1071, 506] on span "❤️" at bounding box center [1079, 509] width 16 height 19
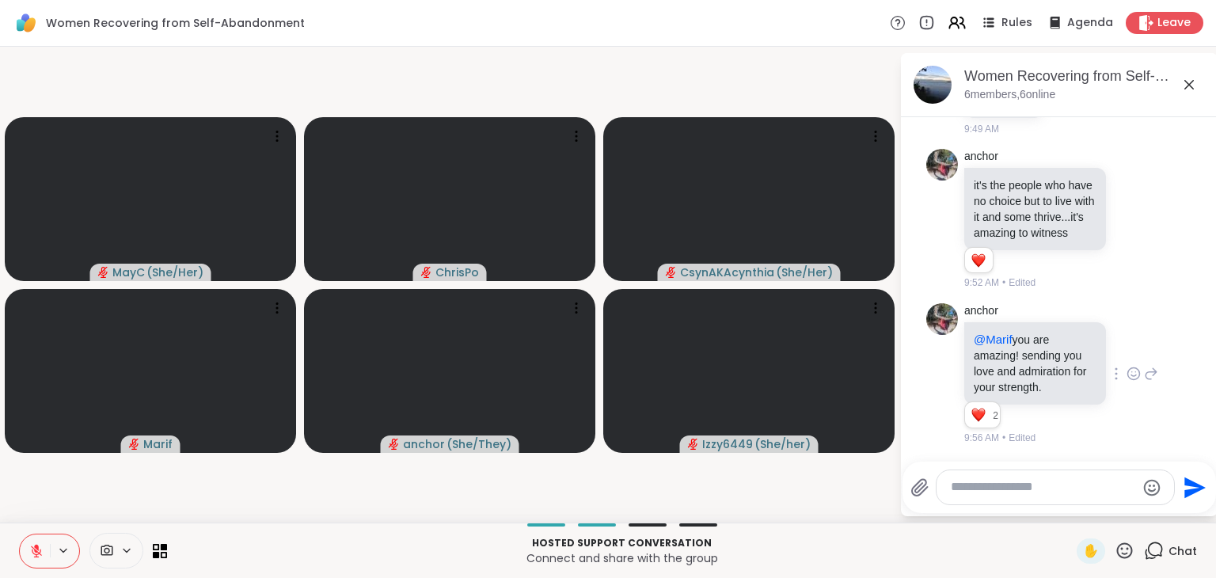
click at [36, 554] on icon at bounding box center [36, 551] width 11 height 11
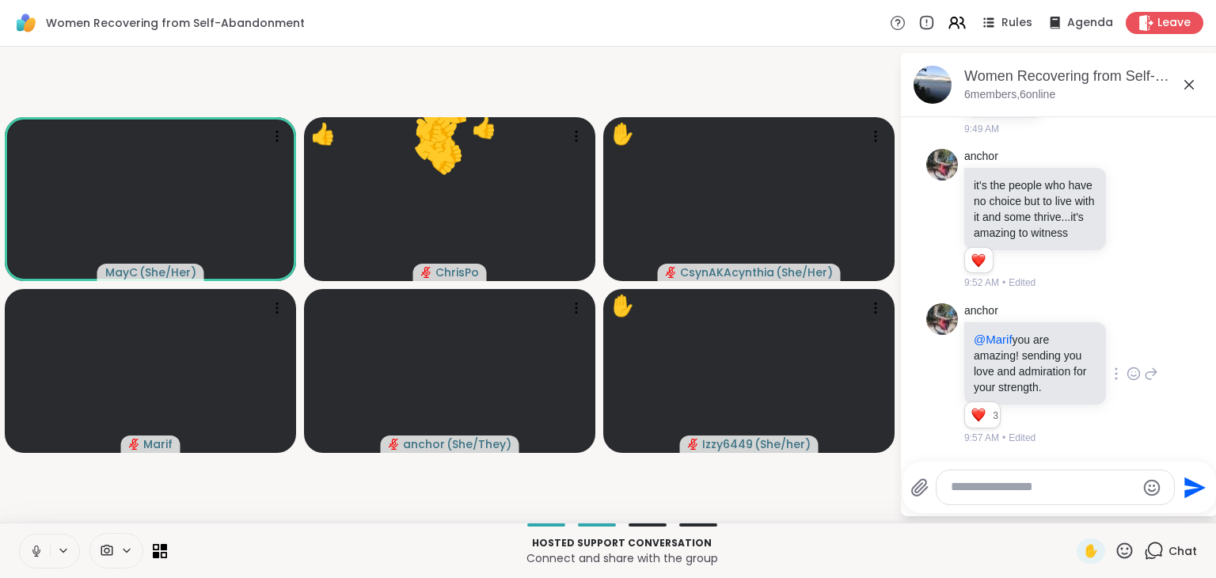
click at [36, 554] on icon at bounding box center [36, 551] width 8 height 5
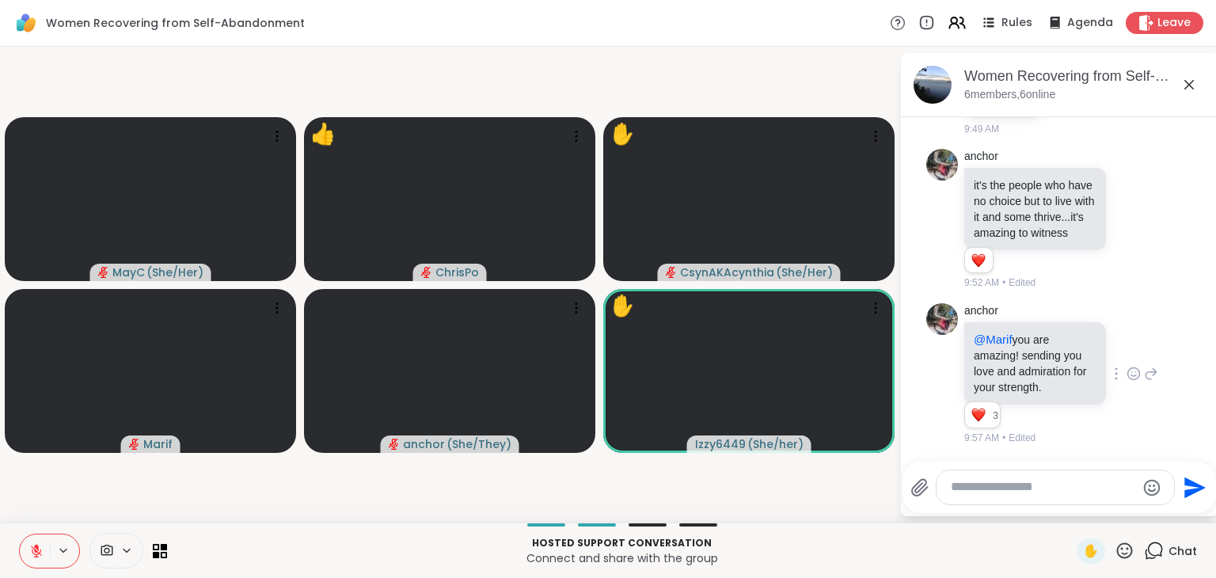
click at [1117, 549] on icon at bounding box center [1125, 551] width 16 height 16
click at [987, 493] on textarea "Type your message" at bounding box center [1043, 487] width 185 height 17
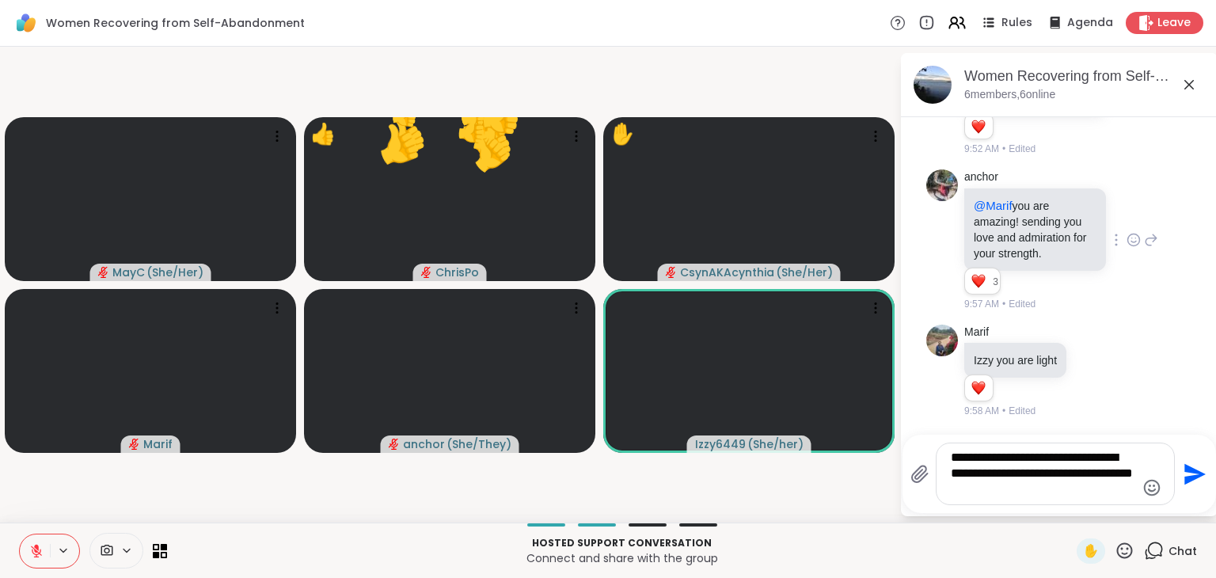
scroll to position [3897, 0]
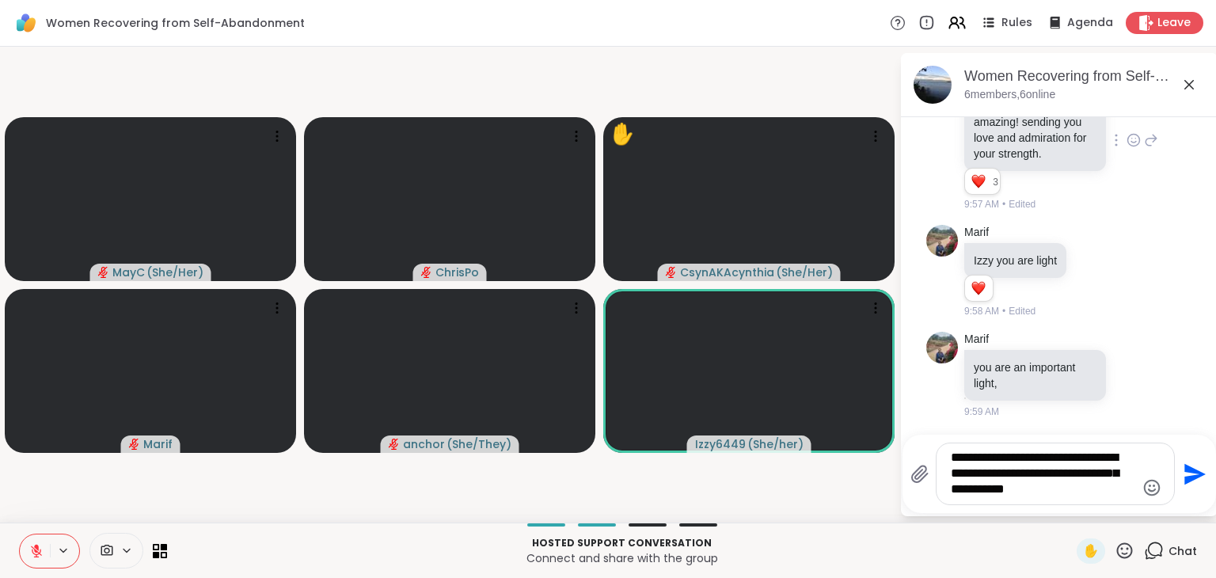
click at [1094, 480] on textarea "**********" at bounding box center [1043, 474] width 185 height 48
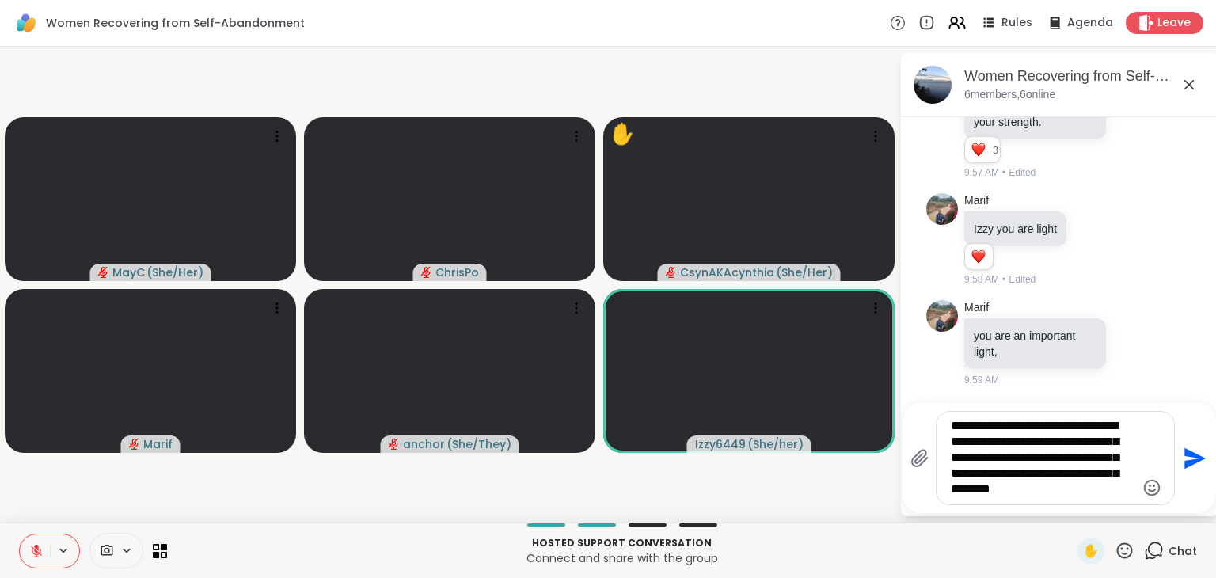
type textarea "**********"
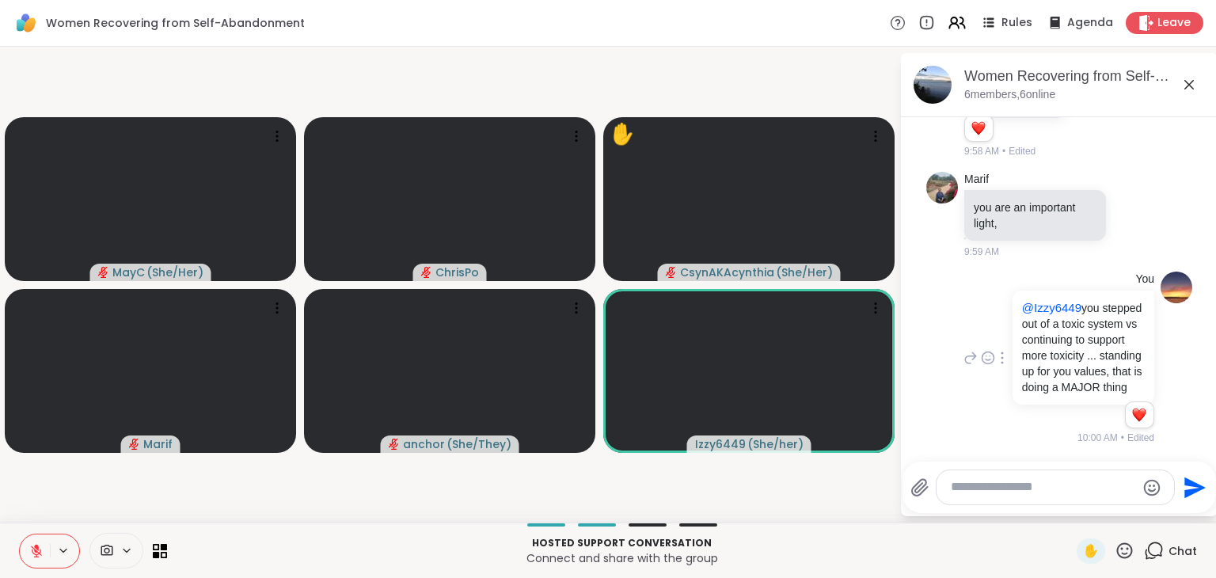
scroll to position [4087, 0]
click at [1117, 546] on icon at bounding box center [1125, 551] width 16 height 16
click at [1106, 508] on span "👍" at bounding box center [1114, 509] width 16 height 19
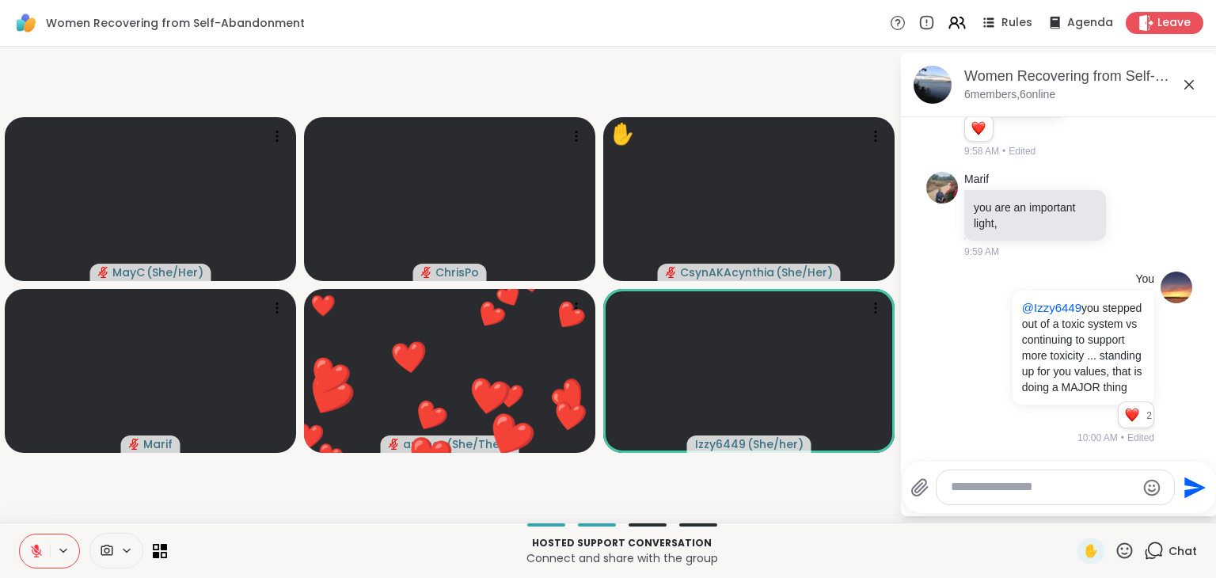
click at [1122, 555] on icon at bounding box center [1125, 551] width 20 height 20
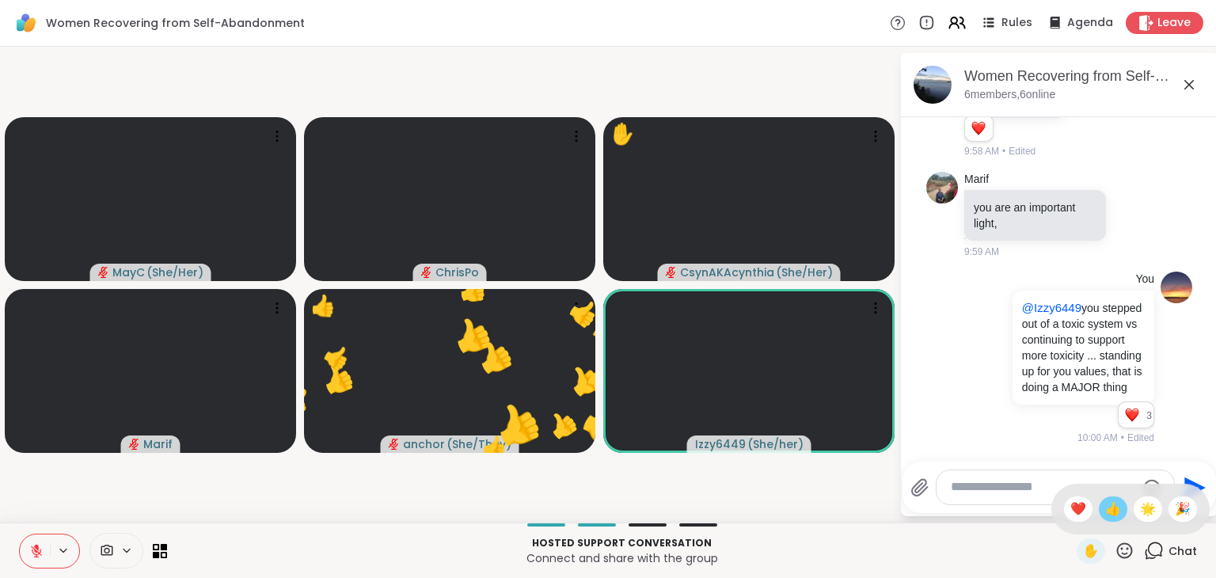
click at [1106, 515] on span "👍" at bounding box center [1114, 509] width 16 height 19
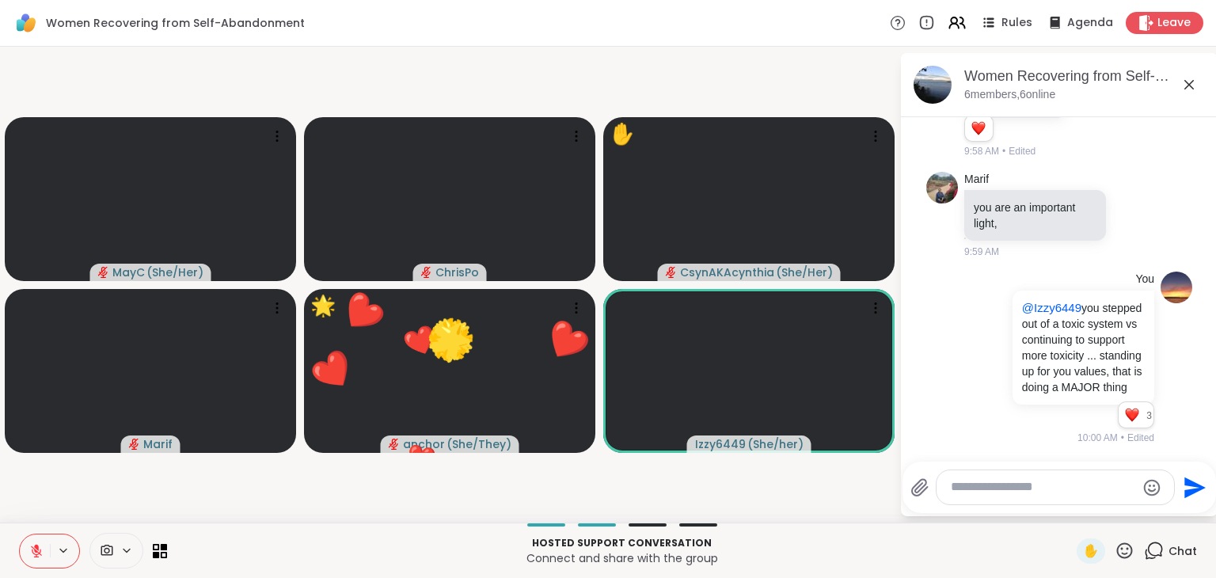
click at [1115, 548] on icon at bounding box center [1125, 551] width 20 height 20
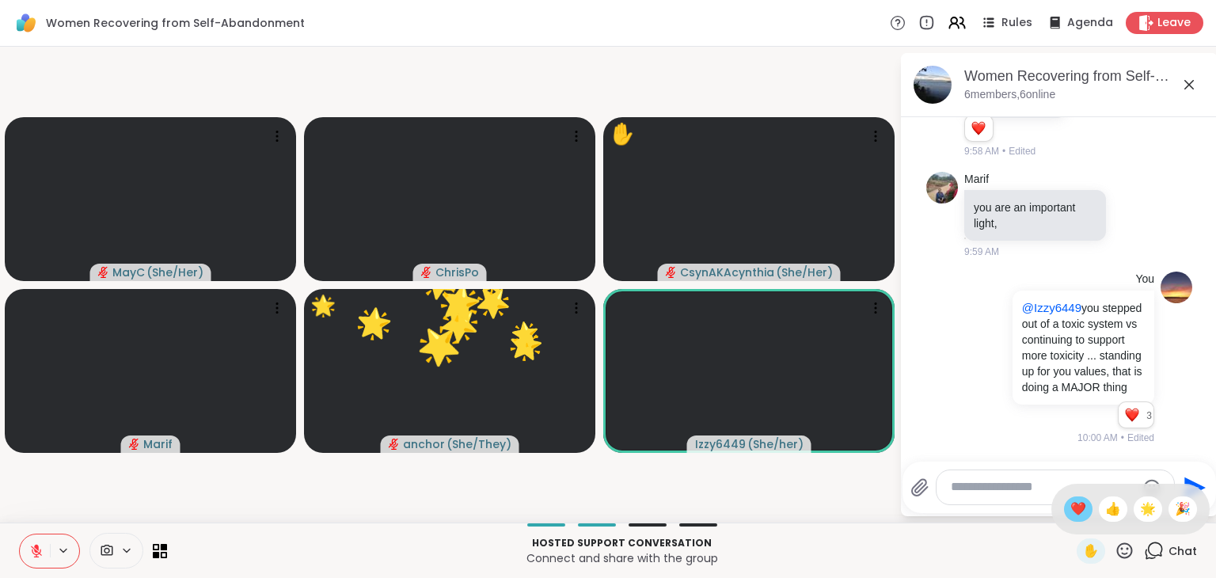
click at [1071, 512] on span "❤️" at bounding box center [1079, 509] width 16 height 19
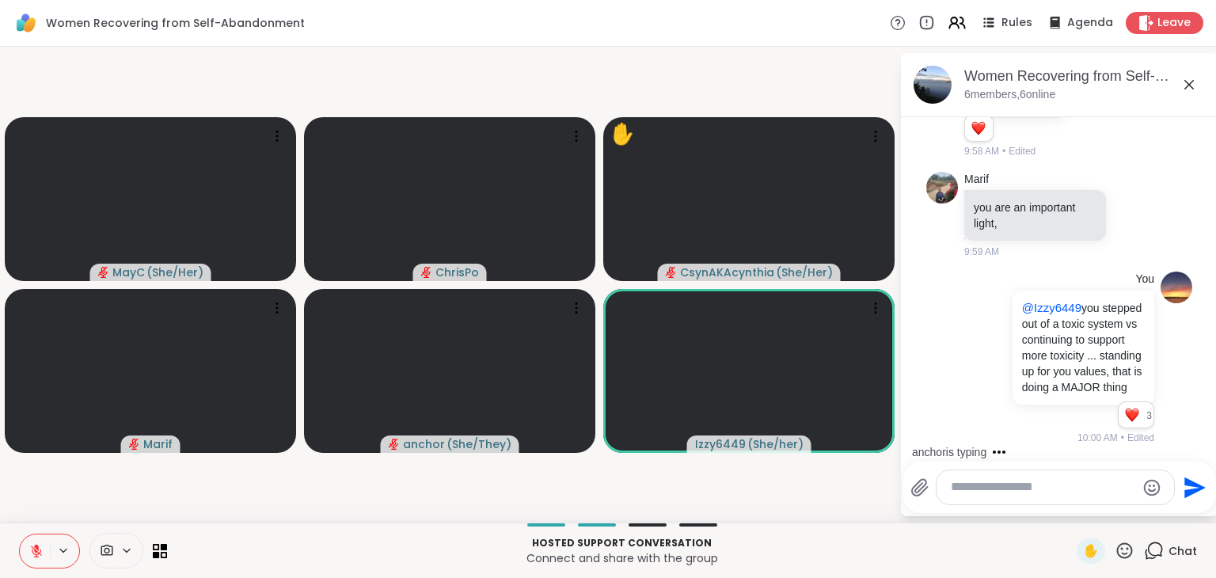
click at [1117, 546] on icon at bounding box center [1125, 551] width 16 height 16
click at [1071, 503] on span "❤️" at bounding box center [1079, 509] width 16 height 19
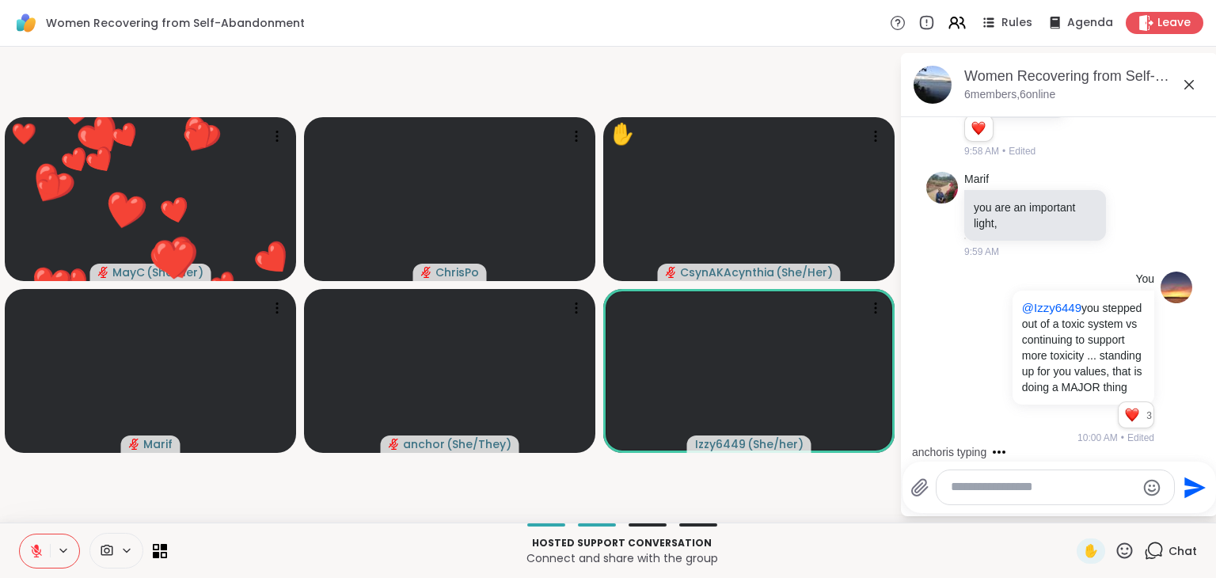
click at [1023, 486] on textarea "Type your message" at bounding box center [1043, 487] width 185 height 17
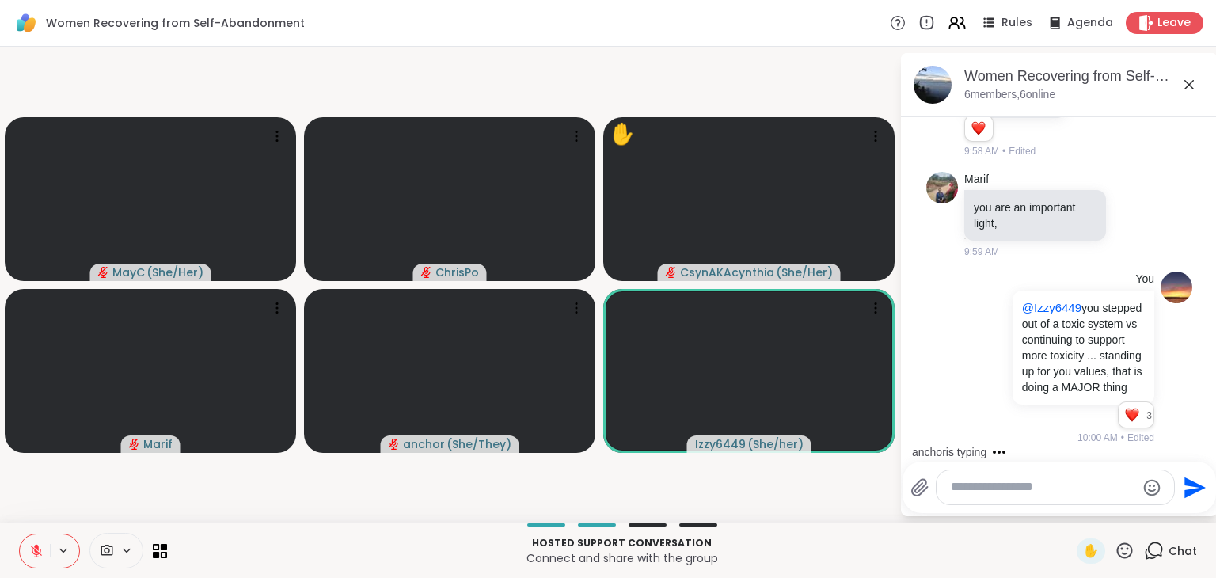
scroll to position [4251, 0]
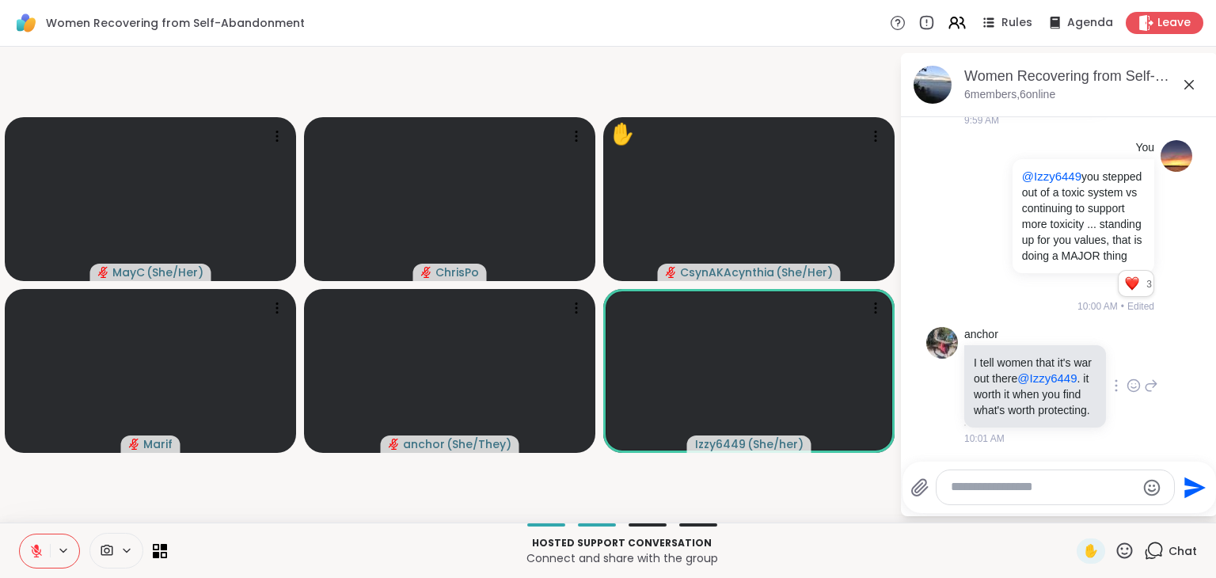
click at [1127, 378] on icon at bounding box center [1134, 386] width 14 height 16
click at [1127, 353] on div "Select Reaction: Heart" at bounding box center [1134, 360] width 14 height 14
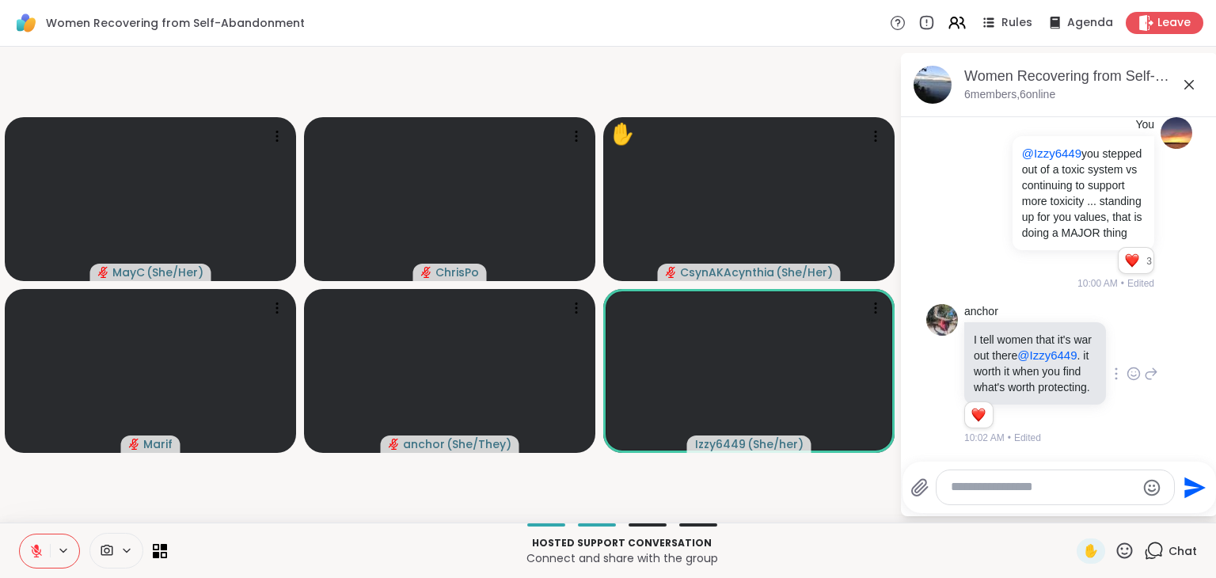
scroll to position [4273, 0]
click at [1115, 549] on icon at bounding box center [1125, 551] width 20 height 20
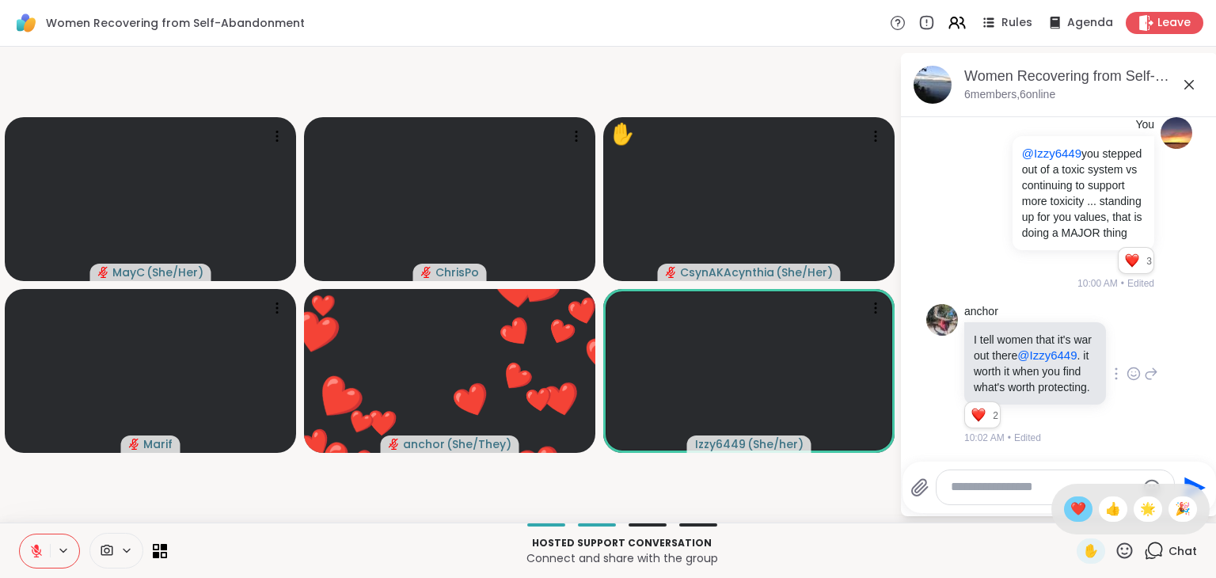
click at [1071, 511] on span "❤️" at bounding box center [1079, 509] width 16 height 19
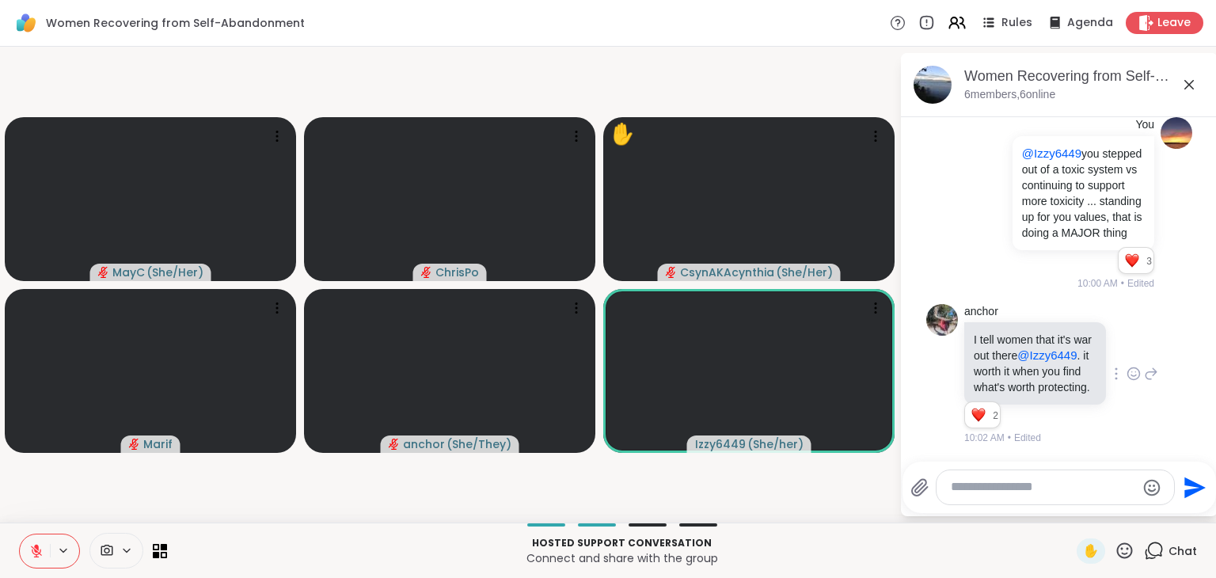
click at [1115, 552] on icon at bounding box center [1125, 551] width 20 height 20
click at [1071, 512] on span "❤️" at bounding box center [1079, 509] width 16 height 19
click at [1117, 557] on icon at bounding box center [1125, 551] width 16 height 16
click at [1108, 508] on div "👍" at bounding box center [1113, 509] width 29 height 25
click at [1117, 546] on icon at bounding box center [1125, 551] width 16 height 16
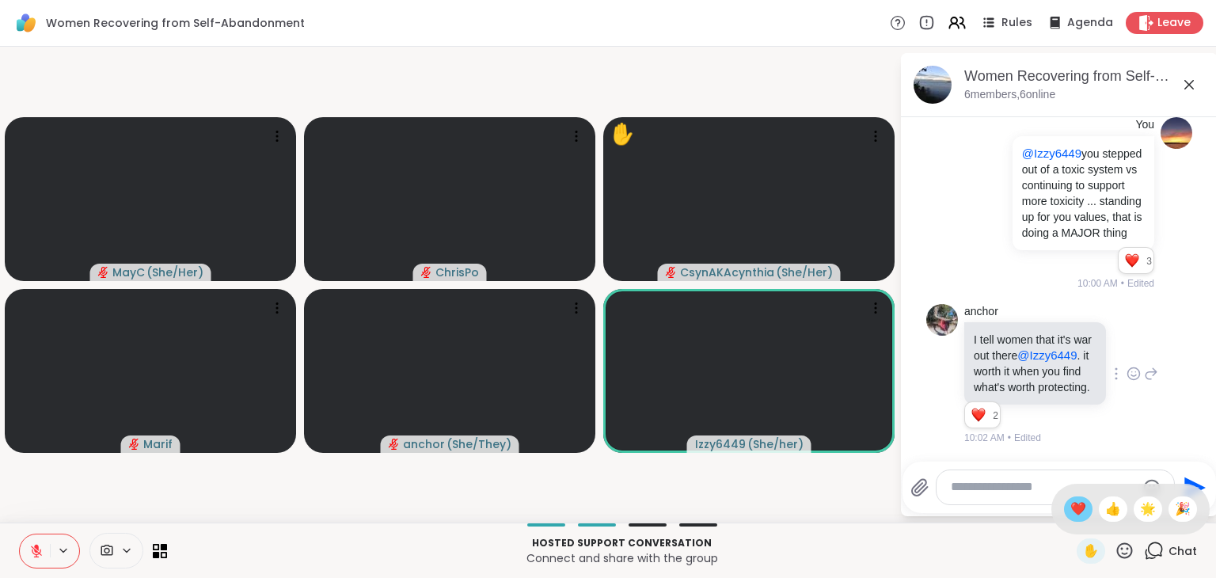
click at [1071, 508] on span "❤️" at bounding box center [1079, 509] width 16 height 19
click at [1038, 495] on textarea "Type your message" at bounding box center [1043, 487] width 185 height 17
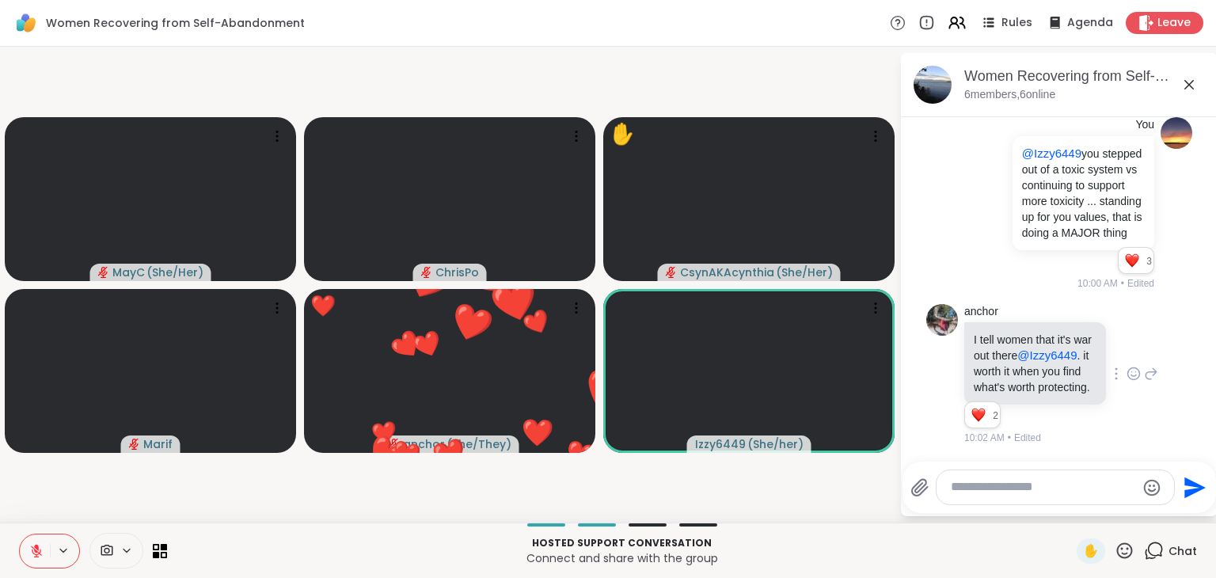
click at [1120, 554] on icon at bounding box center [1125, 551] width 16 height 16
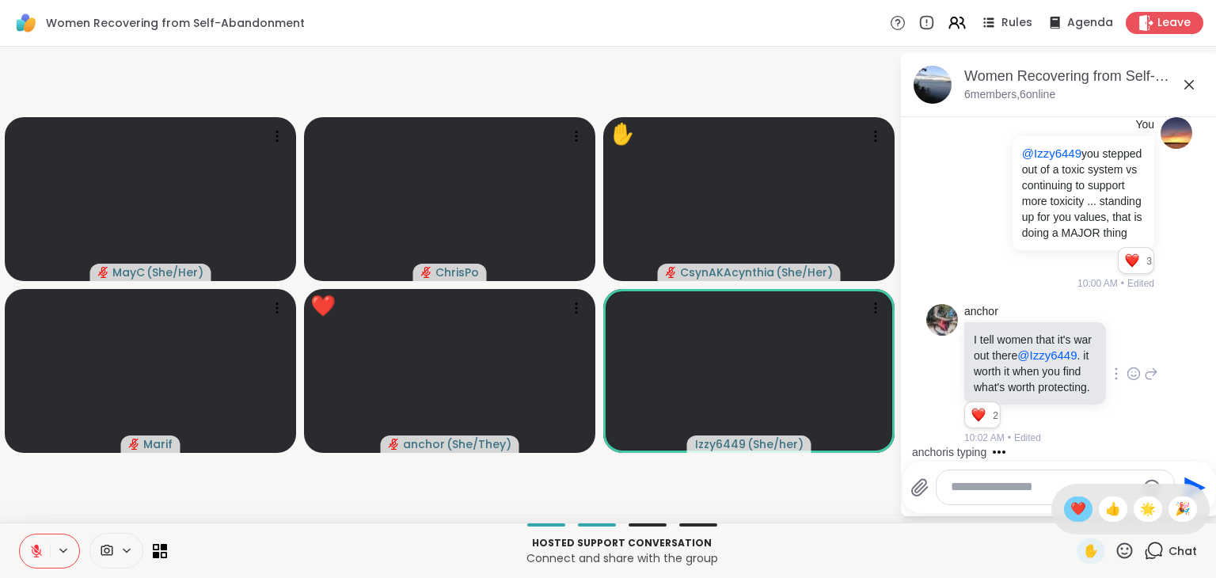
click at [1071, 506] on span "❤️" at bounding box center [1079, 509] width 16 height 19
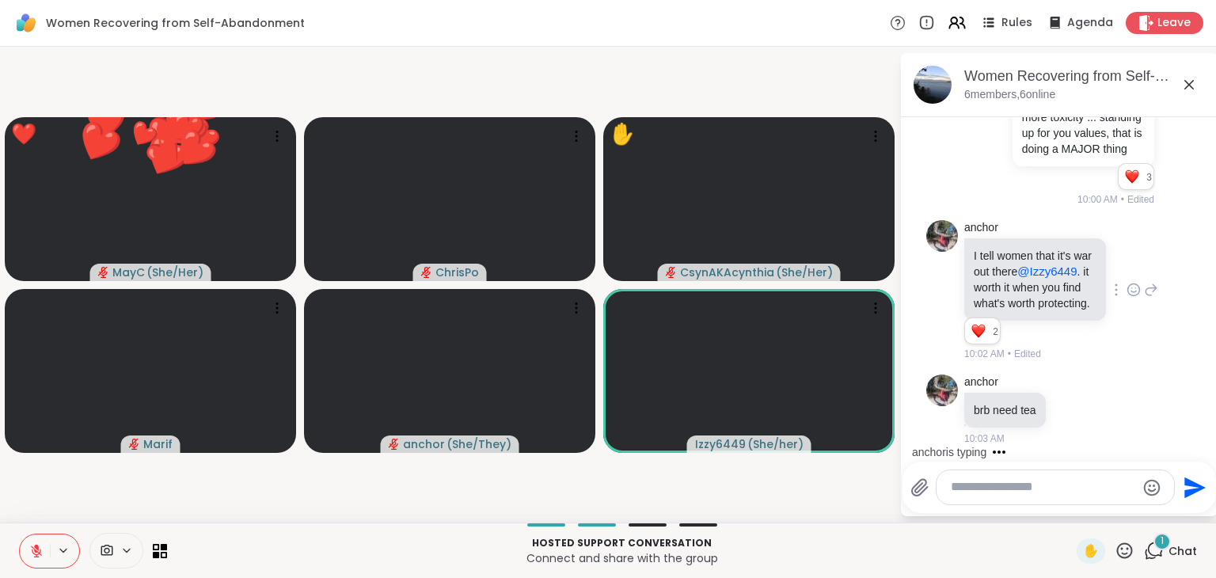
scroll to position [4357, 0]
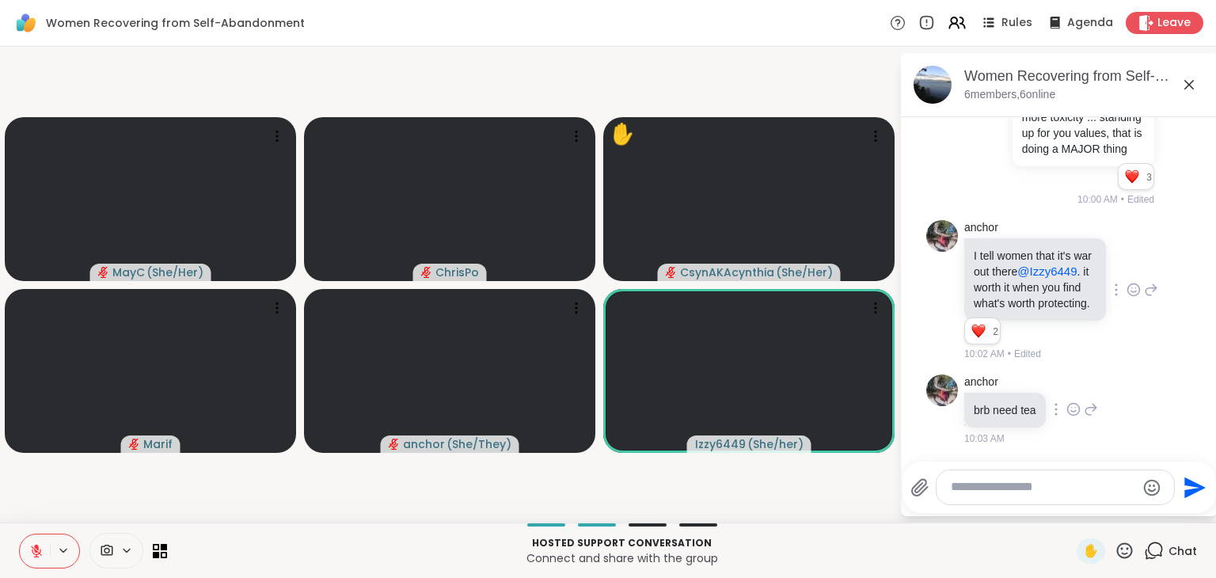
click at [1074, 411] on icon at bounding box center [1074, 412] width 5 height 2
click at [1034, 386] on div "Select Reaction: Thumbs up" at bounding box center [1039, 384] width 14 height 14
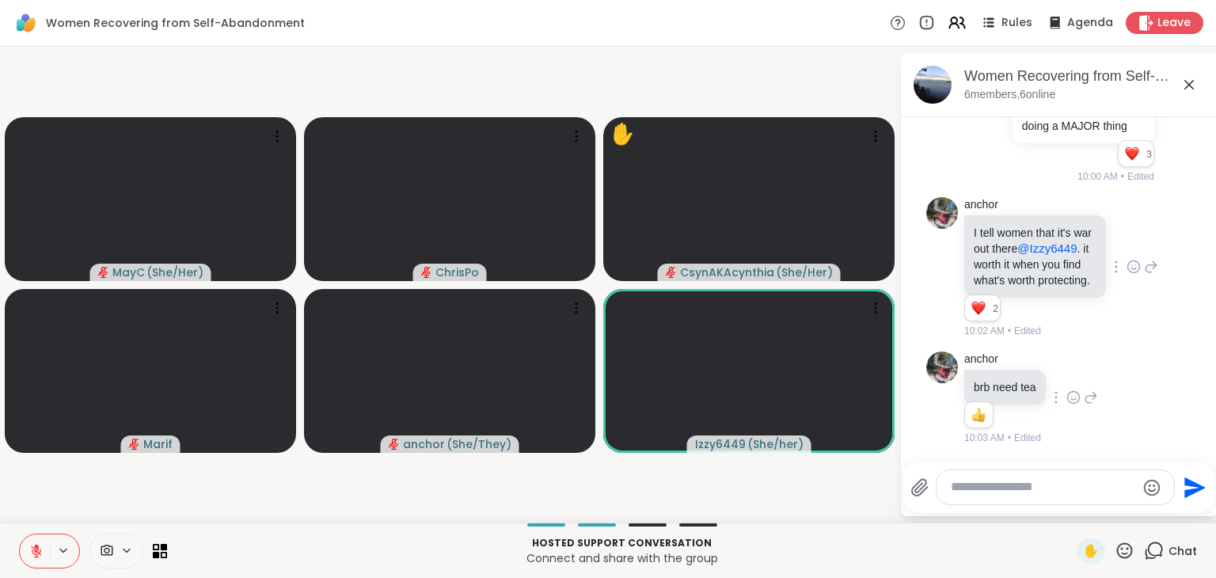
scroll to position [4380, 0]
click at [1064, 482] on textarea "Type your message" at bounding box center [1043, 487] width 185 height 17
click at [1115, 551] on icon at bounding box center [1125, 551] width 20 height 20
click at [1071, 501] on span "❤️" at bounding box center [1079, 509] width 16 height 19
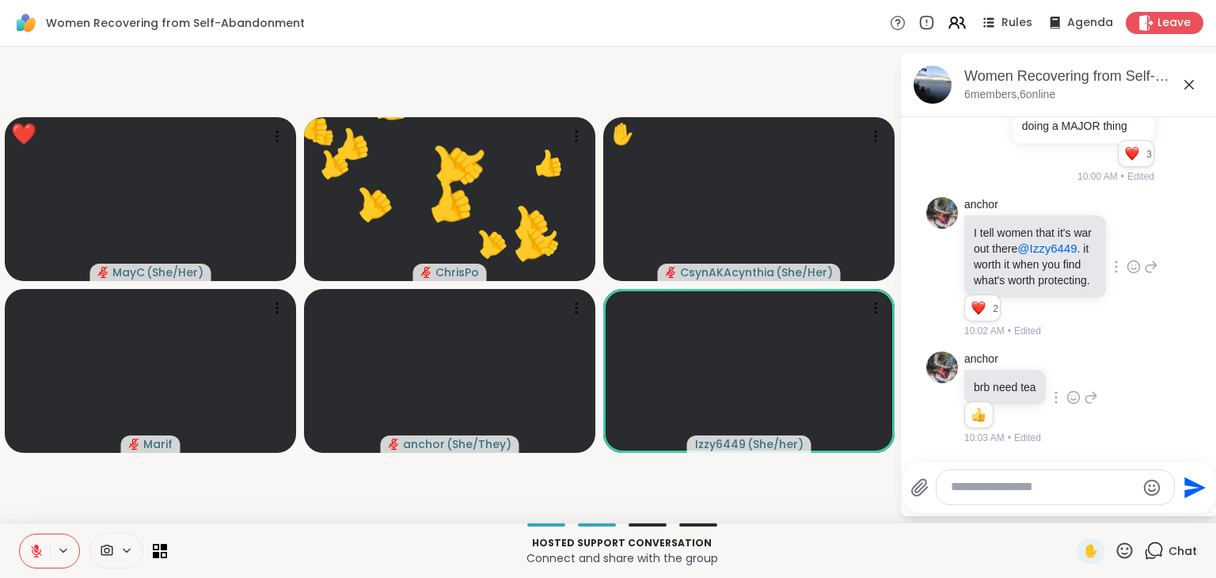
click at [1115, 549] on icon at bounding box center [1125, 551] width 20 height 20
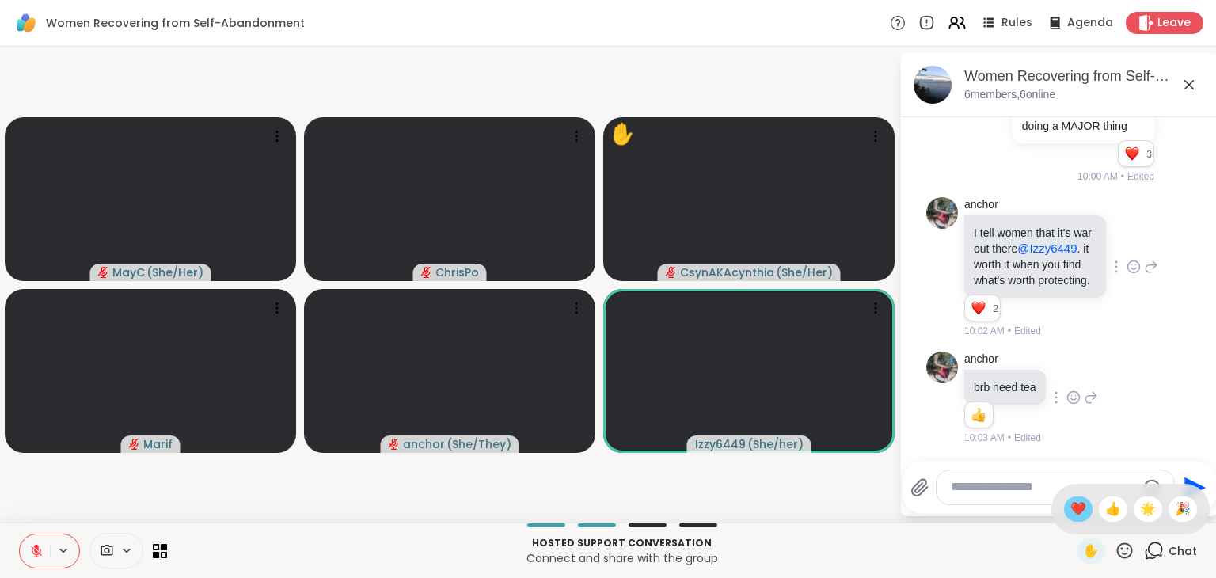
click at [1071, 508] on span "❤️" at bounding box center [1079, 509] width 16 height 19
click at [1117, 550] on icon at bounding box center [1125, 551] width 20 height 20
click at [1071, 506] on span "❤️" at bounding box center [1079, 509] width 16 height 19
click at [1115, 549] on icon at bounding box center [1125, 551] width 20 height 20
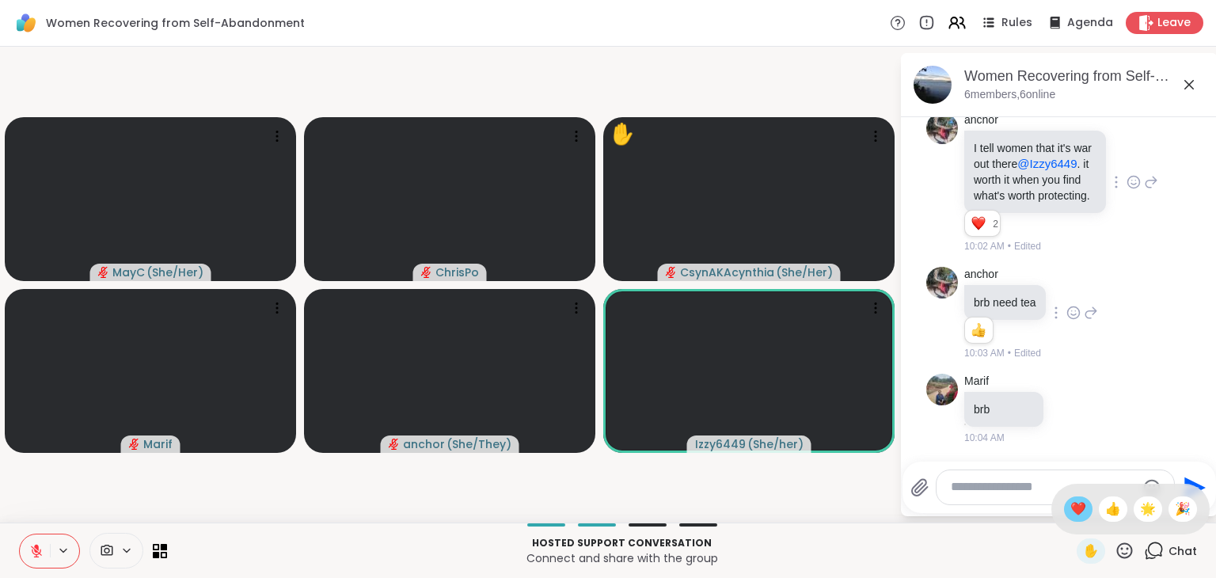
click at [1071, 516] on span "❤️" at bounding box center [1079, 509] width 16 height 19
click at [1117, 547] on icon at bounding box center [1125, 551] width 16 height 16
click at [1071, 512] on span "❤️" at bounding box center [1079, 509] width 16 height 19
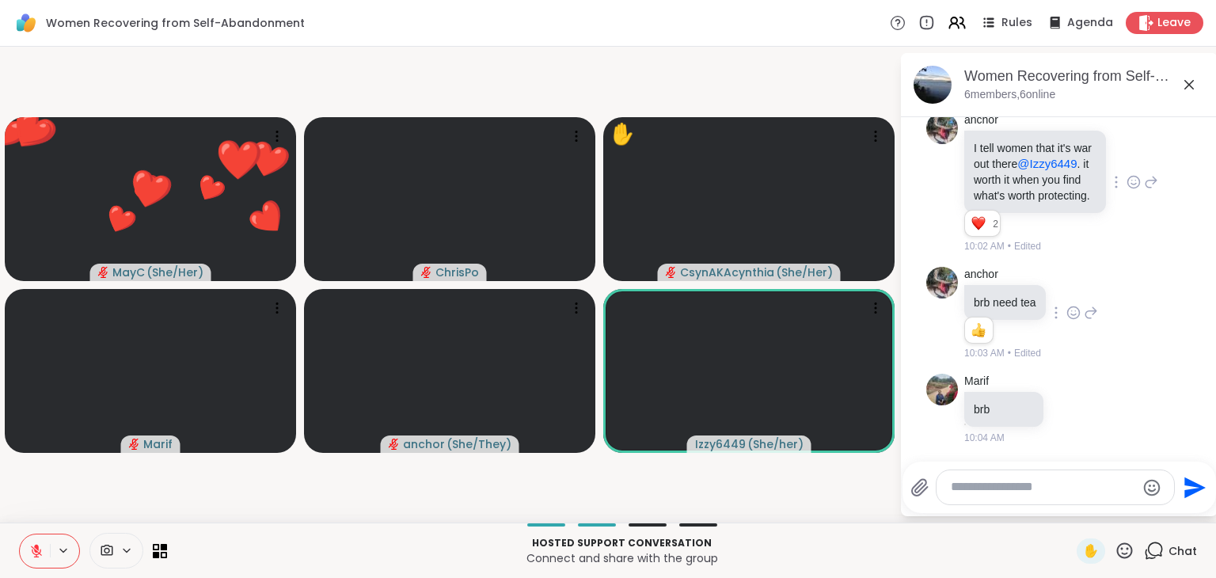
click at [38, 544] on icon at bounding box center [36, 551] width 14 height 14
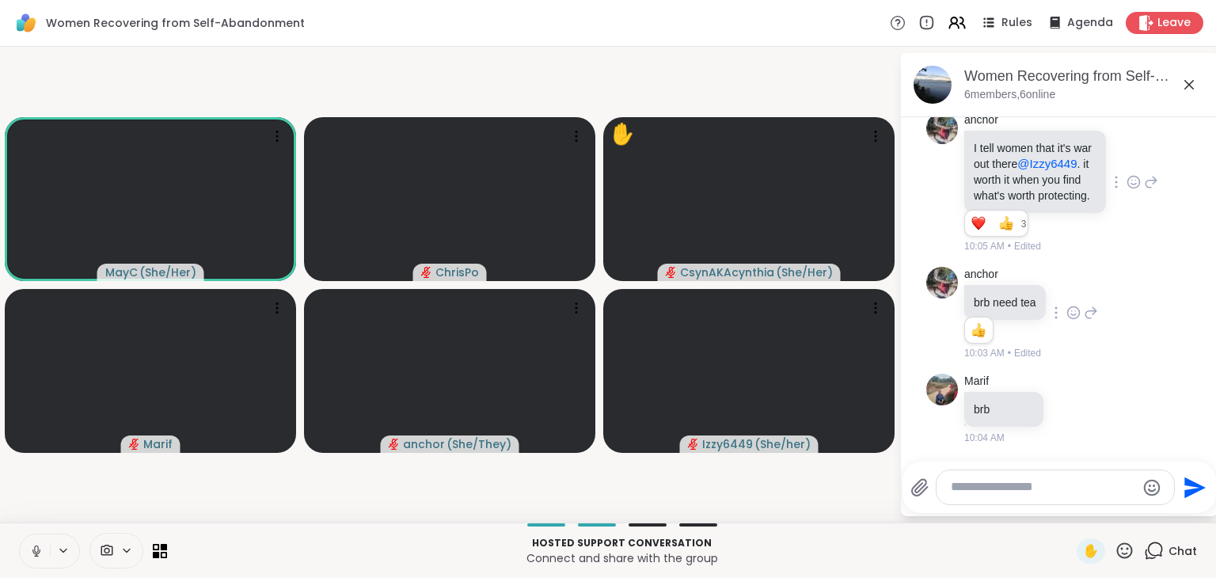
scroll to position [4487, 0]
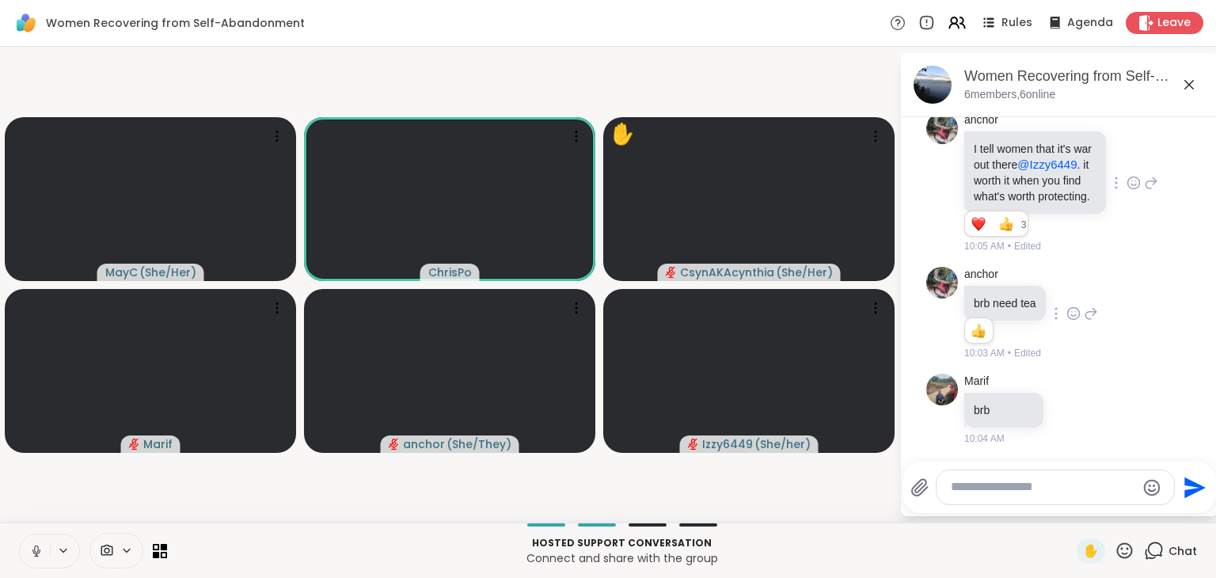
click at [38, 555] on icon at bounding box center [36, 551] width 14 height 14
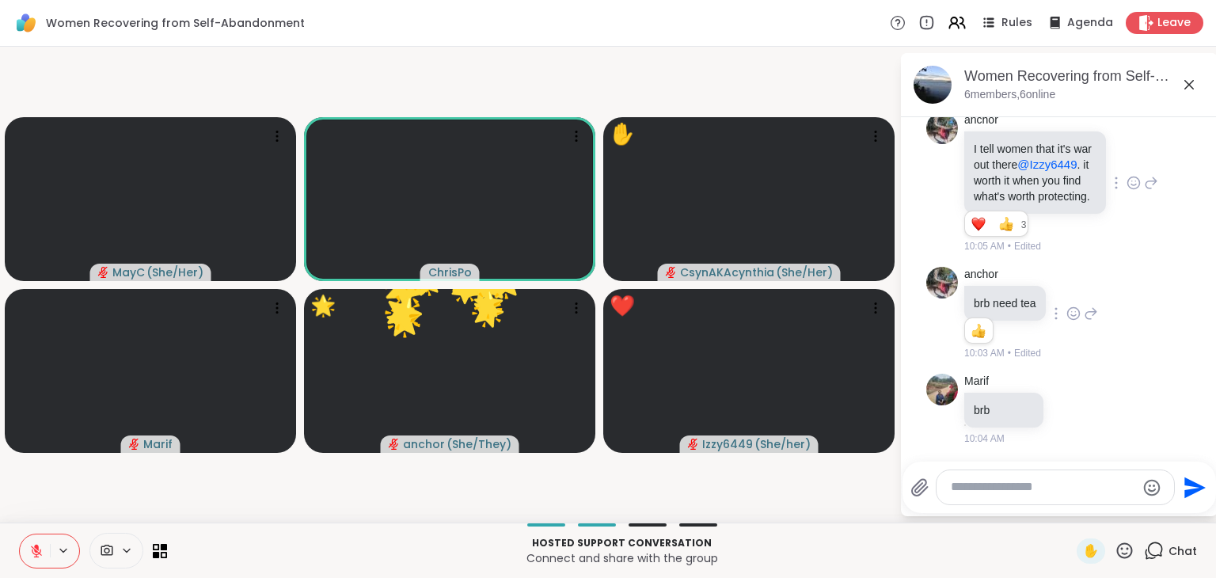
click at [1121, 549] on icon at bounding box center [1125, 551] width 16 height 16
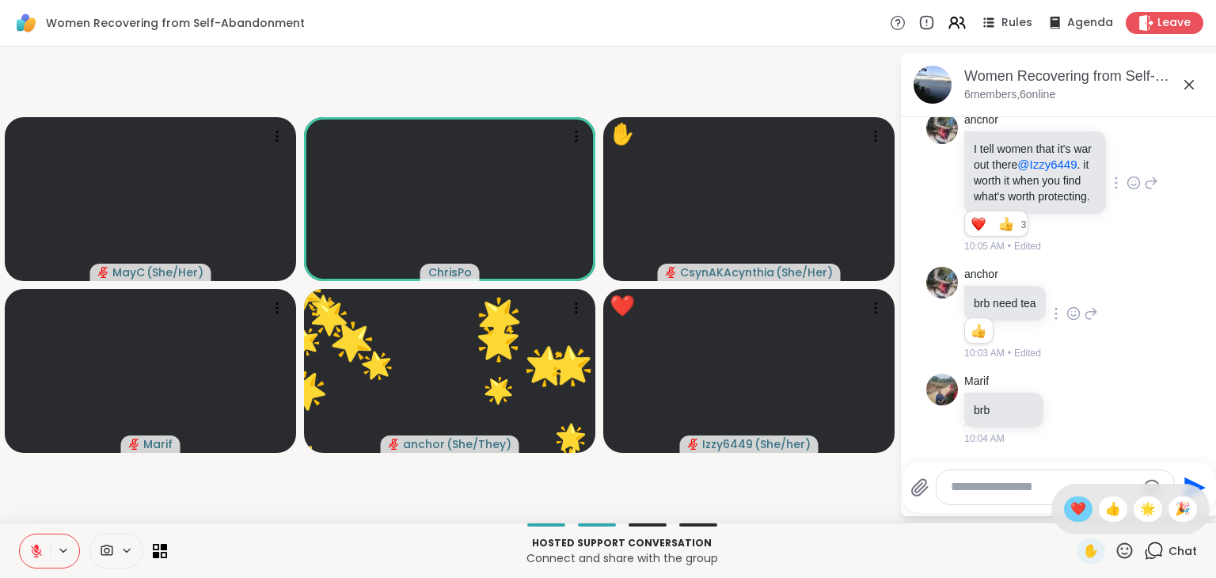
click at [1071, 502] on span "❤️" at bounding box center [1079, 509] width 16 height 19
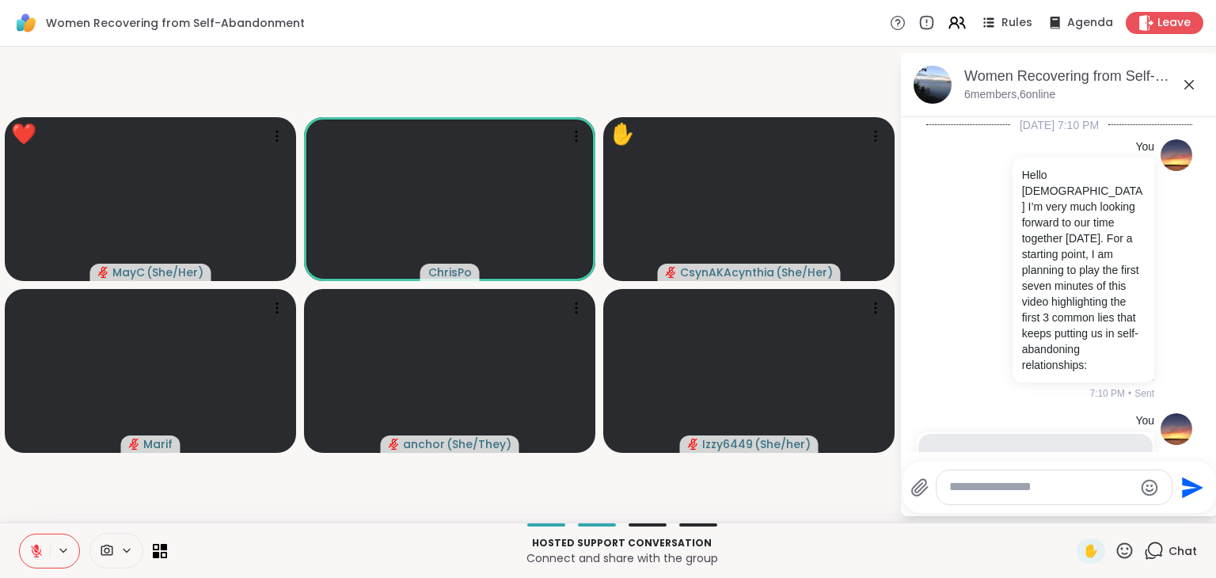
scroll to position [4487, 0]
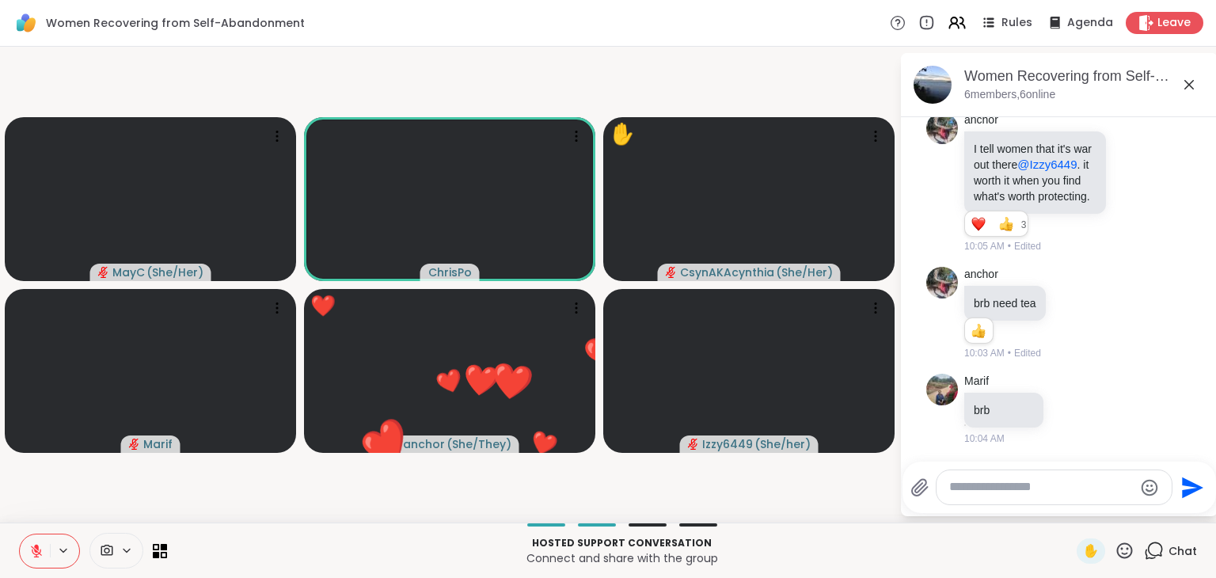
click at [1115, 549] on icon at bounding box center [1125, 551] width 20 height 20
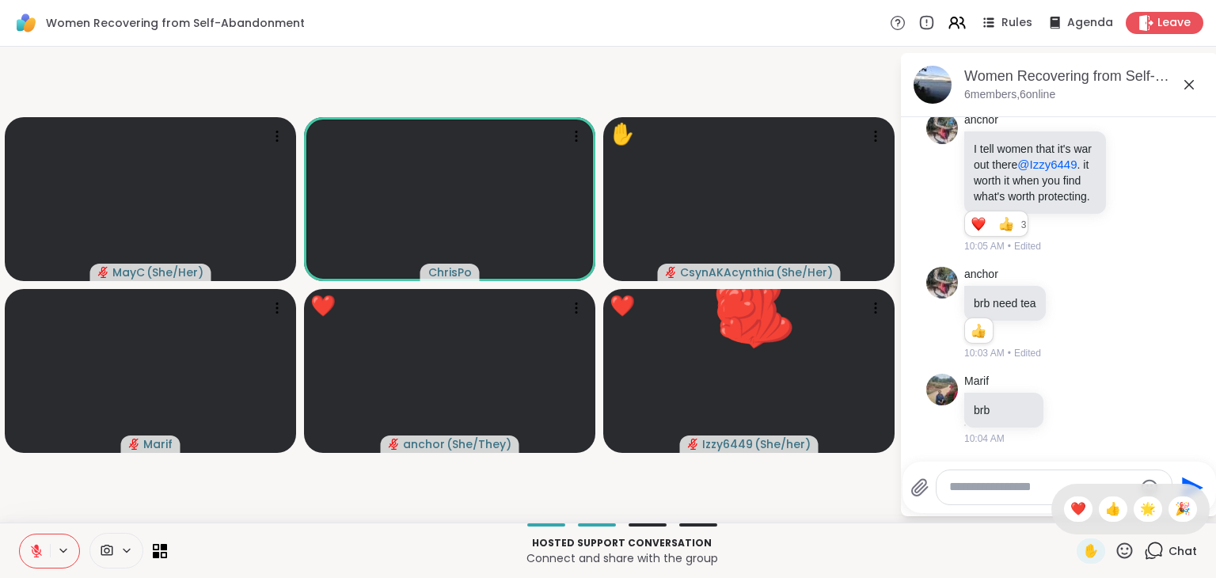
click at [1115, 549] on icon at bounding box center [1125, 551] width 20 height 20
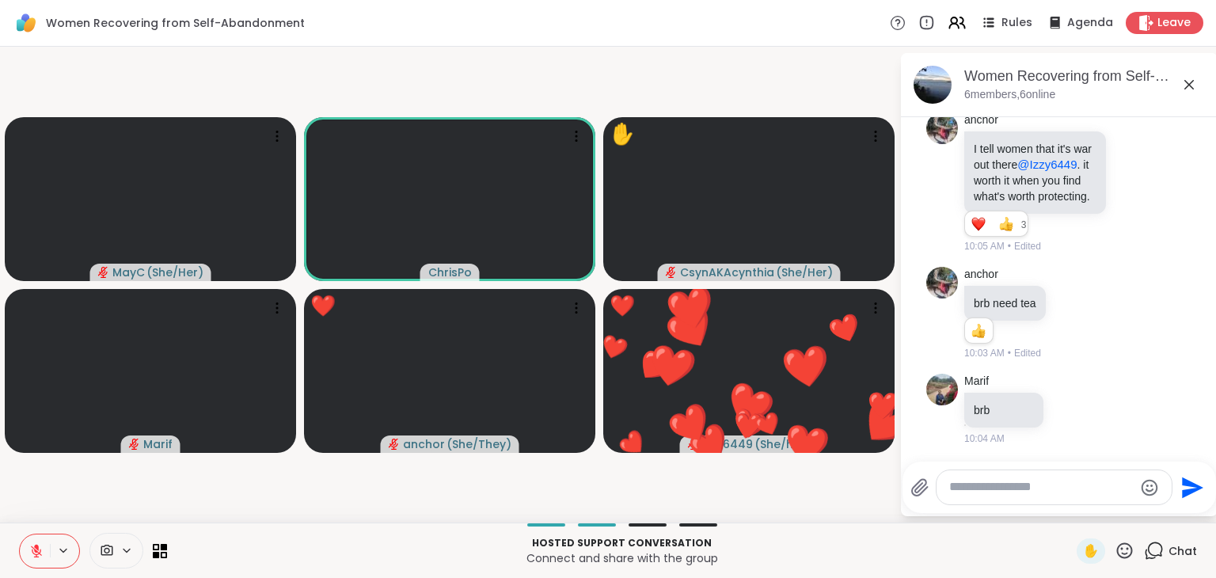
click at [1115, 552] on icon at bounding box center [1125, 551] width 20 height 20
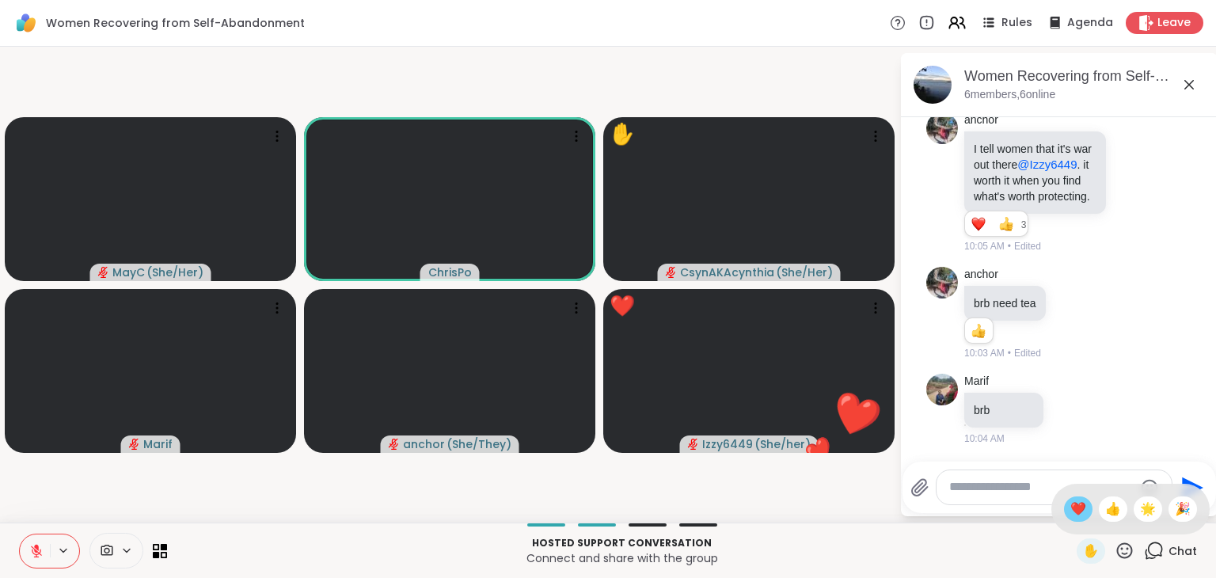
click at [1071, 511] on span "❤️" at bounding box center [1079, 509] width 16 height 19
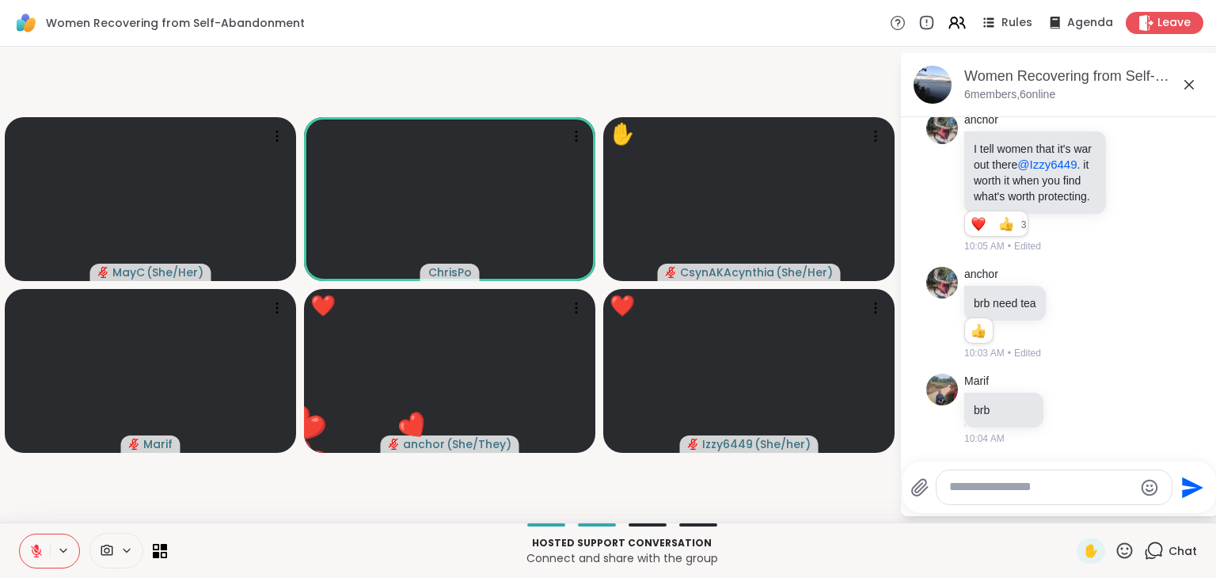
click at [1115, 555] on icon at bounding box center [1125, 551] width 20 height 20
click at [1071, 511] on span "❤️" at bounding box center [1079, 509] width 16 height 19
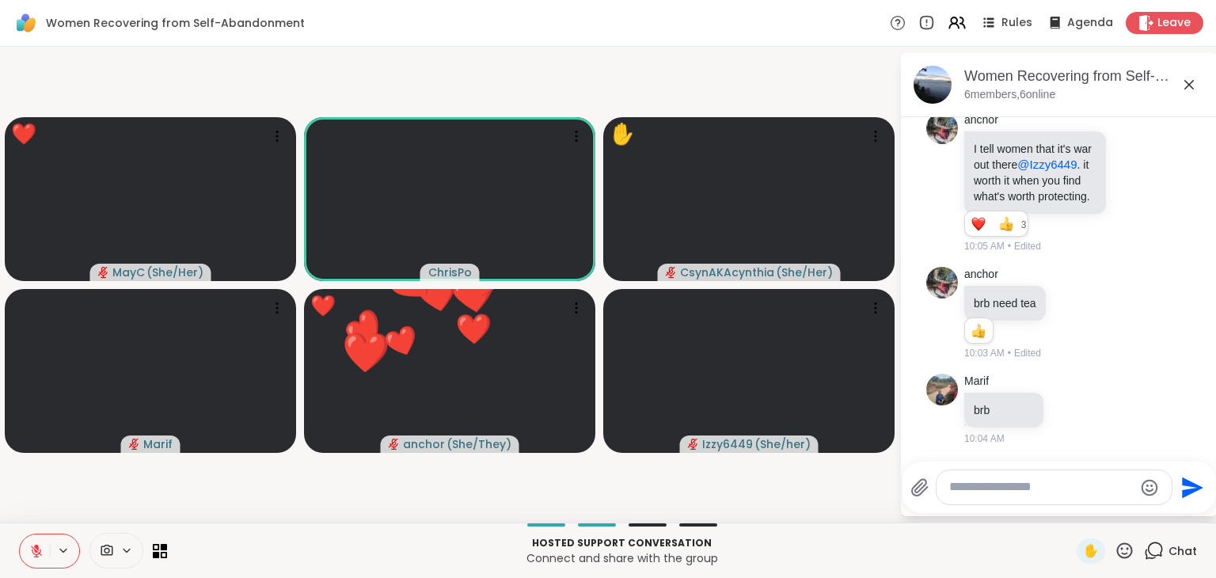
click at [1117, 552] on icon at bounding box center [1125, 551] width 16 height 16
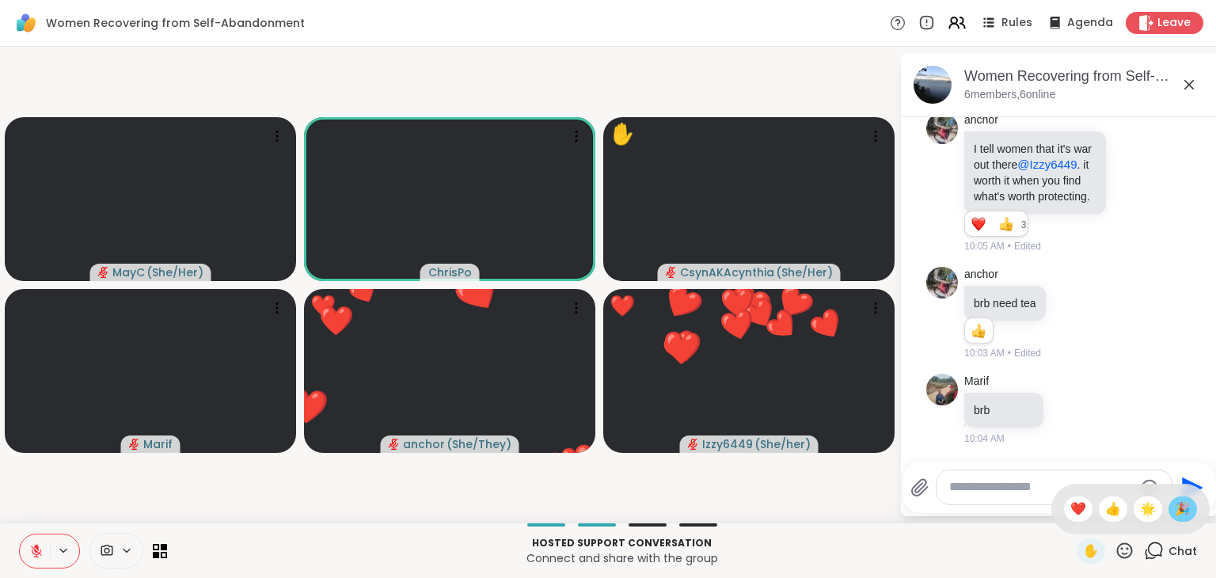
click at [1175, 516] on span "🎉" at bounding box center [1183, 509] width 16 height 19
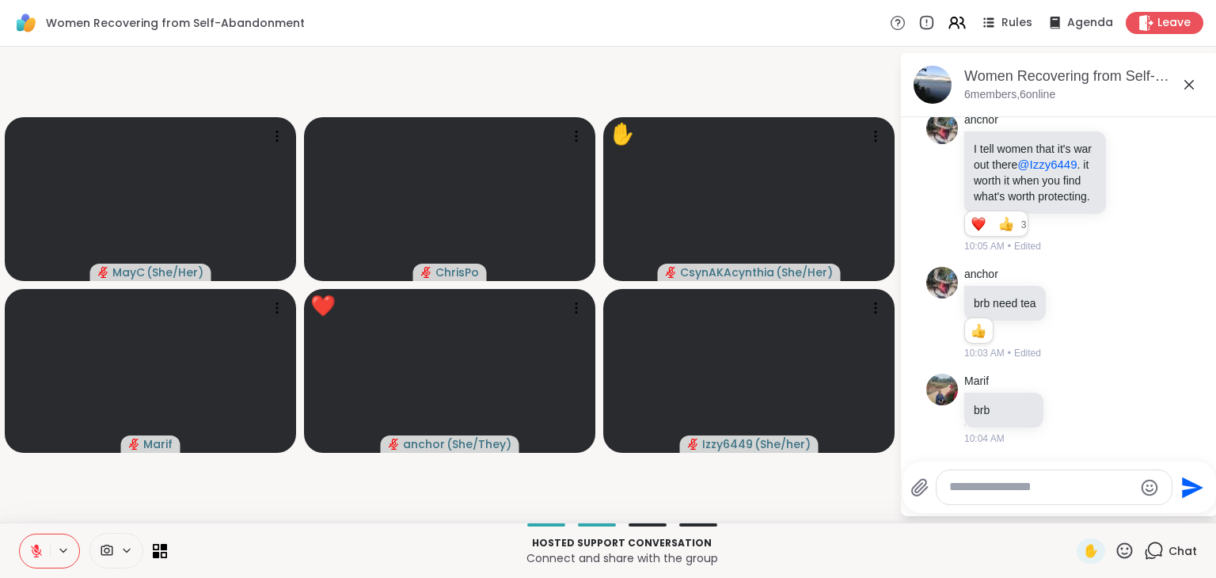
click at [35, 558] on icon at bounding box center [36, 551] width 14 height 14
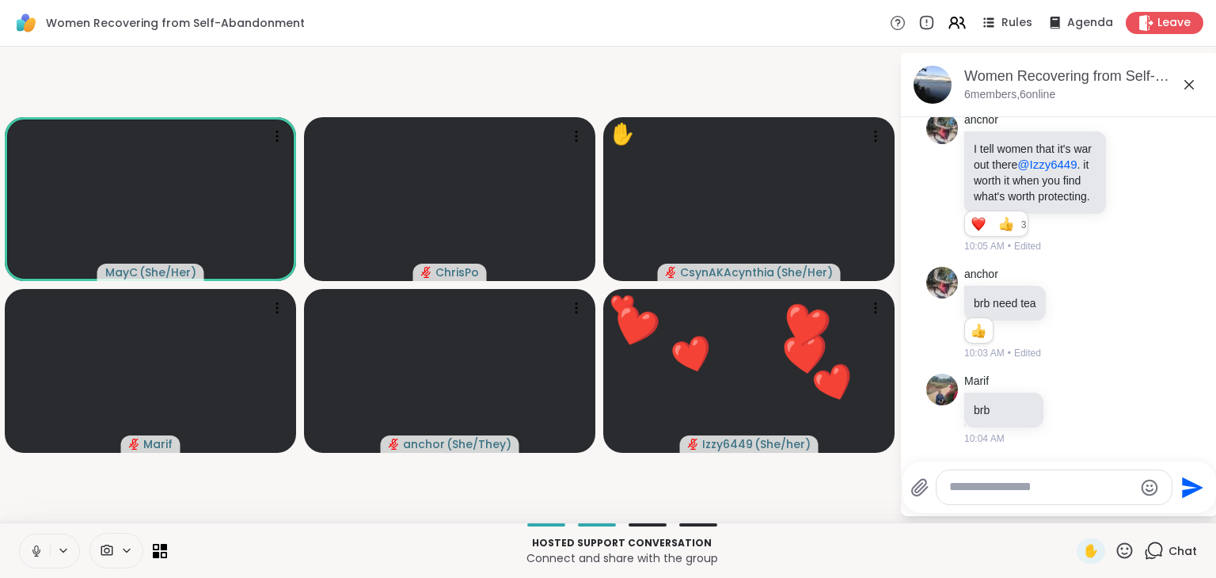
scroll to position [4587, 0]
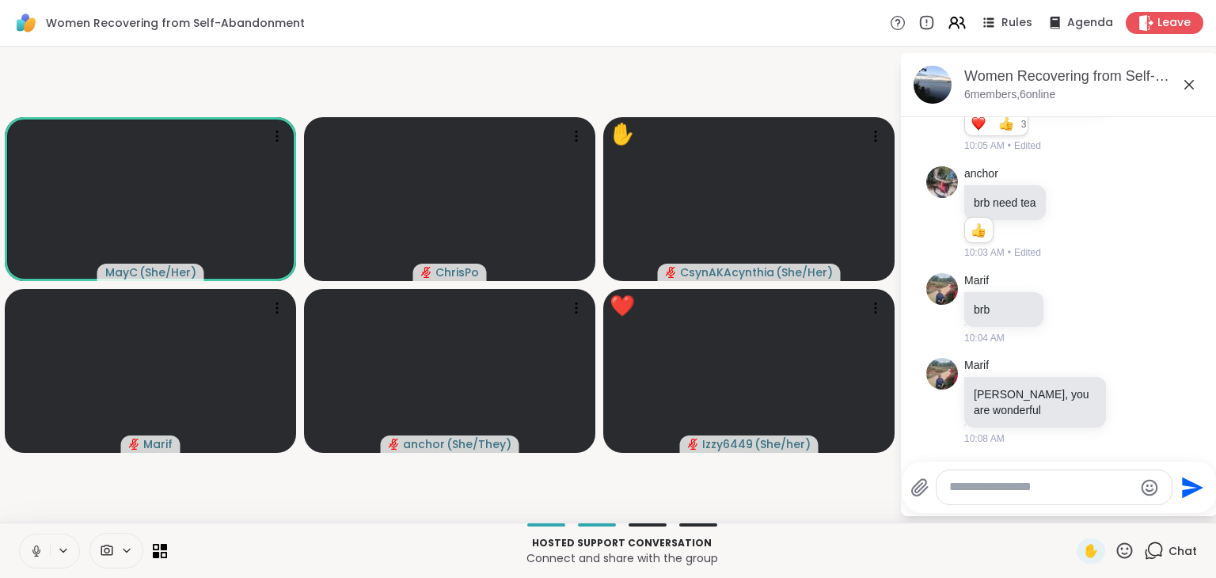
click at [40, 564] on button at bounding box center [35, 551] width 30 height 33
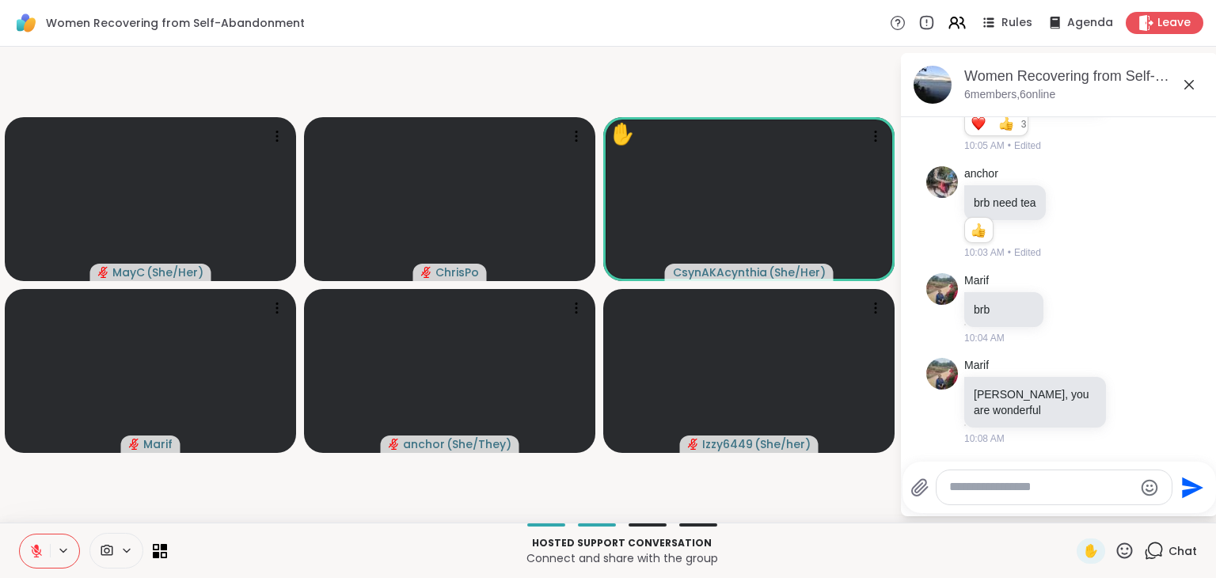
click at [1117, 543] on icon at bounding box center [1125, 551] width 20 height 20
click at [1071, 510] on span "❤️" at bounding box center [1079, 509] width 16 height 19
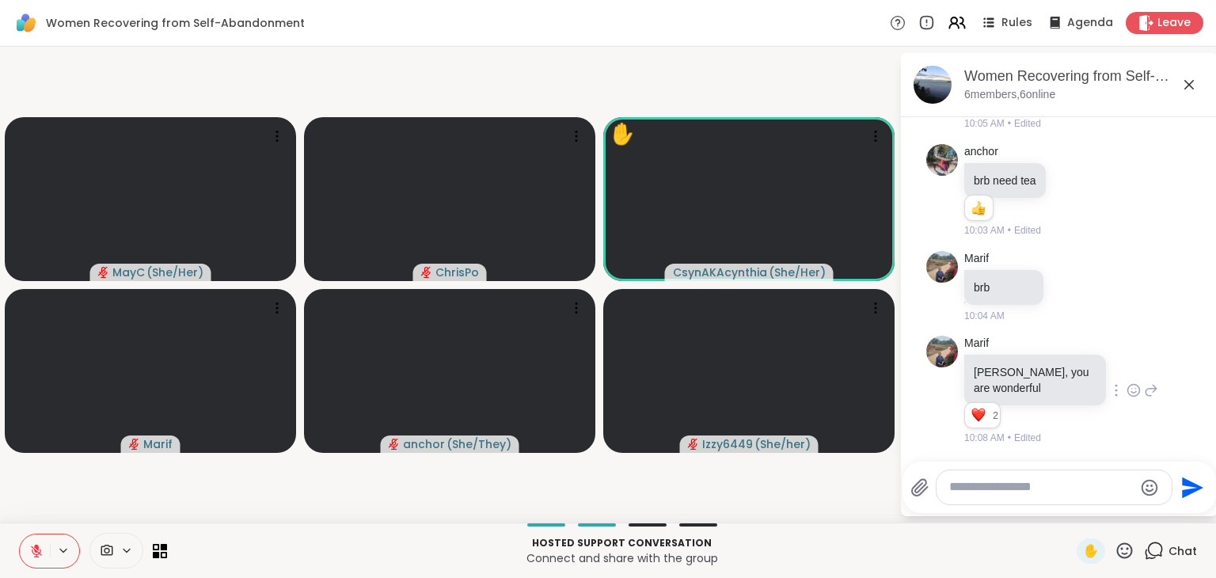
click at [1125, 389] on div at bounding box center [1134, 390] width 49 height 19
click at [1127, 390] on icon at bounding box center [1134, 391] width 14 height 16
click at [1127, 367] on div "Select Reaction: Heart" at bounding box center [1134, 365] width 14 height 14
click at [1117, 558] on icon at bounding box center [1125, 551] width 16 height 16
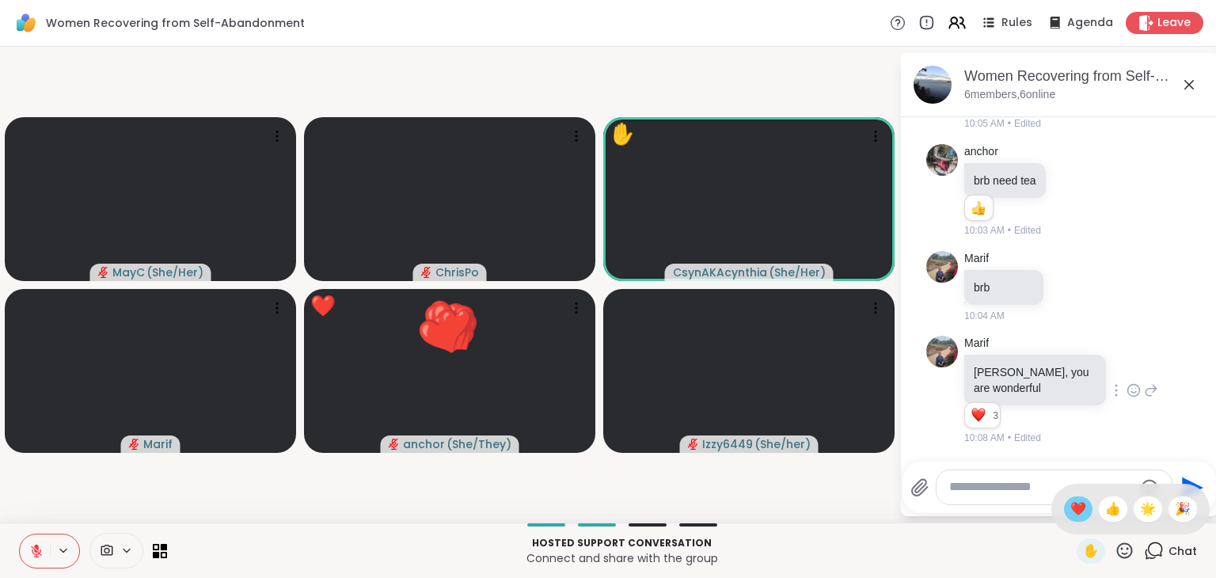
click at [1071, 504] on span "❤️" at bounding box center [1079, 509] width 16 height 19
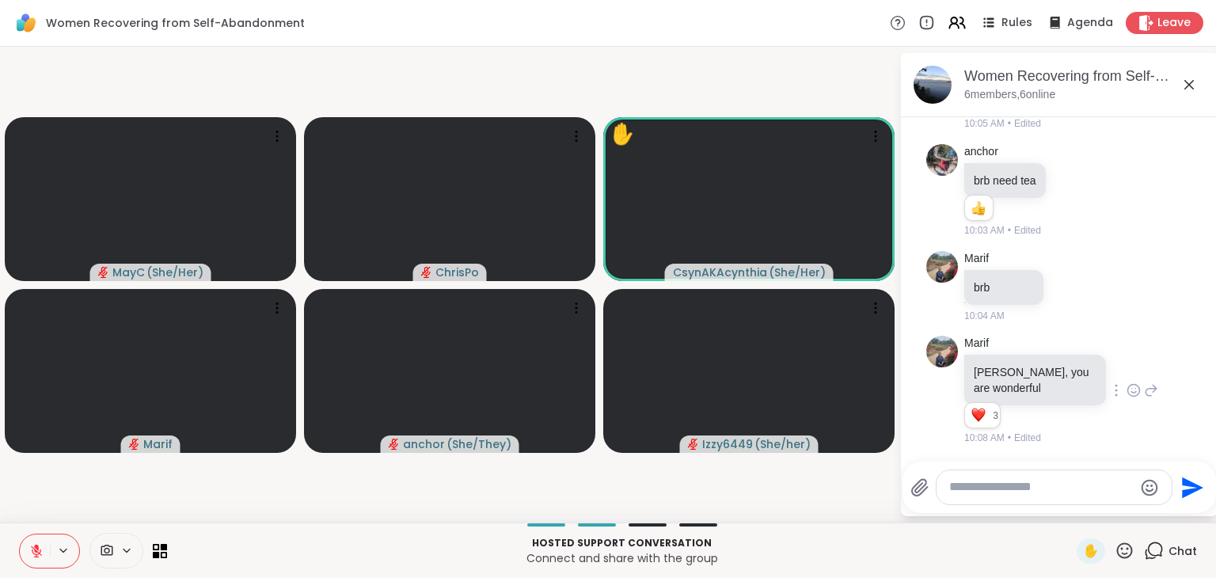
click at [1115, 553] on icon at bounding box center [1125, 551] width 20 height 20
click at [973, 492] on textarea "Type your message" at bounding box center [1042, 487] width 185 height 17
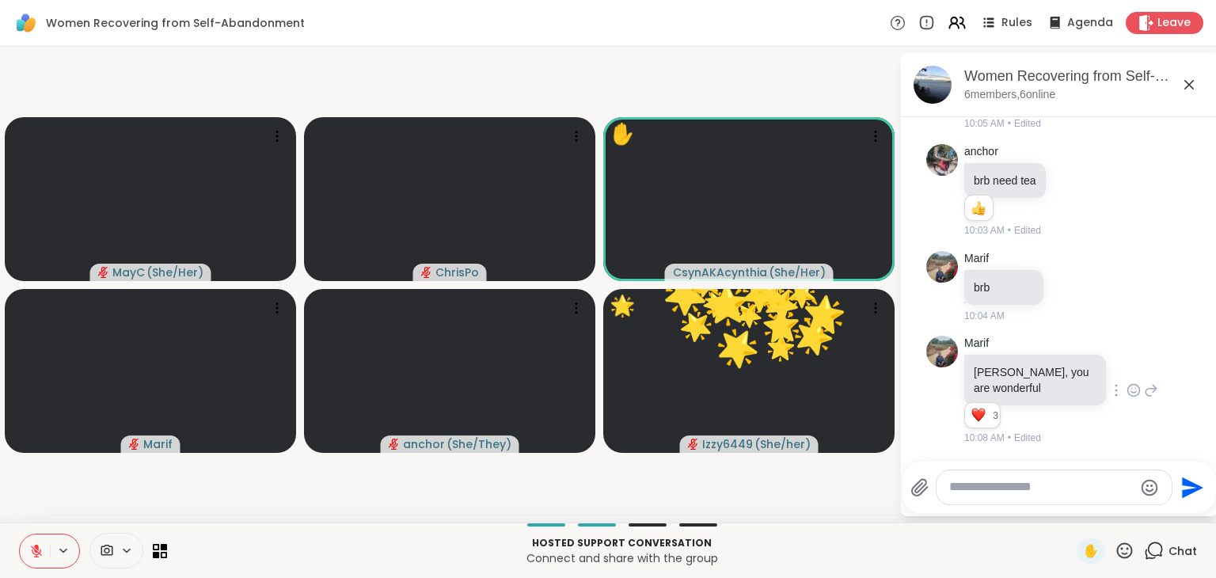
click at [1118, 552] on icon at bounding box center [1125, 551] width 20 height 20
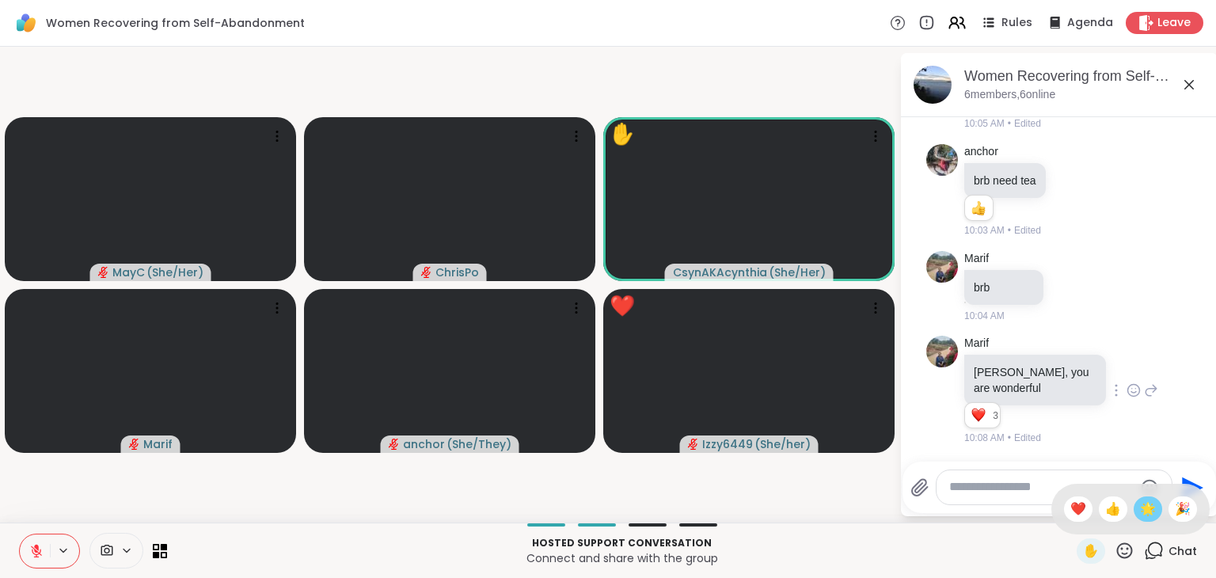
click at [1140, 512] on span "🌟" at bounding box center [1148, 509] width 16 height 19
click at [1117, 548] on icon at bounding box center [1125, 551] width 16 height 16
click at [1071, 501] on span "❤️" at bounding box center [1079, 509] width 16 height 19
click at [1042, 494] on textarea "Type your message" at bounding box center [1042, 487] width 185 height 17
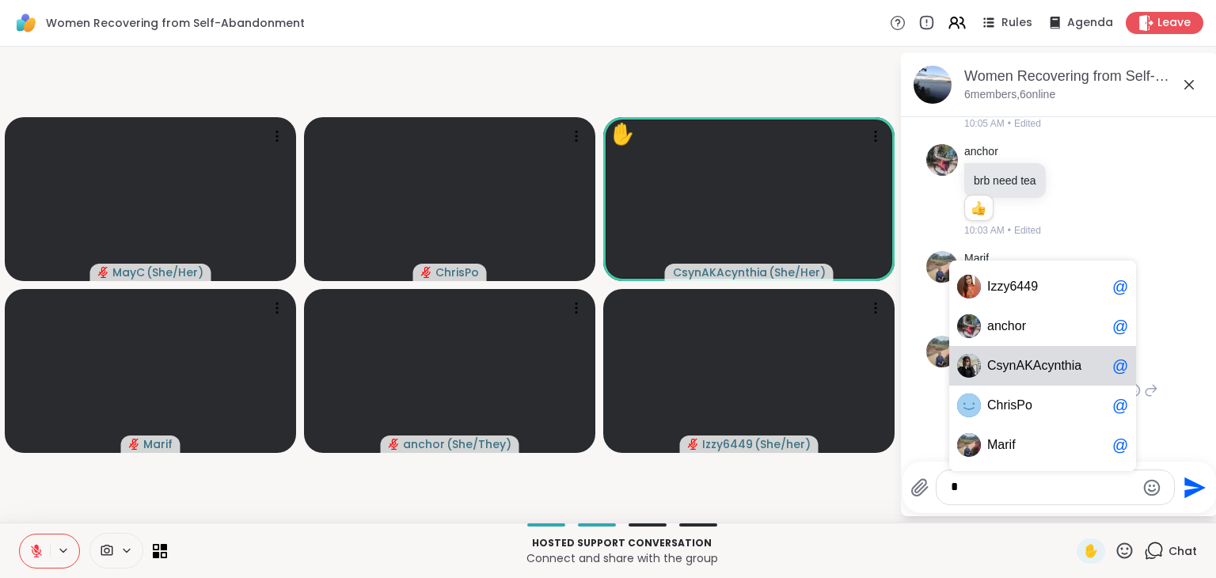
type textarea "*"
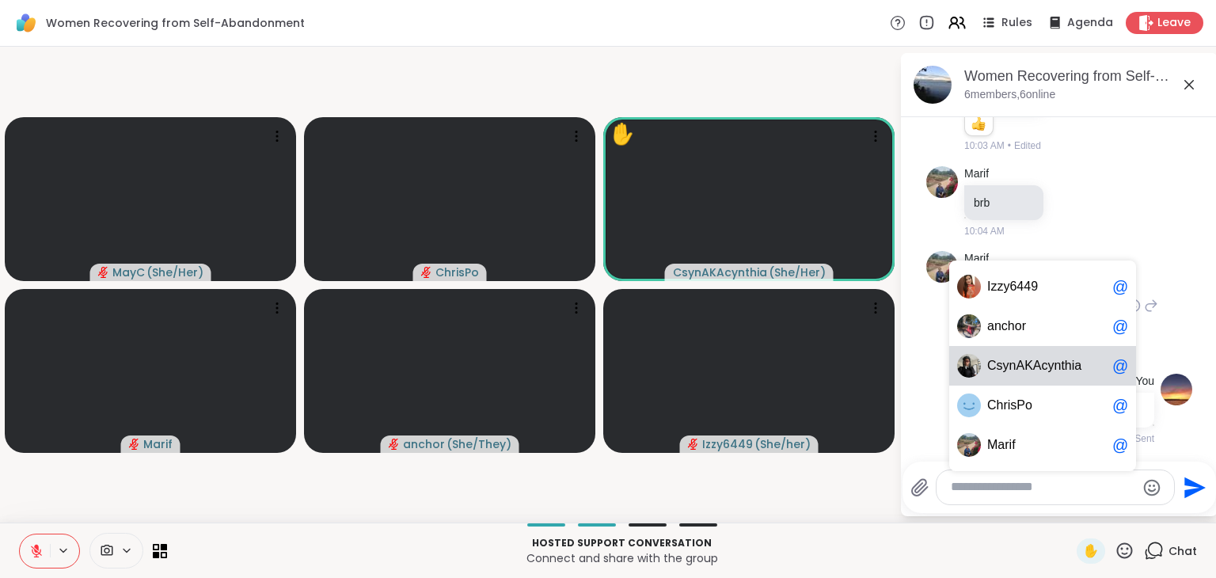
scroll to position [4693, 0]
click at [1025, 368] on span "K" at bounding box center [1029, 366] width 9 height 16
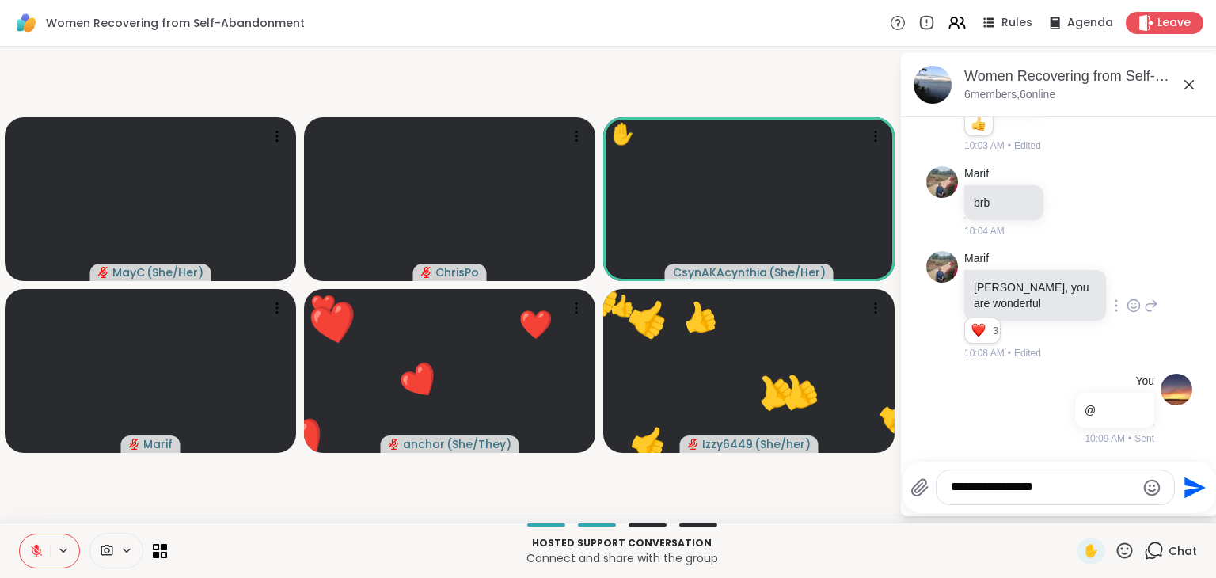
click at [1115, 549] on icon at bounding box center [1125, 551] width 20 height 20
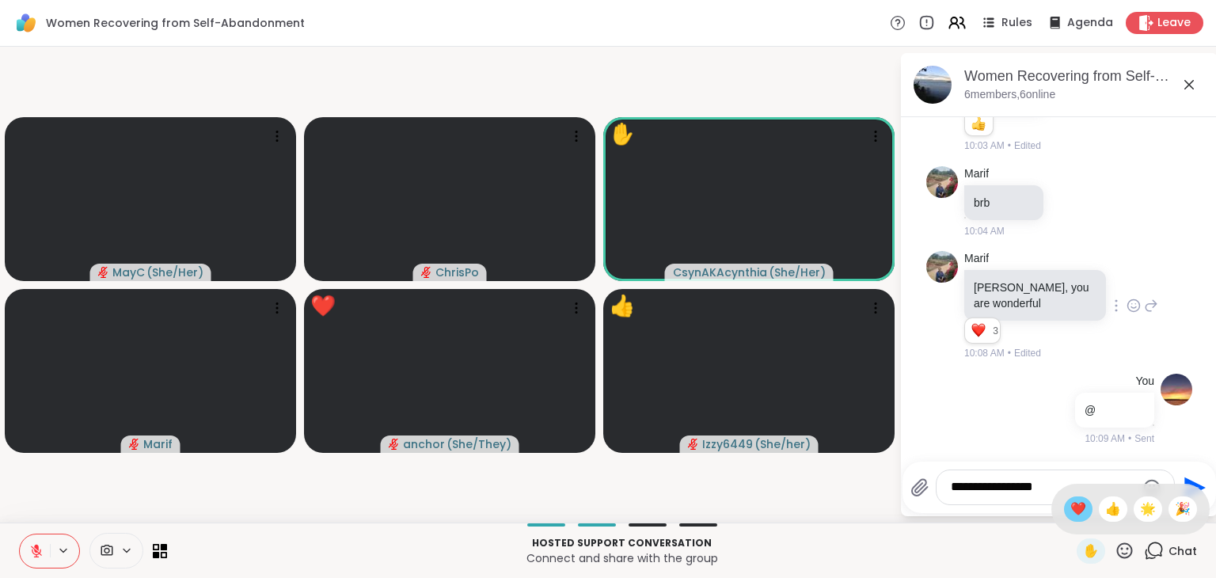
click at [1064, 497] on div "❤️" at bounding box center [1078, 509] width 29 height 25
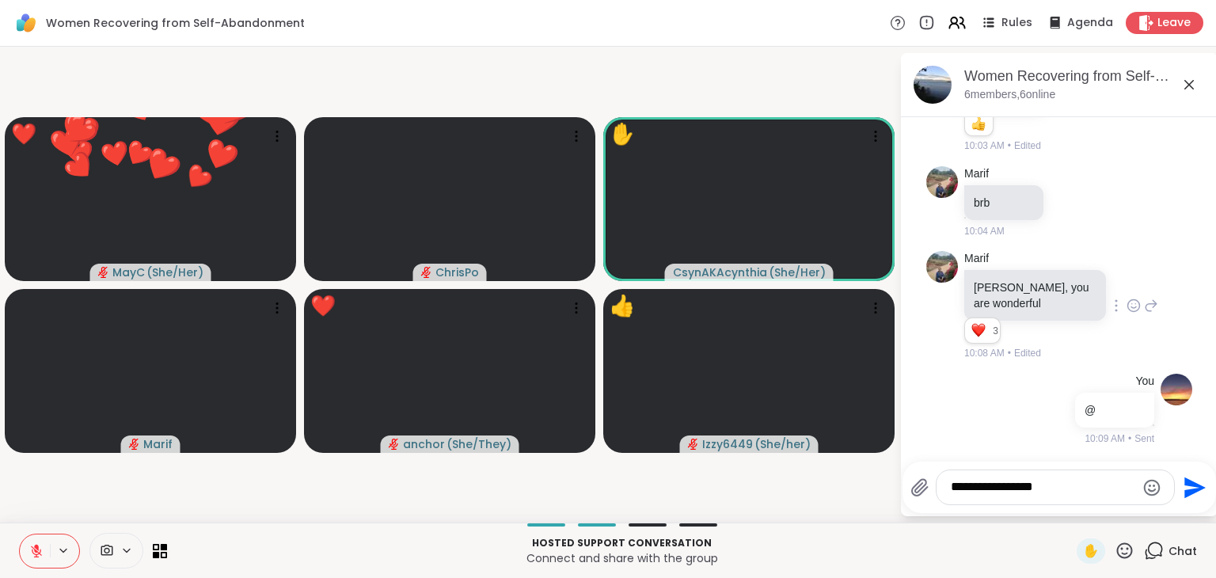
click at [1074, 488] on textarea "**********" at bounding box center [1043, 487] width 185 height 17
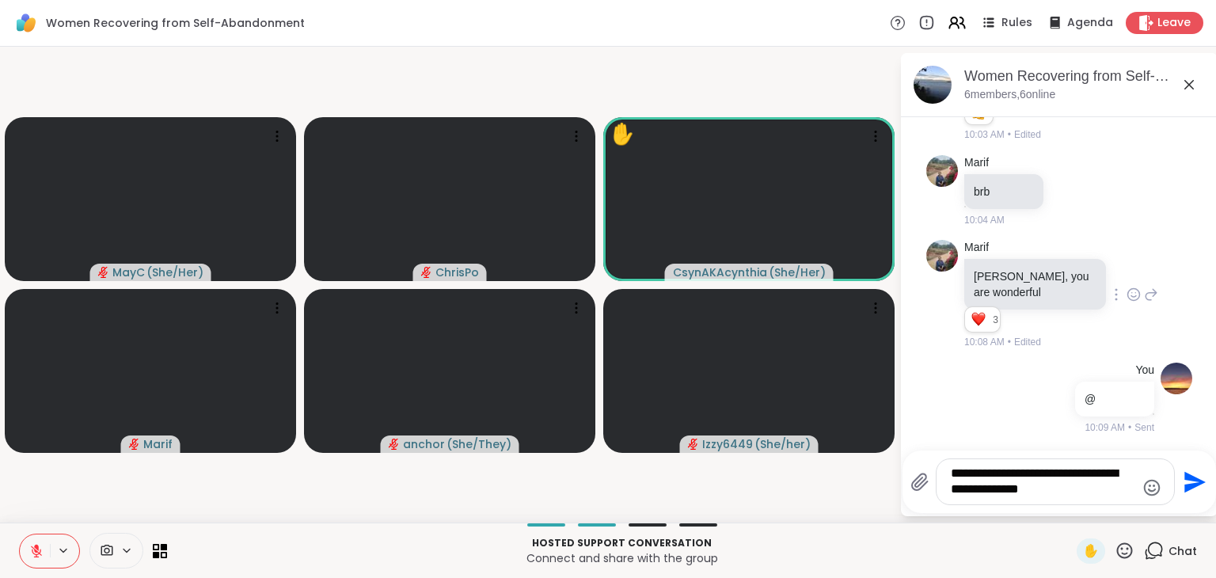
type textarea "**********"
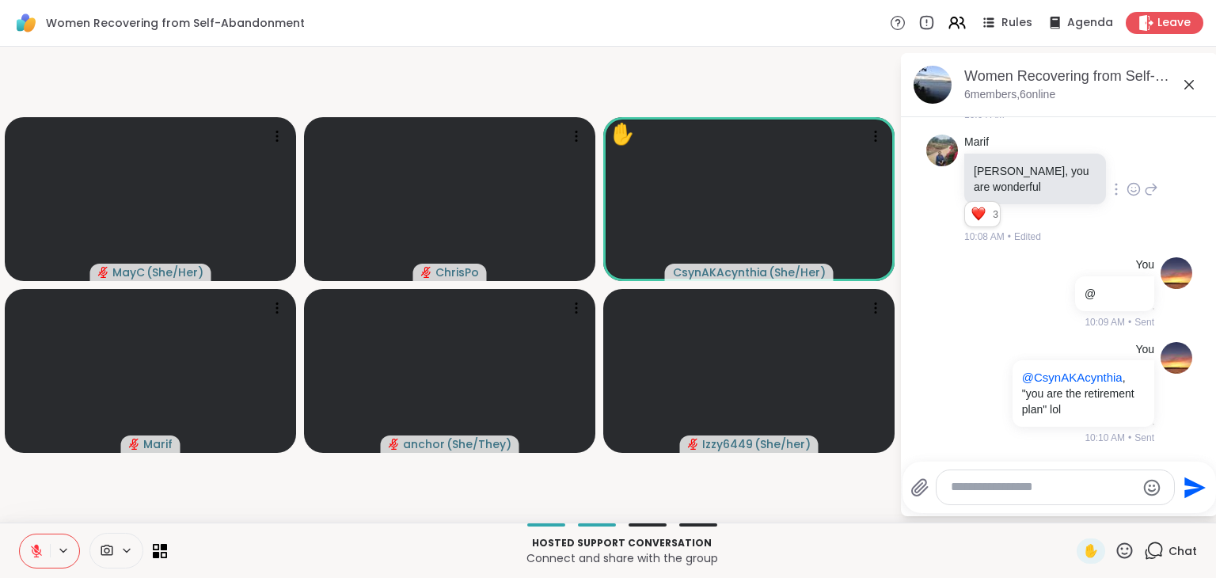
scroll to position [4832, 0]
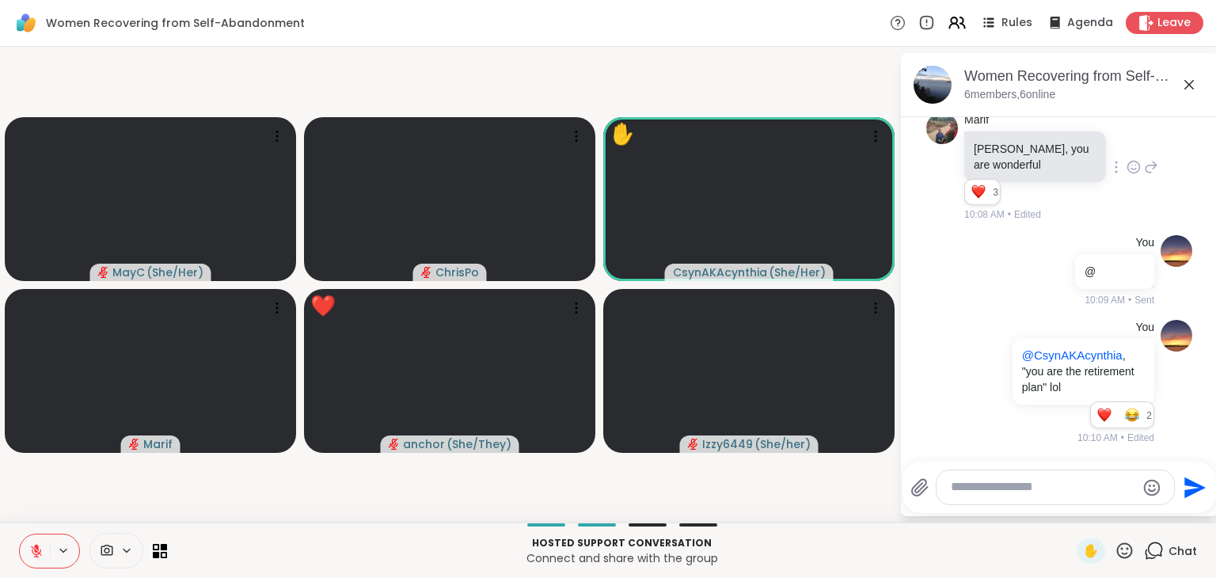
click at [1115, 547] on icon at bounding box center [1125, 551] width 20 height 20
click at [1071, 514] on span "❤️" at bounding box center [1079, 509] width 16 height 19
click at [1117, 552] on icon at bounding box center [1125, 551] width 16 height 16
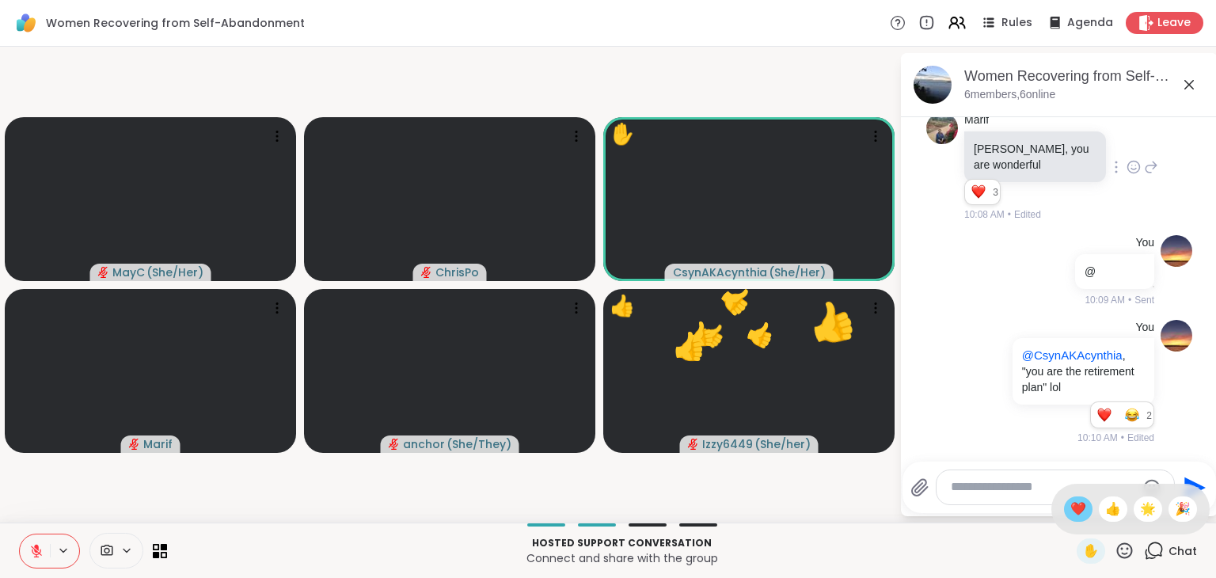
click at [1071, 501] on span "❤️" at bounding box center [1079, 509] width 16 height 19
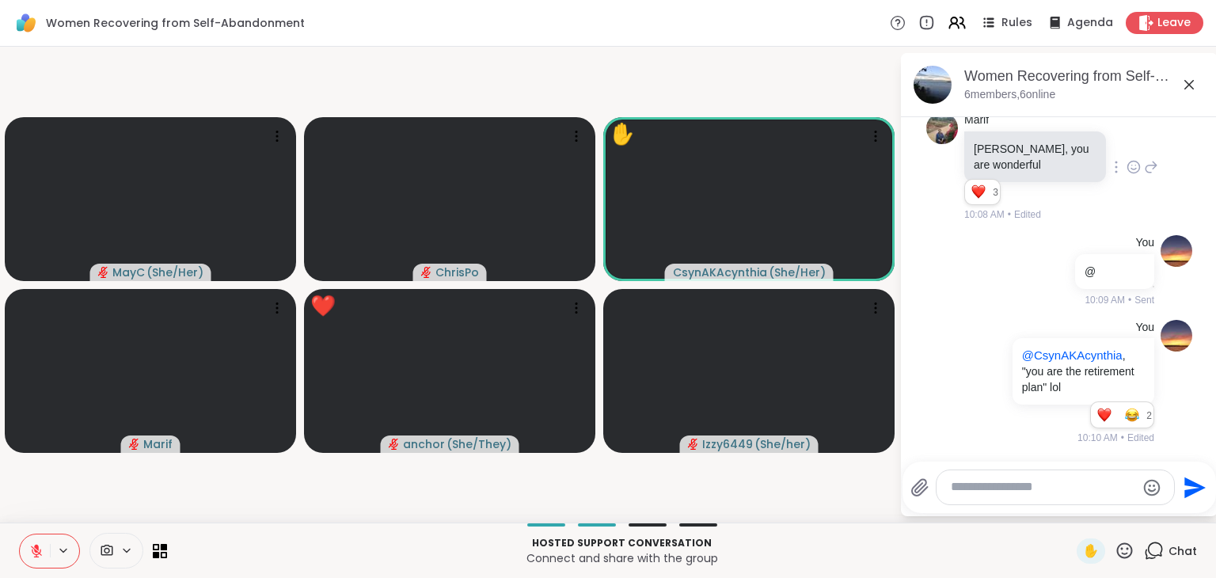
click at [1115, 554] on icon at bounding box center [1125, 551] width 20 height 20
click at [1071, 513] on span "❤️" at bounding box center [1079, 509] width 16 height 19
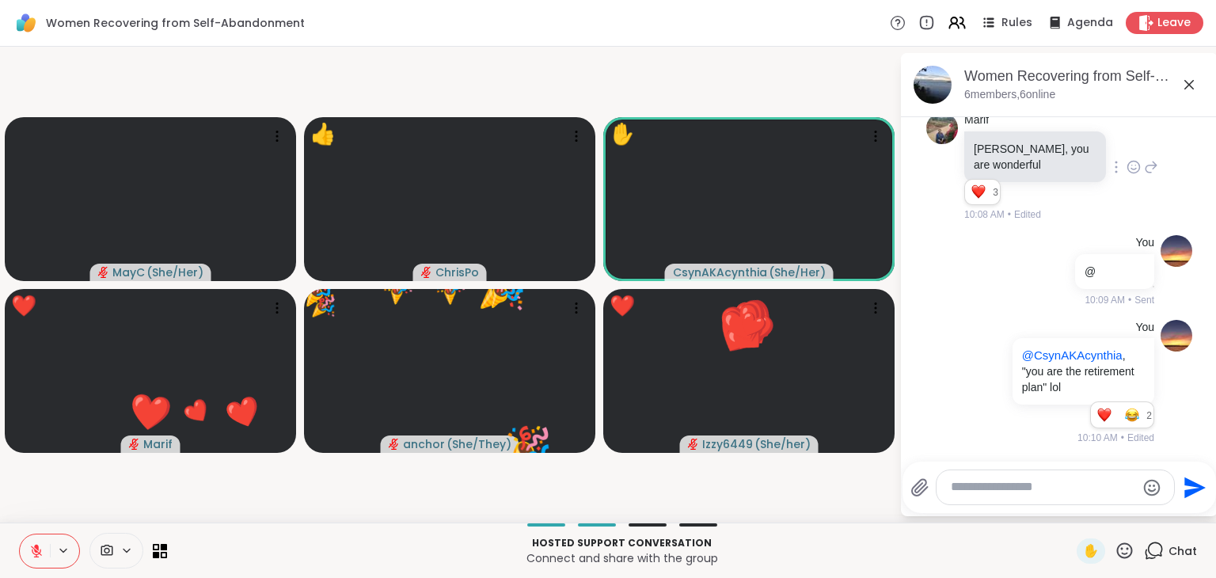
click at [1119, 550] on icon at bounding box center [1125, 551] width 20 height 20
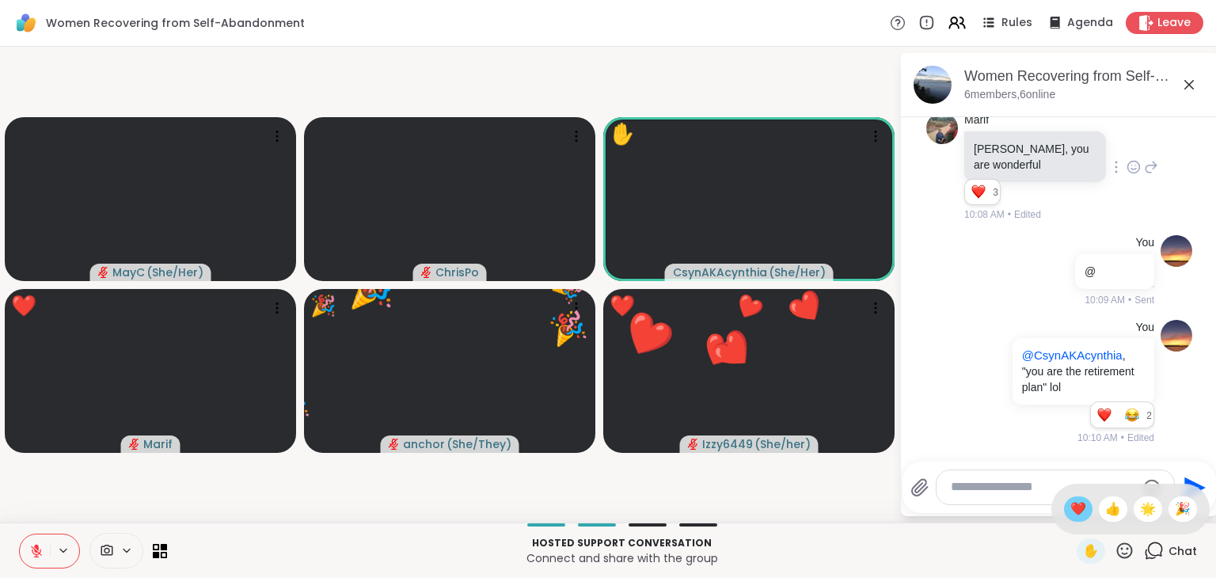
click at [1071, 507] on span "❤️" at bounding box center [1079, 509] width 16 height 19
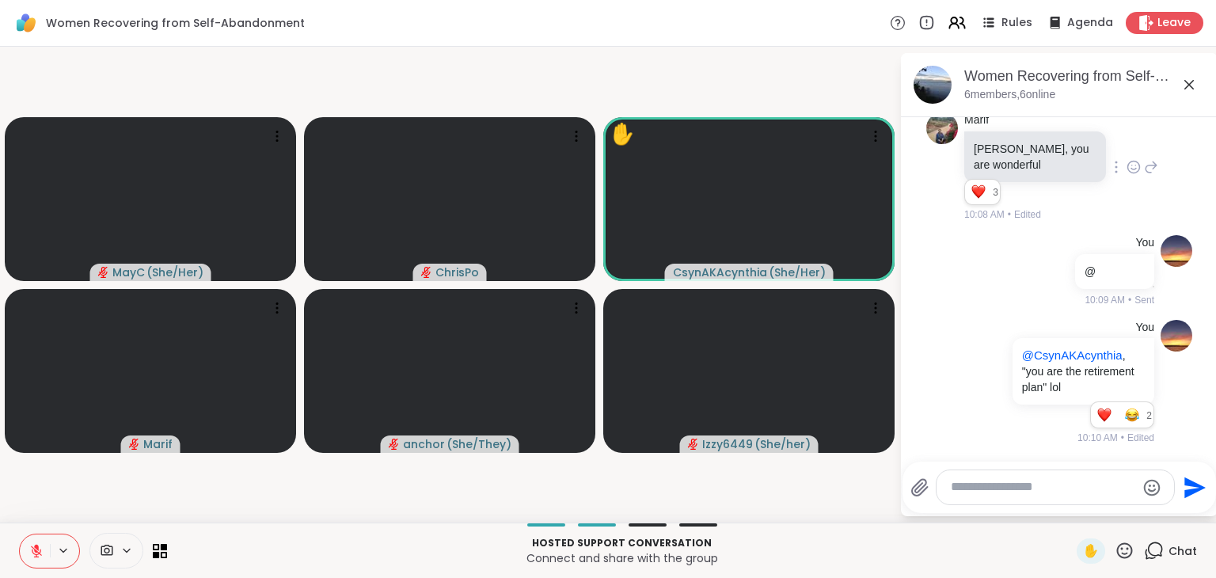
click at [1034, 489] on textarea "Type your message" at bounding box center [1043, 487] width 185 height 17
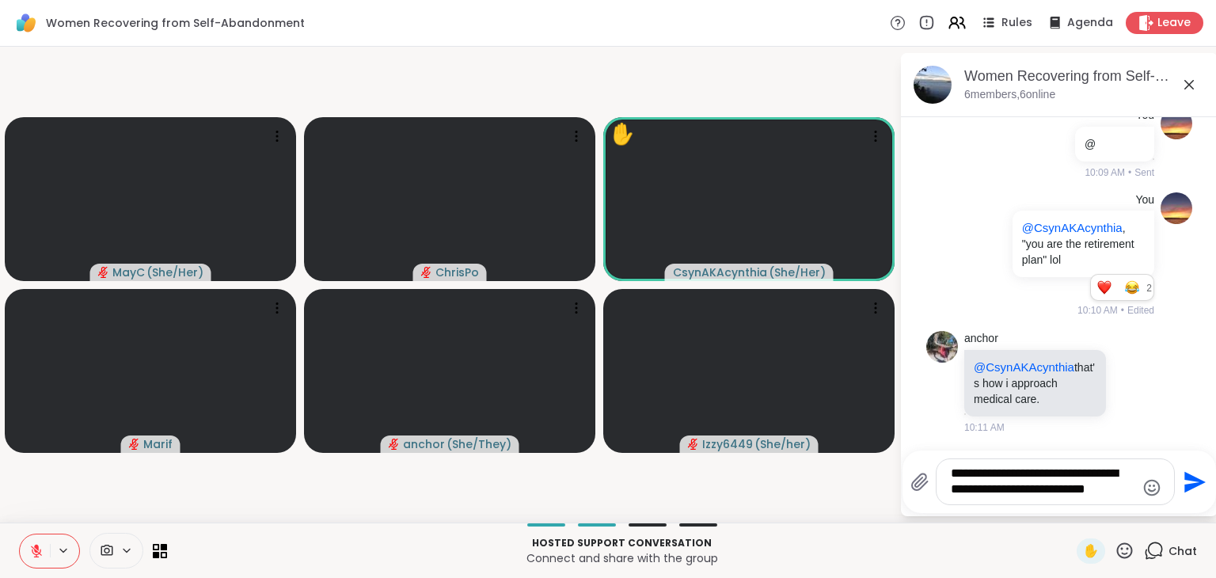
type textarea "**********"
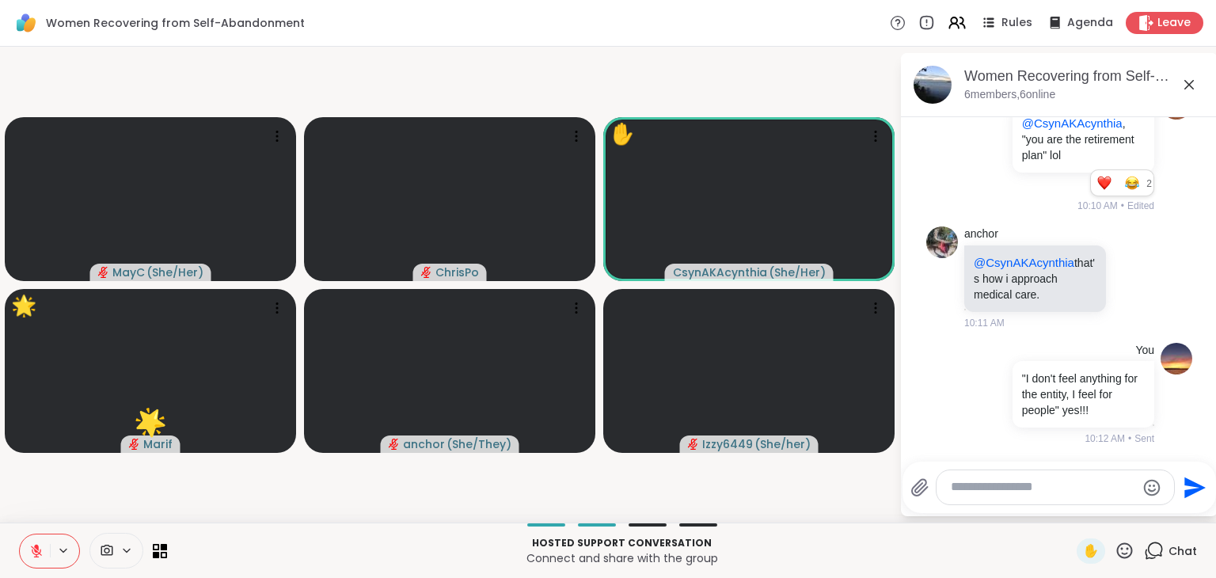
scroll to position [5086, 0]
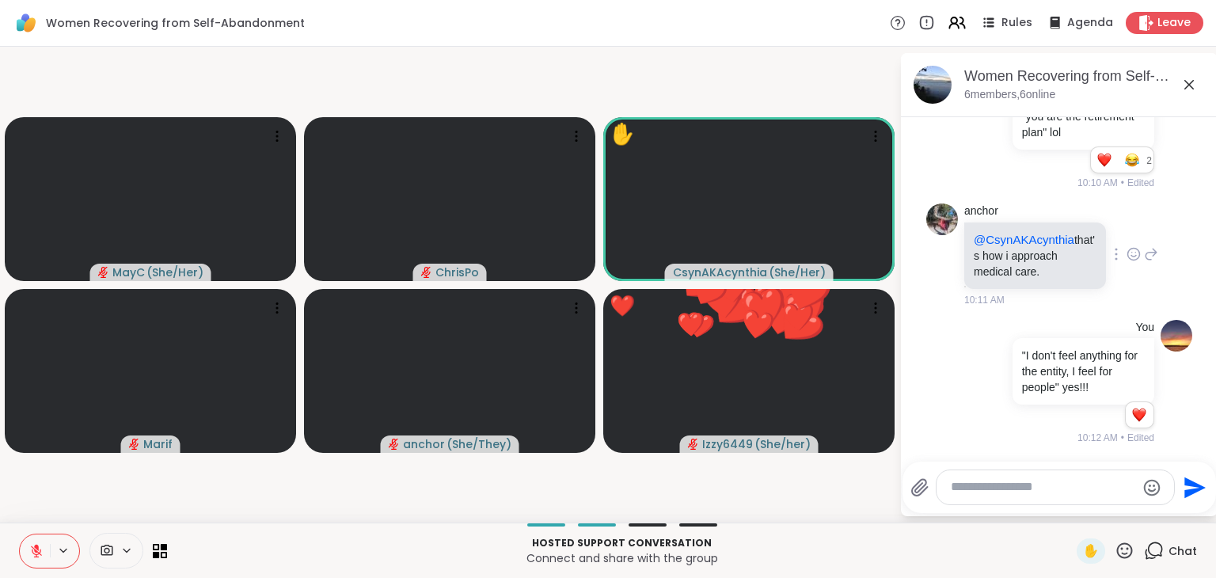
click at [1127, 260] on icon at bounding box center [1134, 254] width 14 height 16
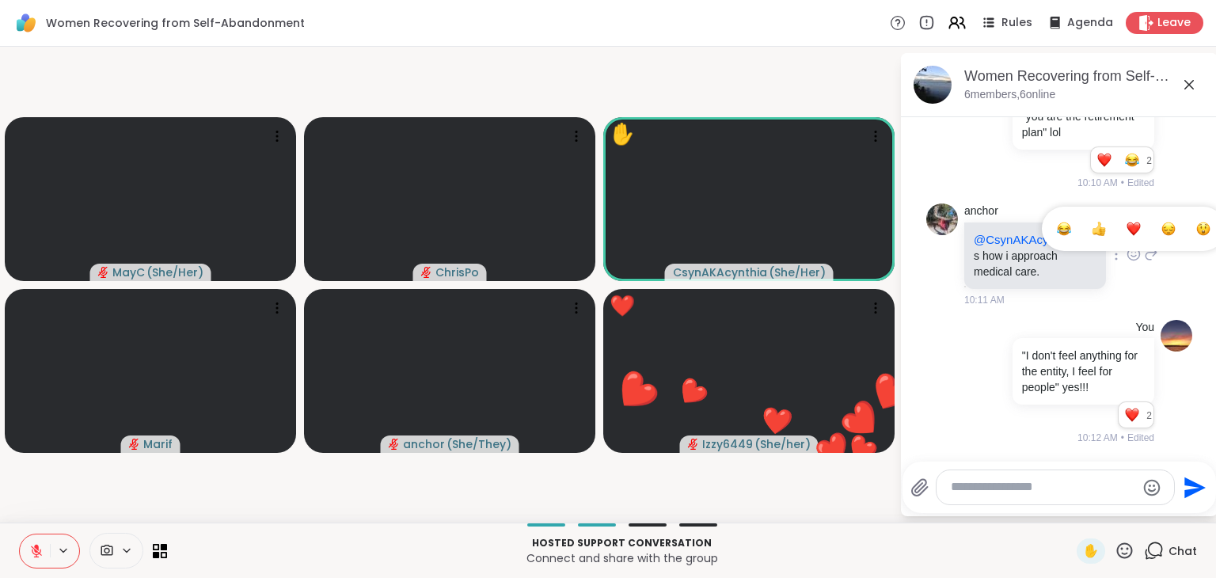
click at [1127, 232] on div "Select Reaction: Heart" at bounding box center [1134, 229] width 14 height 14
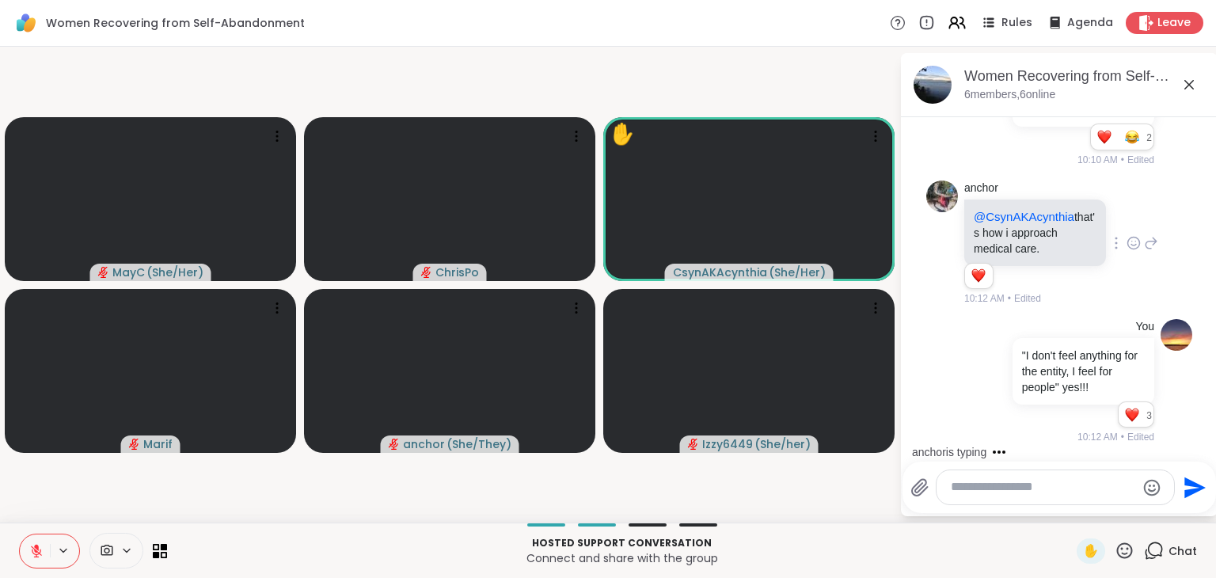
scroll to position [5208, 0]
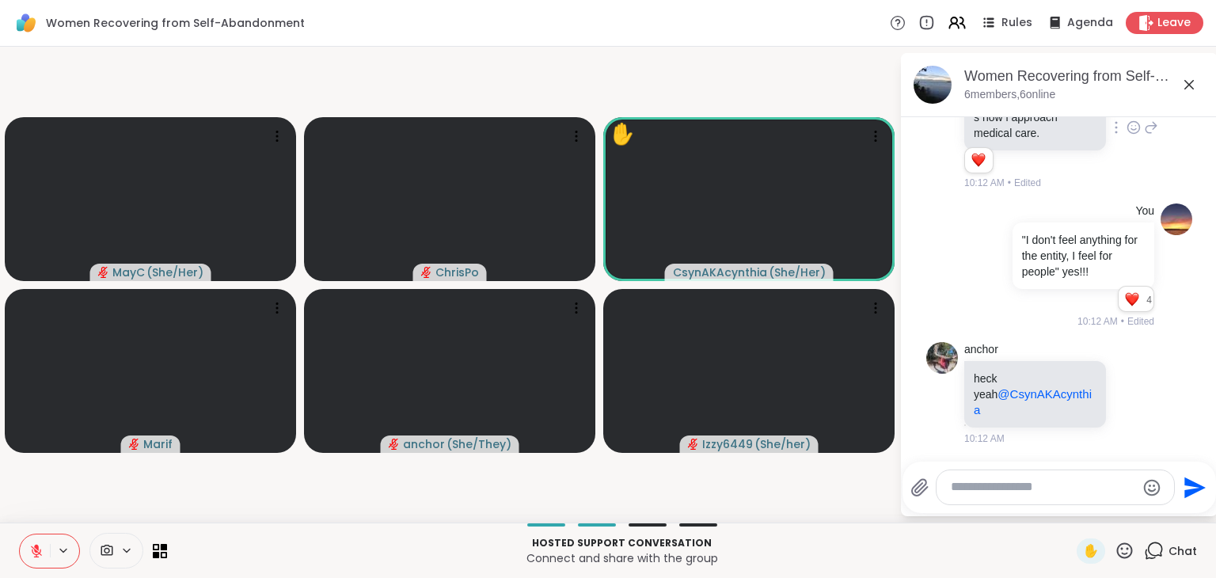
click at [1117, 554] on icon at bounding box center [1125, 551] width 16 height 16
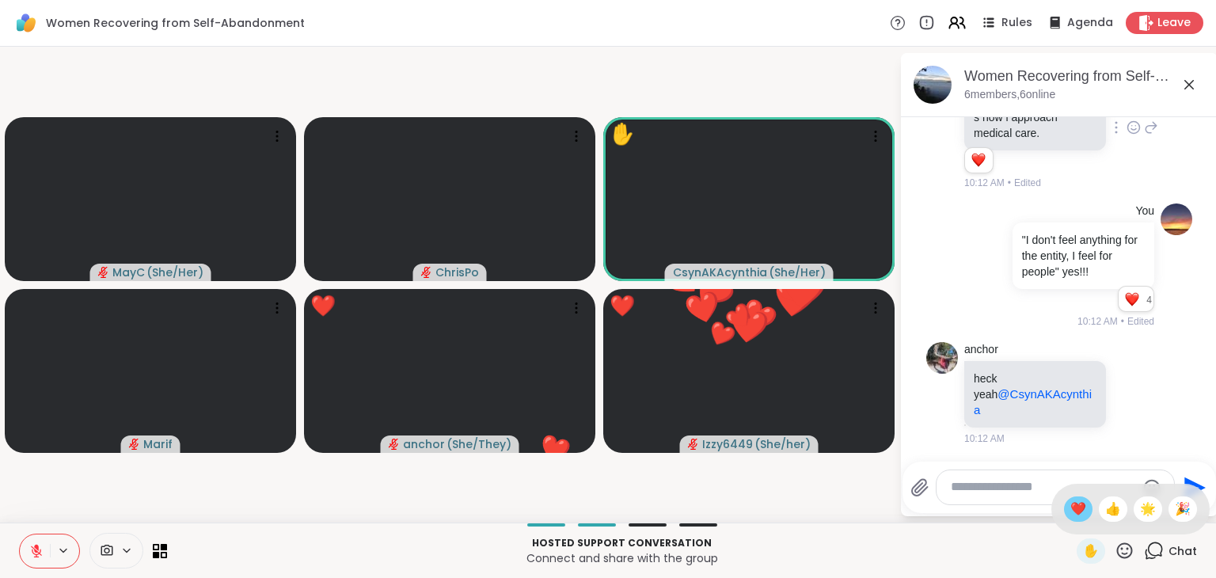
click at [1071, 511] on span "❤️" at bounding box center [1079, 509] width 16 height 19
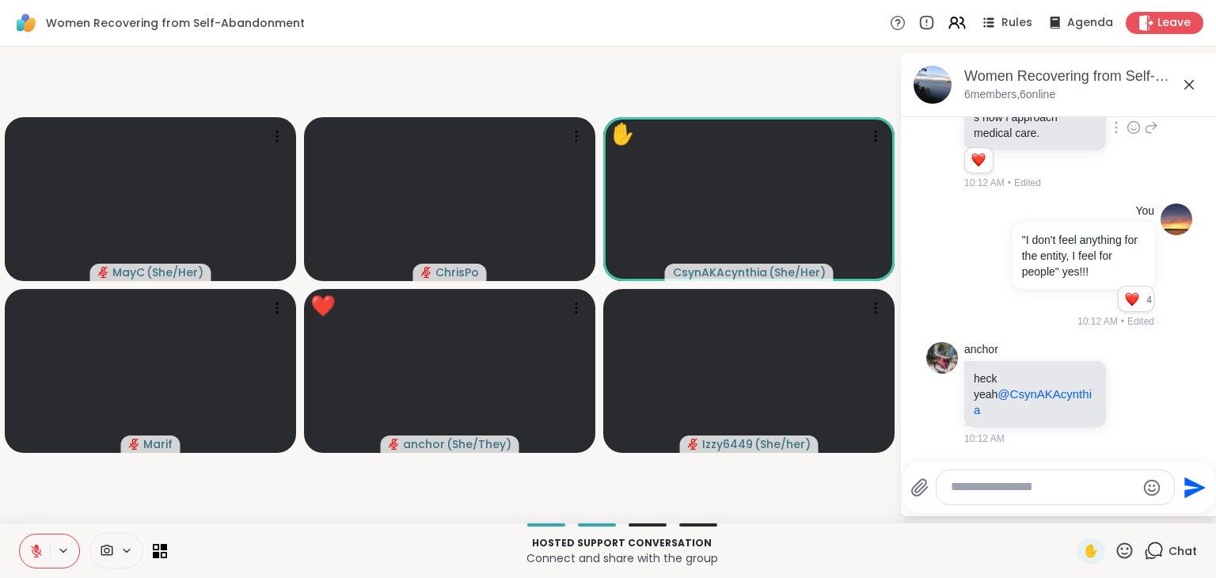
click at [1115, 552] on icon at bounding box center [1125, 551] width 20 height 20
click at [1071, 511] on span "❤️" at bounding box center [1079, 509] width 16 height 19
click at [1115, 551] on icon at bounding box center [1125, 551] width 20 height 20
click at [1071, 507] on span "❤️" at bounding box center [1079, 509] width 16 height 19
click at [1042, 482] on textarea "Type your message" at bounding box center [1043, 487] width 185 height 17
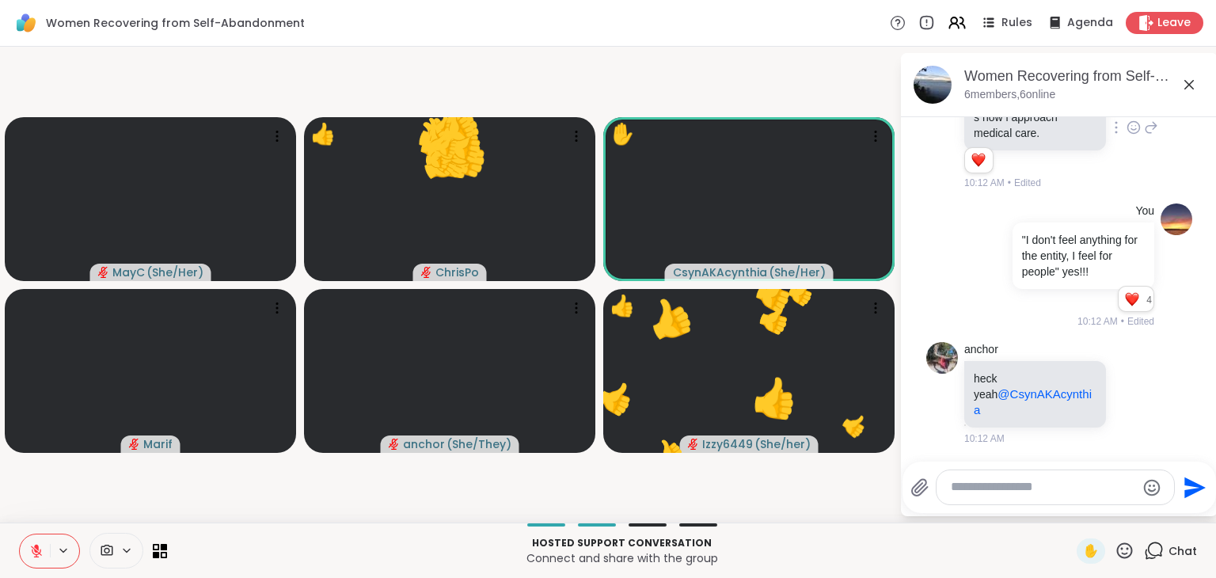
click at [1119, 551] on icon at bounding box center [1125, 551] width 20 height 20
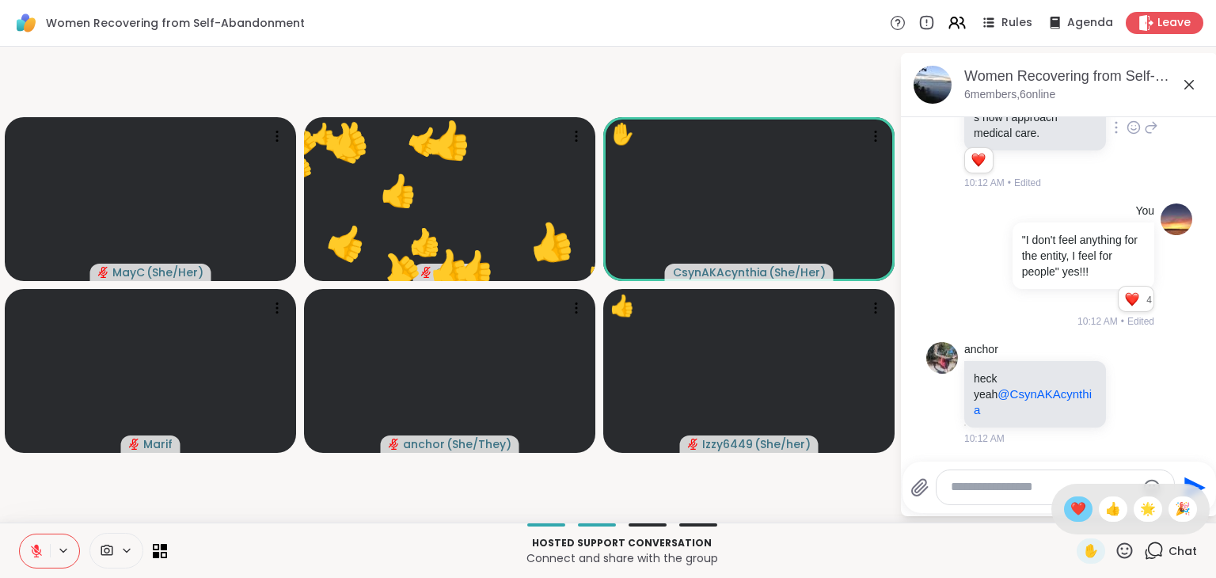
click at [1071, 506] on div "❤️" at bounding box center [1078, 509] width 29 height 25
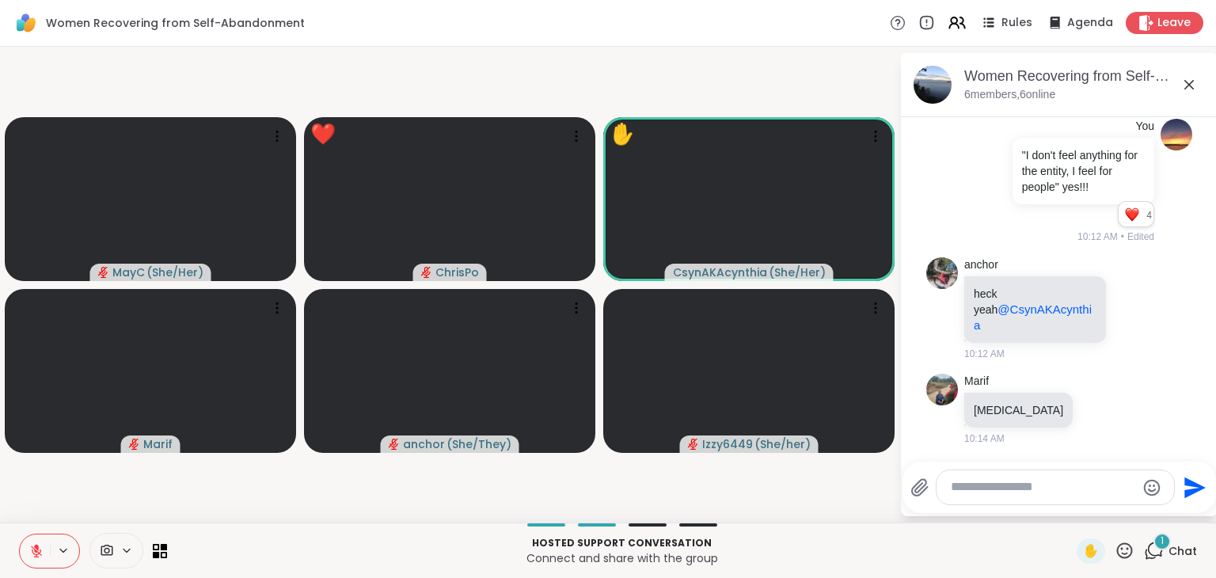
scroll to position [5293, 0]
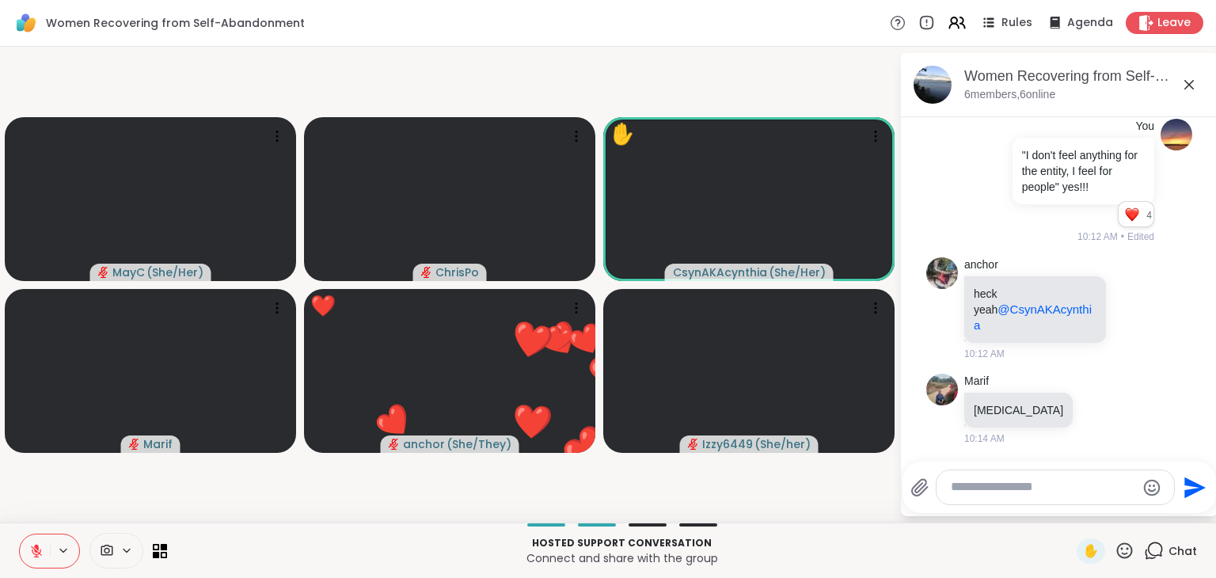
click at [1117, 546] on icon at bounding box center [1125, 551] width 16 height 16
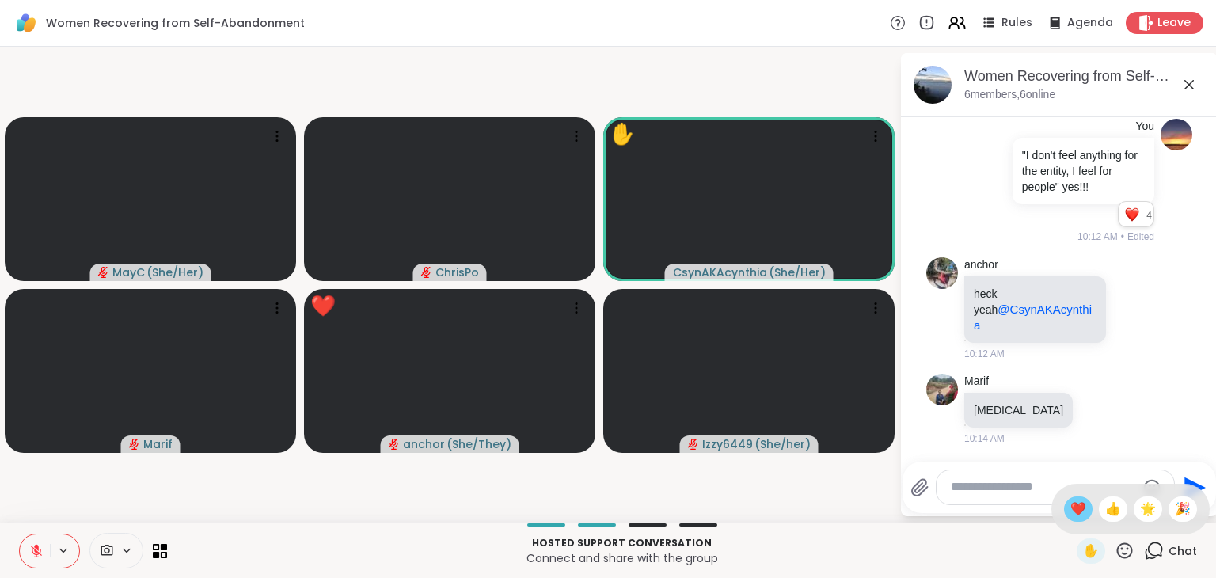
click at [1071, 516] on span "❤️" at bounding box center [1079, 509] width 16 height 19
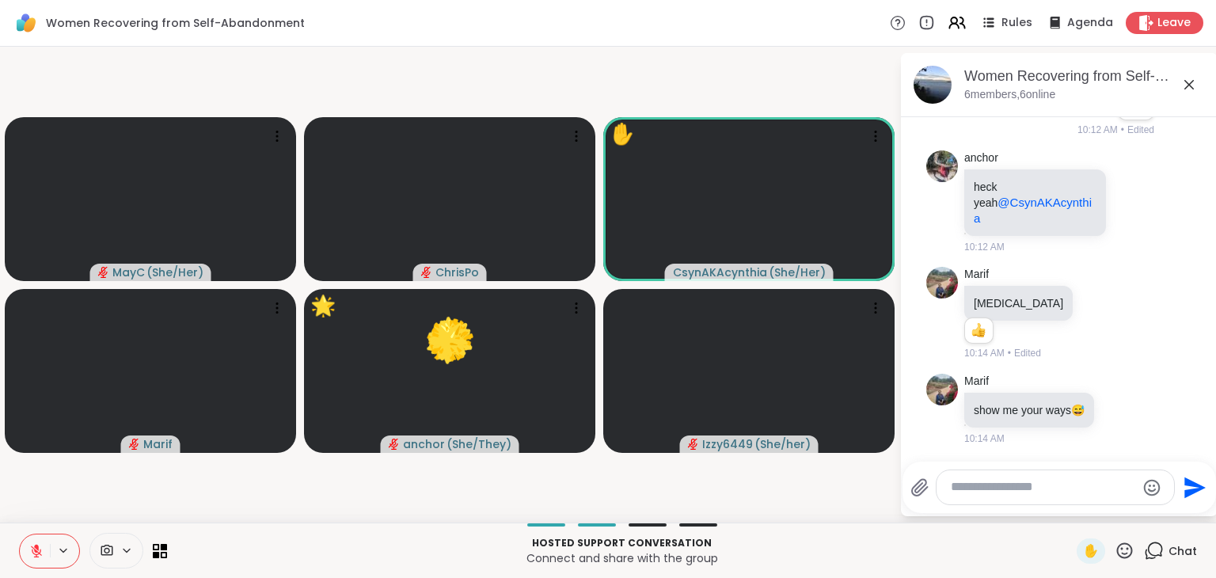
scroll to position [5416, 0]
click at [1115, 545] on icon at bounding box center [1125, 551] width 20 height 20
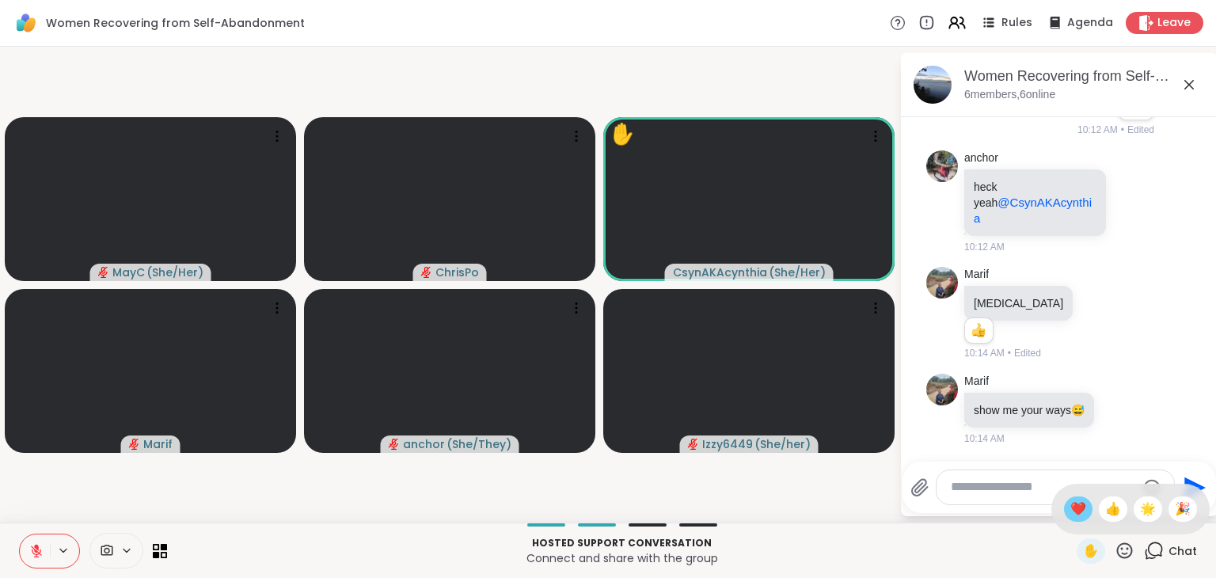
click at [1071, 508] on span "❤️" at bounding box center [1079, 509] width 16 height 19
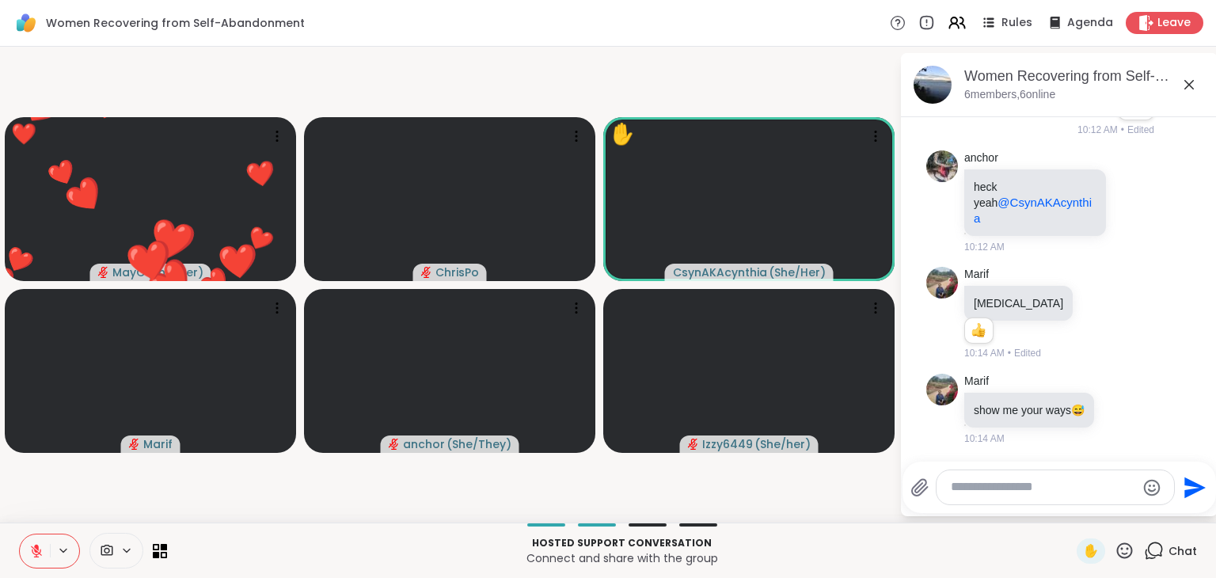
scroll to position [5438, 0]
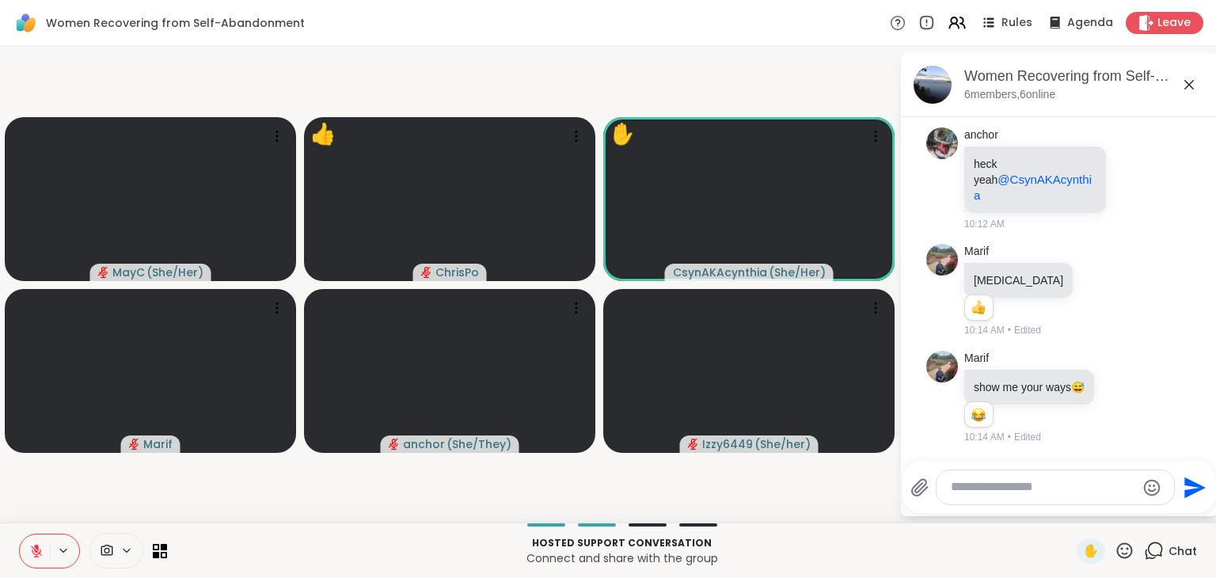
click at [1117, 549] on icon at bounding box center [1125, 551] width 16 height 16
click at [1071, 513] on span "❤️" at bounding box center [1079, 509] width 16 height 19
click at [1115, 550] on icon at bounding box center [1125, 551] width 20 height 20
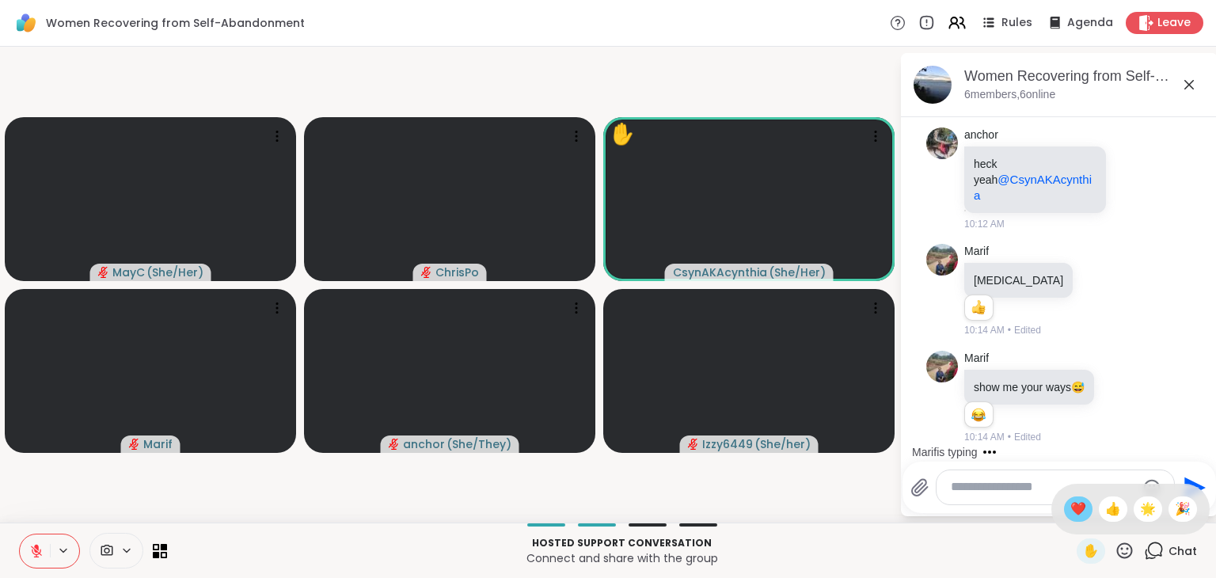
click at [1071, 512] on span "❤️" at bounding box center [1079, 509] width 16 height 19
click at [1121, 391] on icon at bounding box center [1122, 397] width 12 height 12
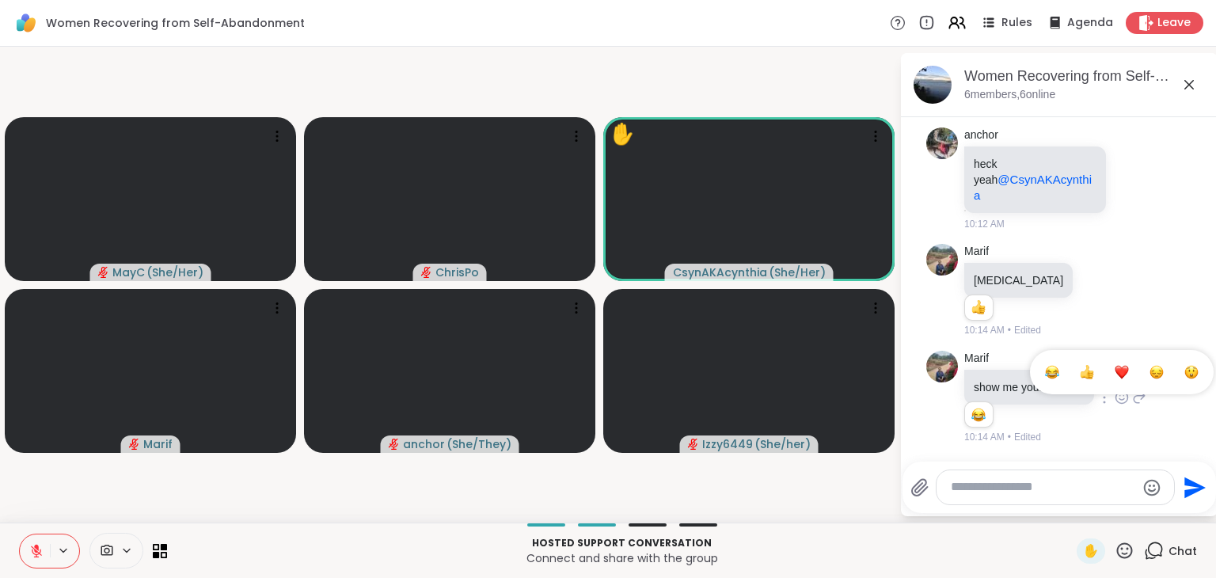
click at [1045, 368] on div "Select Reaction: Joy" at bounding box center [1052, 372] width 14 height 14
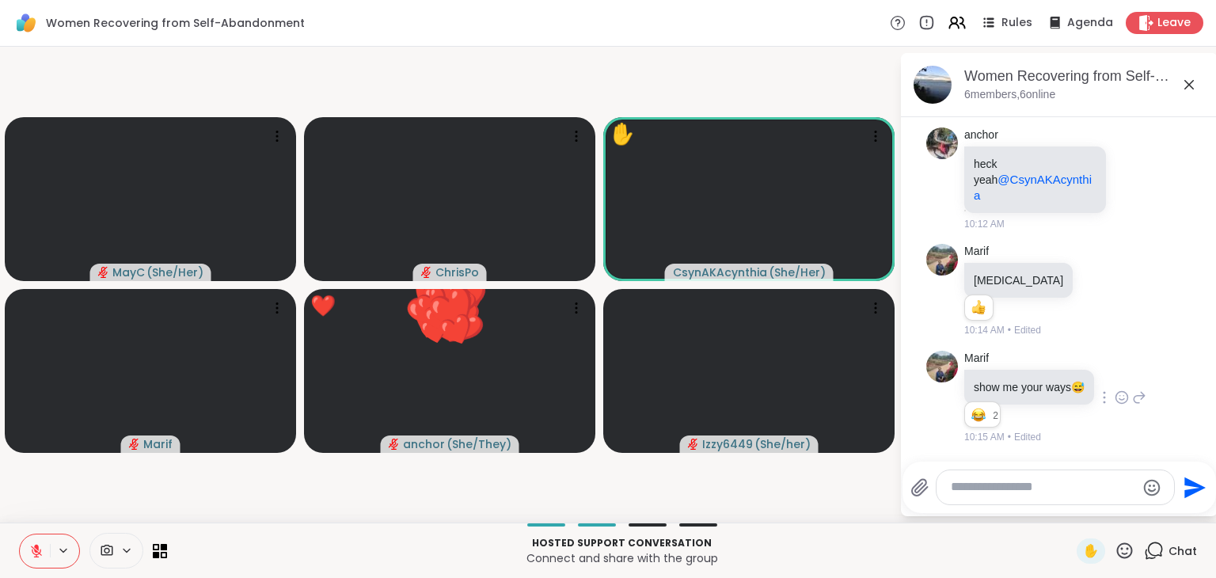
click at [1115, 552] on icon at bounding box center [1125, 551] width 20 height 20
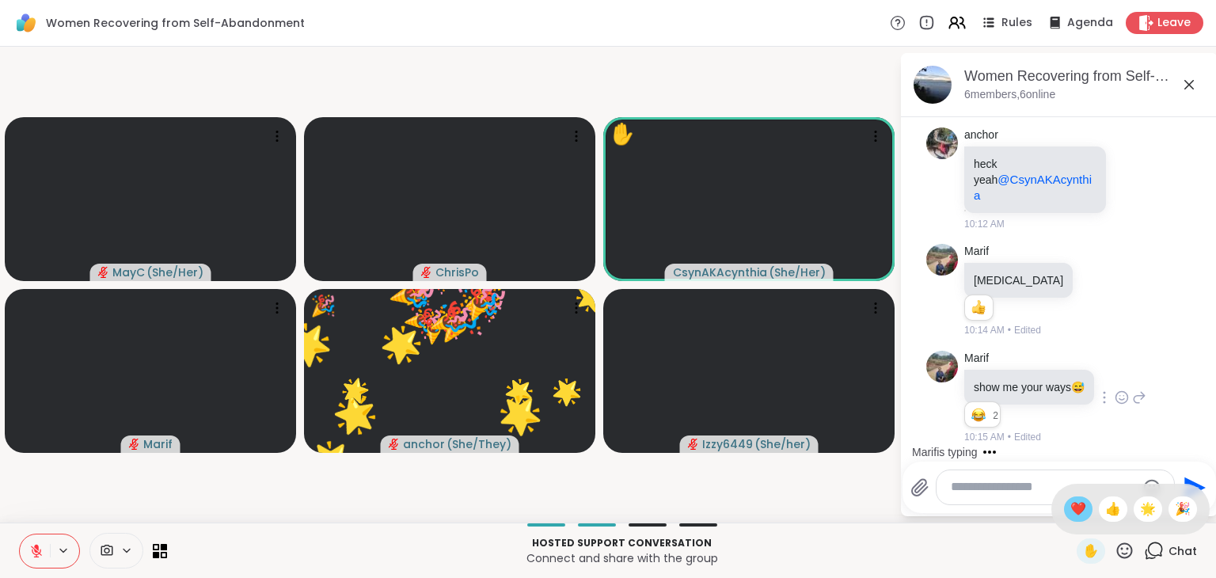
click at [1071, 508] on span "❤️" at bounding box center [1079, 509] width 16 height 19
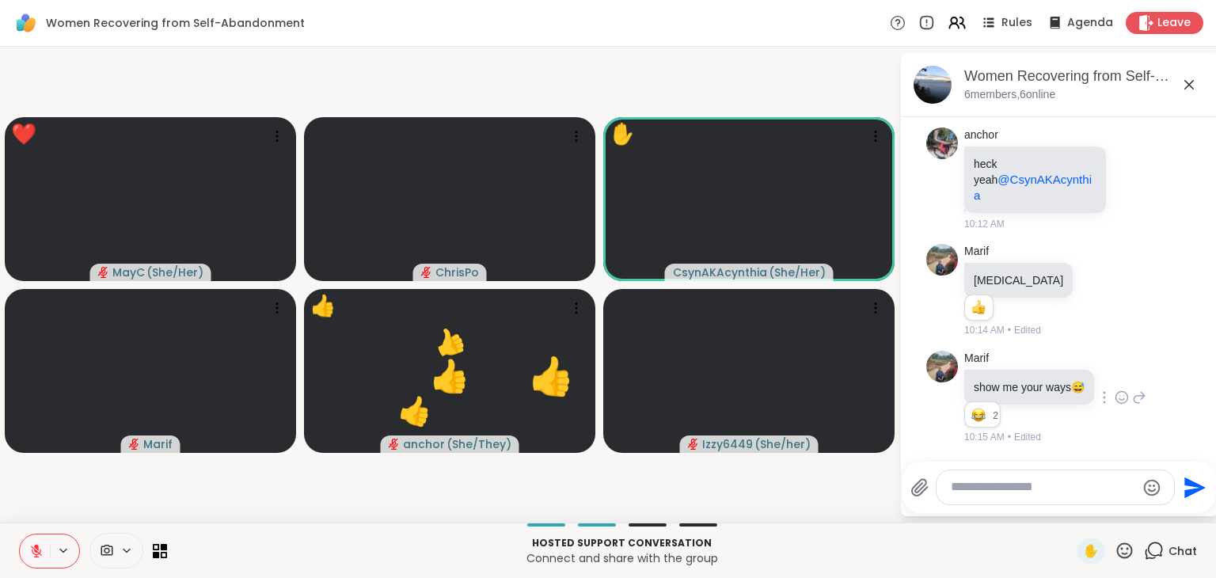
click at [1115, 555] on icon at bounding box center [1125, 551] width 20 height 20
click at [38, 558] on icon at bounding box center [36, 551] width 14 height 14
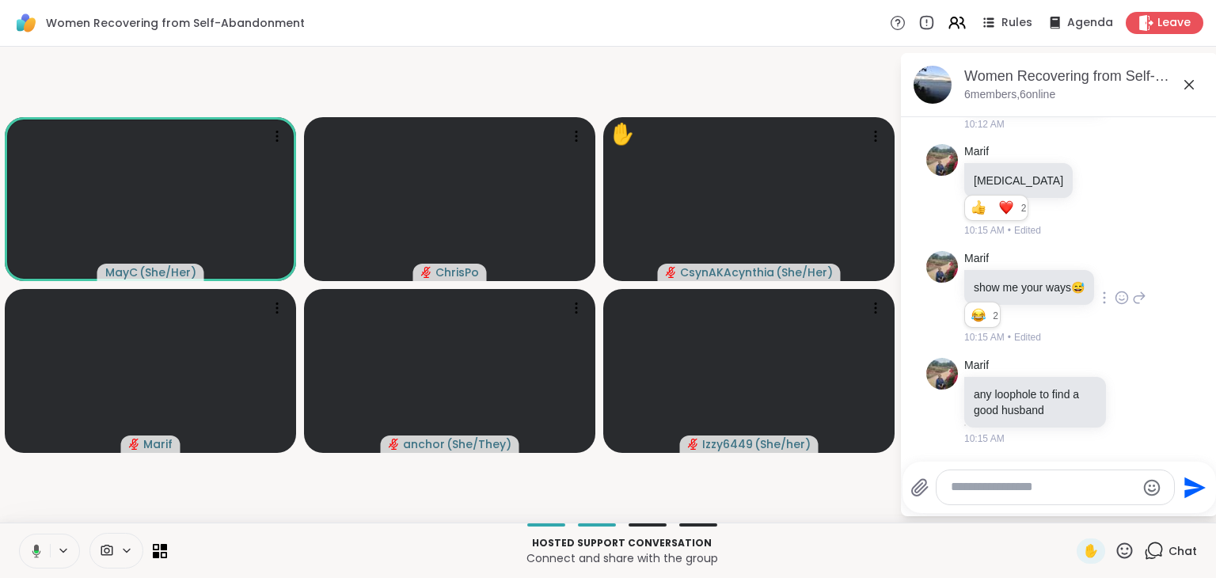
scroll to position [5560, 0]
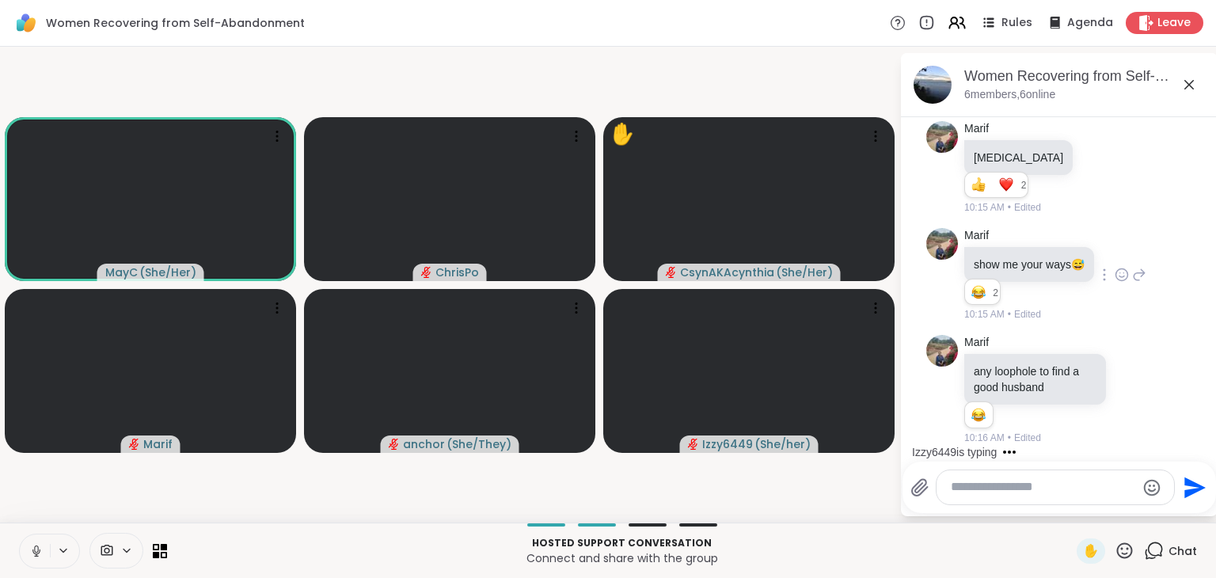
click at [35, 550] on icon at bounding box center [36, 549] width 4 height 7
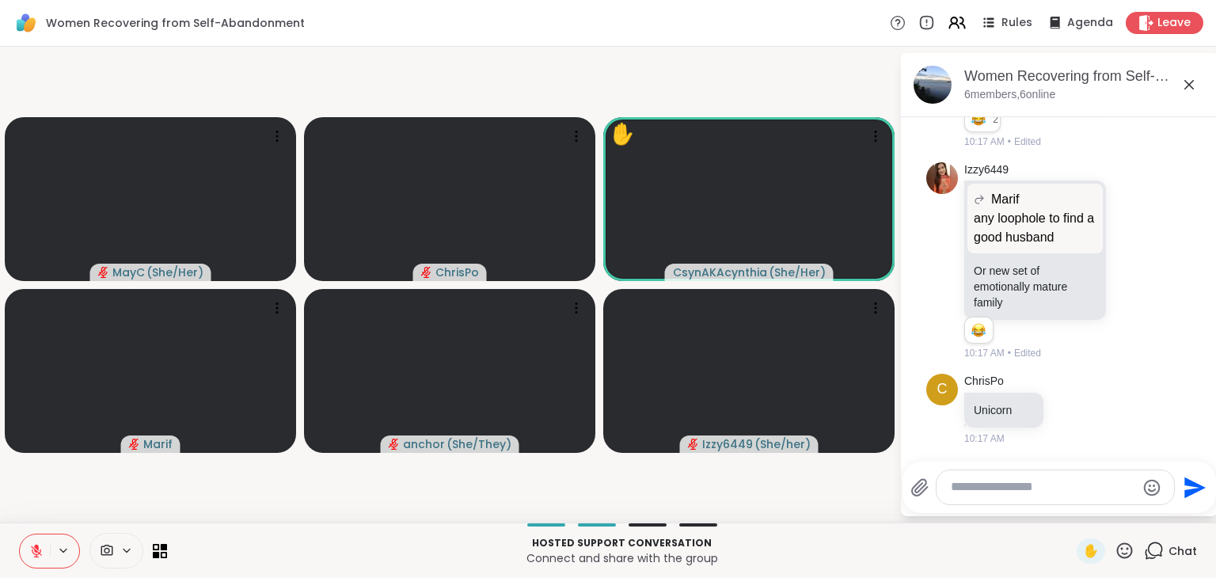
scroll to position [6097, 0]
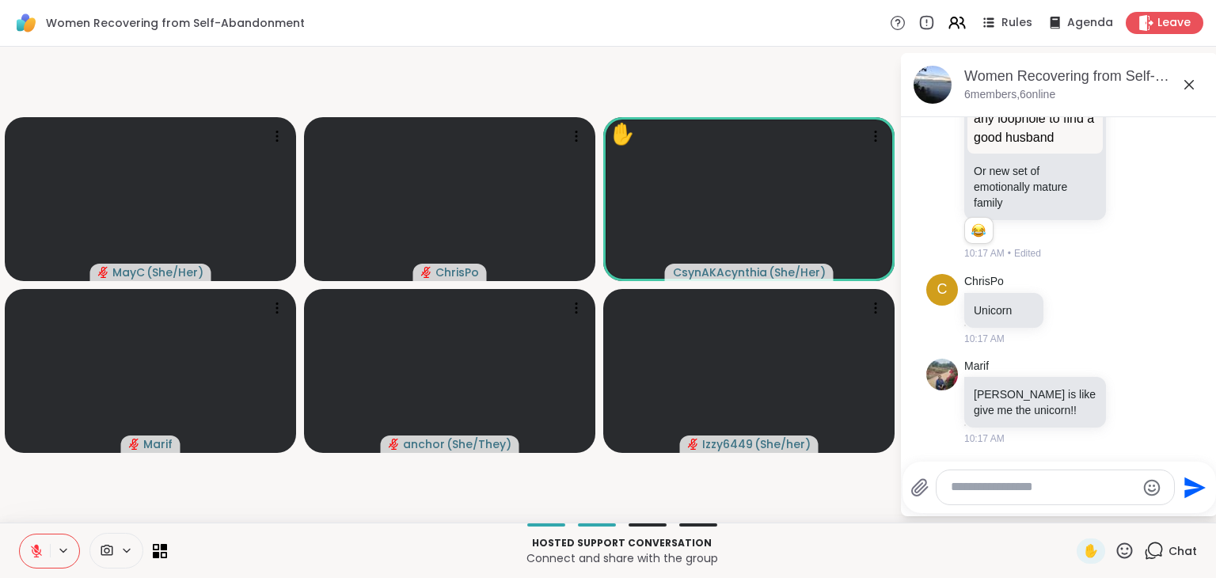
click at [34, 544] on icon at bounding box center [36, 551] width 14 height 14
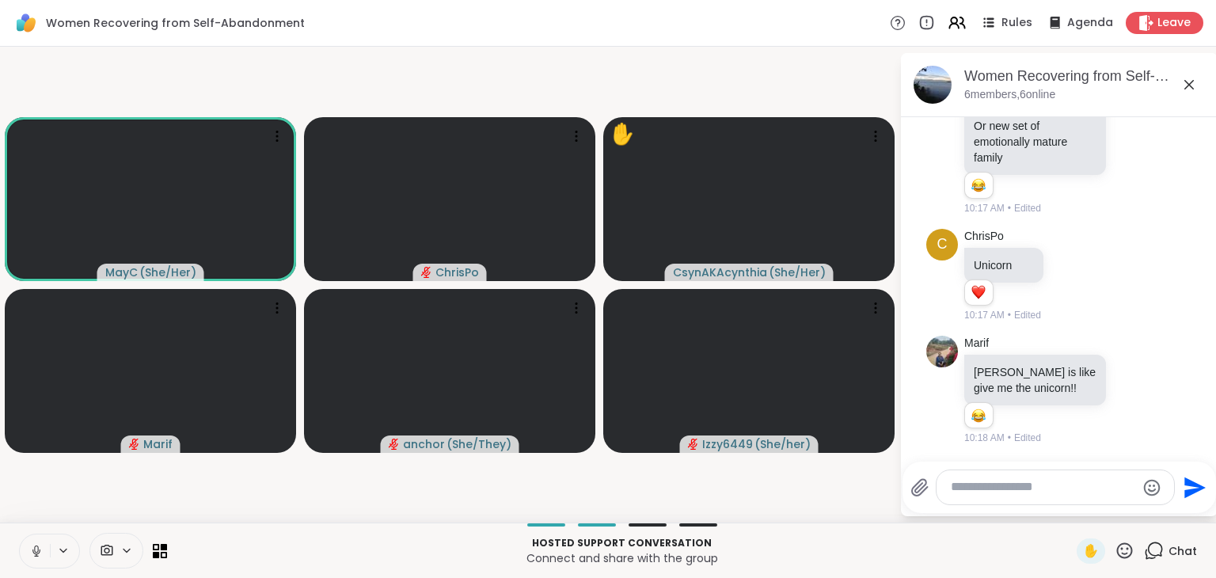
scroll to position [6143, 0]
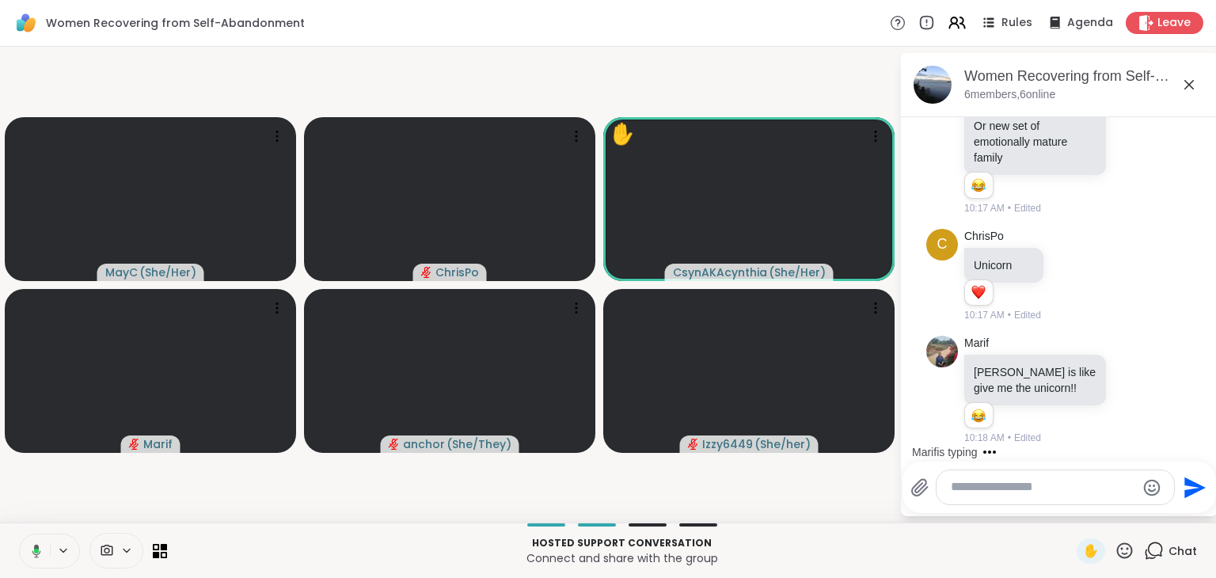
click at [34, 544] on icon at bounding box center [34, 551] width 14 height 14
click at [34, 544] on icon at bounding box center [36, 551] width 14 height 14
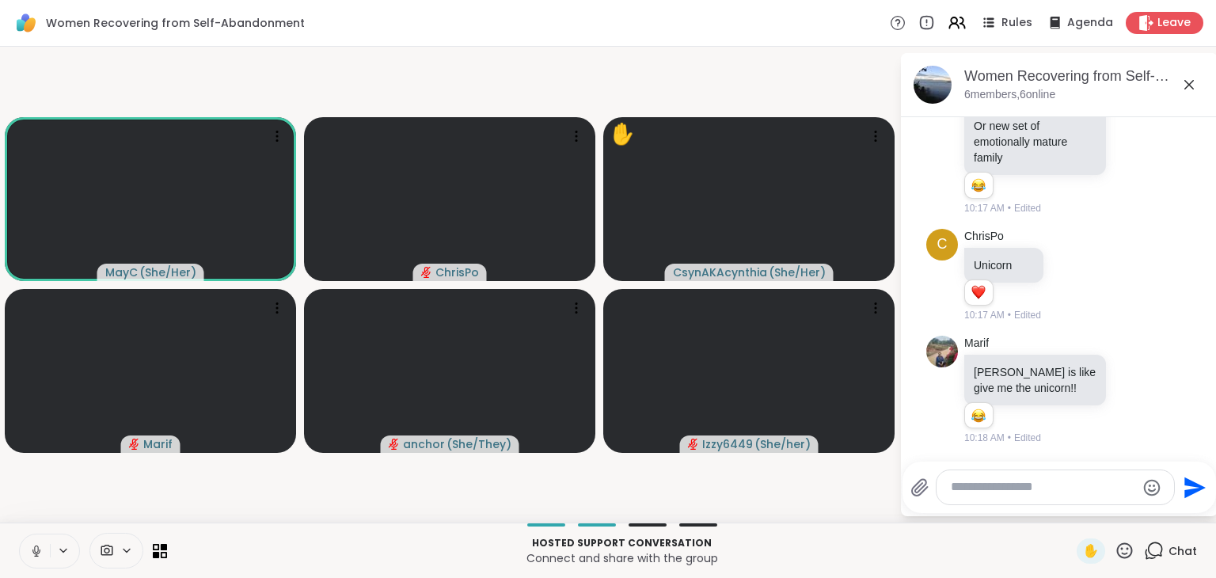
click at [34, 544] on icon at bounding box center [36, 551] width 14 height 14
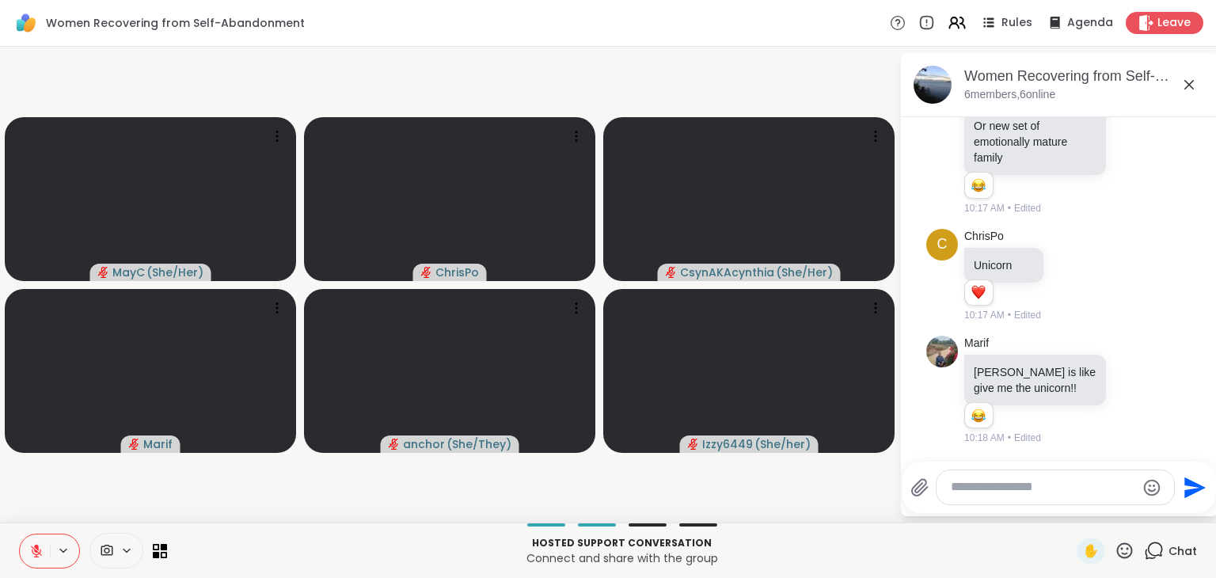
click at [34, 544] on icon at bounding box center [36, 551] width 14 height 14
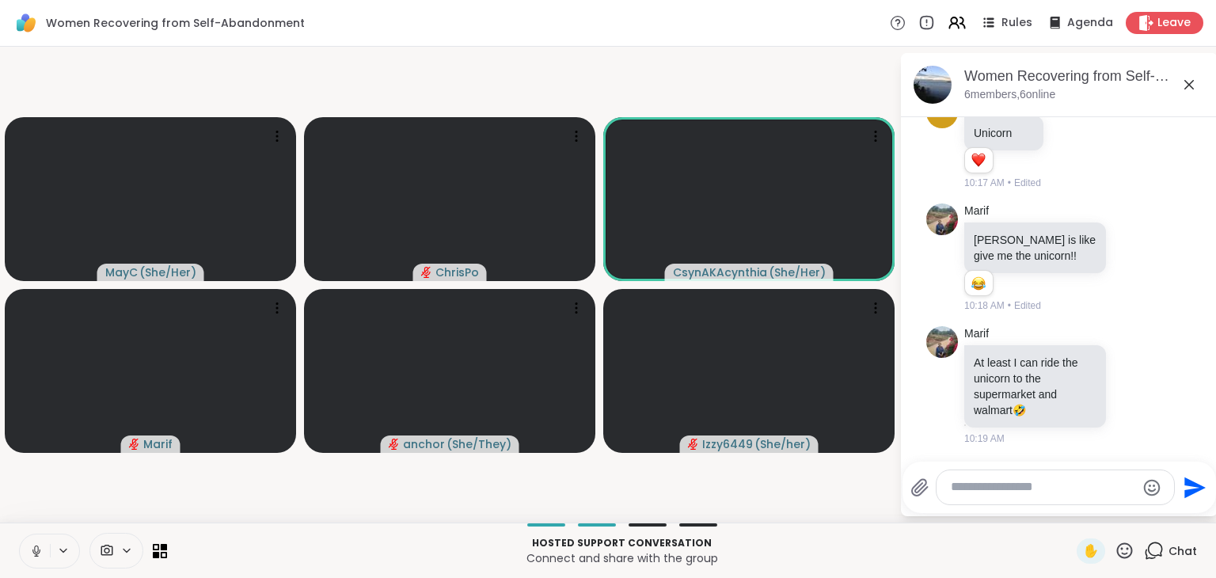
scroll to position [5981, 0]
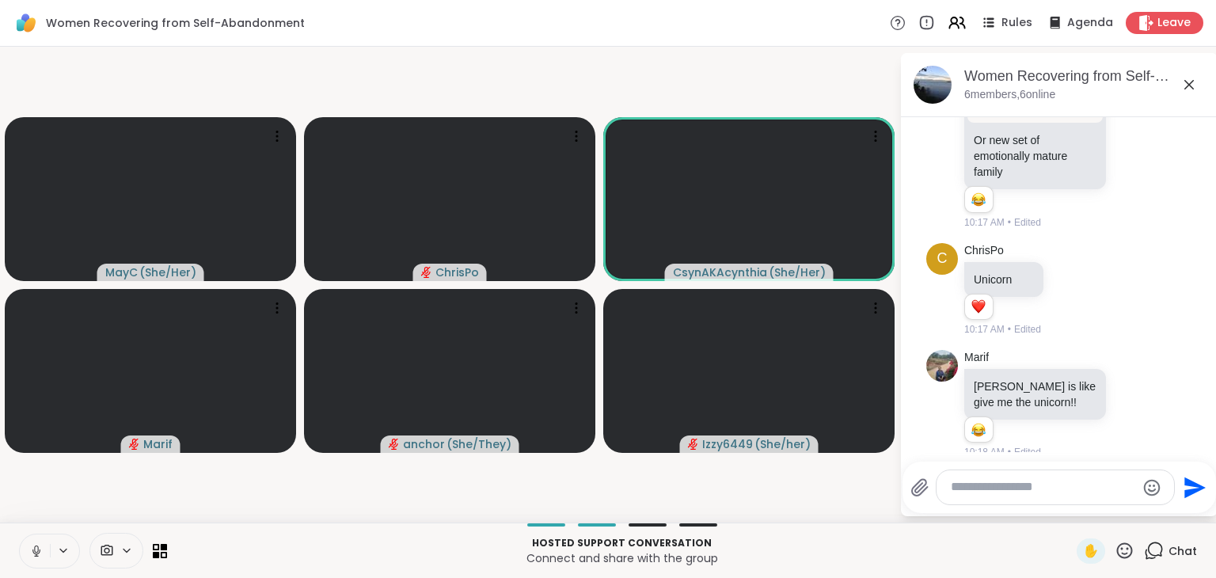
click at [32, 557] on icon at bounding box center [36, 551] width 14 height 14
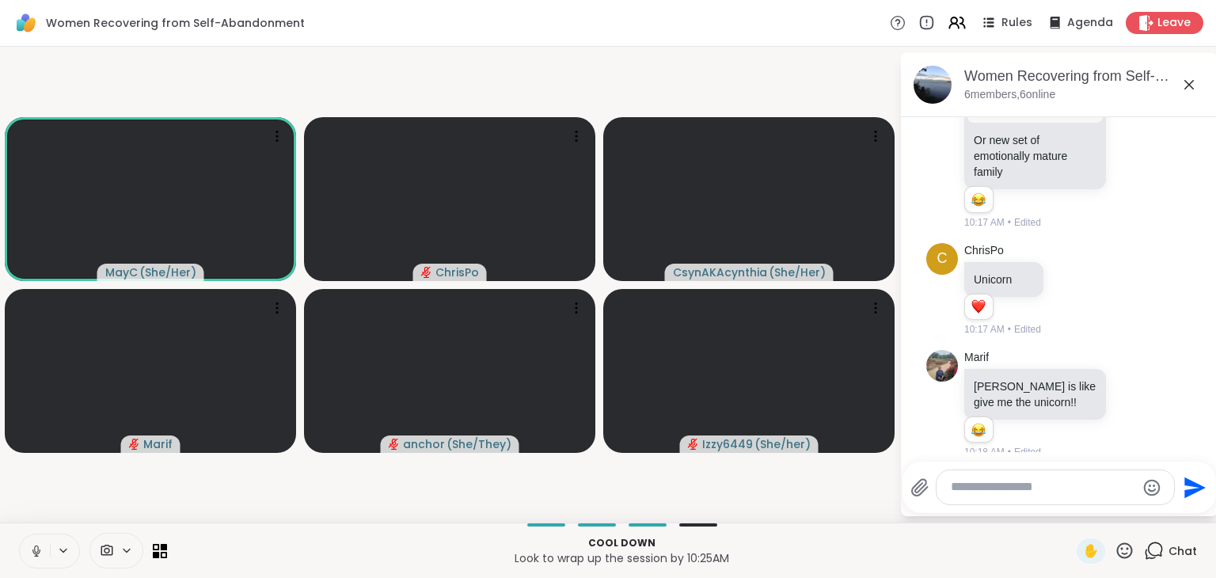
click at [32, 557] on icon at bounding box center [36, 551] width 14 height 14
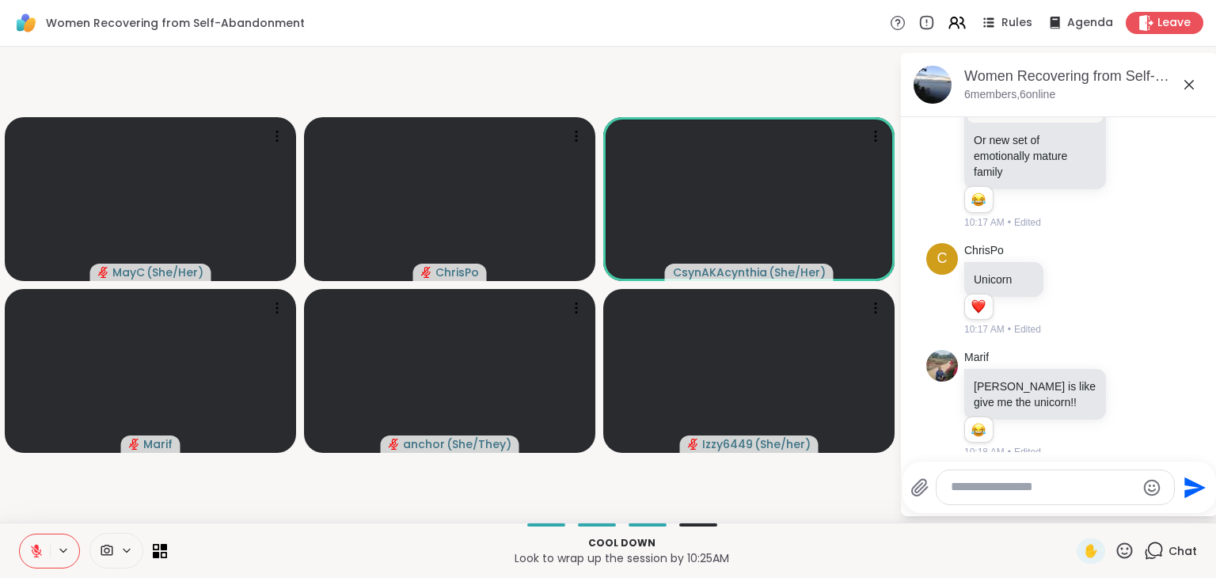
click at [32, 557] on icon at bounding box center [36, 551] width 14 height 14
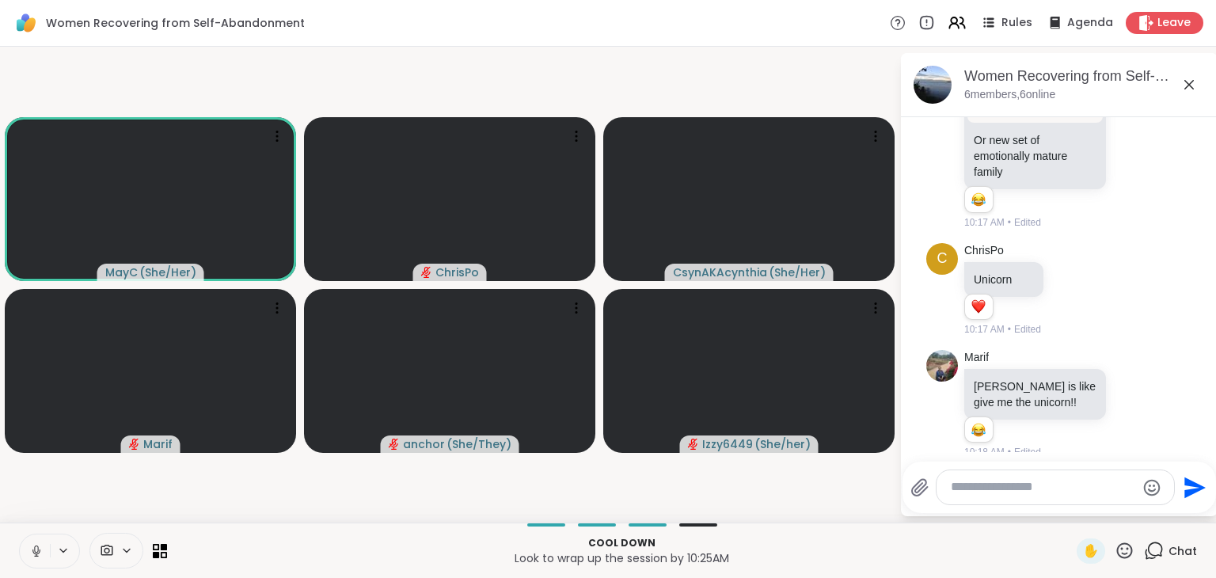
click at [32, 557] on icon at bounding box center [36, 551] width 14 height 14
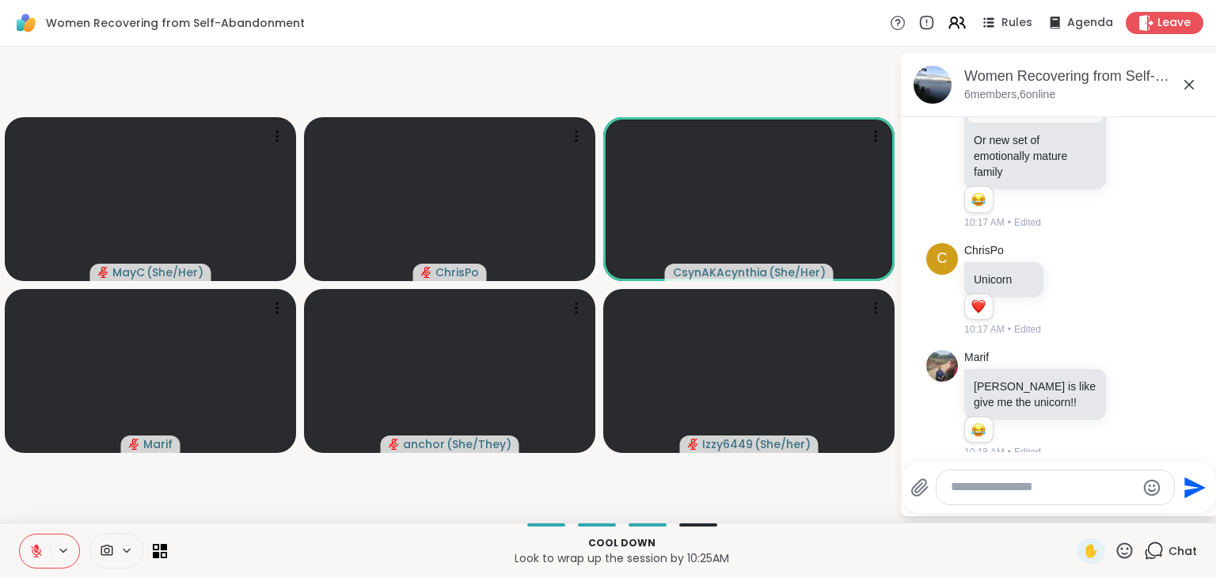
click at [32, 557] on icon at bounding box center [36, 551] width 14 height 14
click at [32, 557] on icon at bounding box center [34, 551] width 14 height 14
click at [1115, 550] on icon at bounding box center [1125, 551] width 20 height 20
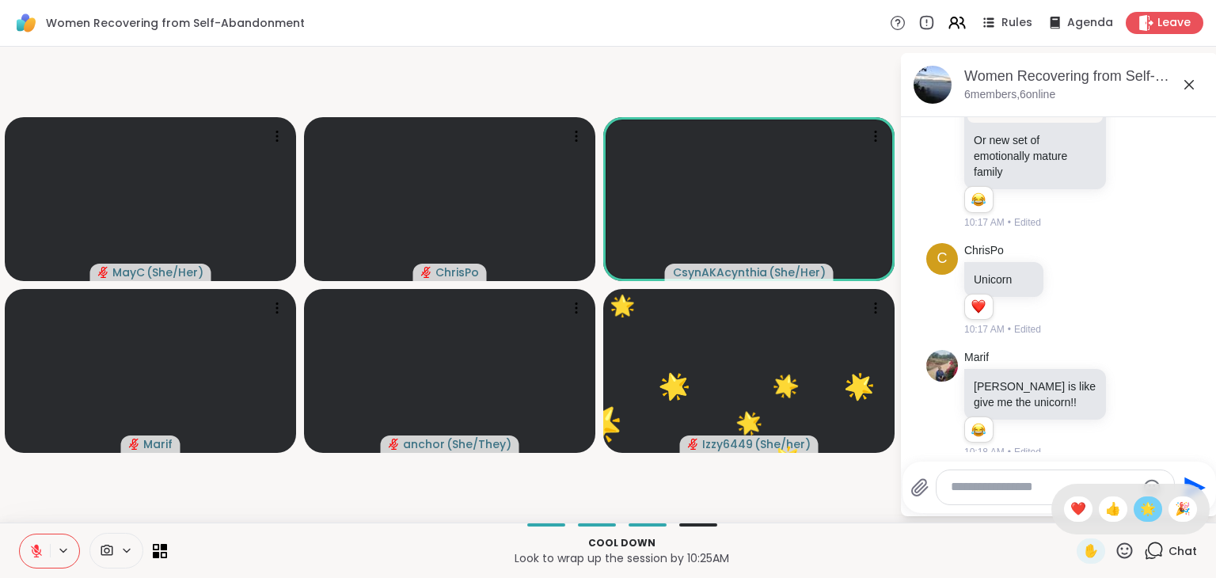
click at [1140, 511] on span "🌟" at bounding box center [1148, 509] width 16 height 19
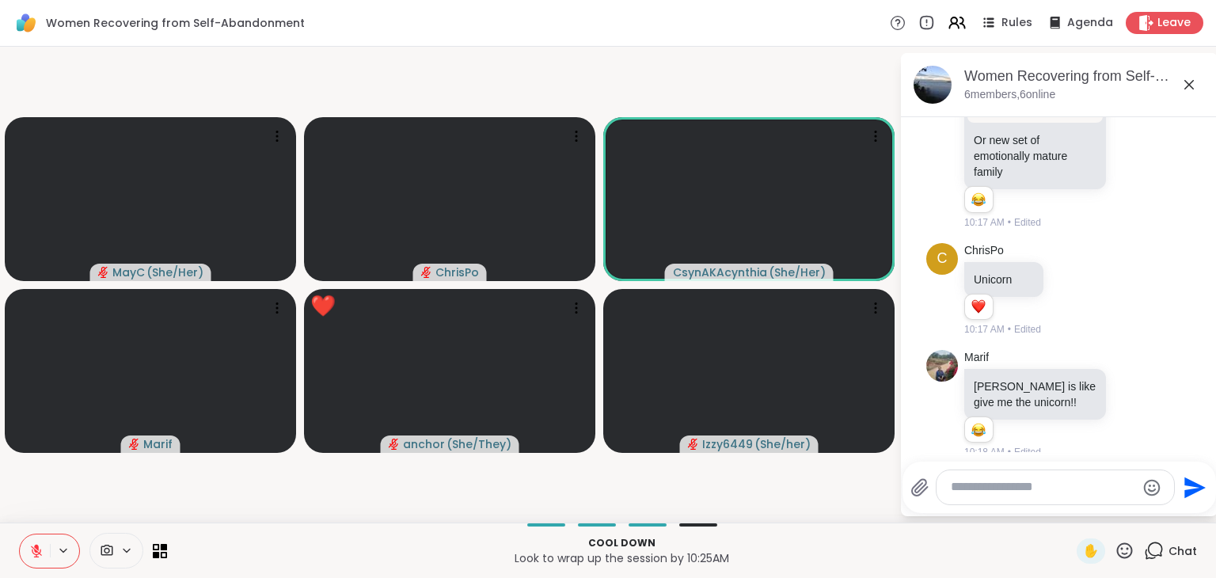
click at [1115, 548] on icon at bounding box center [1125, 551] width 20 height 20
click at [1064, 501] on div "❤️" at bounding box center [1078, 509] width 29 height 25
click at [1118, 558] on icon at bounding box center [1125, 551] width 20 height 20
click at [1071, 512] on span "❤️" at bounding box center [1079, 509] width 16 height 19
click at [1117, 554] on icon at bounding box center [1125, 551] width 16 height 16
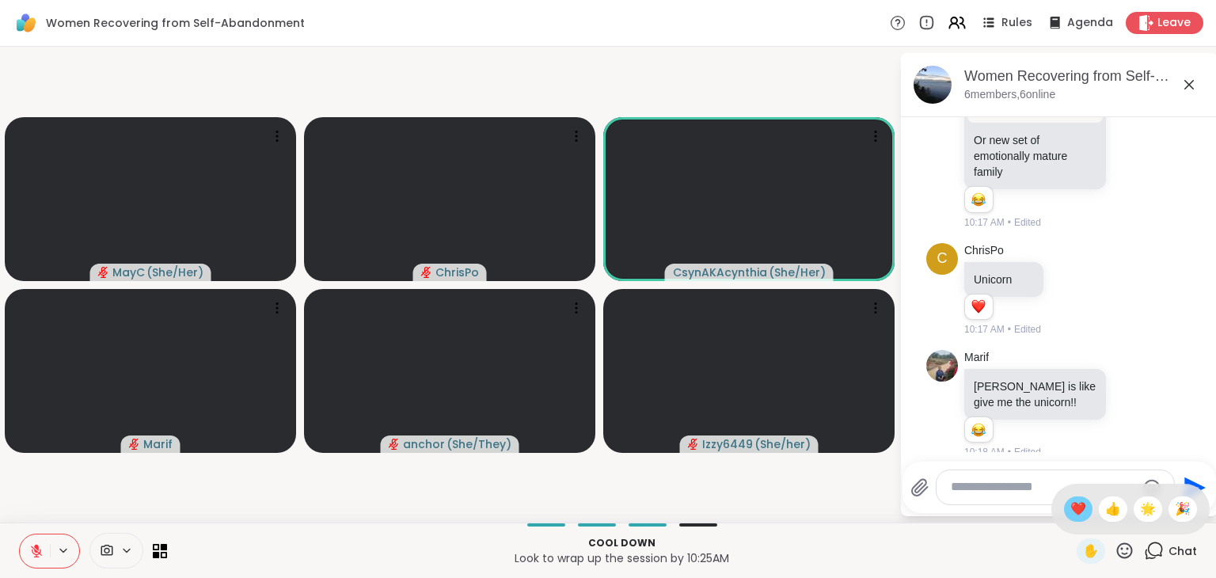
click at [1071, 515] on span "❤️" at bounding box center [1079, 509] width 16 height 19
click at [1115, 544] on icon at bounding box center [1125, 551] width 20 height 20
click at [1071, 508] on span "❤️" at bounding box center [1079, 509] width 16 height 19
click at [1115, 546] on icon at bounding box center [1125, 551] width 20 height 20
click at [1071, 511] on span "❤️" at bounding box center [1079, 509] width 16 height 19
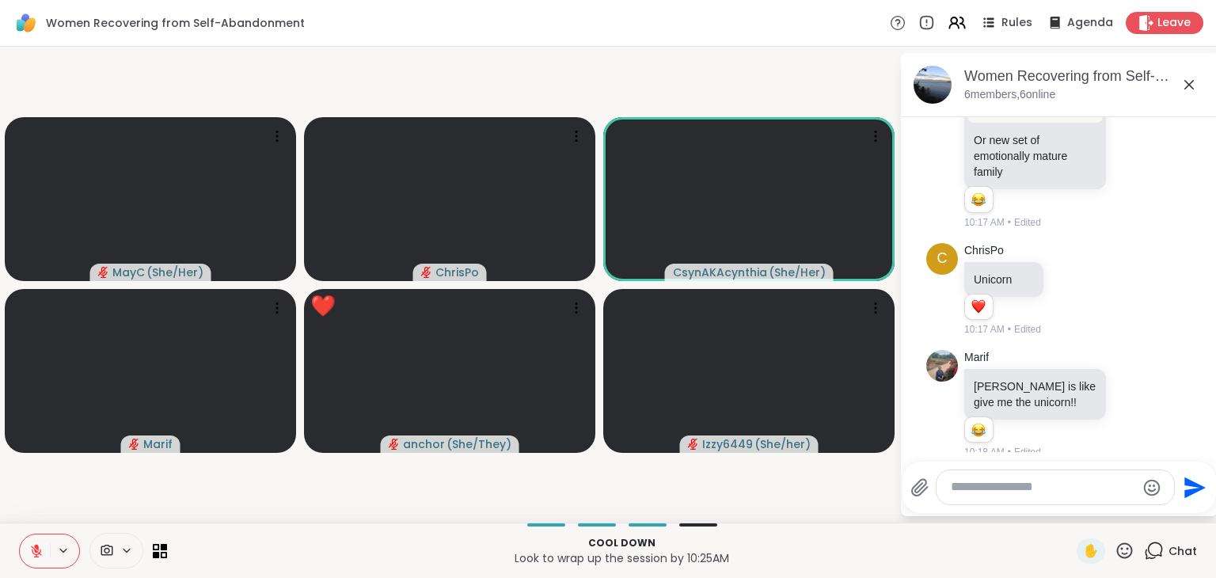
click at [1115, 552] on icon at bounding box center [1125, 551] width 20 height 20
click at [1071, 508] on span "❤️" at bounding box center [1079, 509] width 16 height 19
click at [1115, 552] on icon at bounding box center [1125, 551] width 20 height 20
click at [1071, 515] on span "❤️" at bounding box center [1079, 509] width 16 height 19
click at [1116, 551] on icon at bounding box center [1125, 551] width 20 height 20
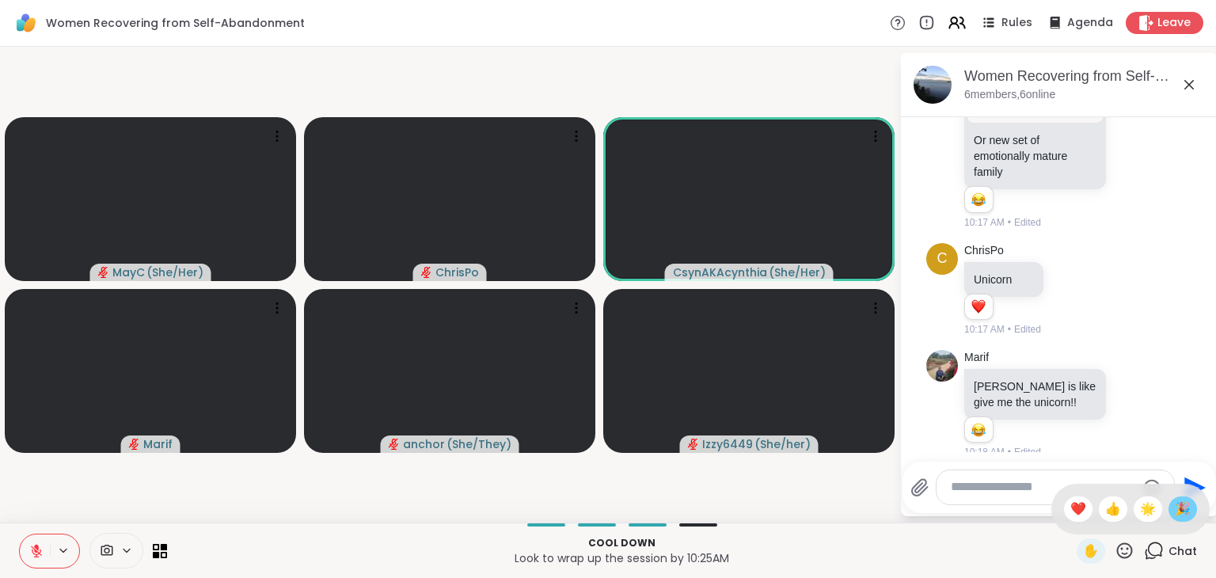
click at [1175, 516] on span "🎉" at bounding box center [1183, 509] width 16 height 19
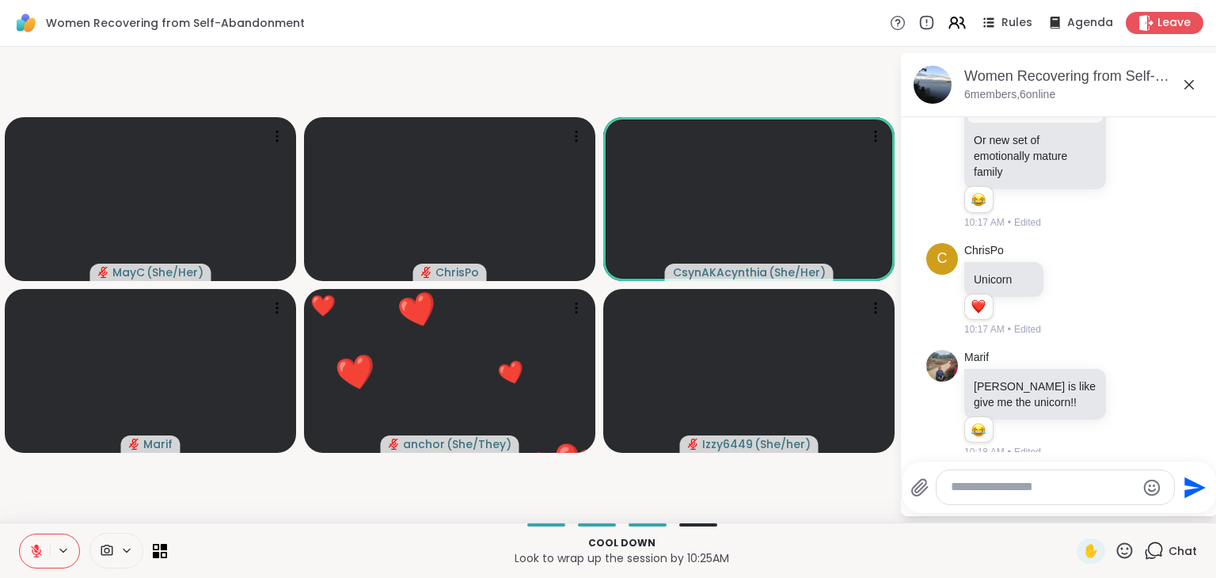
click at [1117, 548] on icon at bounding box center [1125, 551] width 16 height 16
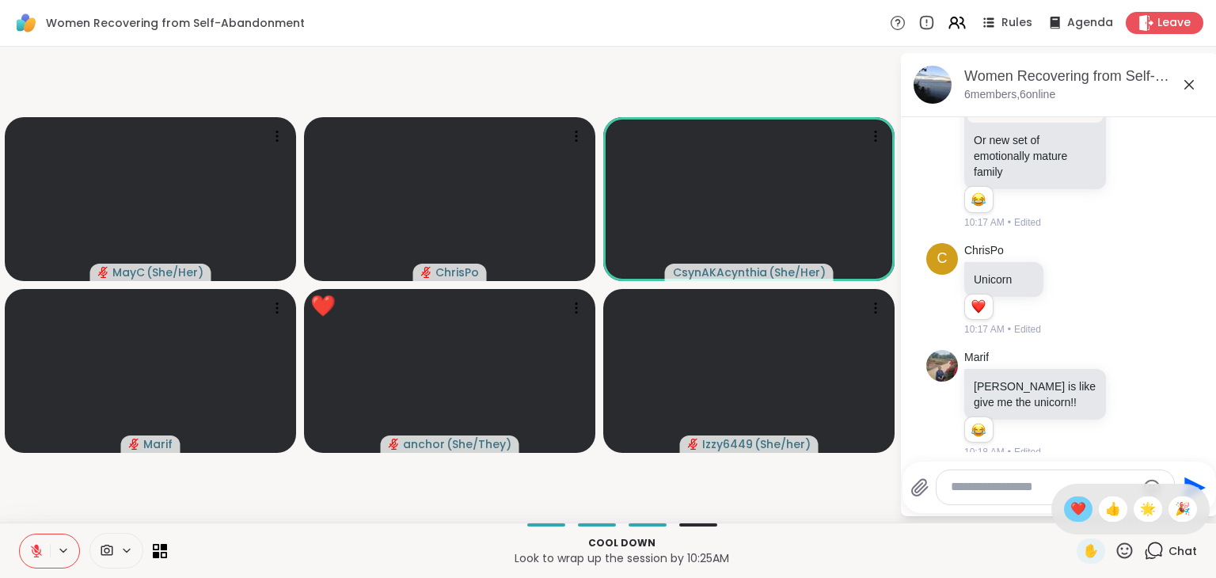
click at [1064, 504] on div "❤️" at bounding box center [1078, 509] width 29 height 25
click at [1117, 544] on icon at bounding box center [1125, 551] width 16 height 16
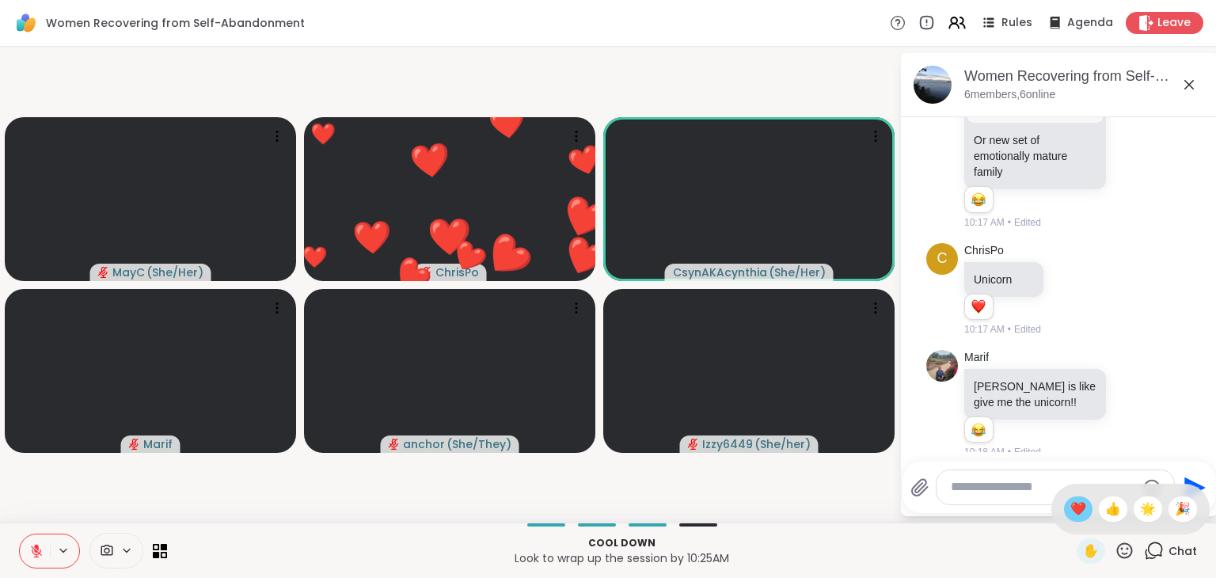
click at [1071, 504] on span "❤️" at bounding box center [1079, 509] width 16 height 19
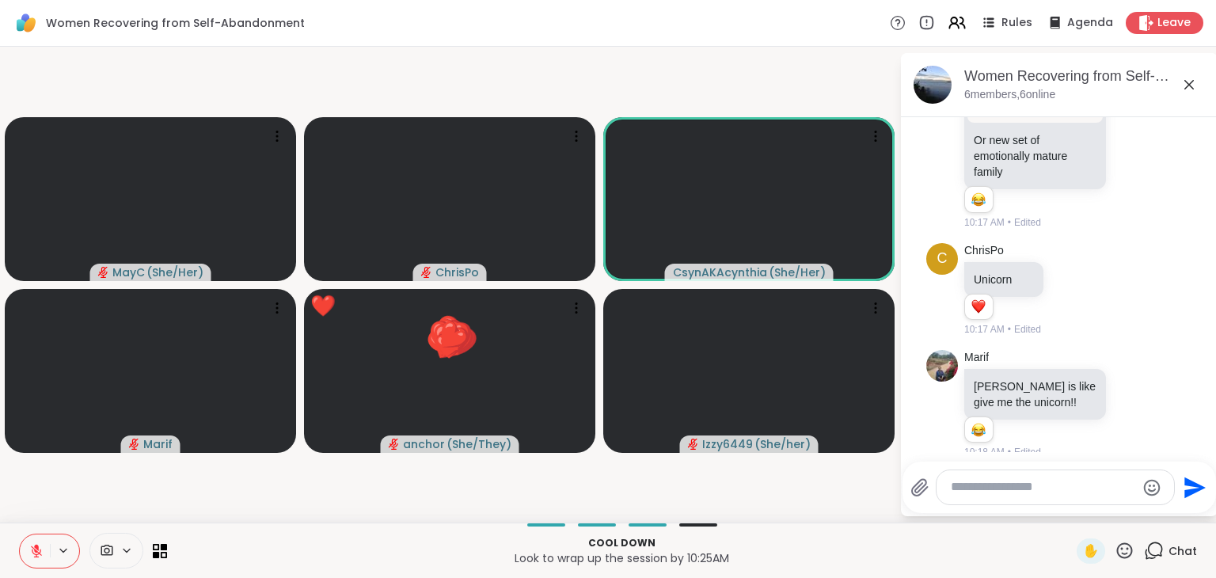
click at [29, 551] on icon at bounding box center [36, 551] width 14 height 14
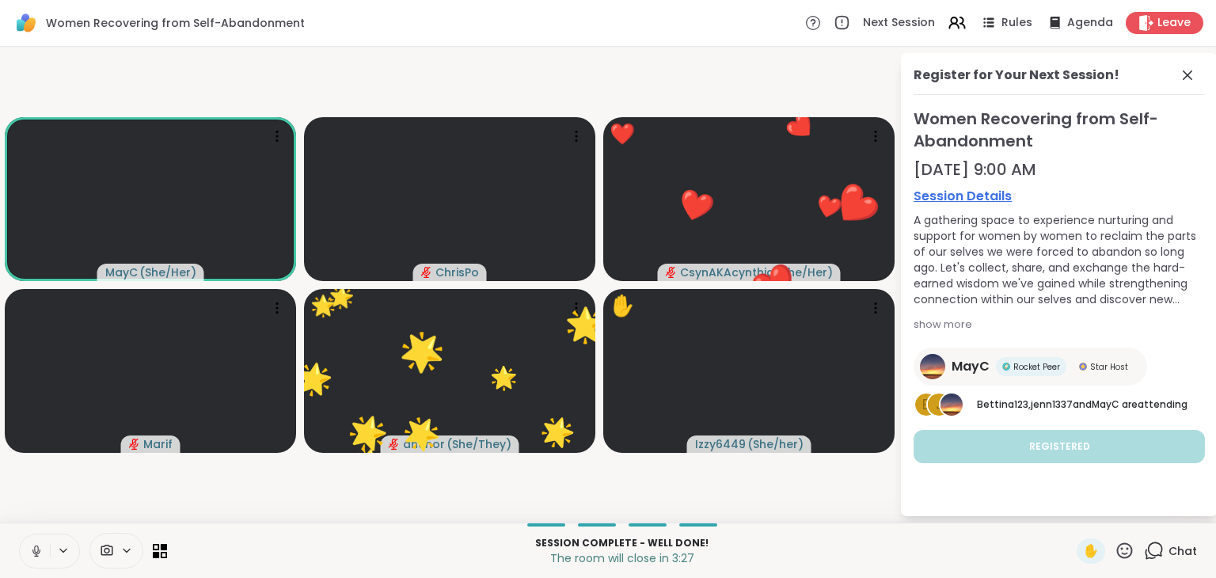
click at [36, 552] on icon at bounding box center [36, 549] width 4 height 7
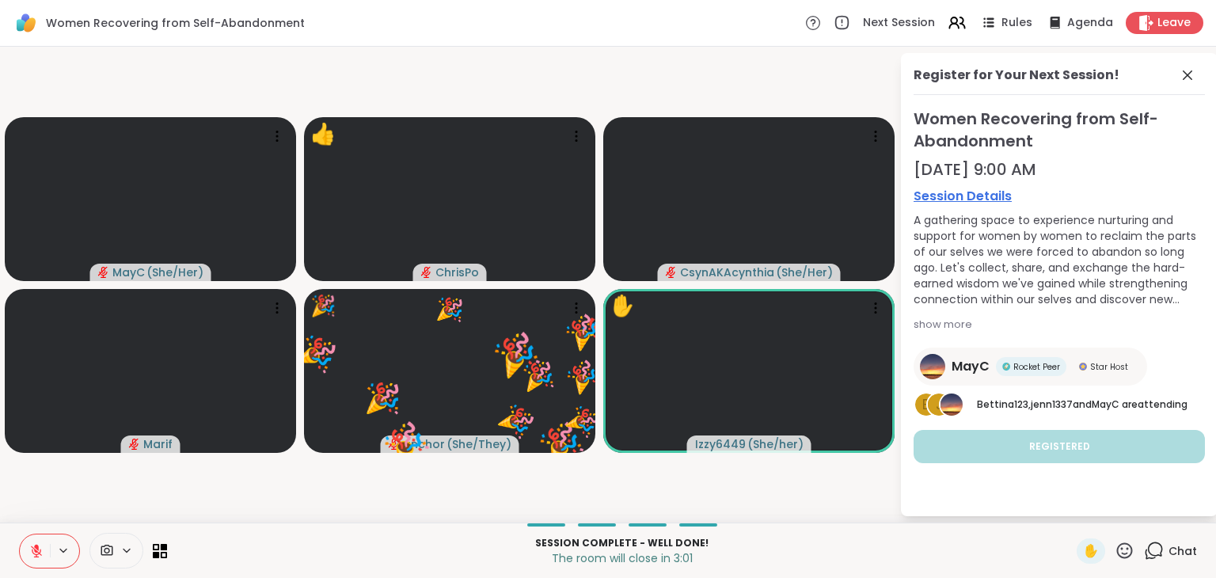
click at [1115, 546] on icon at bounding box center [1125, 551] width 20 height 20
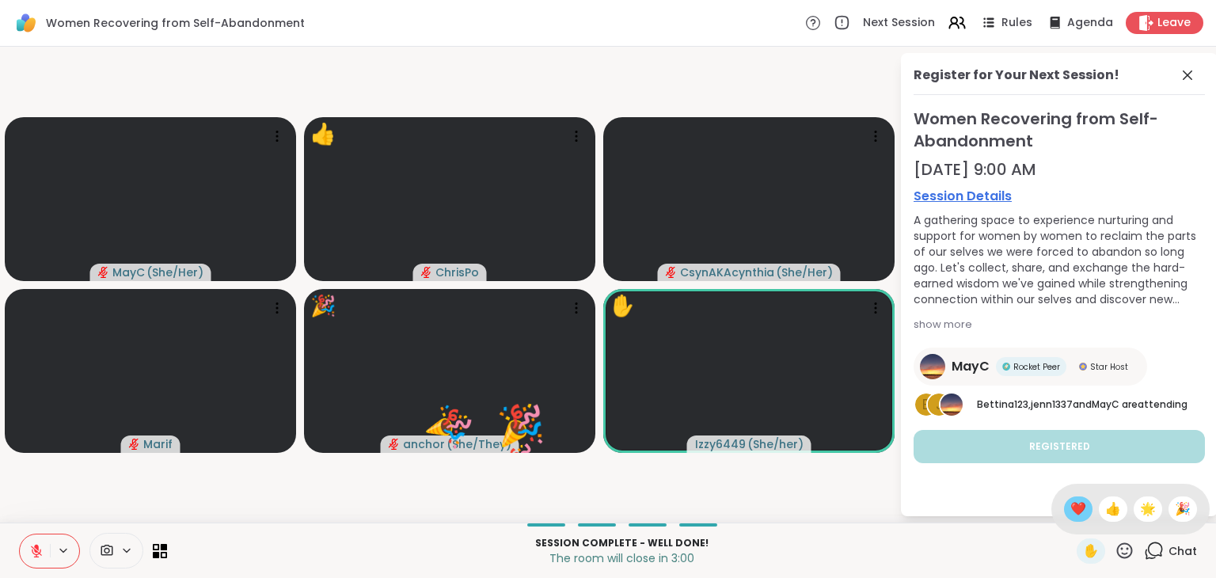
click at [1071, 507] on span "❤️" at bounding box center [1079, 509] width 16 height 19
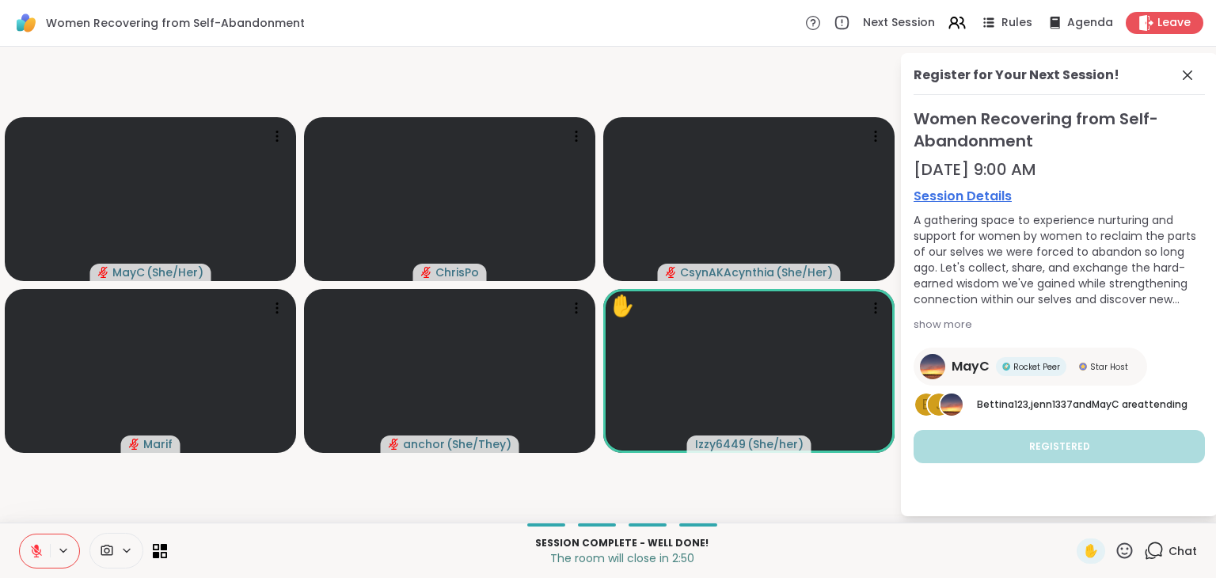
click at [1115, 548] on icon at bounding box center [1125, 551] width 20 height 20
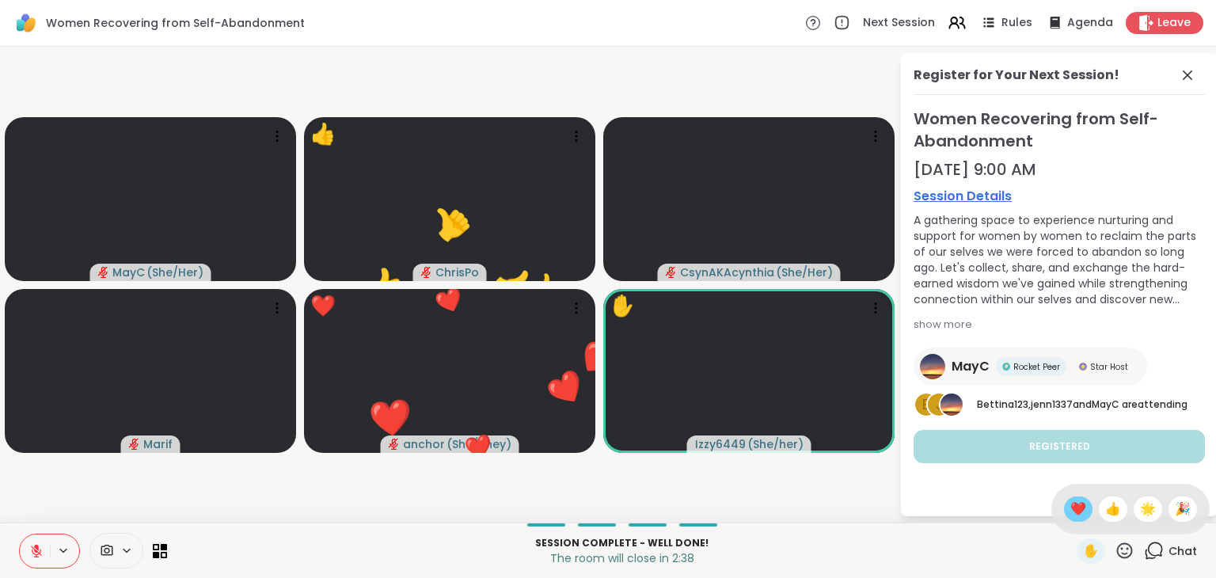
click at [1071, 516] on span "❤️" at bounding box center [1079, 509] width 16 height 19
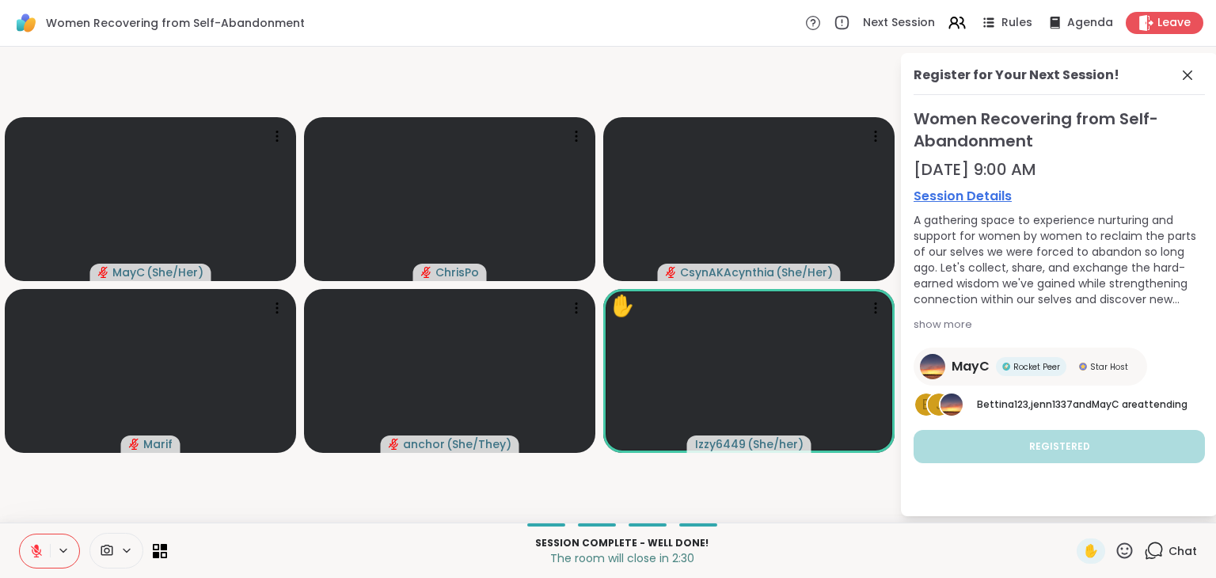
click at [1115, 544] on icon at bounding box center [1125, 551] width 20 height 20
click at [1071, 516] on span "❤️" at bounding box center [1079, 509] width 16 height 19
click at [1117, 553] on icon at bounding box center [1125, 551] width 16 height 16
click at [1071, 508] on span "❤️" at bounding box center [1079, 509] width 16 height 19
click at [1115, 550] on icon at bounding box center [1125, 551] width 20 height 20
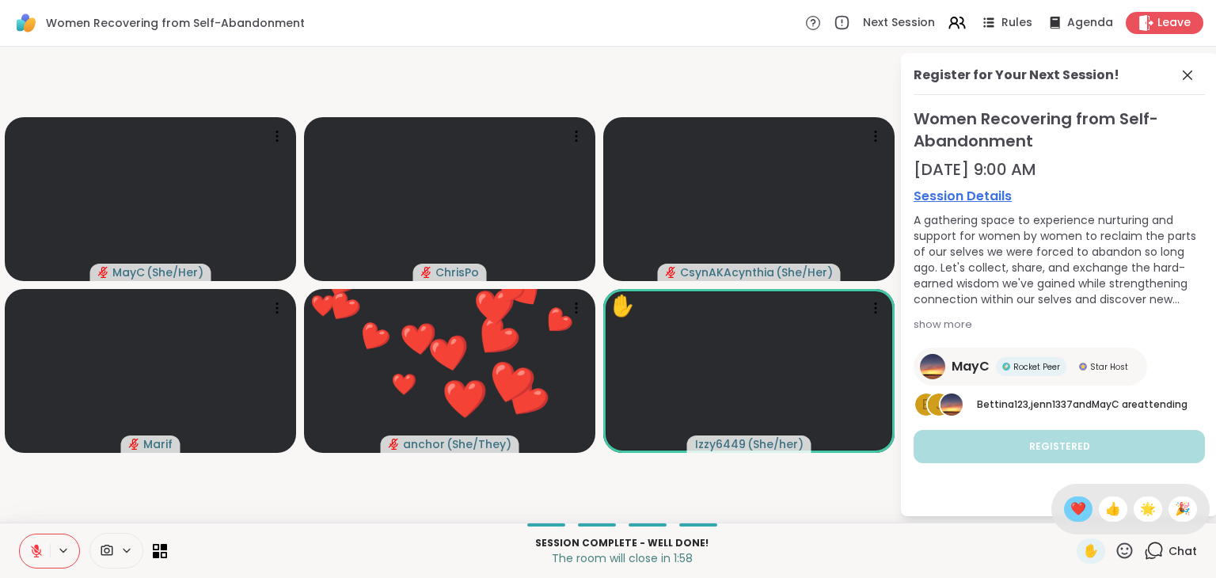
click at [1071, 514] on span "❤️" at bounding box center [1079, 509] width 16 height 19
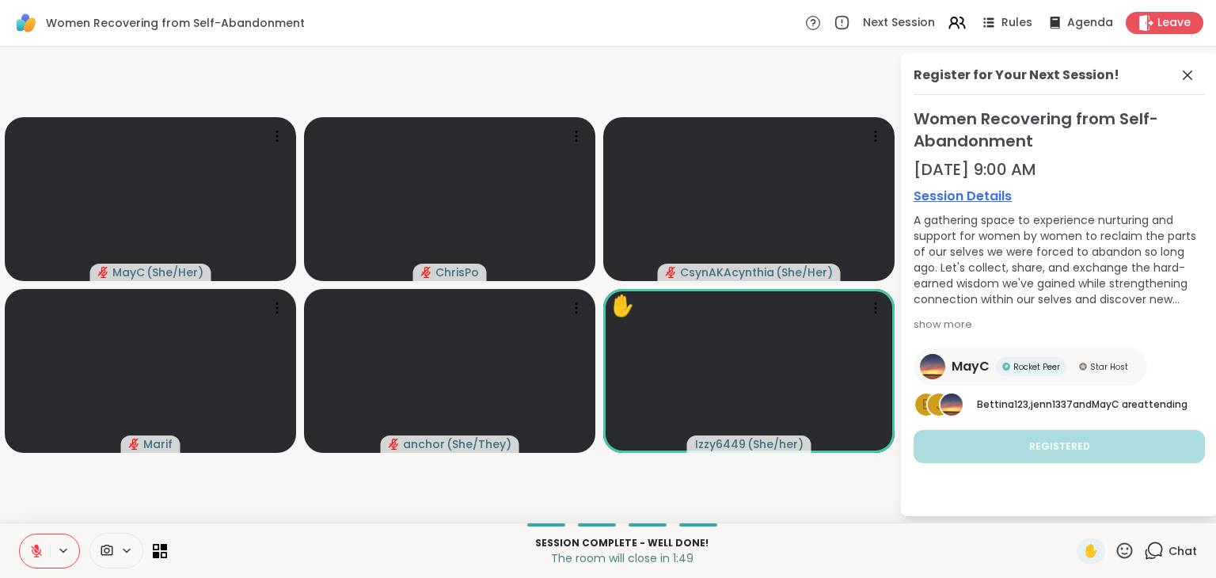
click at [1115, 547] on icon at bounding box center [1125, 551] width 20 height 20
click at [1071, 513] on span "❤️" at bounding box center [1079, 509] width 16 height 19
click at [1115, 554] on icon at bounding box center [1125, 551] width 20 height 20
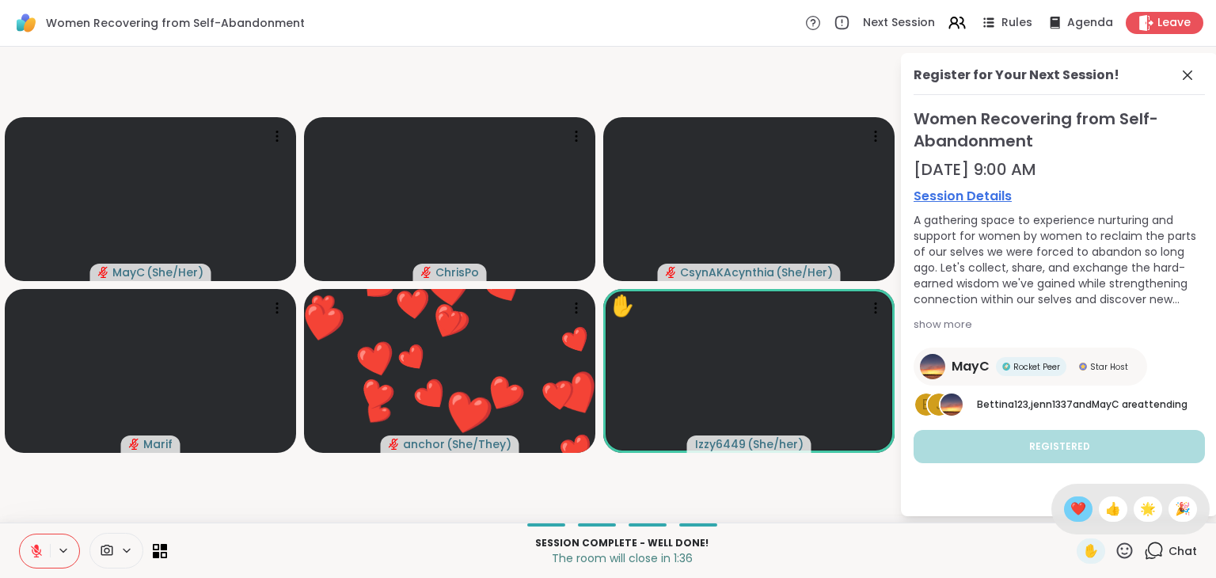
click at [1071, 511] on span "❤️" at bounding box center [1079, 509] width 16 height 19
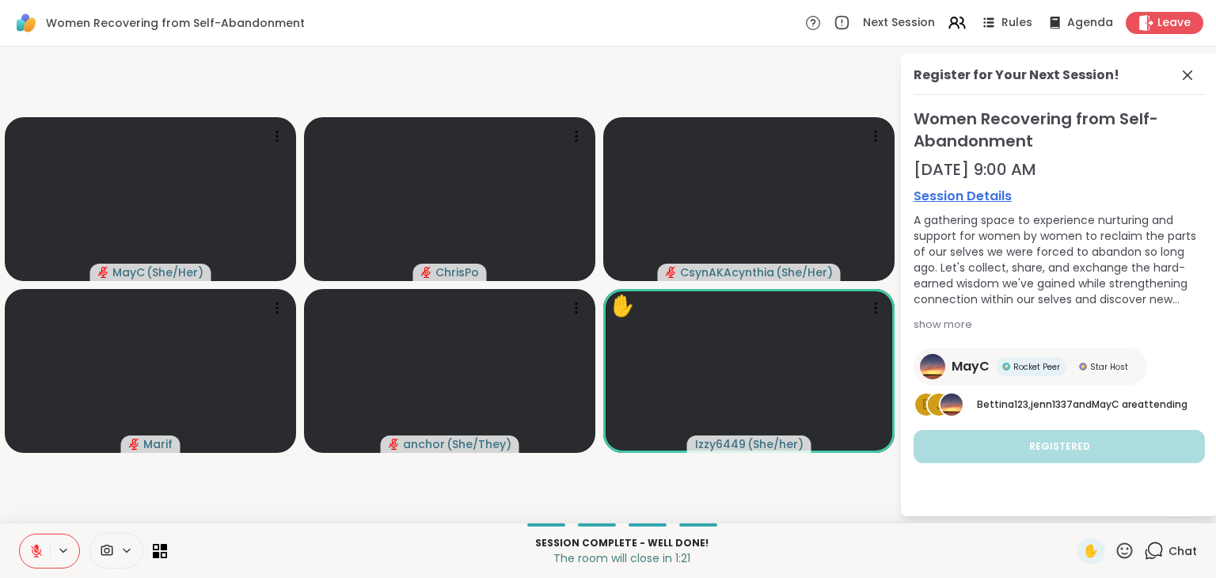
click at [1121, 552] on icon at bounding box center [1125, 551] width 16 height 16
click at [1071, 504] on span "❤️" at bounding box center [1079, 509] width 16 height 19
click at [1115, 550] on icon at bounding box center [1125, 551] width 20 height 20
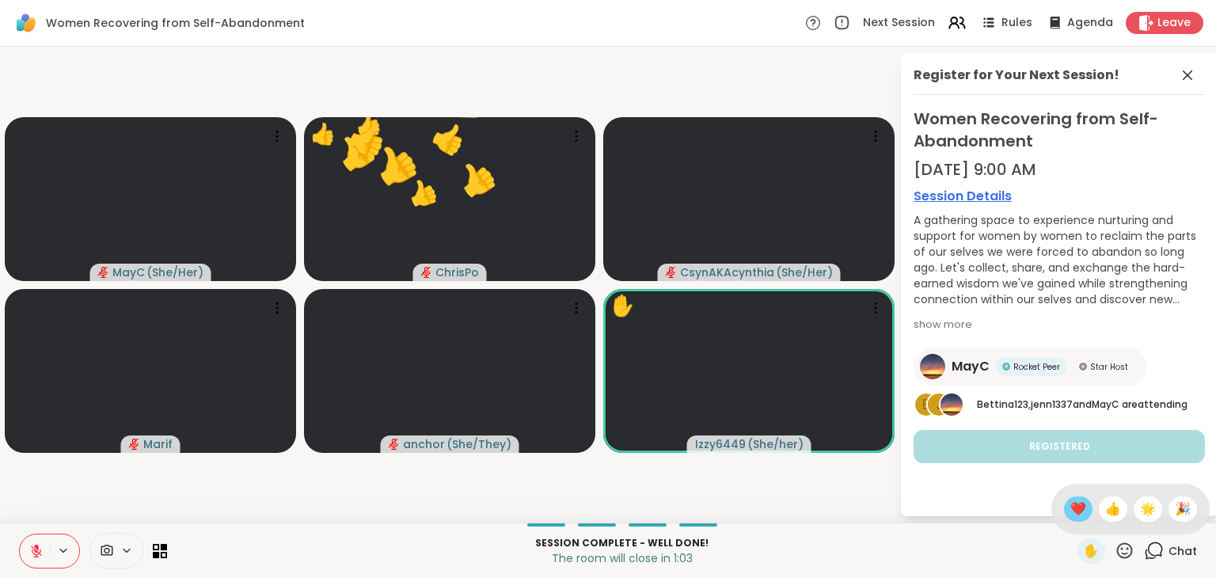
click at [1071, 507] on span "❤️" at bounding box center [1079, 509] width 16 height 19
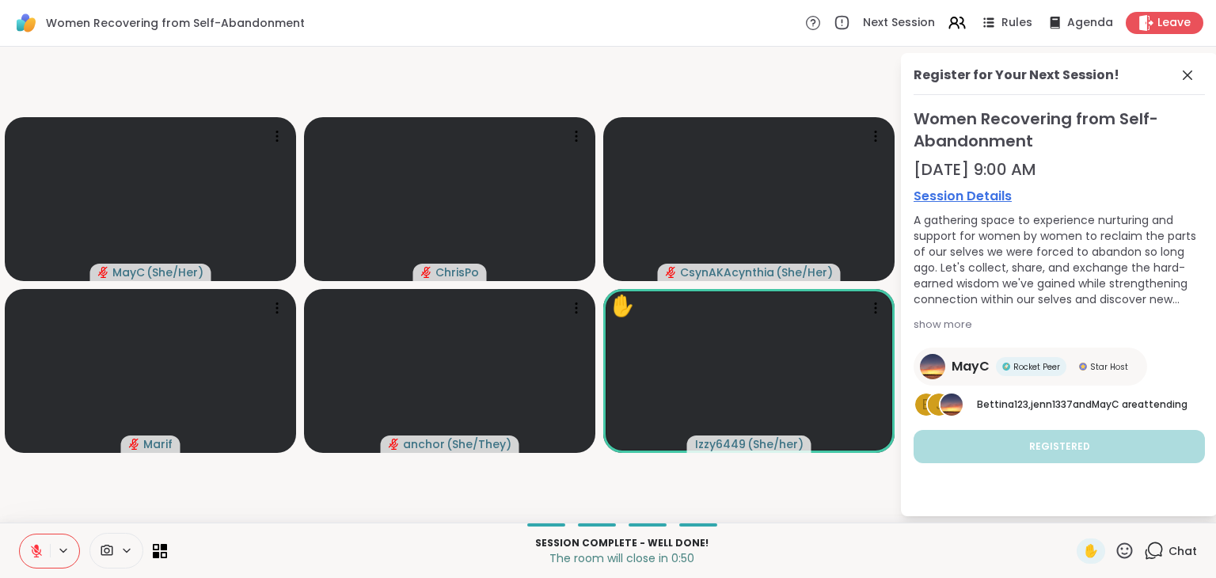
click at [1115, 555] on icon at bounding box center [1125, 551] width 20 height 20
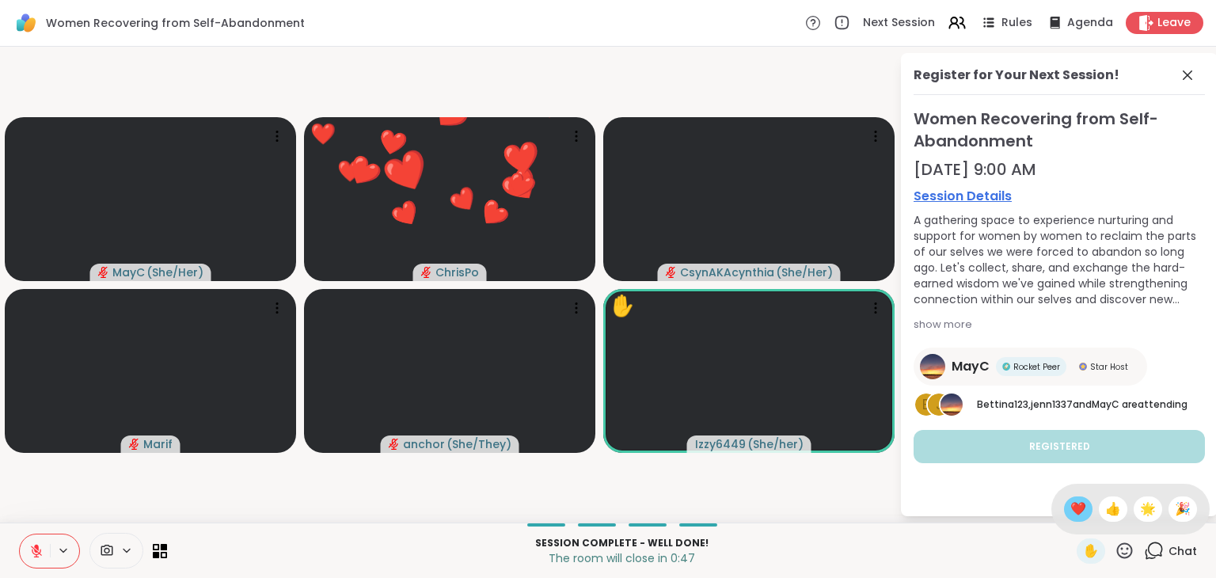
click at [1071, 511] on span "❤️" at bounding box center [1079, 509] width 16 height 19
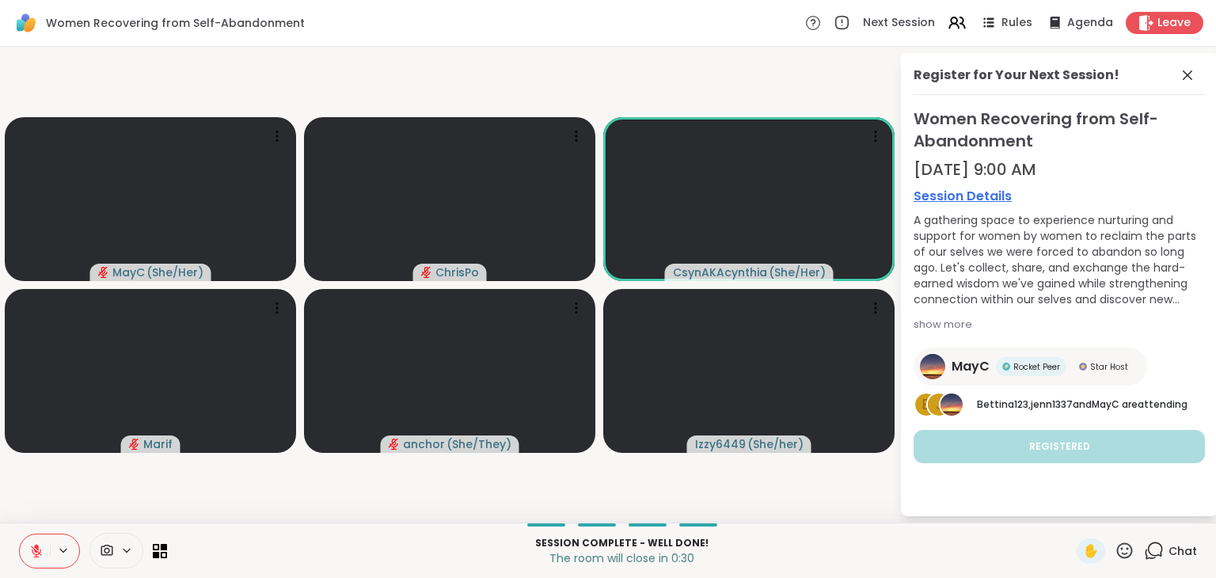
click at [1115, 555] on icon at bounding box center [1125, 551] width 20 height 20
click at [1071, 508] on span "❤️" at bounding box center [1079, 509] width 16 height 19
click at [38, 548] on icon at bounding box center [36, 547] width 5 height 6
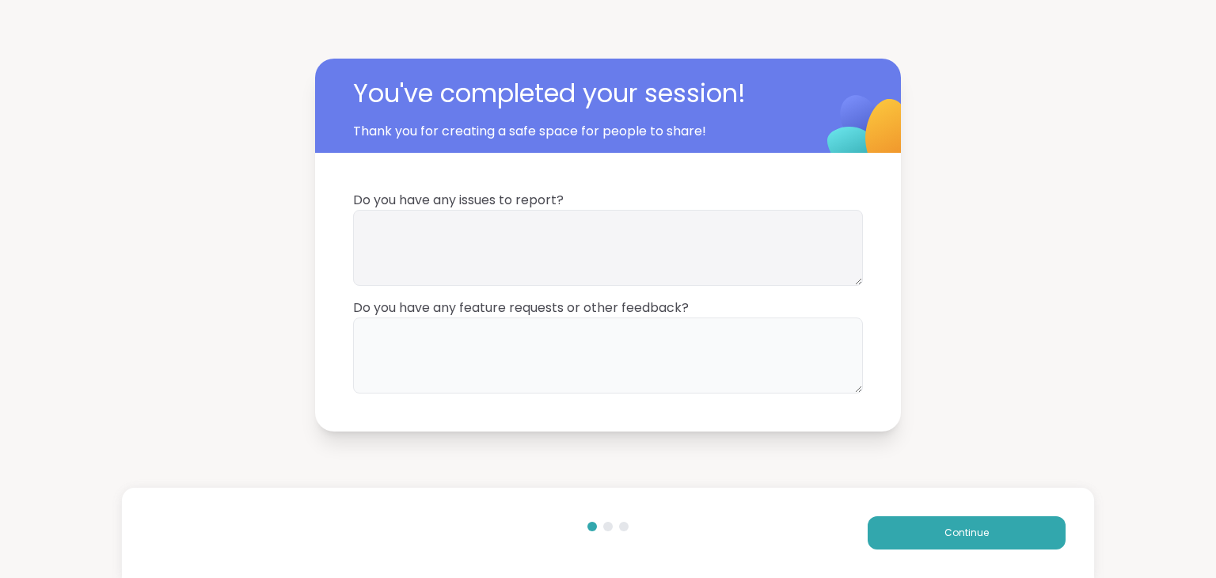
click at [649, 369] on textarea at bounding box center [608, 356] width 510 height 76
type textarea "**********"
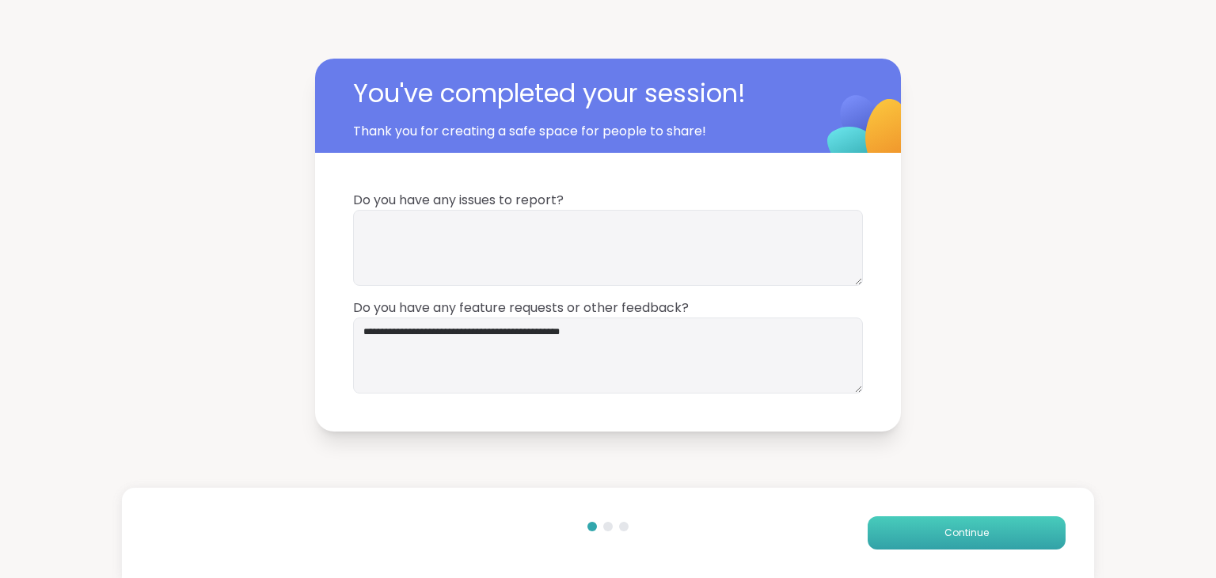
click at [934, 533] on button "Continue" at bounding box center [967, 532] width 198 height 33
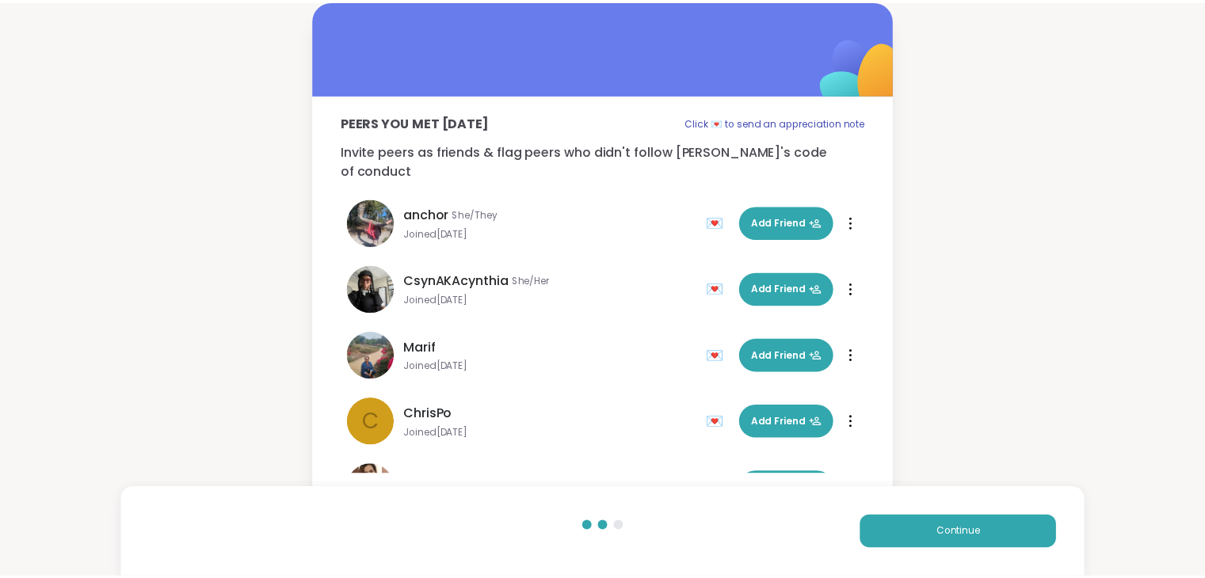
scroll to position [48, 0]
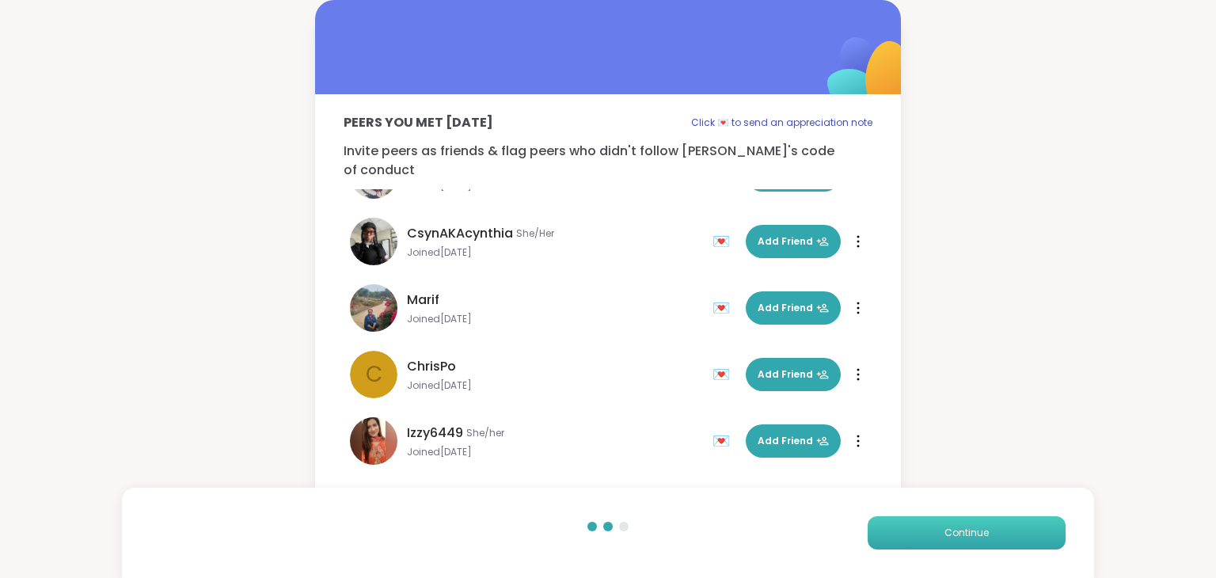
click at [911, 532] on button "Continue" at bounding box center [967, 532] width 198 height 33
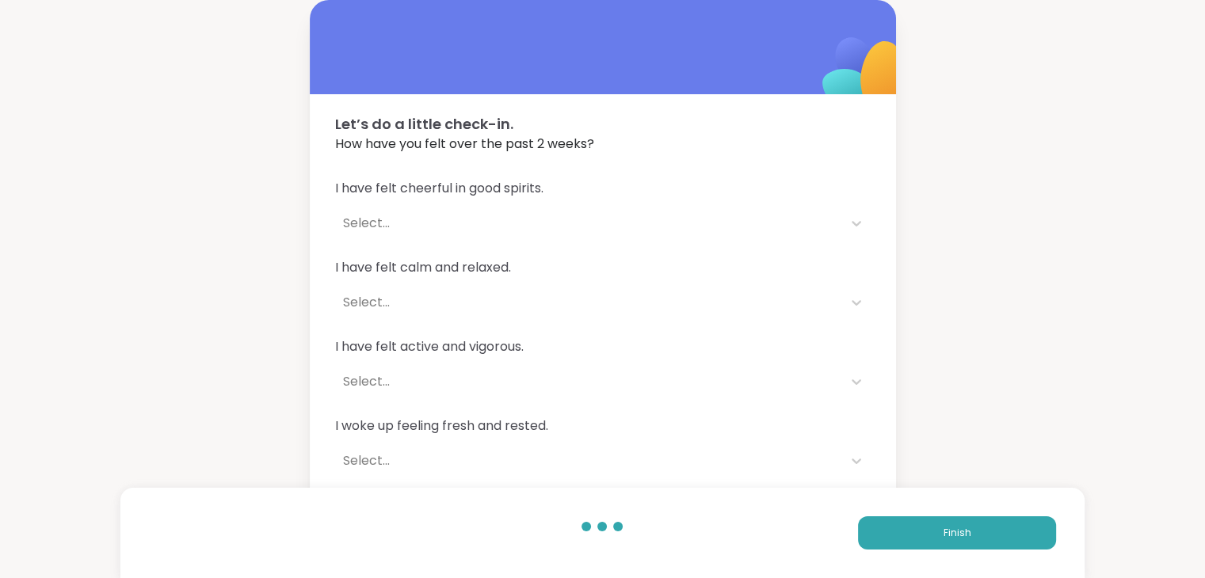
scroll to position [86, 0]
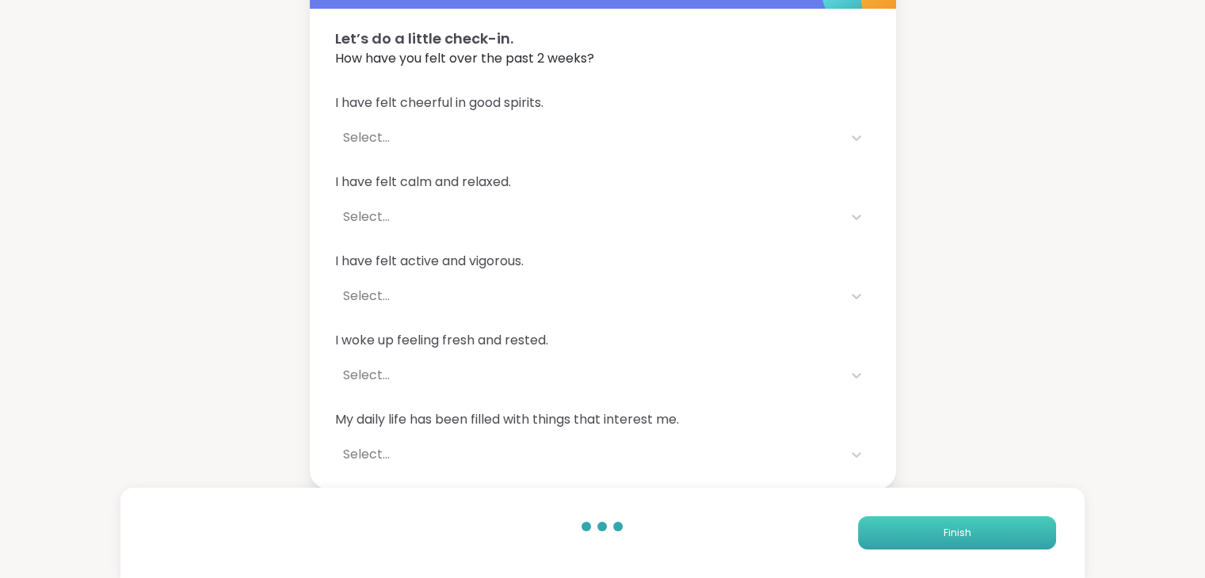
click at [887, 523] on button "Finish" at bounding box center [957, 532] width 198 height 33
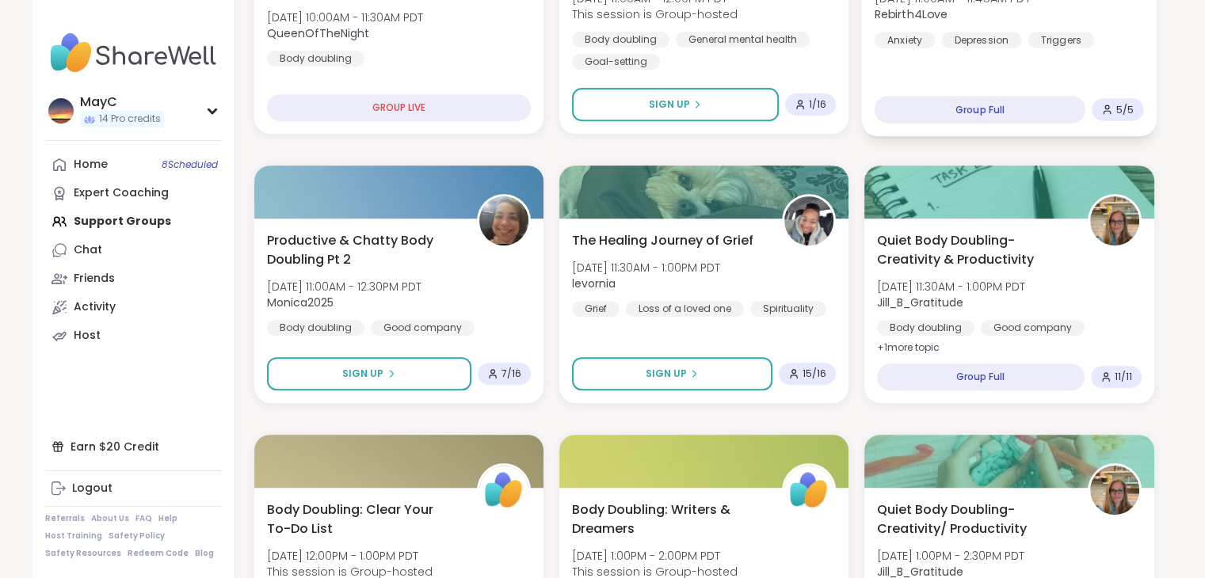
scroll to position [868, 0]
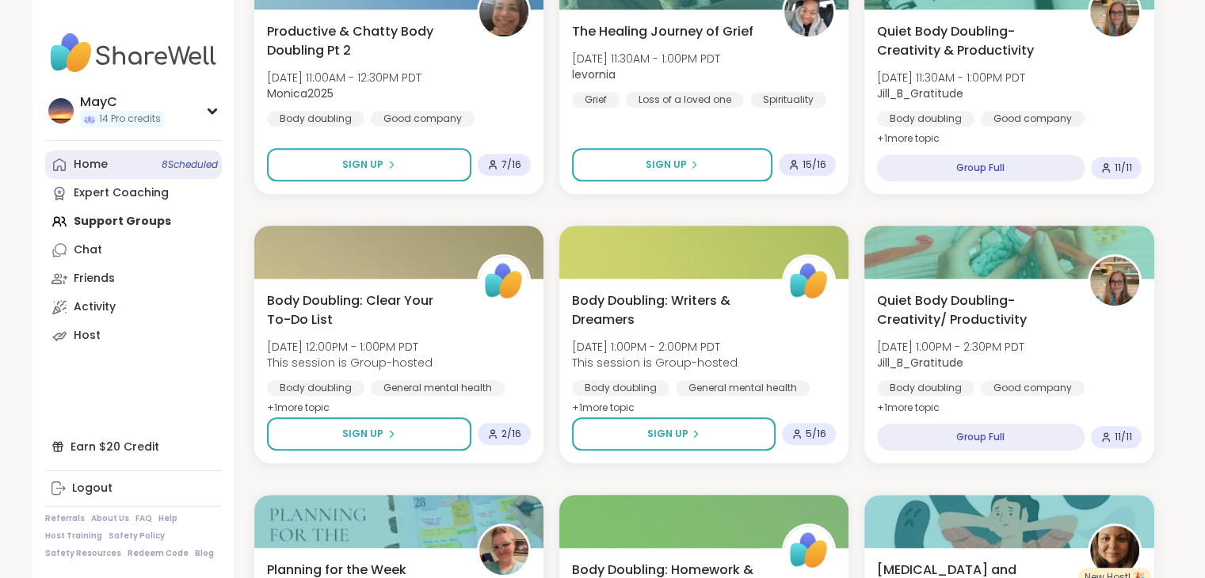
click at [94, 166] on div "Home 8 Scheduled" at bounding box center [91, 165] width 34 height 16
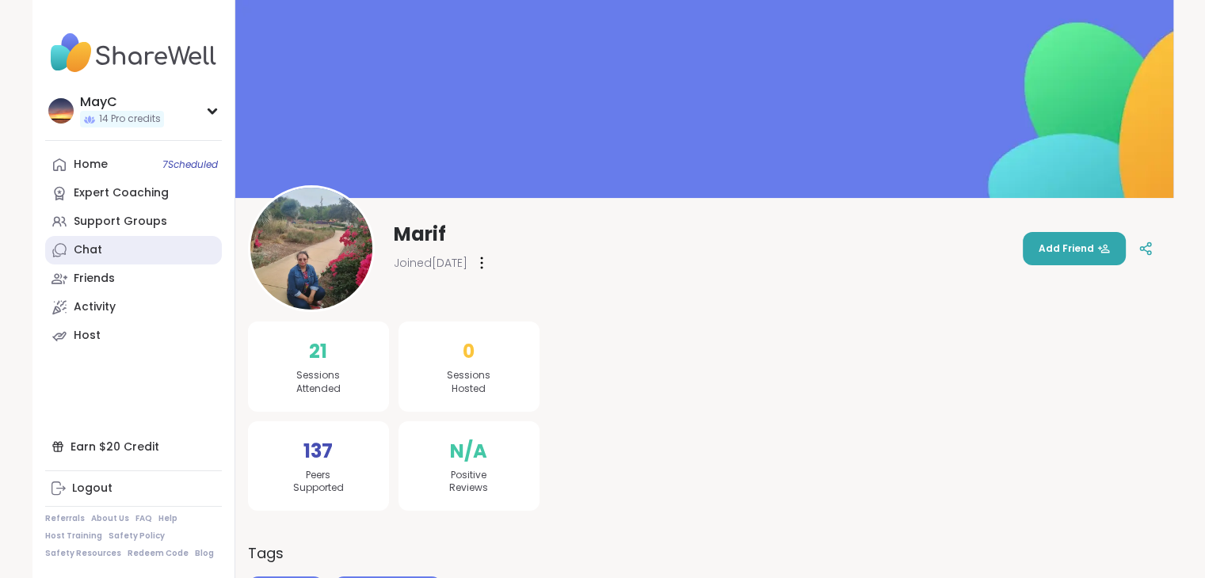
click at [105, 245] on link "Chat" at bounding box center [133, 250] width 177 height 29
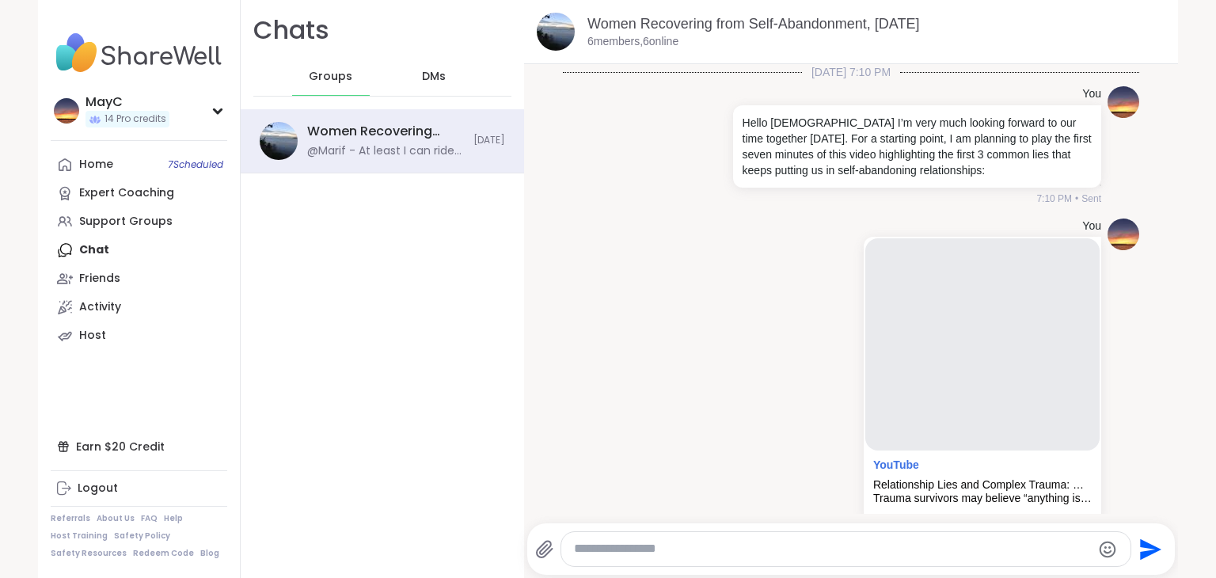
scroll to position [4802, 0]
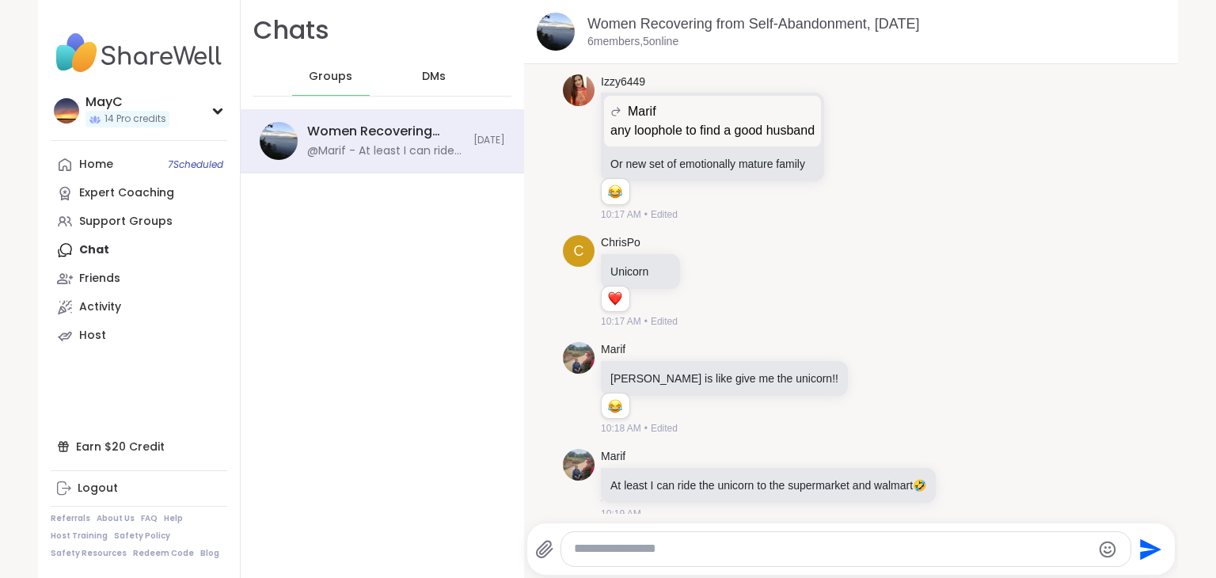
click at [744, 543] on textarea "Type your message" at bounding box center [832, 549] width 517 height 17
click at [736, 552] on textarea "**********" at bounding box center [833, 549] width 517 height 17
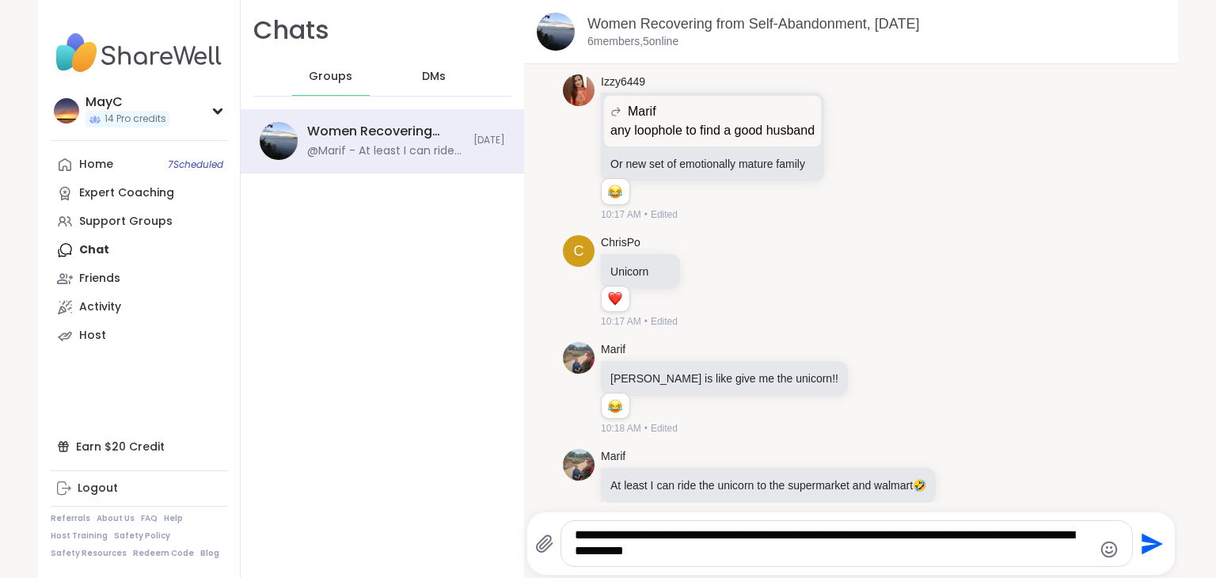
click at [711, 535] on textarea "**********" at bounding box center [833, 543] width 517 height 32
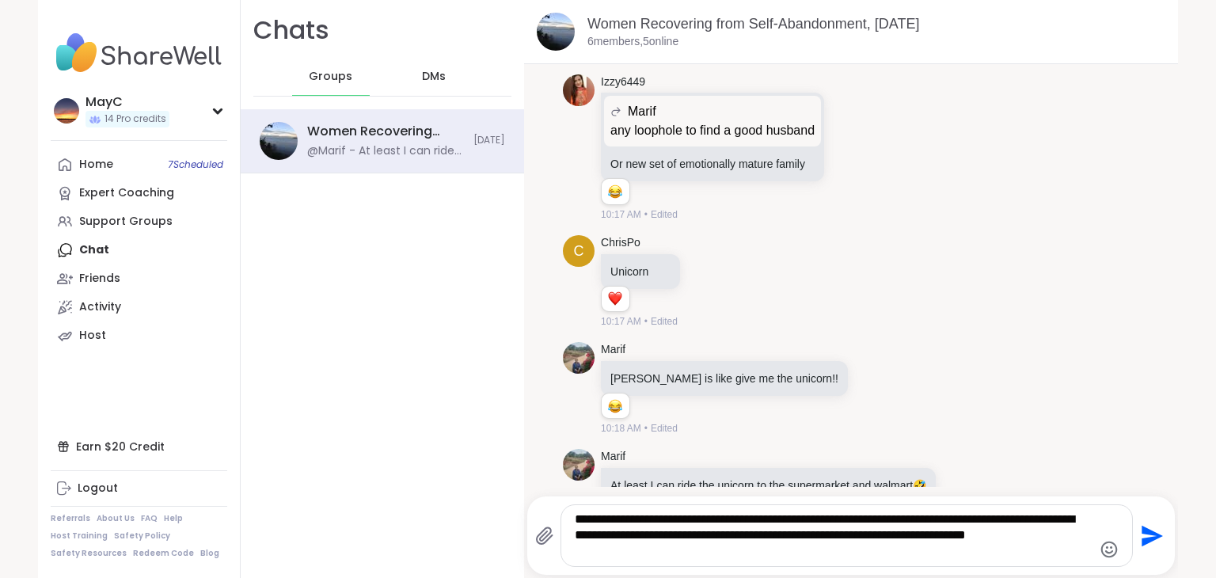
scroll to position [4943, 0]
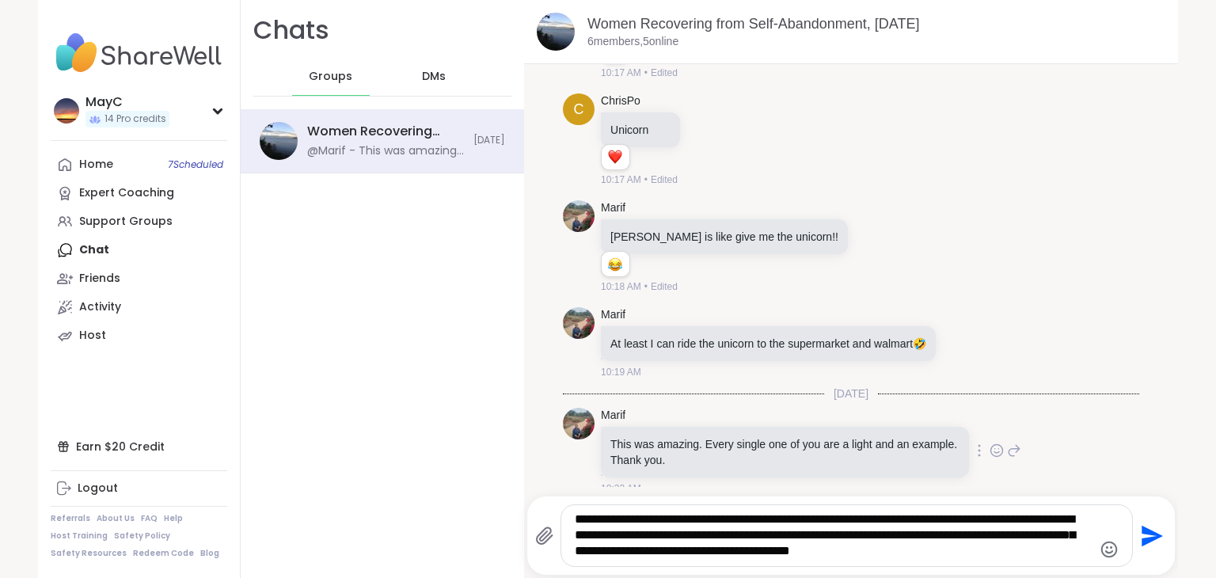
type textarea "**********"
click at [990, 443] on icon at bounding box center [997, 451] width 14 height 16
click at [864, 418] on div "Select Reaction: Heart" at bounding box center [871, 425] width 14 height 14
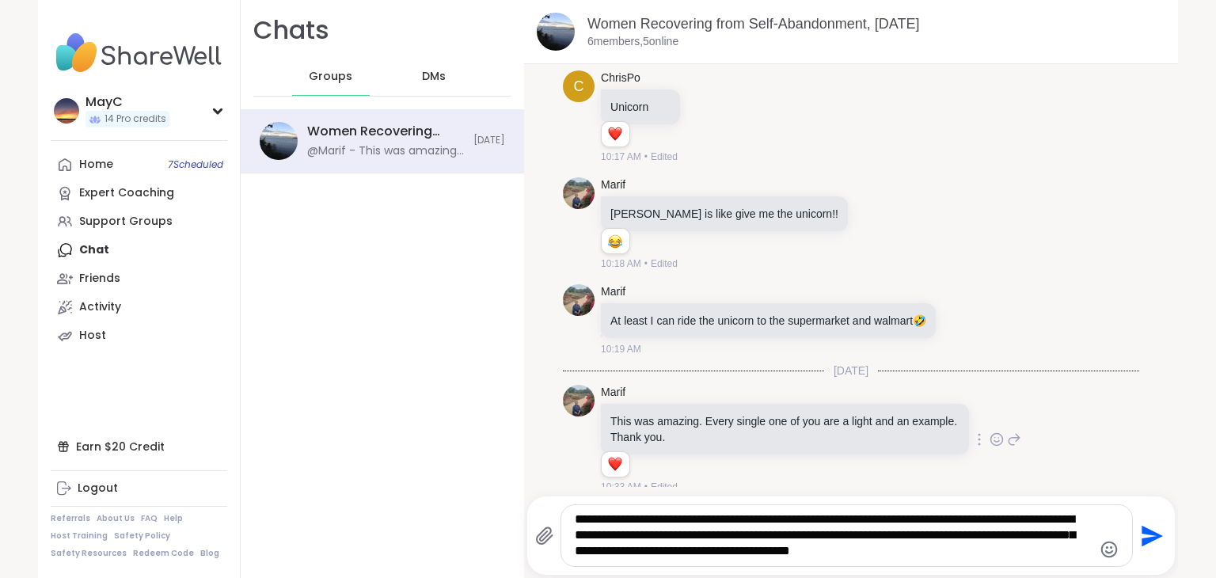
drag, startPoint x: 969, startPoint y: 562, endPoint x: 994, endPoint y: 555, distance: 25.6
click at [994, 555] on div "**********" at bounding box center [847, 535] width 570 height 61
click at [994, 555] on textarea "**********" at bounding box center [833, 536] width 517 height 48
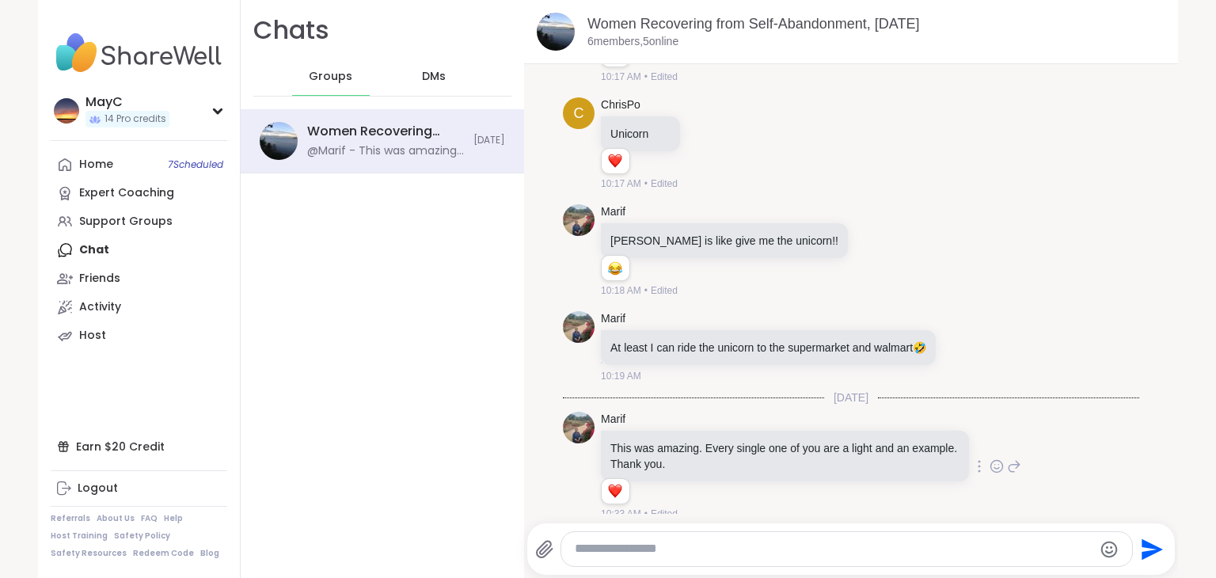
scroll to position [5072, 0]
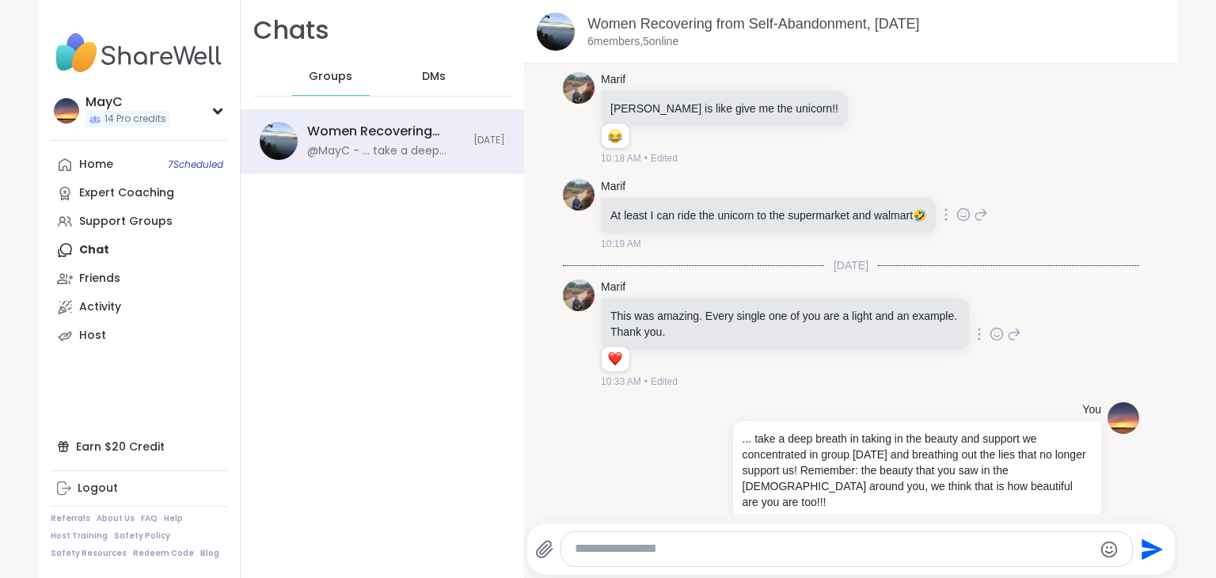
click at [958, 208] on icon at bounding box center [964, 214] width 12 height 12
click at [869, 111] on icon at bounding box center [876, 119] width 14 height 16
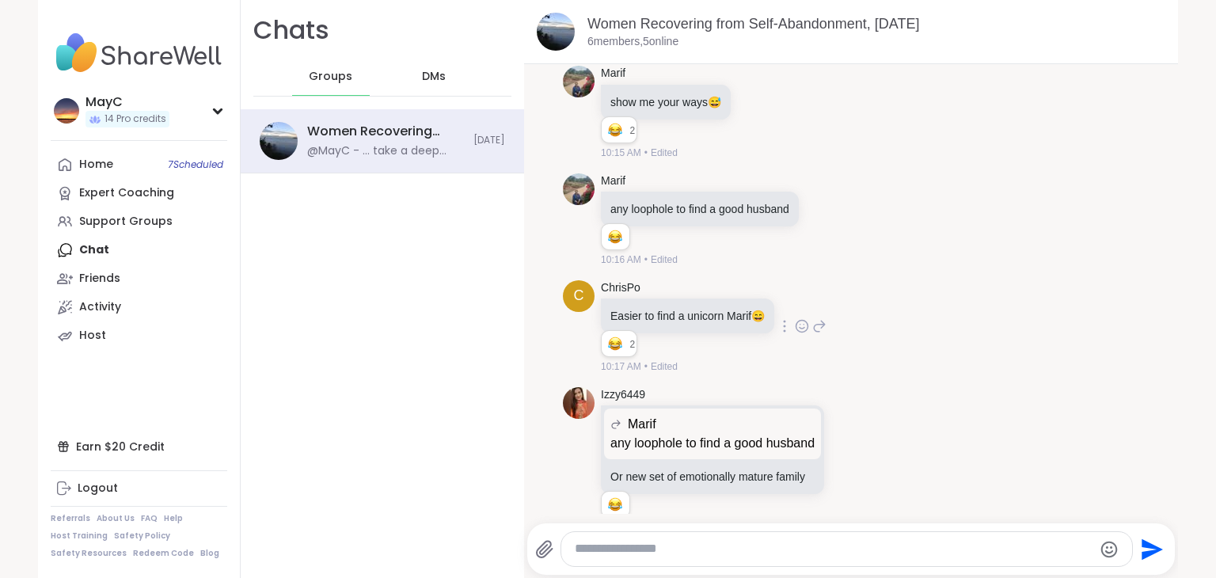
scroll to position [4486, 0]
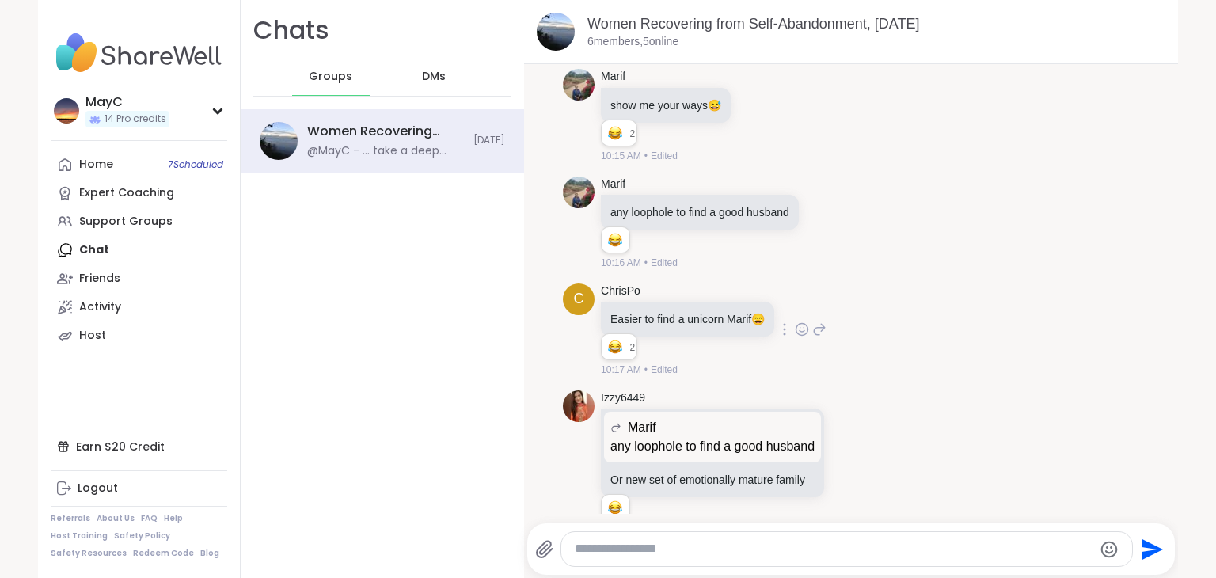
click at [801, 322] on icon at bounding box center [802, 330] width 14 height 16
click at [605, 297] on div "Select Reaction: Joy" at bounding box center [607, 304] width 14 height 14
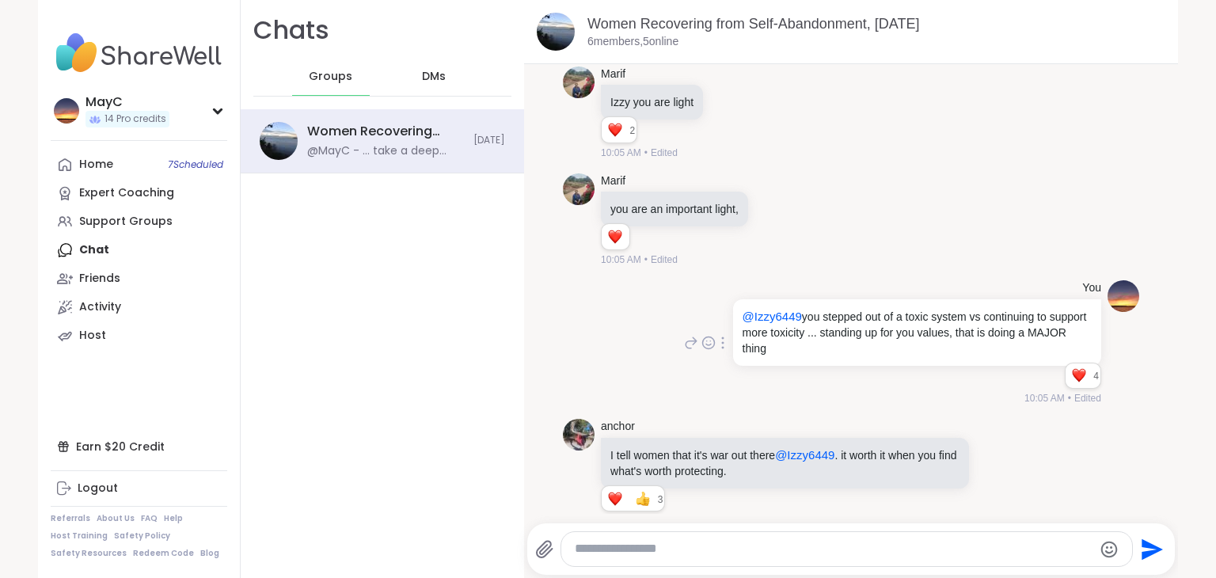
scroll to position [3116, 0]
click at [899, 311] on p "@Izzy6449 you stepped out of a toxic system vs continuing to support more toxic…" at bounding box center [917, 334] width 349 height 48
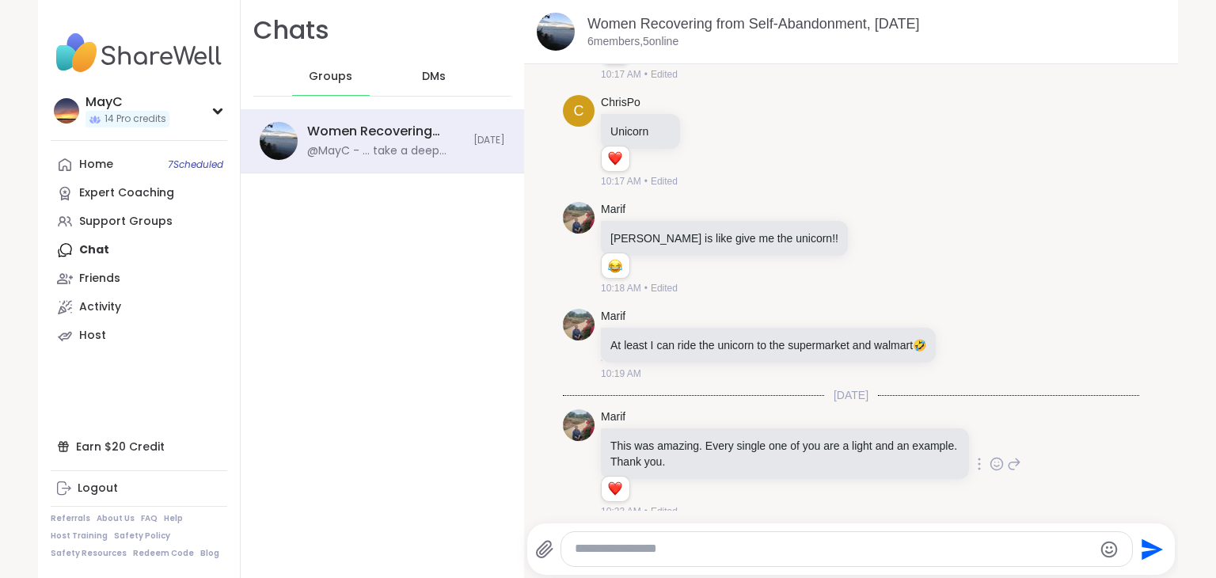
scroll to position [5072, 0]
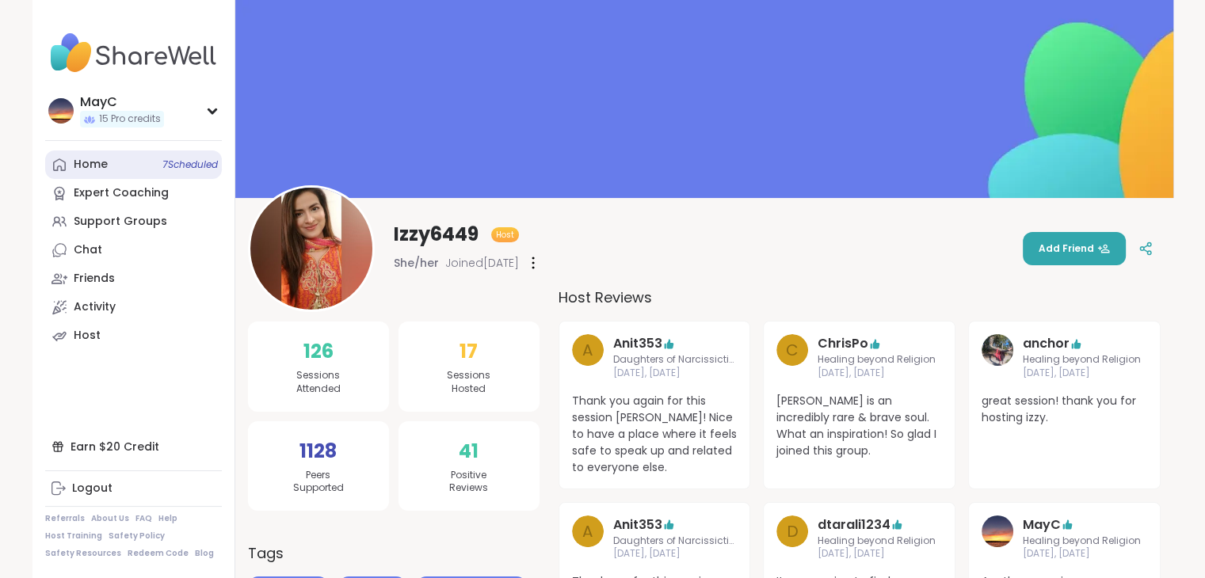
click at [85, 167] on div "Home 7 Scheduled" at bounding box center [91, 165] width 34 height 16
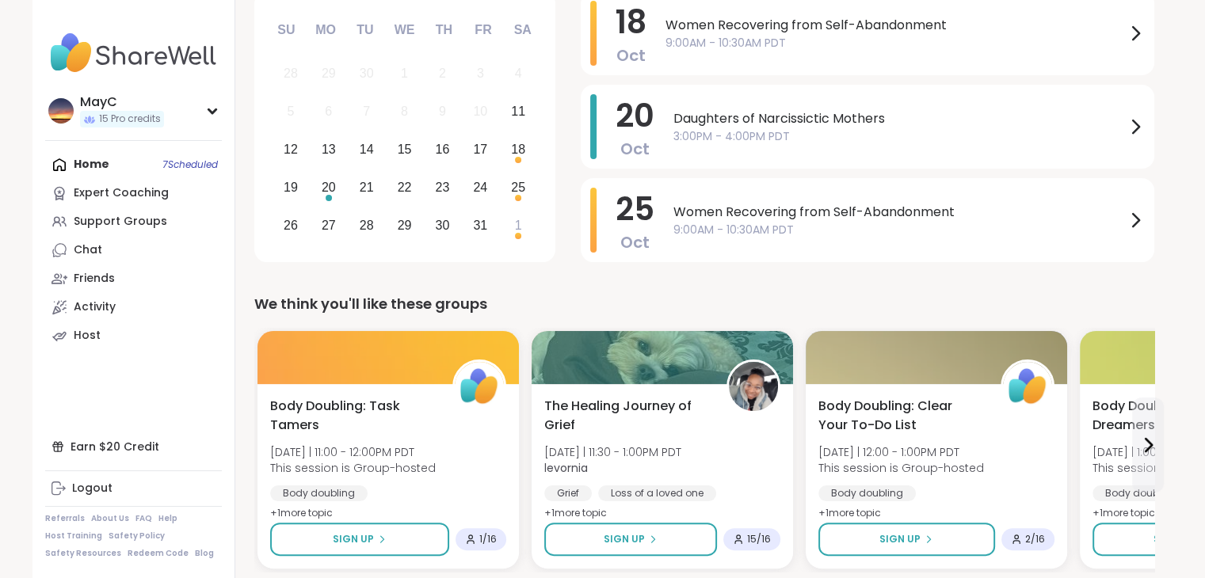
scroll to position [238, 0]
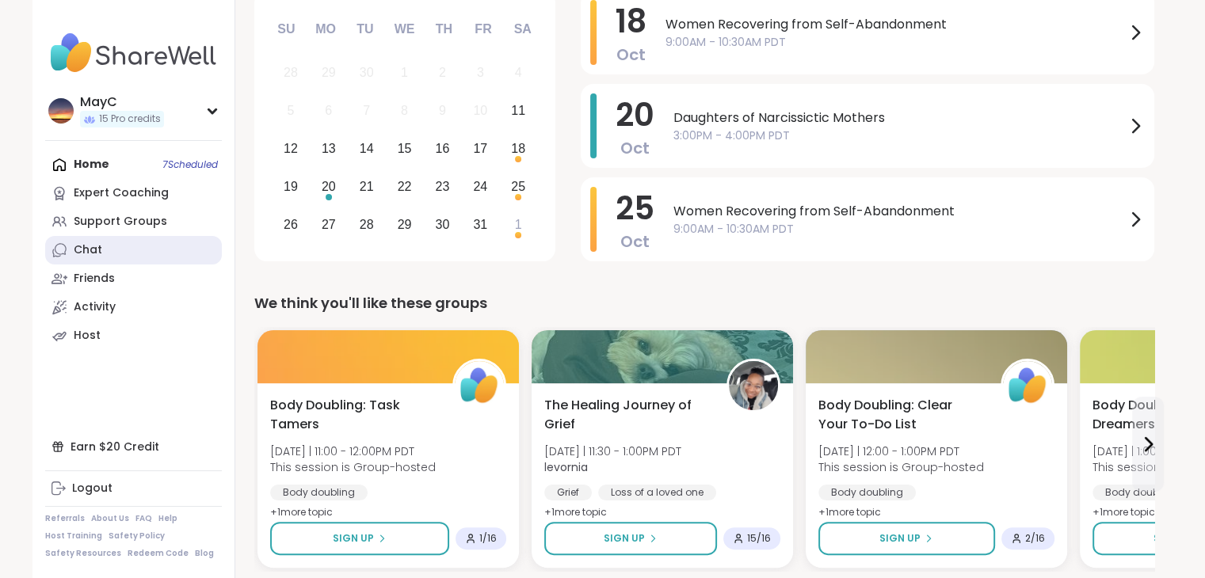
click at [104, 264] on link "Chat" at bounding box center [133, 250] width 177 height 29
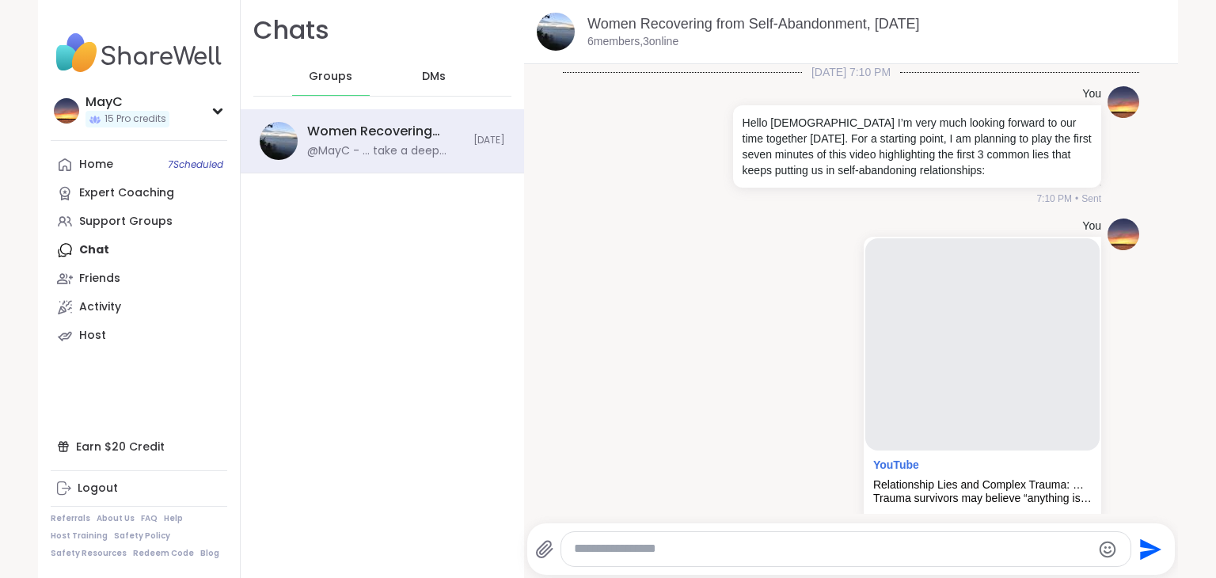
scroll to position [5056, 0]
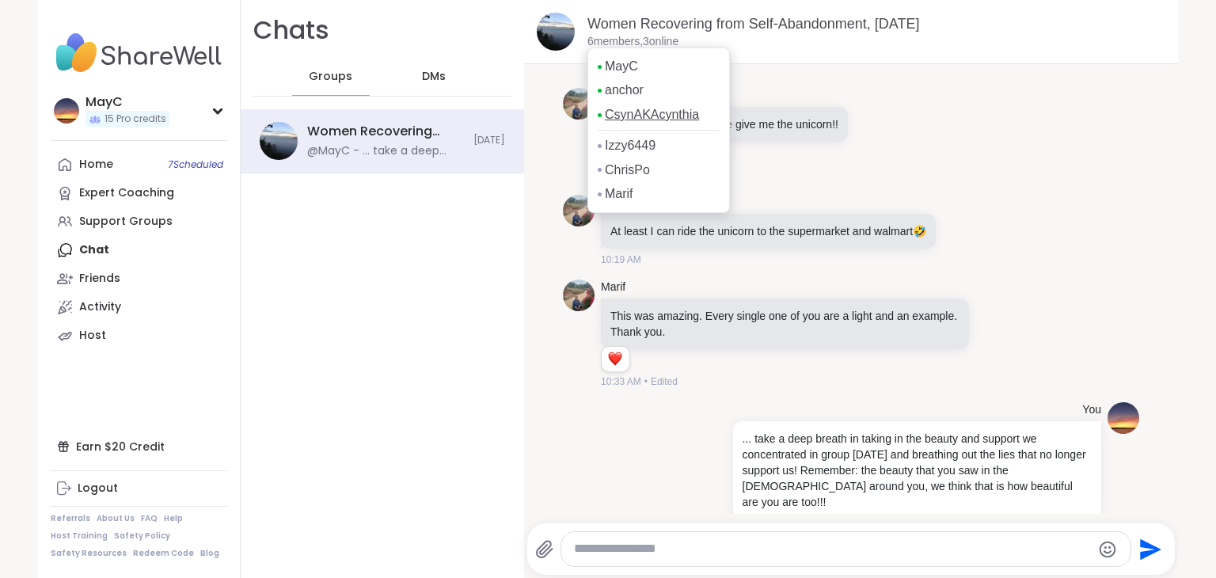
click at [646, 118] on link "CsynAKAcynthia" at bounding box center [652, 114] width 94 height 17
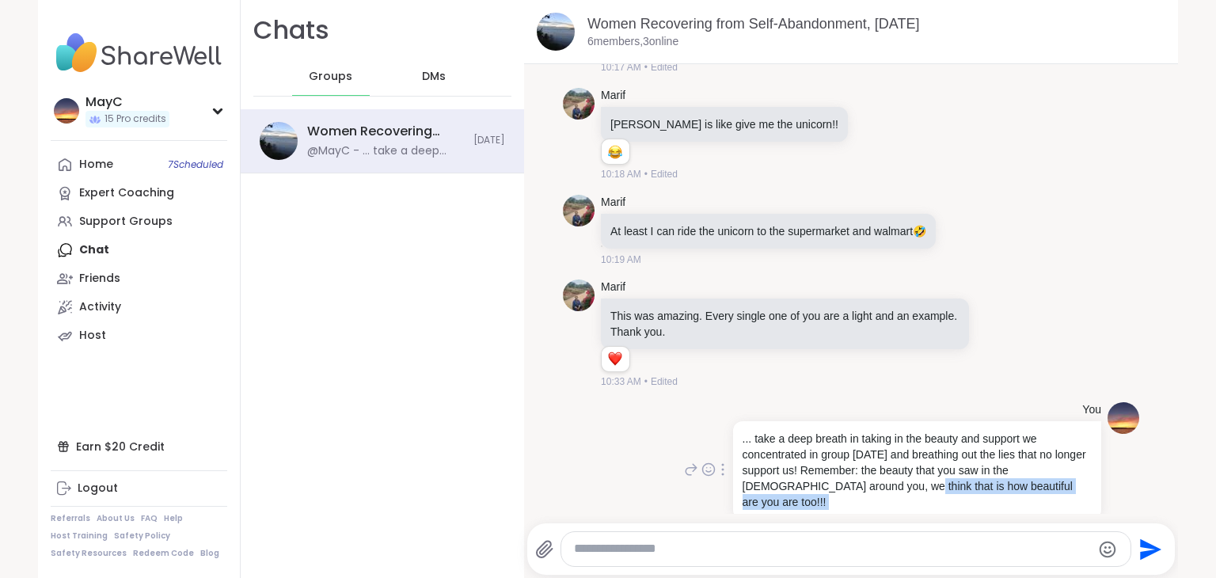
drag, startPoint x: 862, startPoint y: 464, endPoint x: 865, endPoint y: 489, distance: 24.8
click at [865, 489] on div "... take a deep breath in taking in the beauty and support we concentrated in g…" at bounding box center [917, 470] width 368 height 98
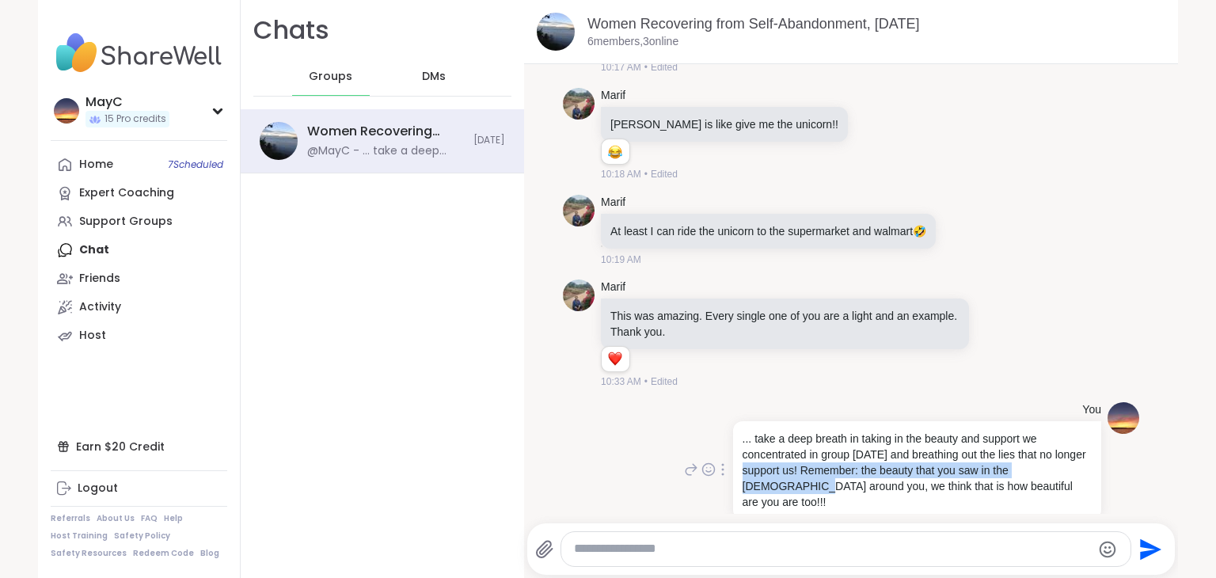
drag, startPoint x: 765, startPoint y: 451, endPoint x: 770, endPoint y: 470, distance: 19.6
click at [770, 470] on p "... take a deep breath in taking in the beauty and support we concentrated in g…" at bounding box center [917, 470] width 349 height 79
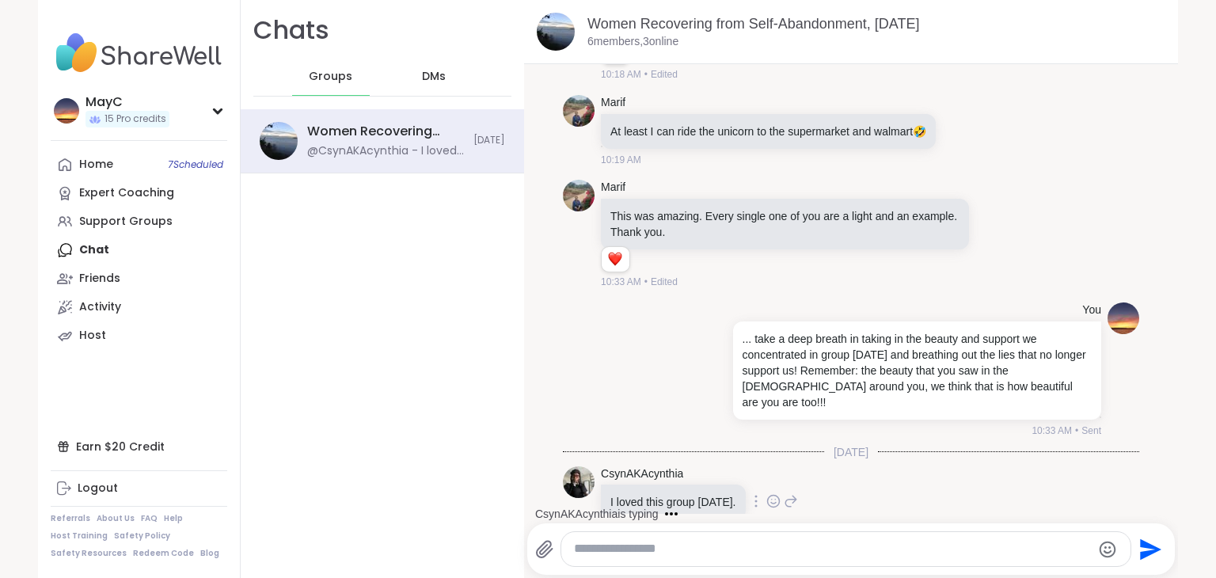
click at [767, 493] on icon at bounding box center [774, 501] width 14 height 16
click at [767, 468] on span "Select Reaction: Heart" at bounding box center [774, 476] width 14 height 16
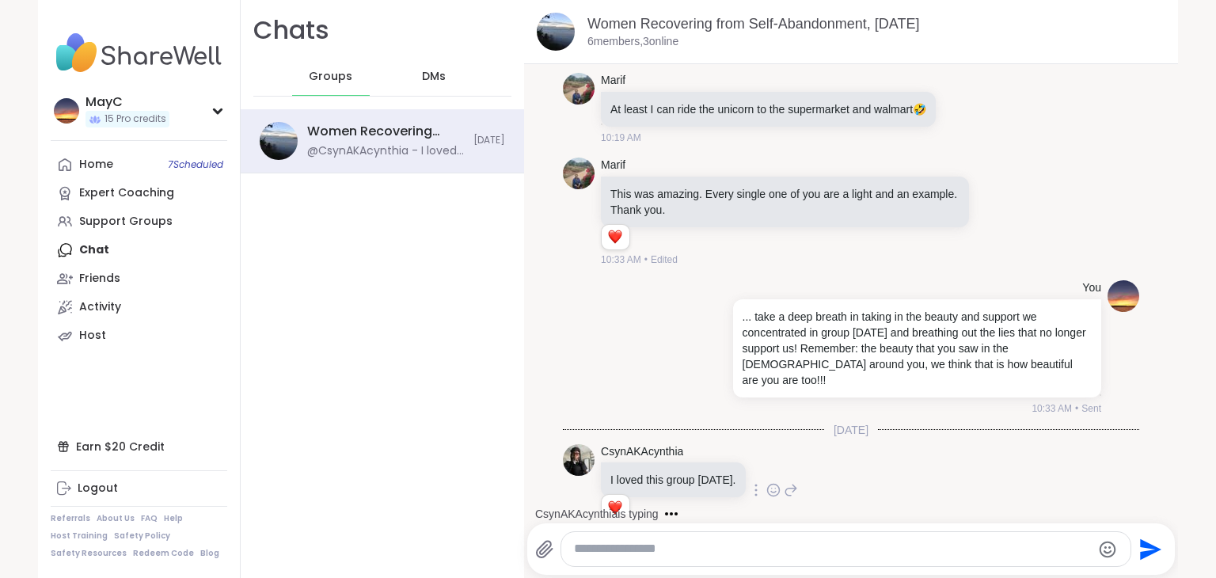
click at [679, 548] on textarea "Type your message" at bounding box center [832, 549] width 517 height 17
click at [900, 549] on textarea "**********" at bounding box center [833, 549] width 517 height 17
type textarea "**********"
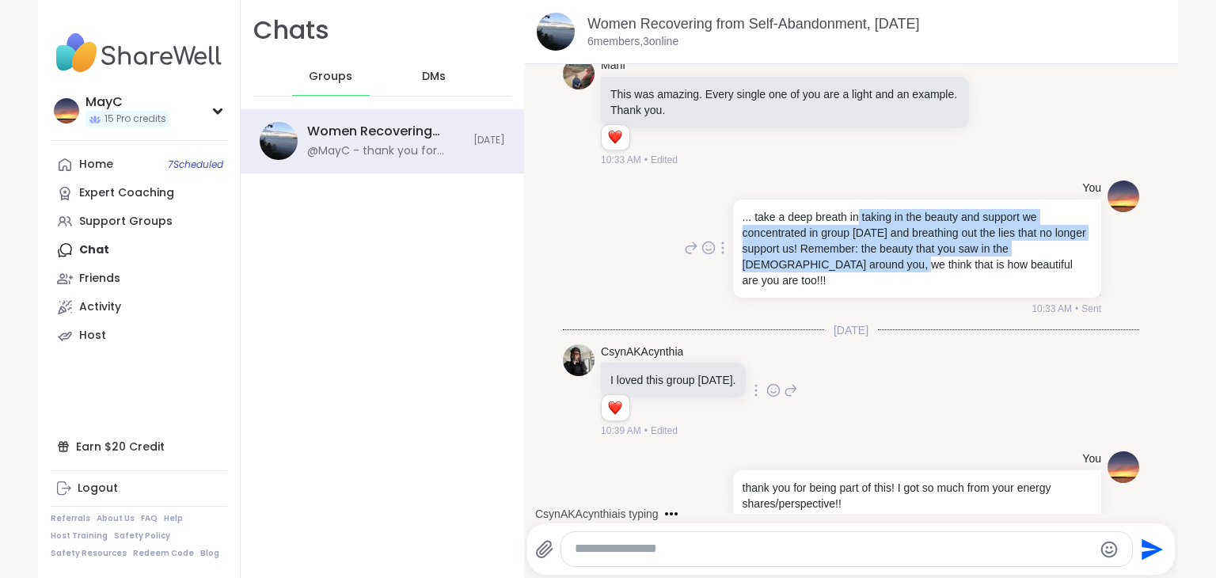
drag, startPoint x: 843, startPoint y: 204, endPoint x: 855, endPoint y: 250, distance: 48.2
click at [855, 250] on p "... take a deep breath in taking in the beauty and support we concentrated in g…" at bounding box center [917, 248] width 349 height 79
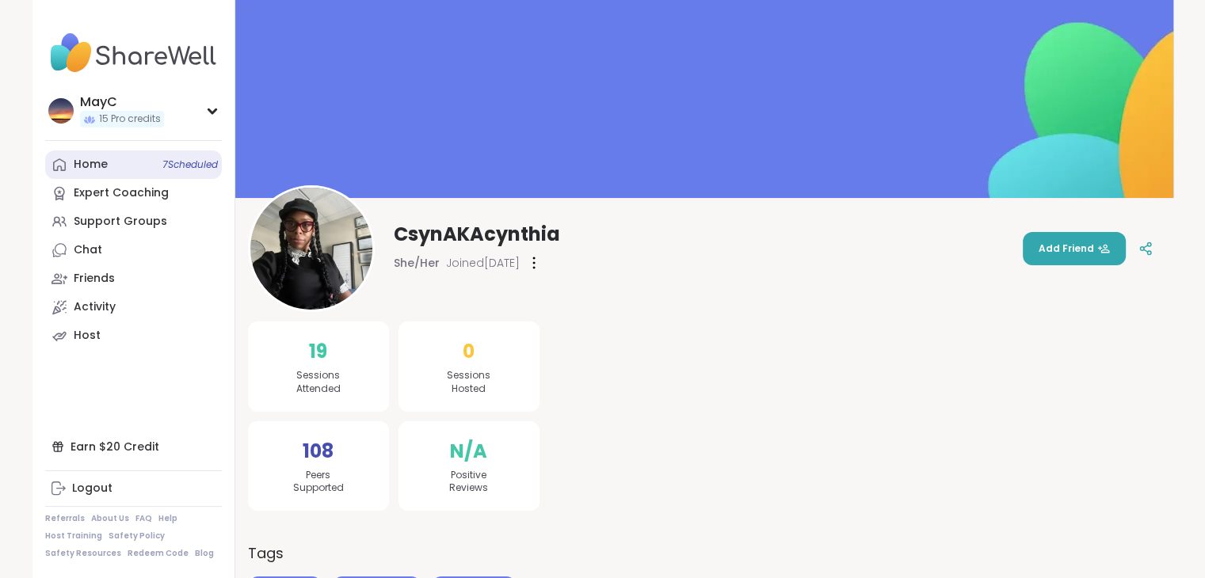
click at [80, 169] on div "Home 7 Scheduled" at bounding box center [91, 165] width 34 height 16
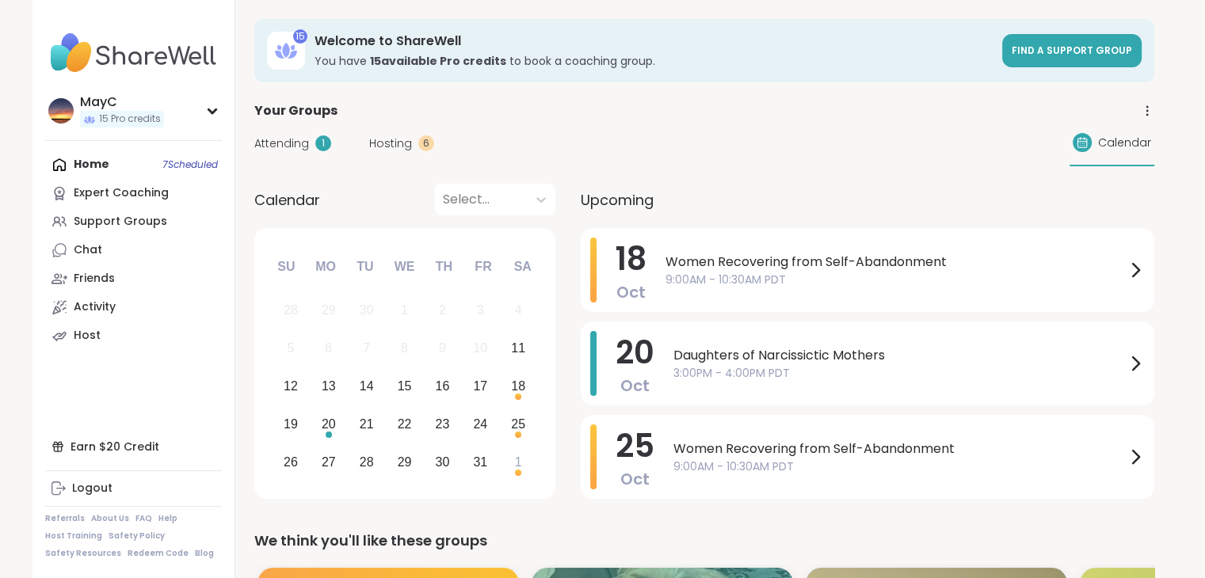
click at [89, 159] on div "Home 7 Scheduled Expert Coaching Support Groups Chat Friends Activity Host" at bounding box center [133, 250] width 177 height 200
click at [276, 143] on span "Attending" at bounding box center [281, 143] width 55 height 17
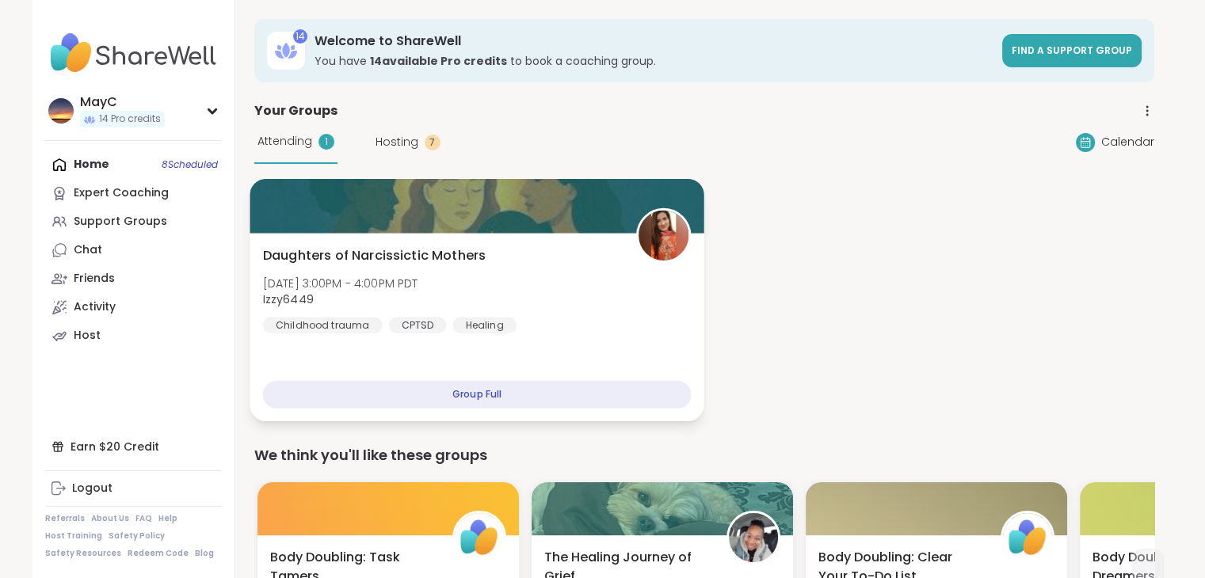
click at [337, 251] on span "Daughters of Narcissictic Mothers" at bounding box center [373, 255] width 223 height 19
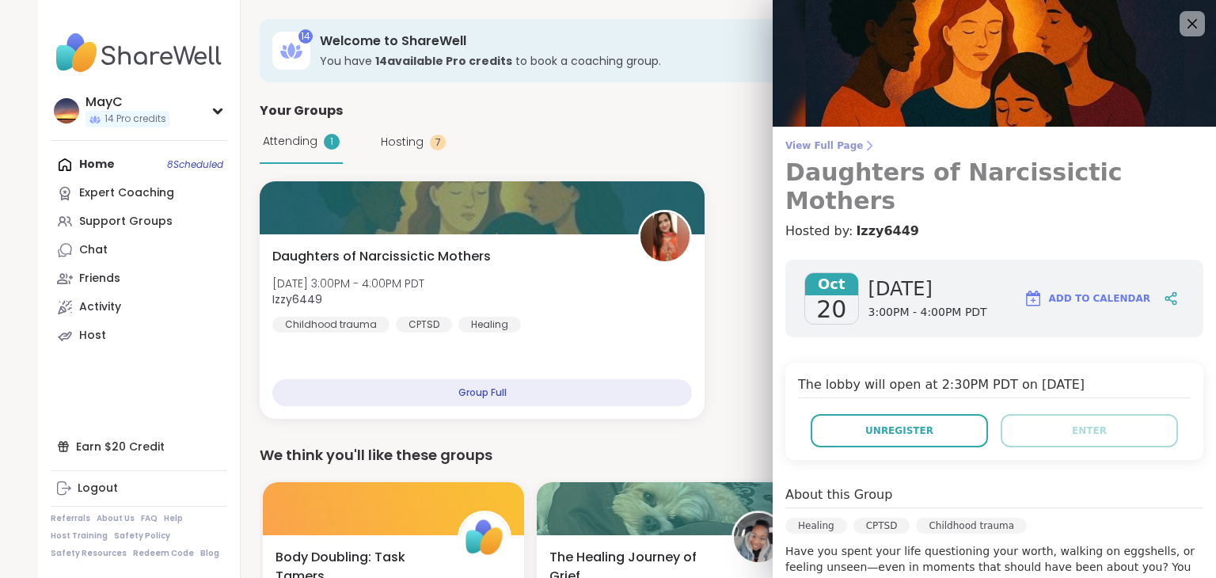
click at [813, 147] on span "View Full Page" at bounding box center [995, 145] width 418 height 13
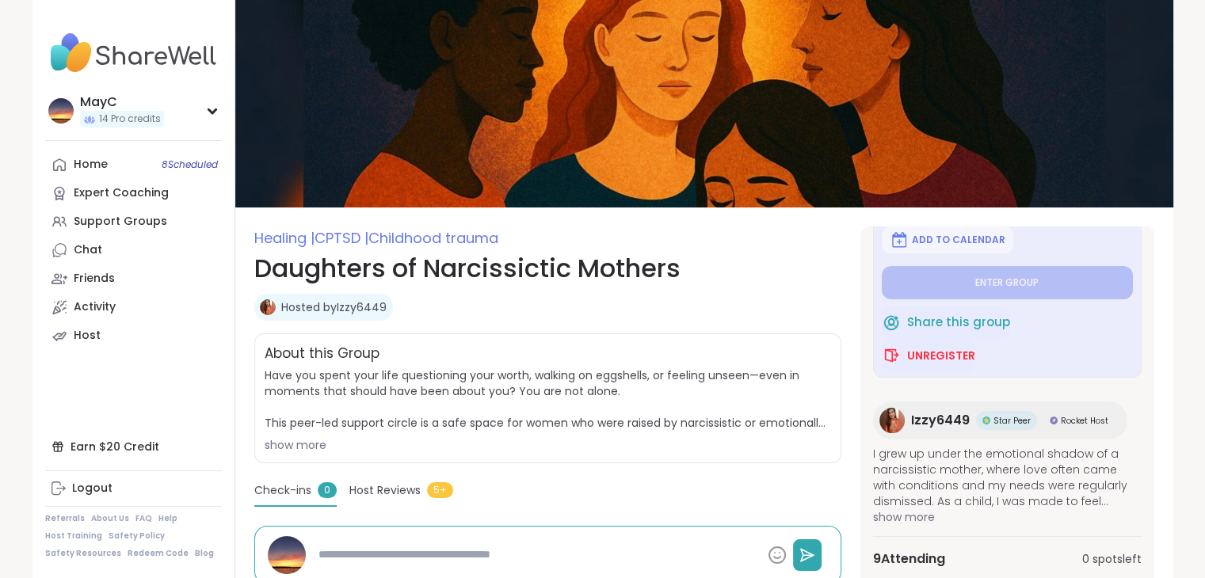
scroll to position [505, 0]
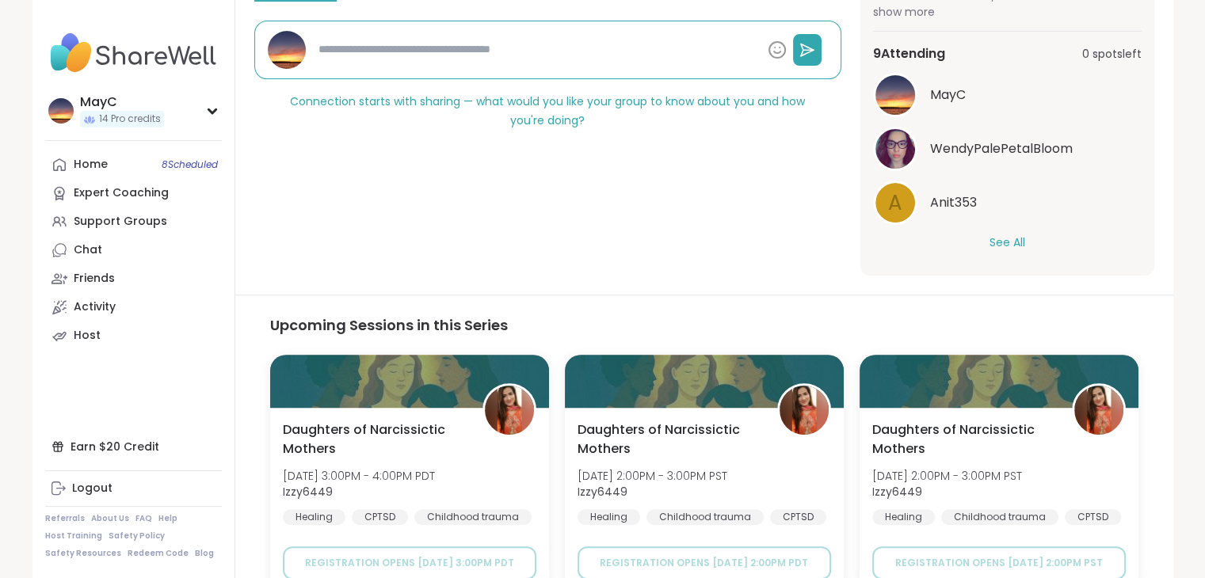
click at [1002, 245] on button "See All" at bounding box center [1007, 242] width 36 height 17
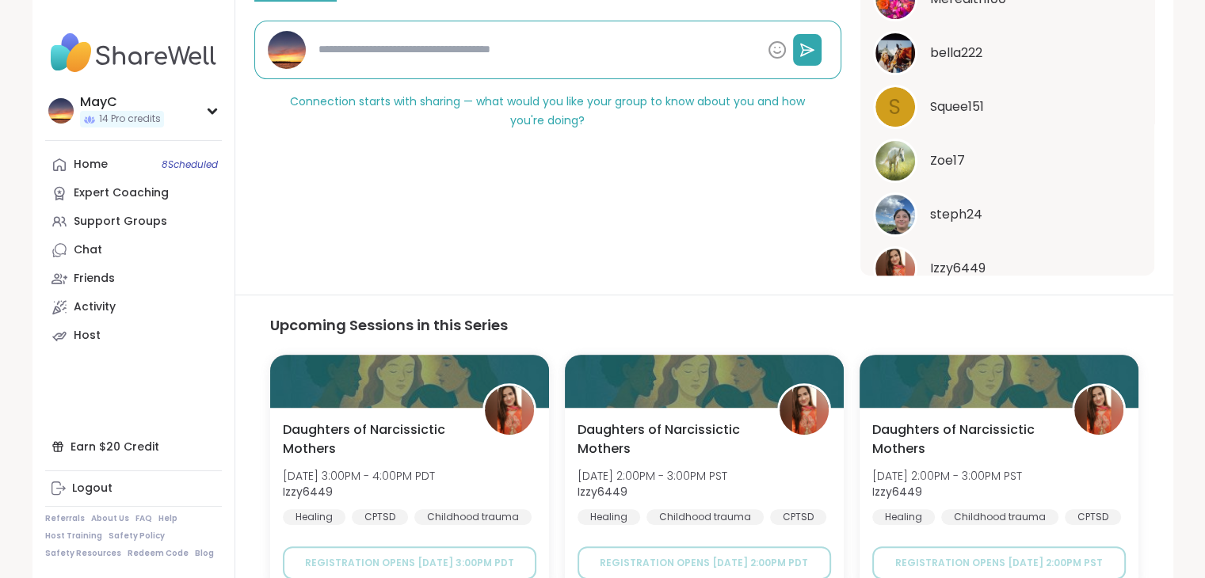
scroll to position [450, 0]
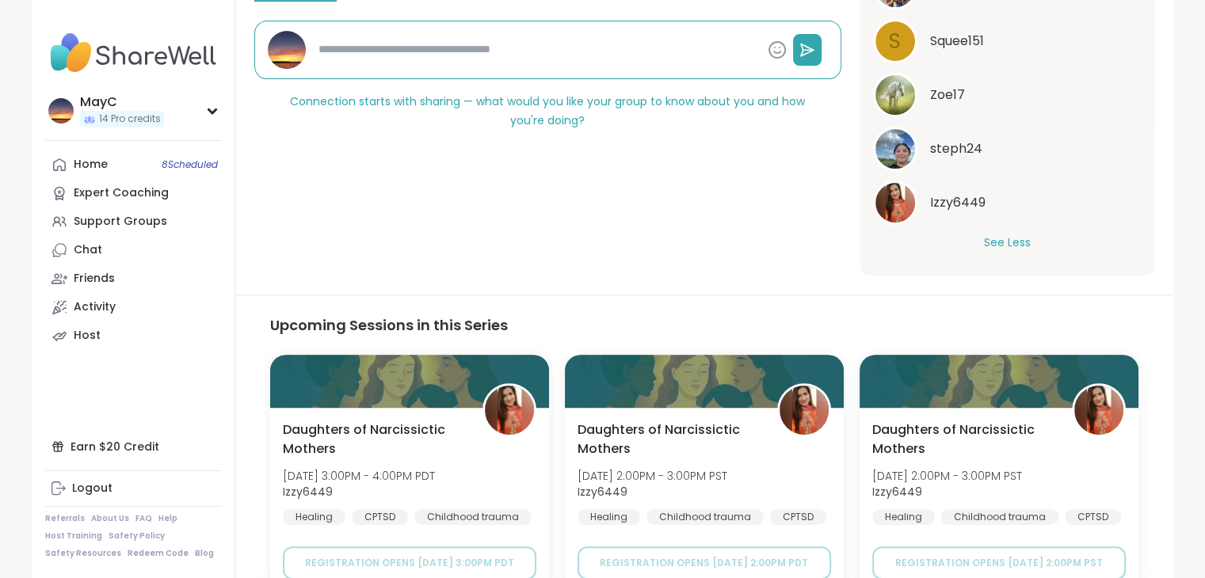
type textarea "*"
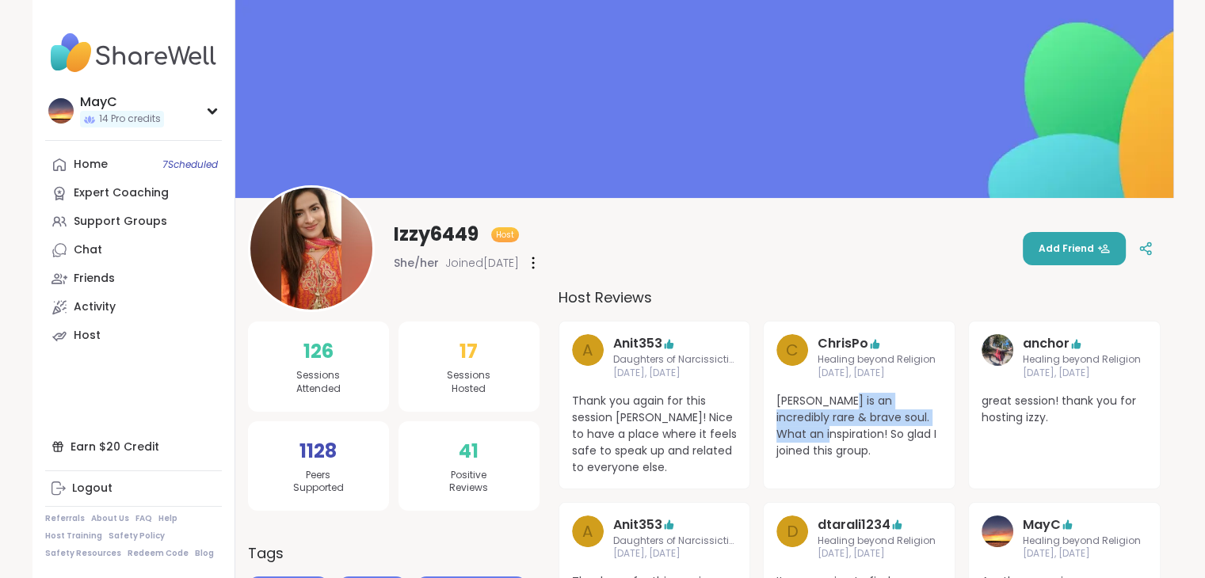
drag, startPoint x: 832, startPoint y: 401, endPoint x: 826, endPoint y: 432, distance: 31.4
click at [826, 432] on span "[PERSON_NAME] is an incredibly rare & brave soul. What an inspiration! So glad …" at bounding box center [859, 426] width 166 height 67
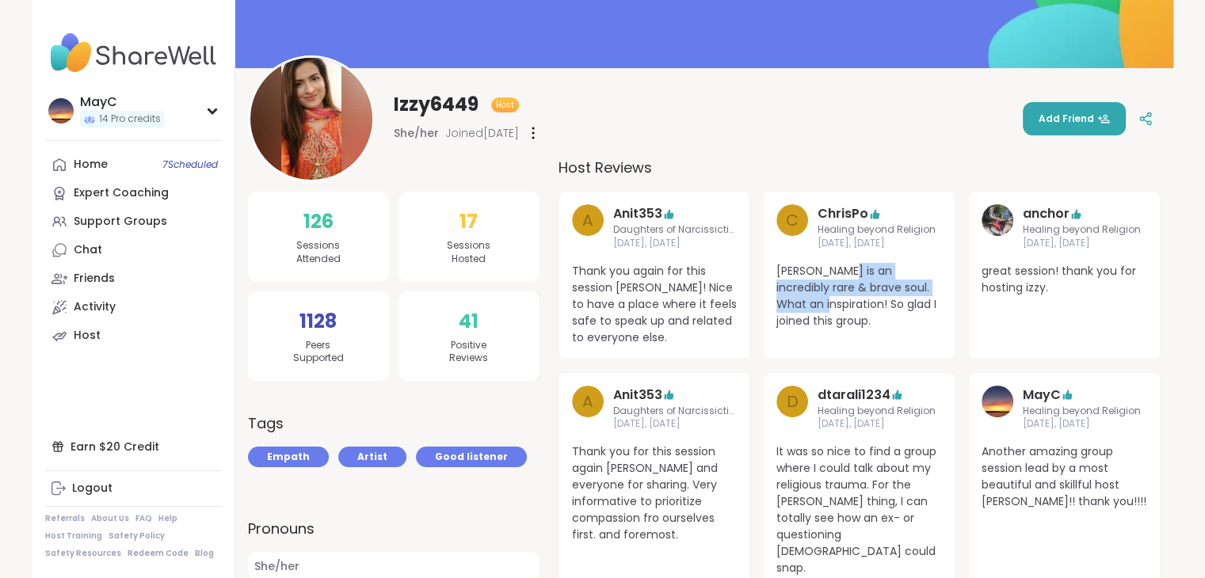
scroll to position [136, 0]
